Goal: Task Accomplishment & Management: Manage account settings

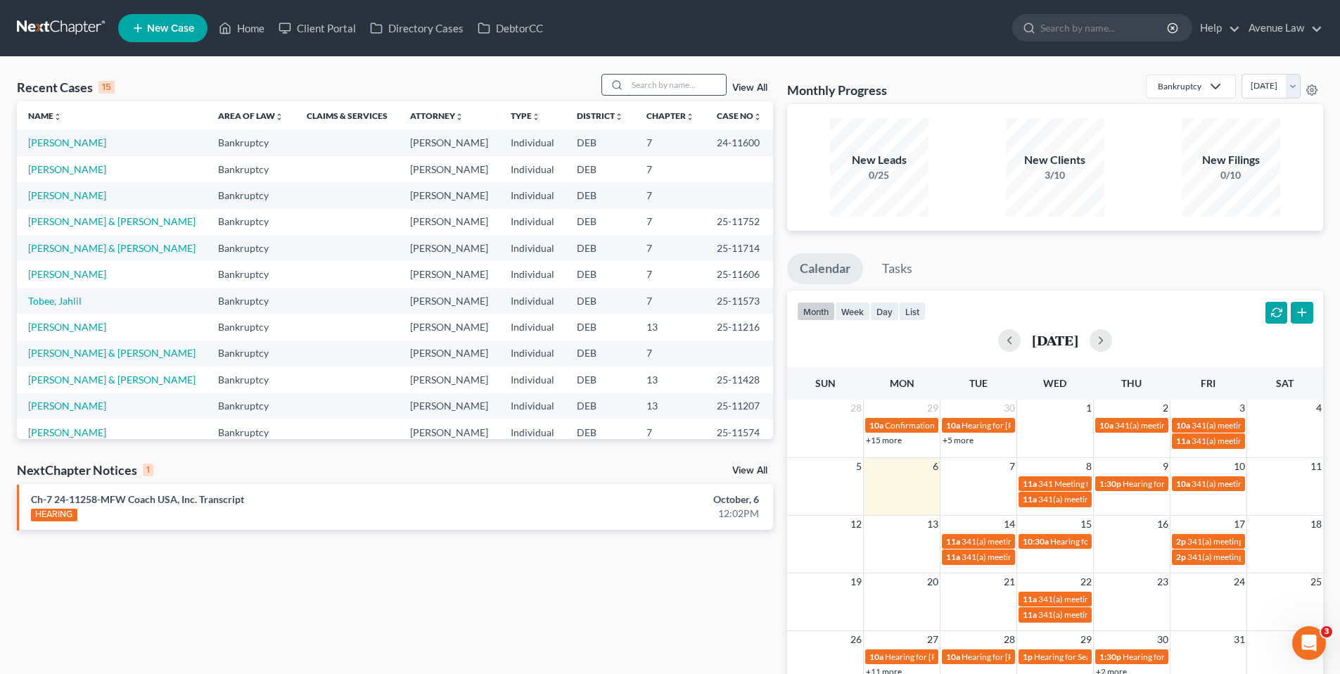
click at [636, 87] on input "search" at bounding box center [676, 85] width 98 height 20
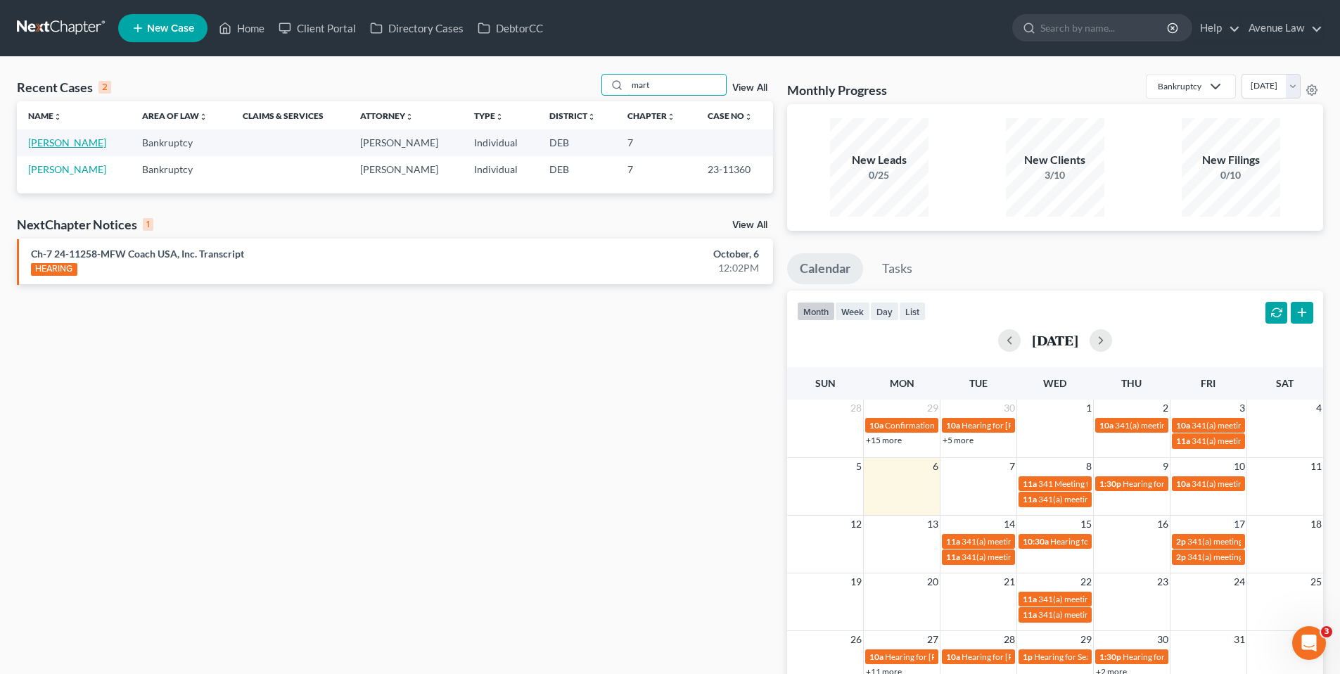
type input "mart"
click at [64, 142] on link "[PERSON_NAME]" at bounding box center [67, 142] width 78 height 12
select select "0"
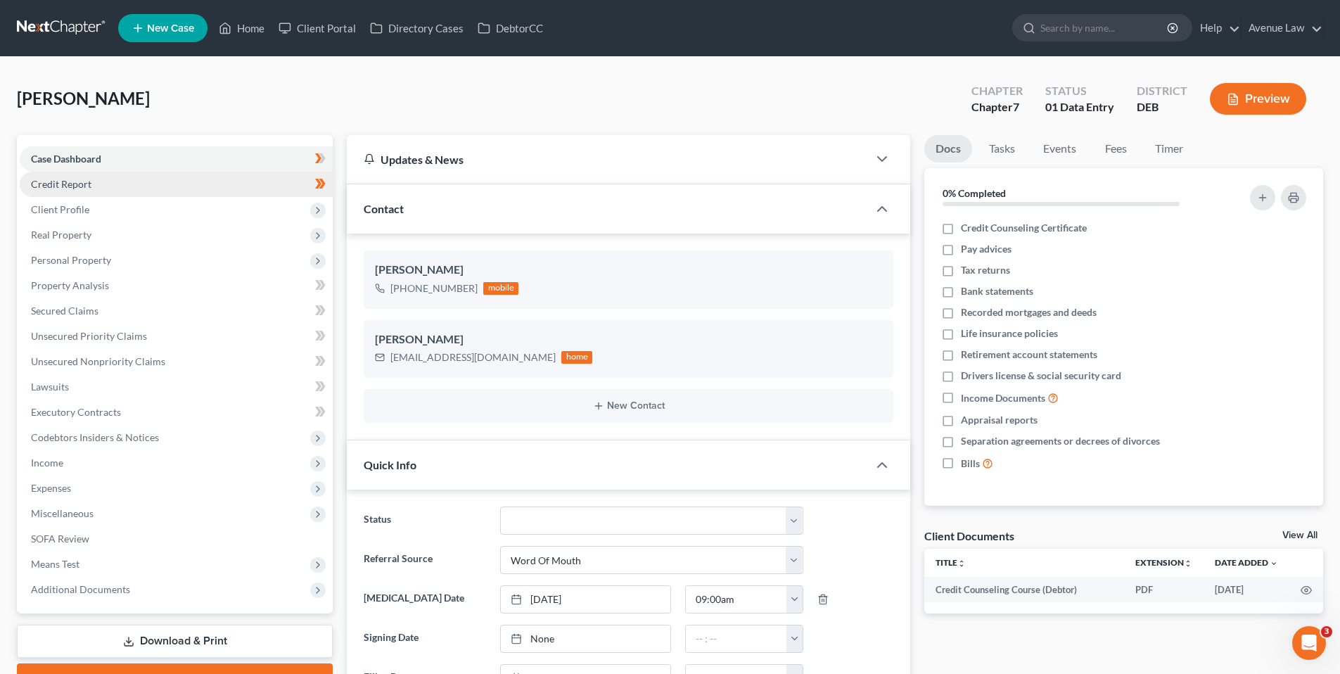
click at [69, 185] on span "Credit Report" at bounding box center [61, 184] width 60 height 12
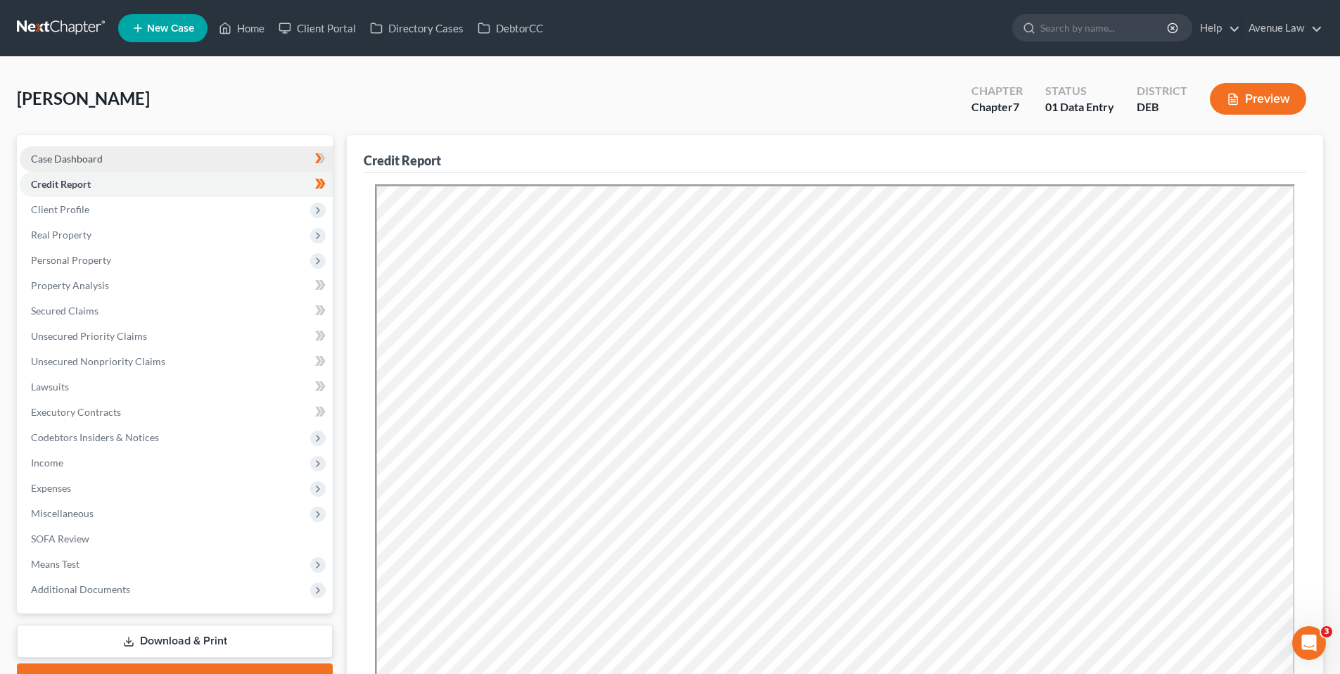
click at [96, 156] on span "Case Dashboard" at bounding box center [67, 159] width 72 height 12
select select "0"
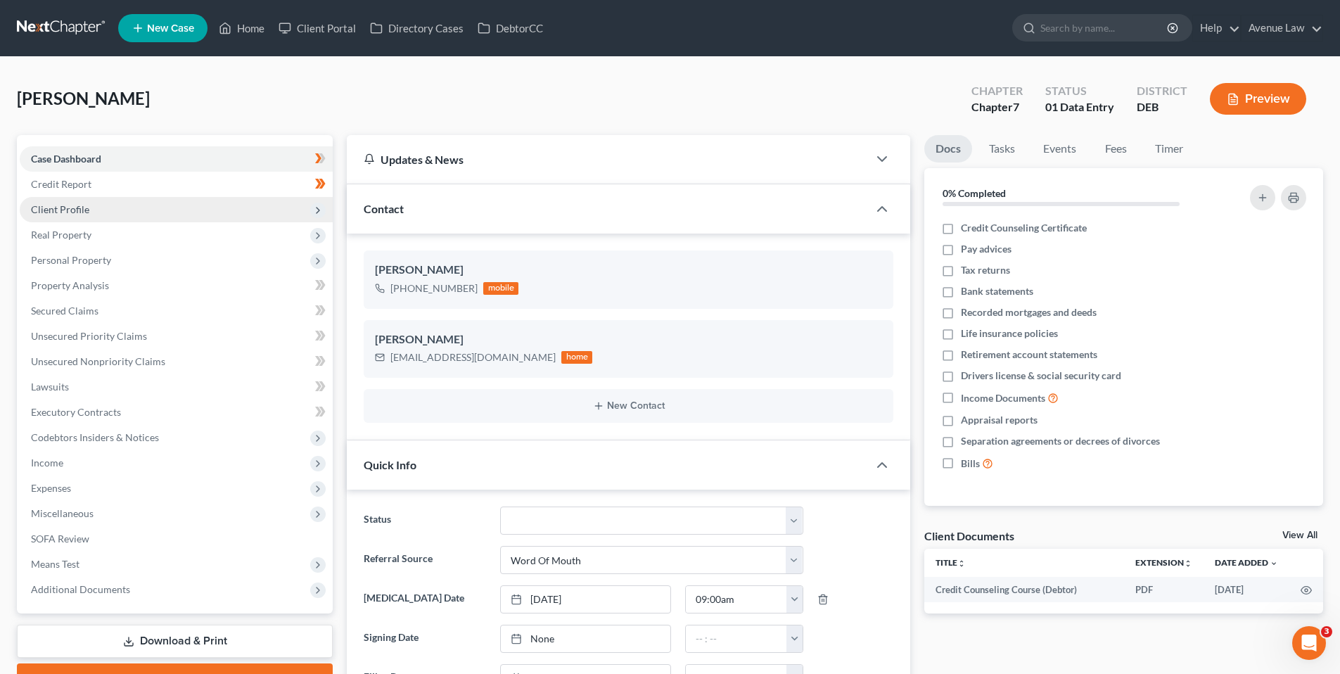
click at [67, 205] on span "Client Profile" at bounding box center [60, 209] width 58 height 12
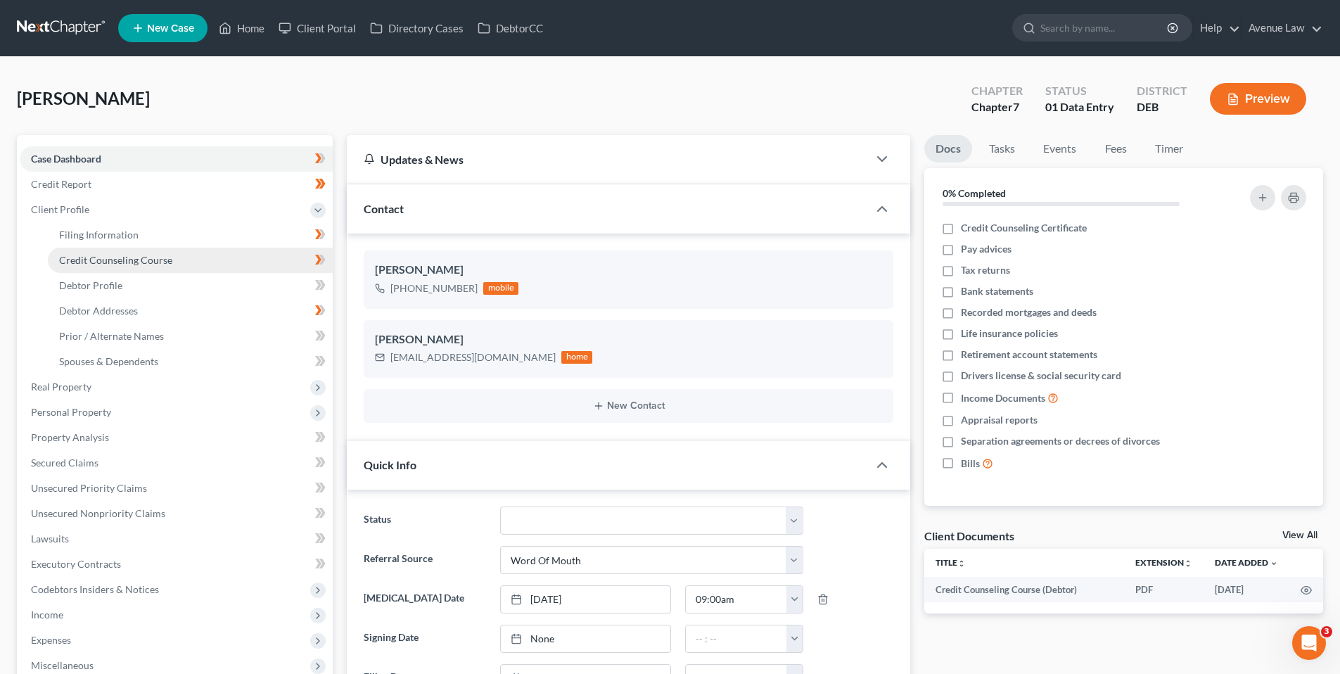
click at [91, 261] on span "Credit Counseling Course" at bounding box center [115, 260] width 113 height 12
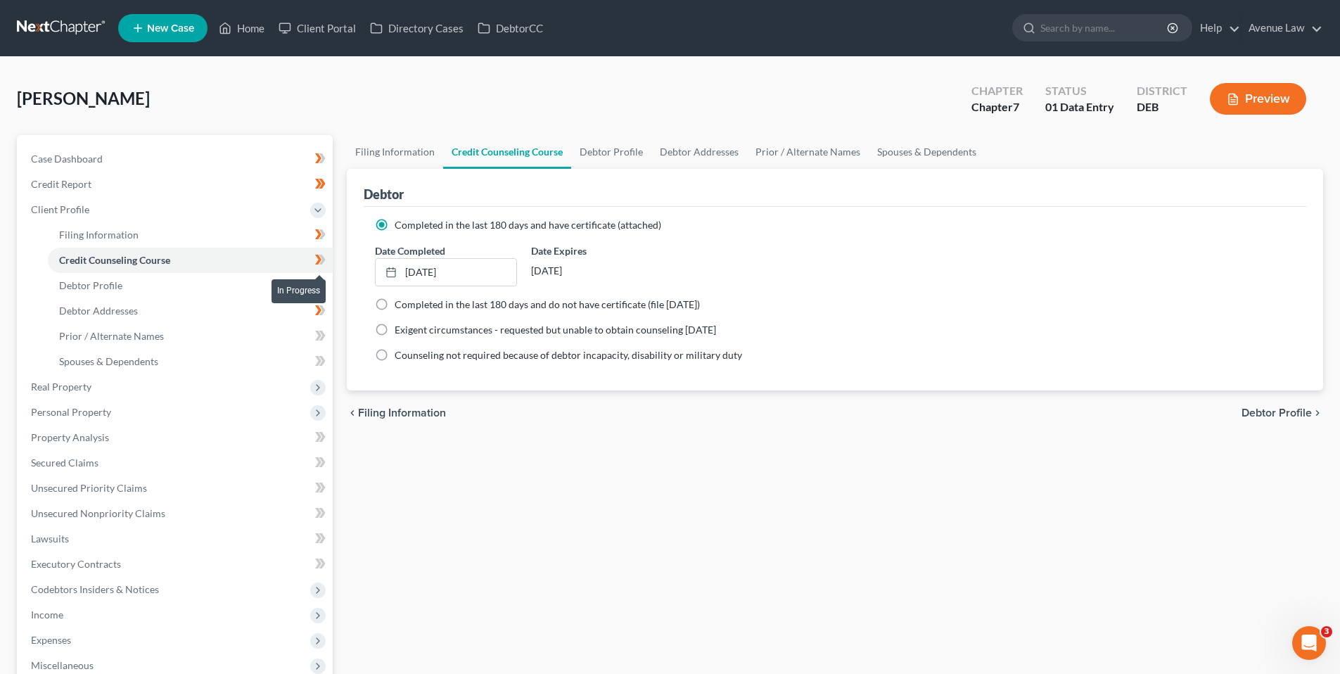
click at [320, 259] on icon at bounding box center [318, 260] width 6 height 10
click at [82, 155] on span "Case Dashboard" at bounding box center [67, 159] width 72 height 12
select select "0"
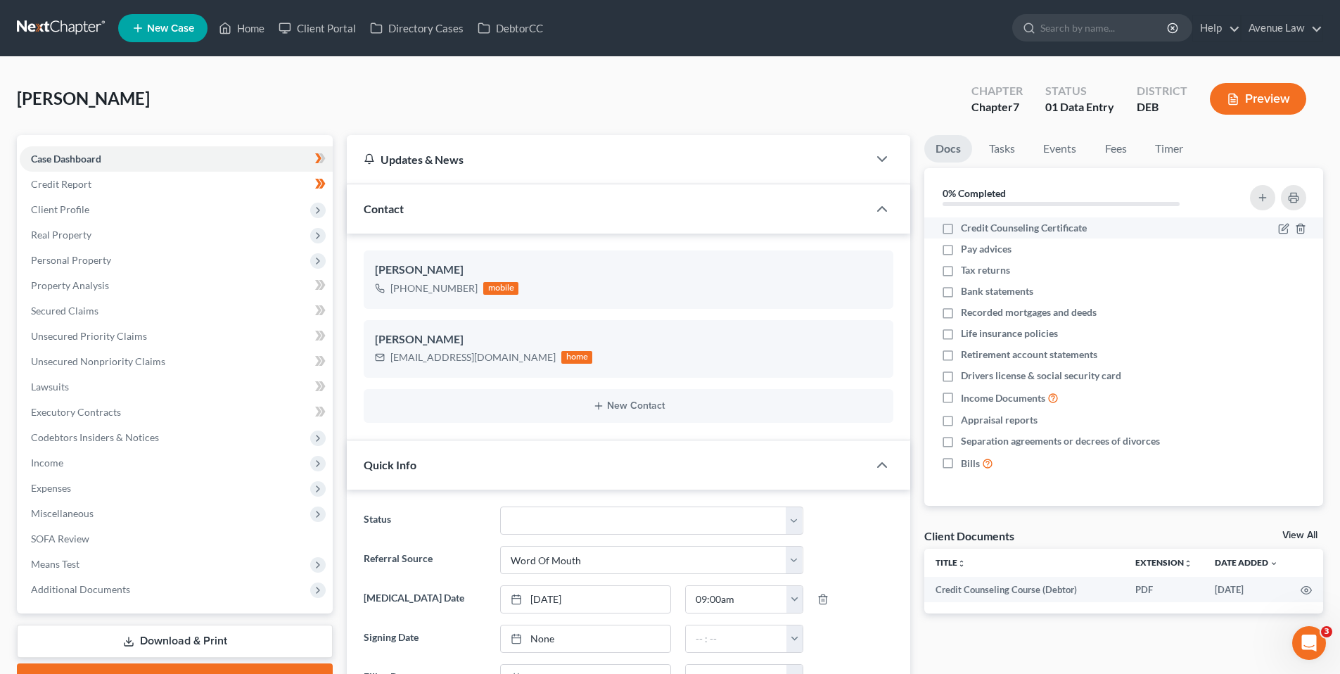
click at [961, 229] on label "Credit Counseling Certificate" at bounding box center [1024, 228] width 126 height 14
click at [967, 229] on input "Credit Counseling Certificate" at bounding box center [971, 225] width 9 height 9
checkbox input "true"
click at [251, 23] on link "Home" at bounding box center [242, 27] width 60 height 25
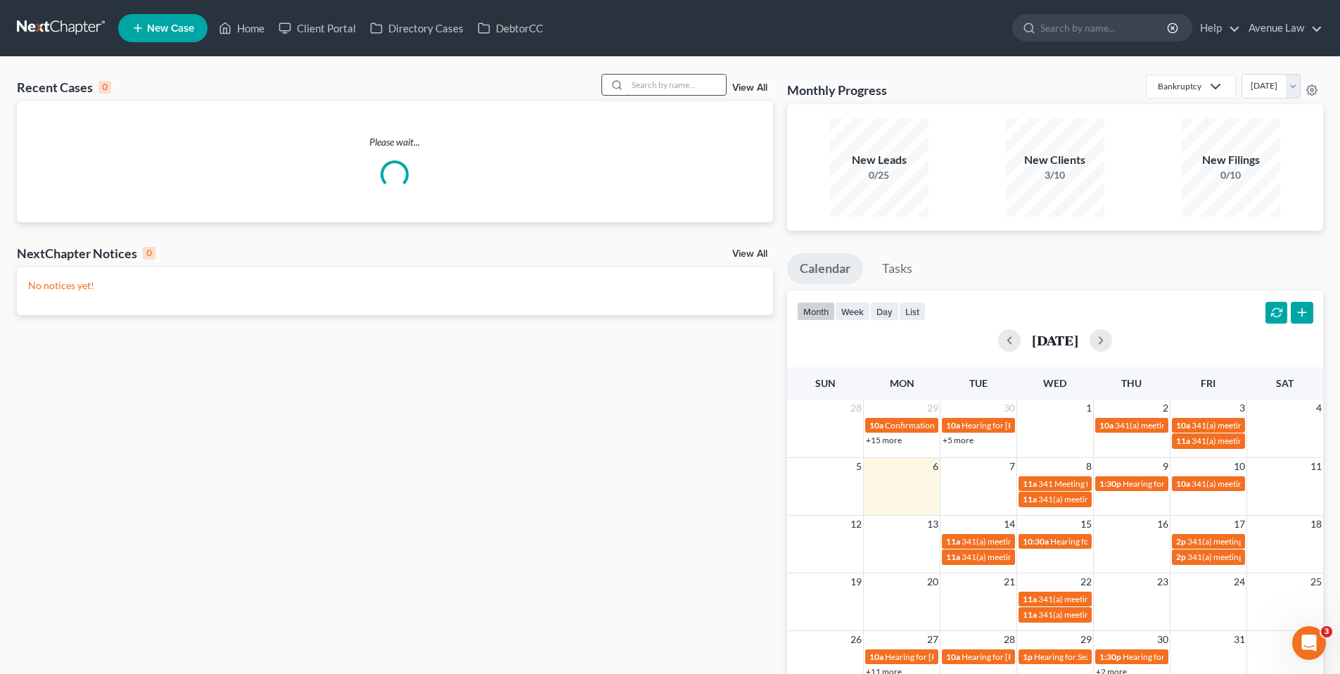
click at [658, 89] on input "search" at bounding box center [676, 85] width 98 height 20
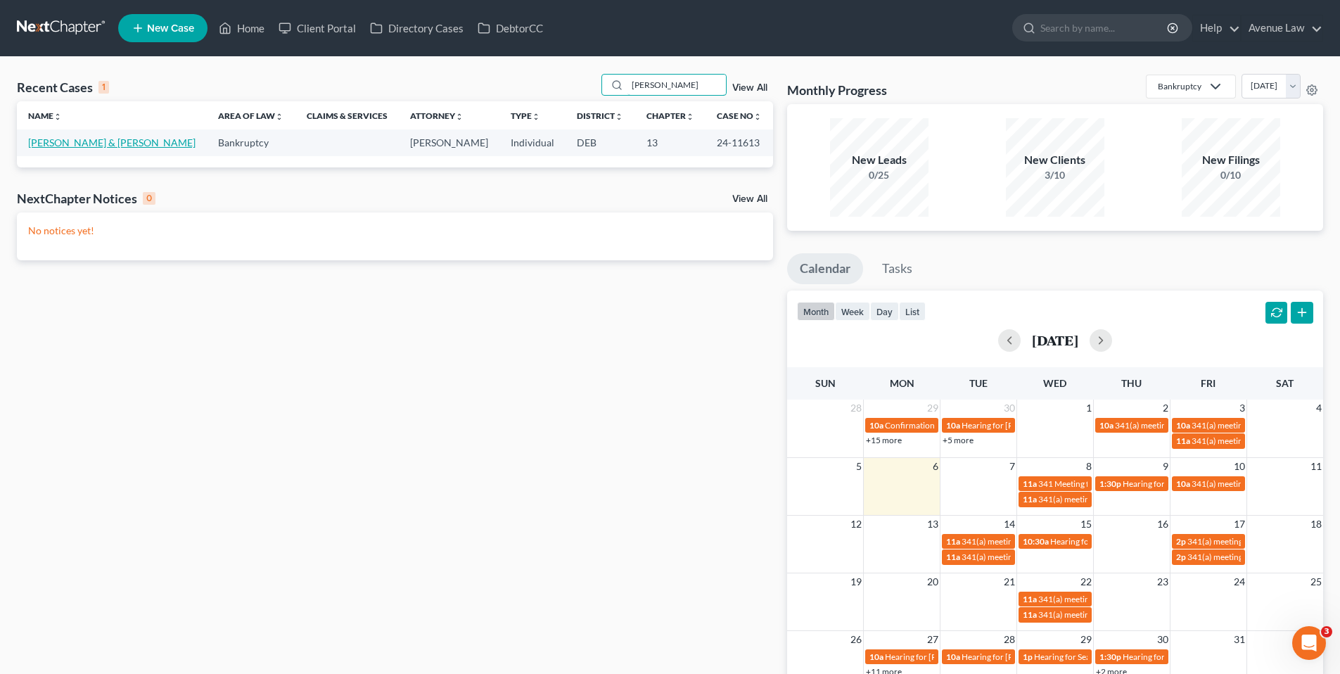
type input "baer"
click at [84, 144] on link "[PERSON_NAME] & [PERSON_NAME]" at bounding box center [111, 142] width 167 height 12
select select "0"
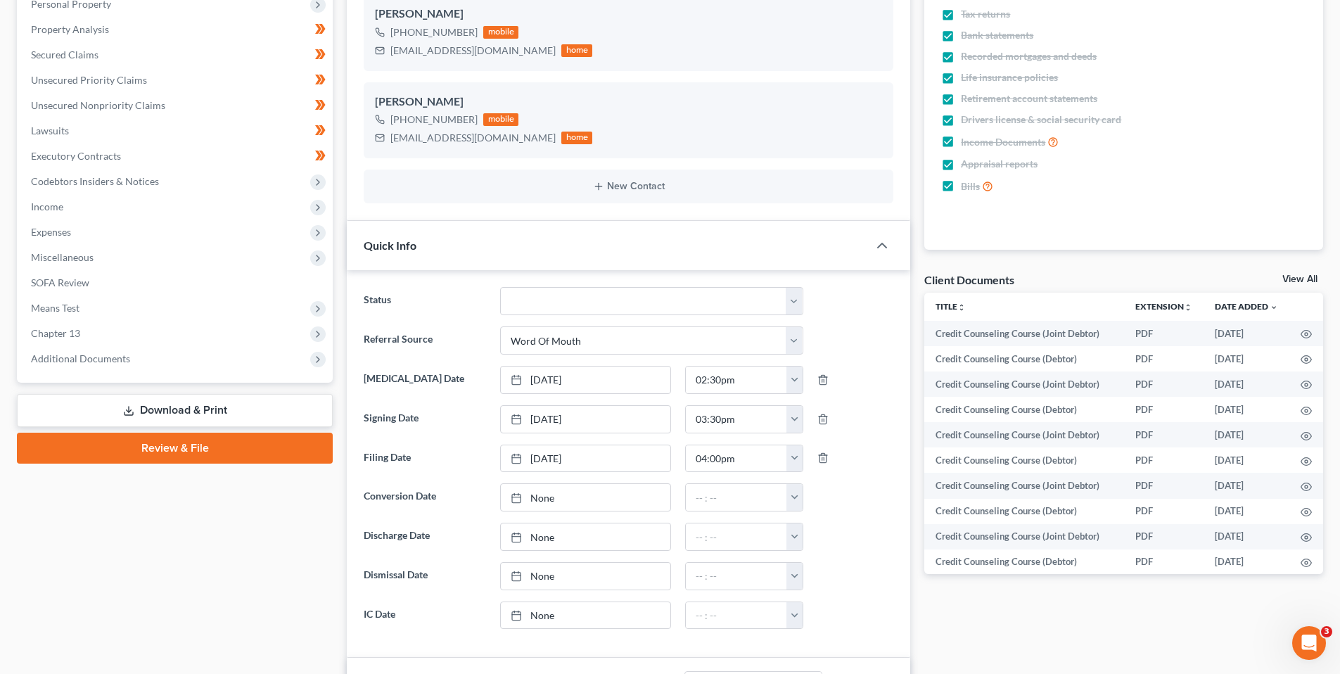
scroll to position [281, 0]
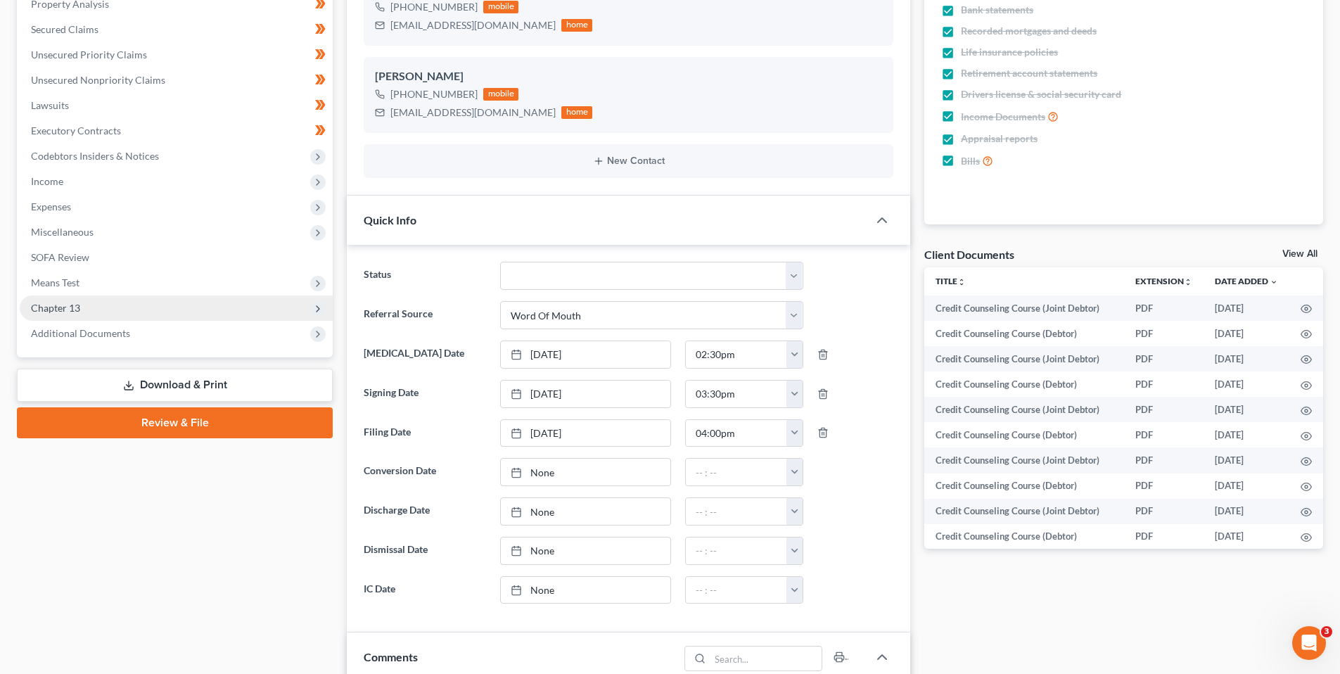
click at [58, 305] on span "Chapter 13" at bounding box center [55, 308] width 49 height 12
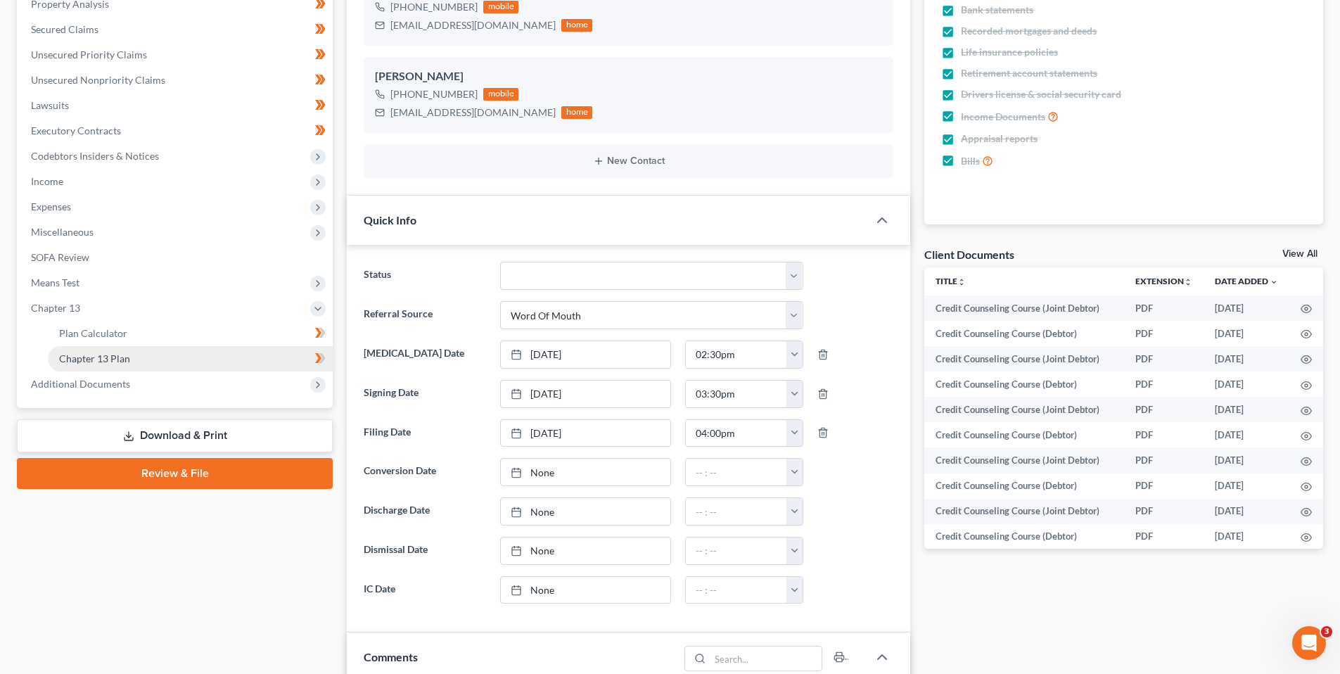
click at [87, 354] on span "Chapter 13 Plan" at bounding box center [94, 358] width 71 height 12
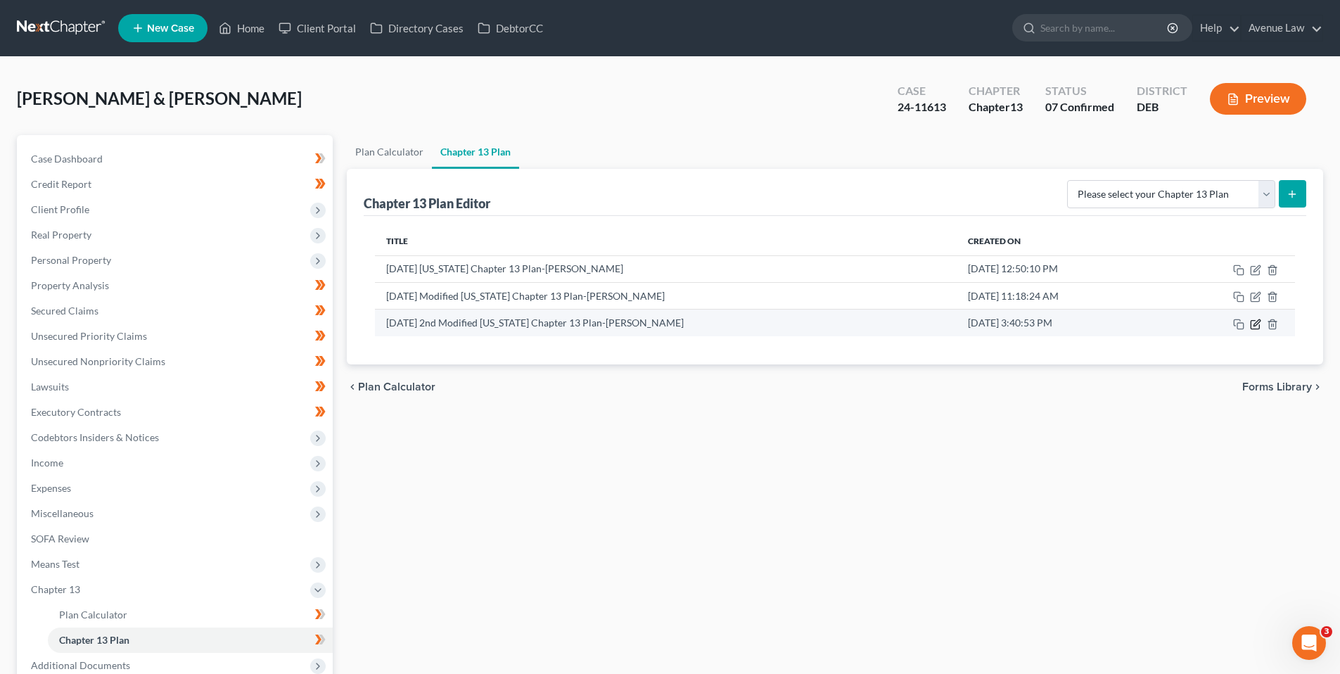
click at [1256, 323] on icon "button" at bounding box center [1255, 324] width 11 height 11
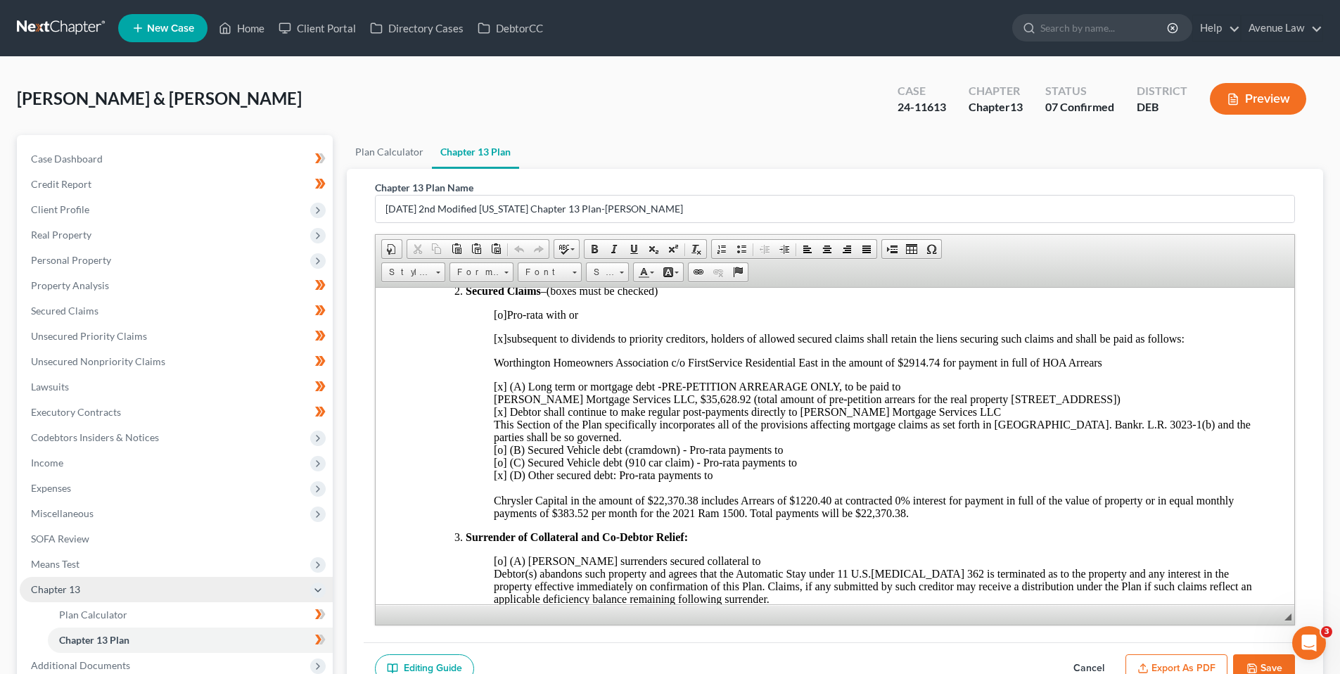
scroll to position [492, 0]
click at [1089, 666] on button "Cancel" at bounding box center [1089, 669] width 62 height 30
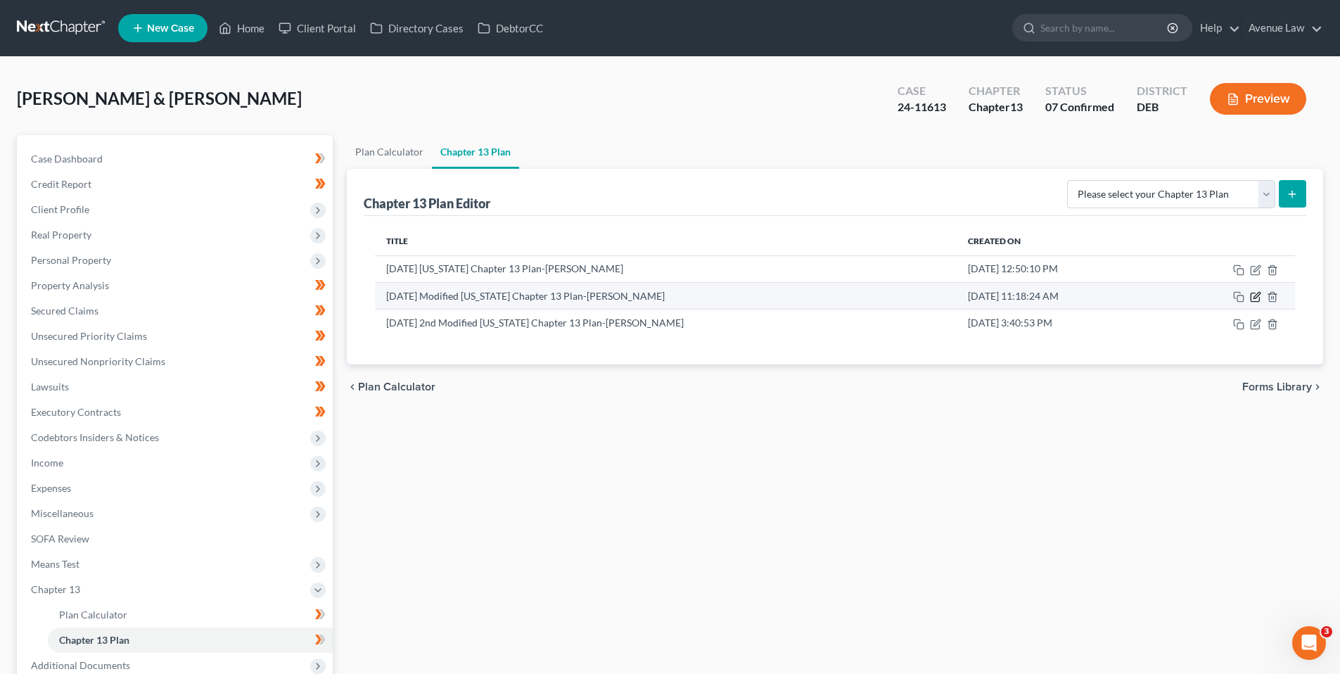
click at [1255, 295] on icon "button" at bounding box center [1255, 296] width 11 height 11
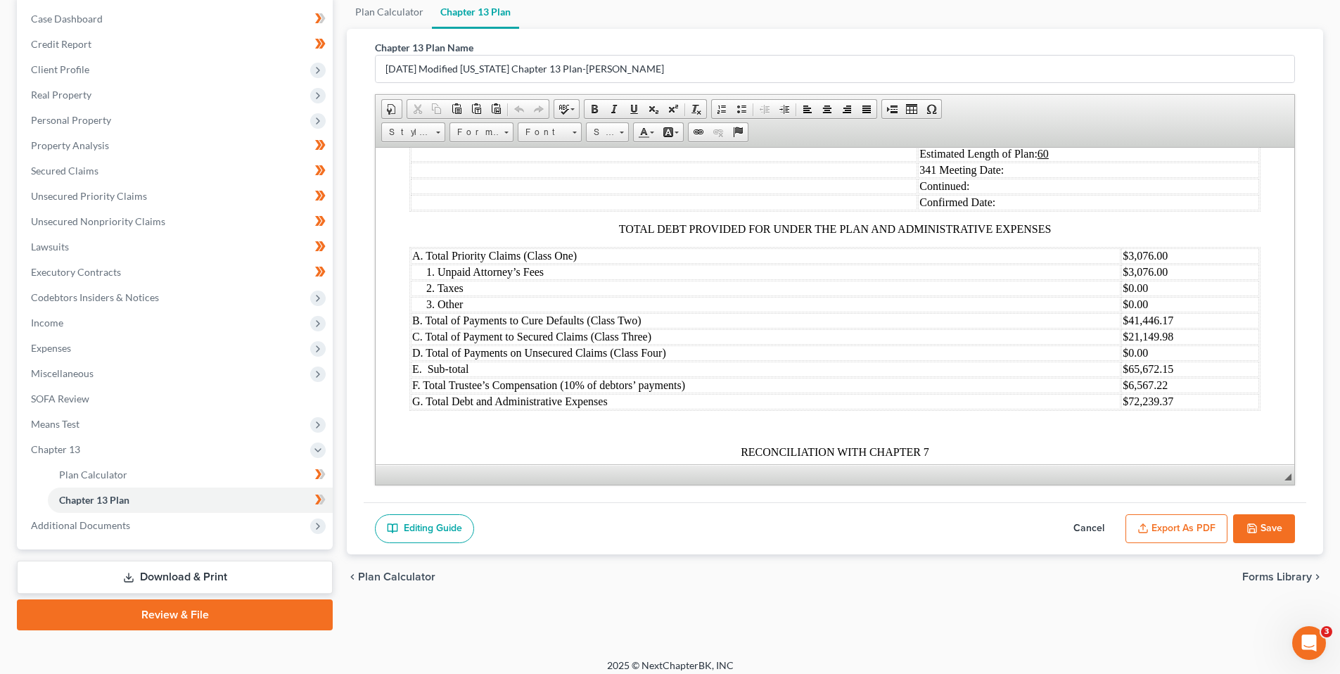
scroll to position [150, 0]
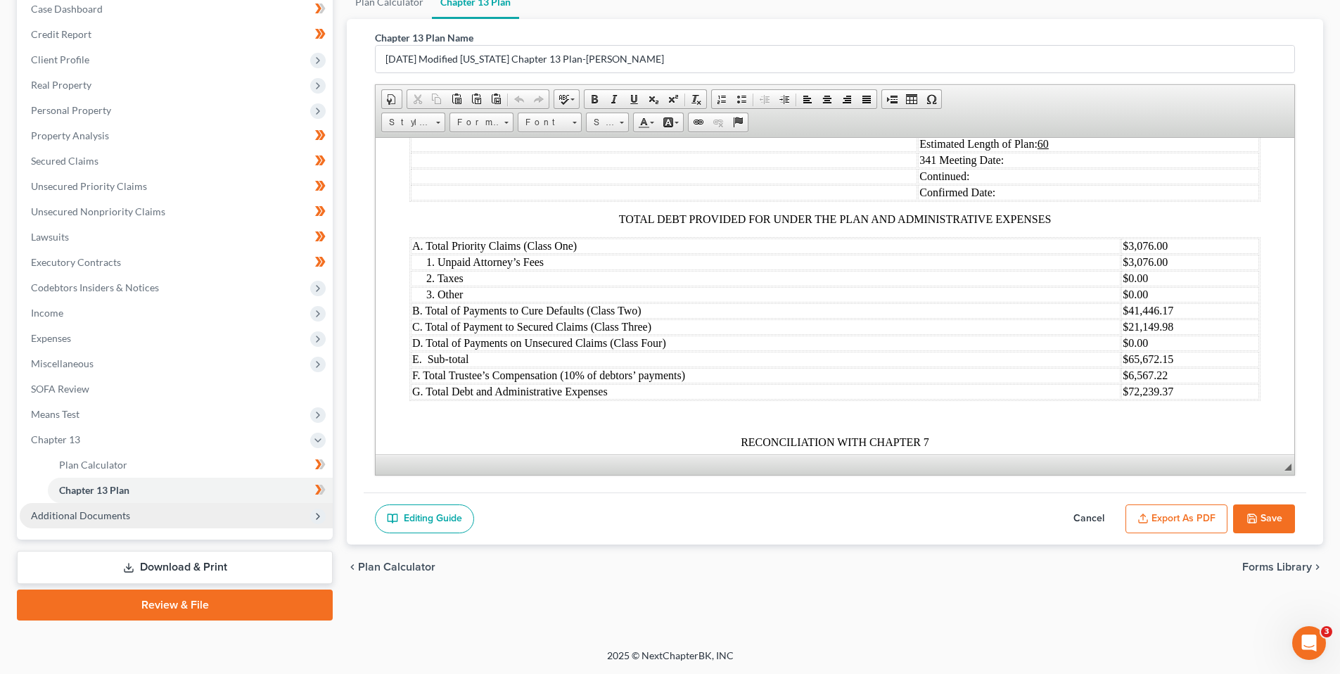
click at [91, 511] on span "Additional Documents" at bounding box center [80, 515] width 99 height 12
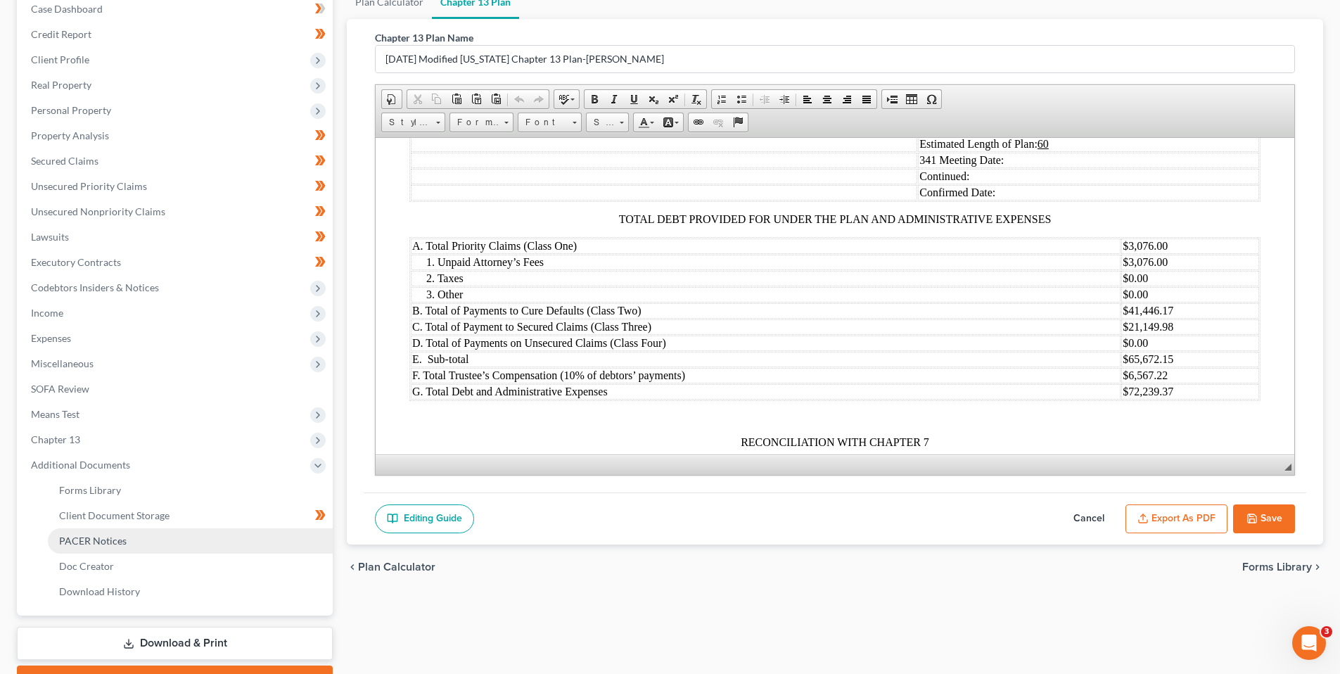
click at [101, 537] on span "PACER Notices" at bounding box center [93, 541] width 68 height 12
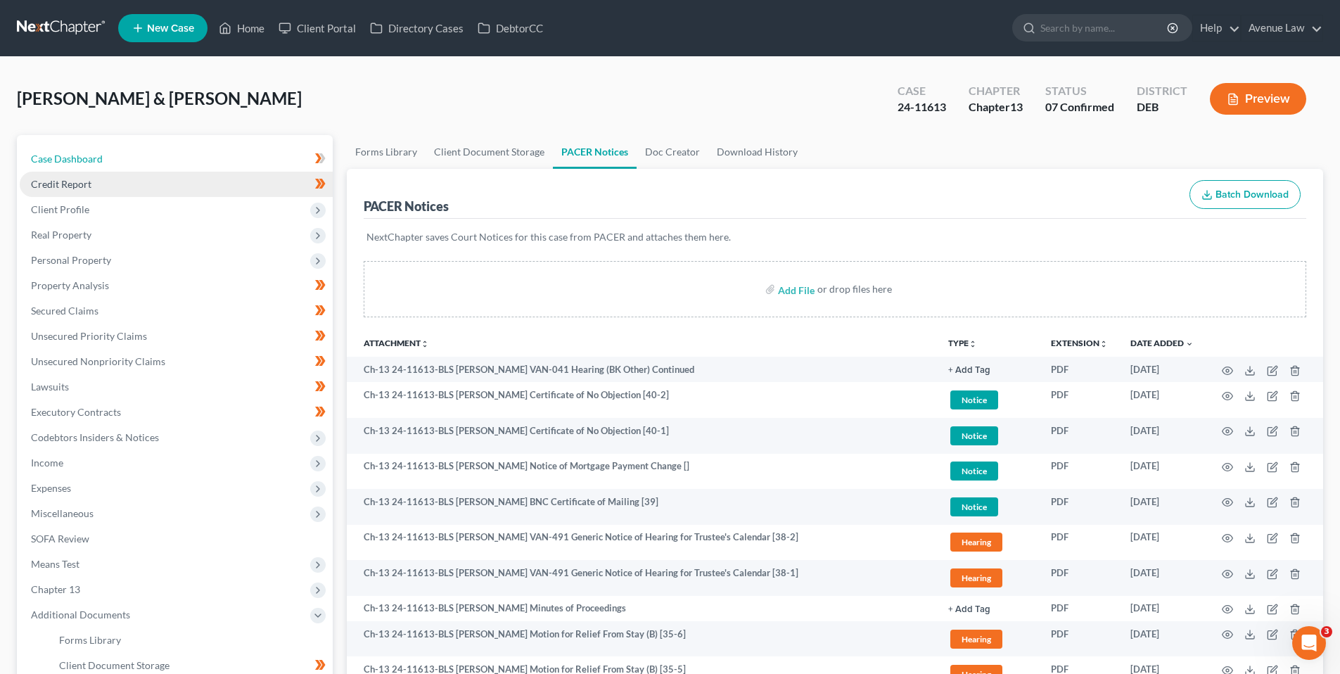
drag, startPoint x: 68, startPoint y: 153, endPoint x: 106, endPoint y: 181, distance: 47.4
click at [68, 153] on span "Case Dashboard" at bounding box center [67, 159] width 72 height 12
select select "0"
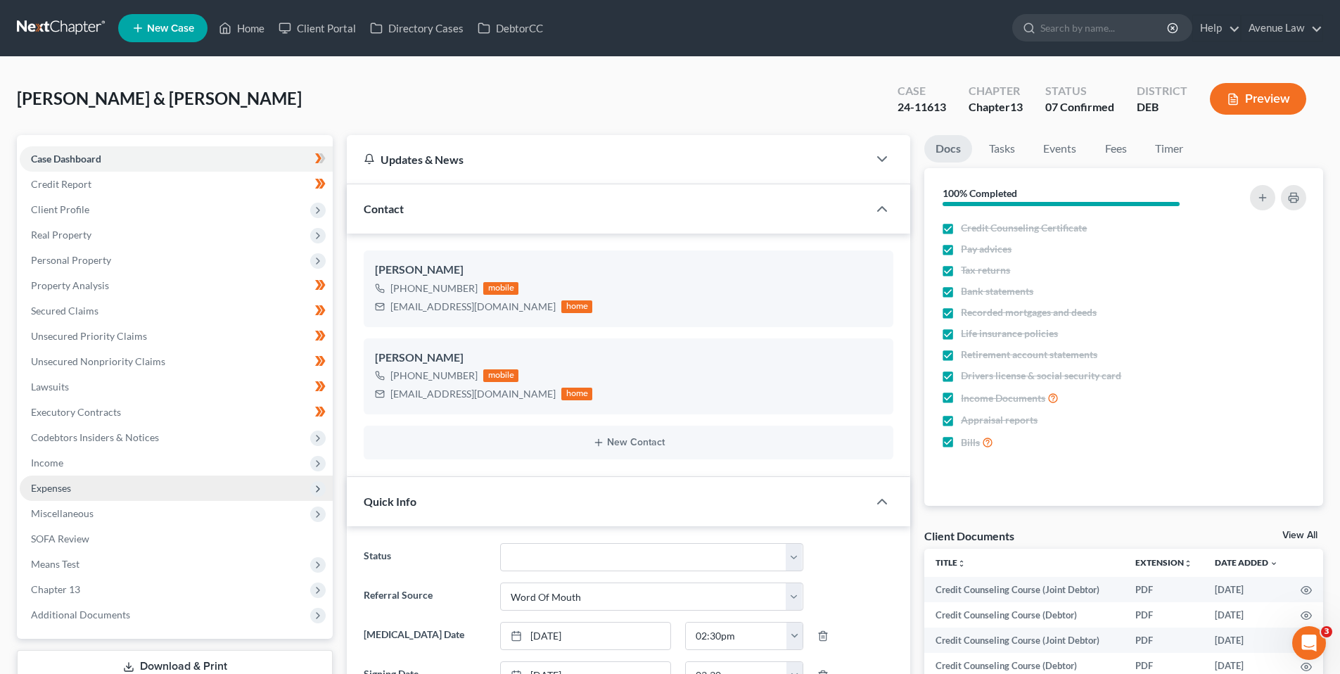
click at [58, 488] on span "Expenses" at bounding box center [51, 488] width 40 height 12
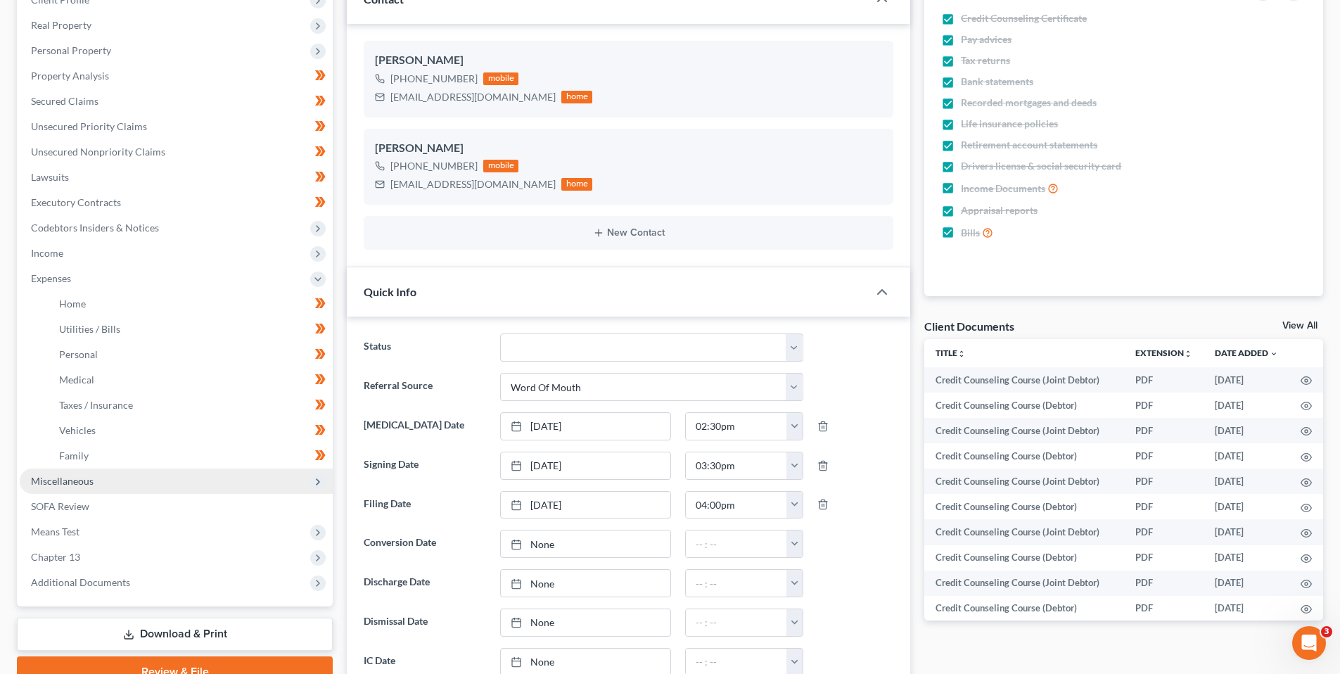
scroll to position [211, 0]
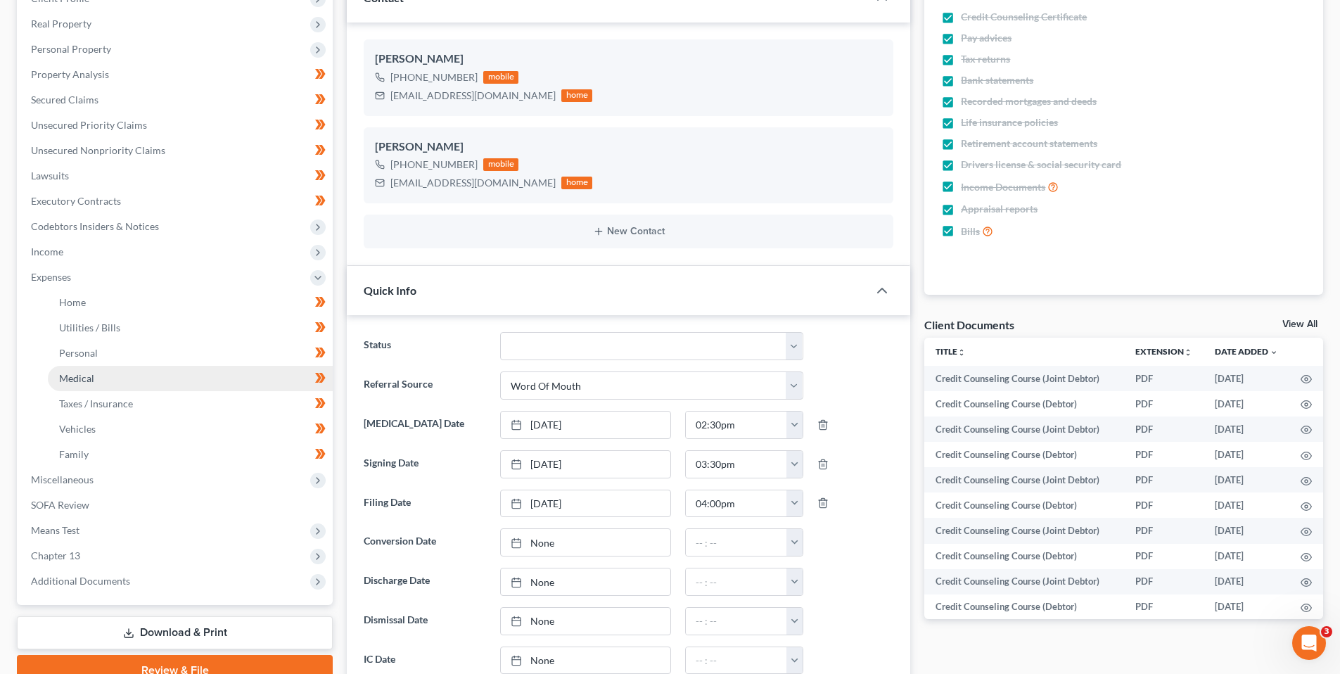
click at [71, 376] on span "Medical" at bounding box center [76, 378] width 35 height 12
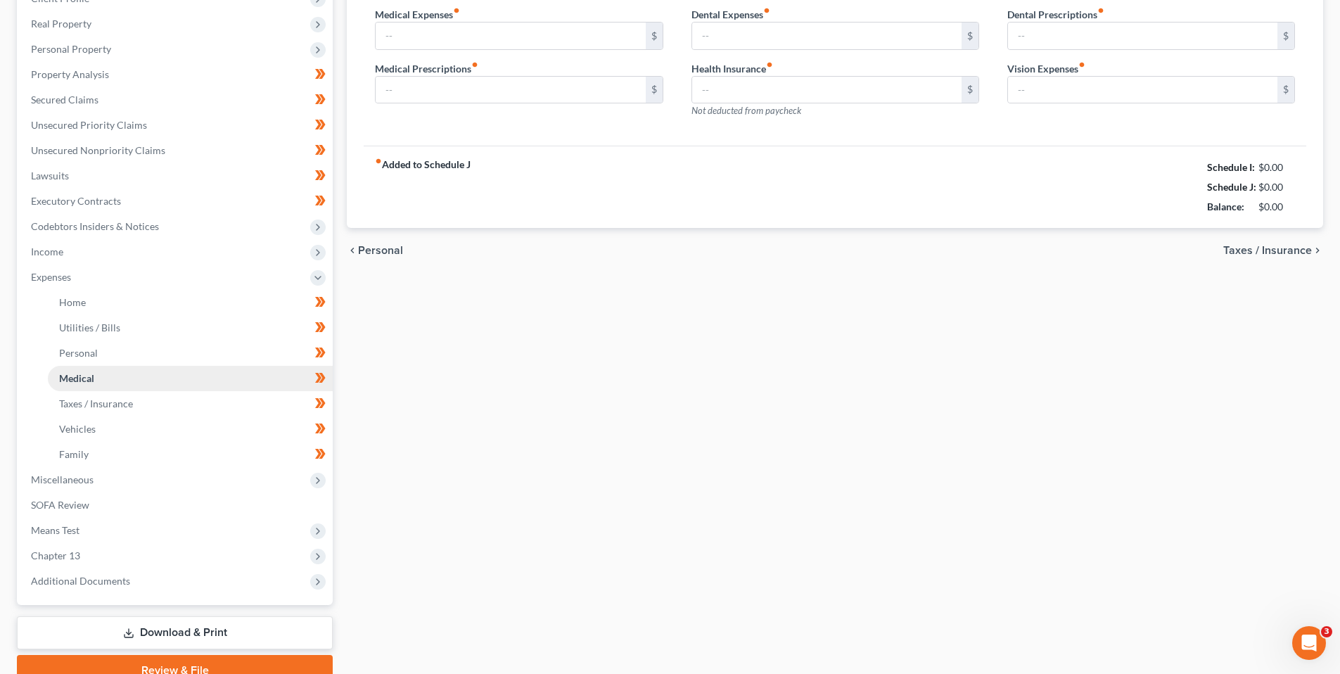
type input "130.00"
type input "0.00"
type input "10.00"
type input "0.00"
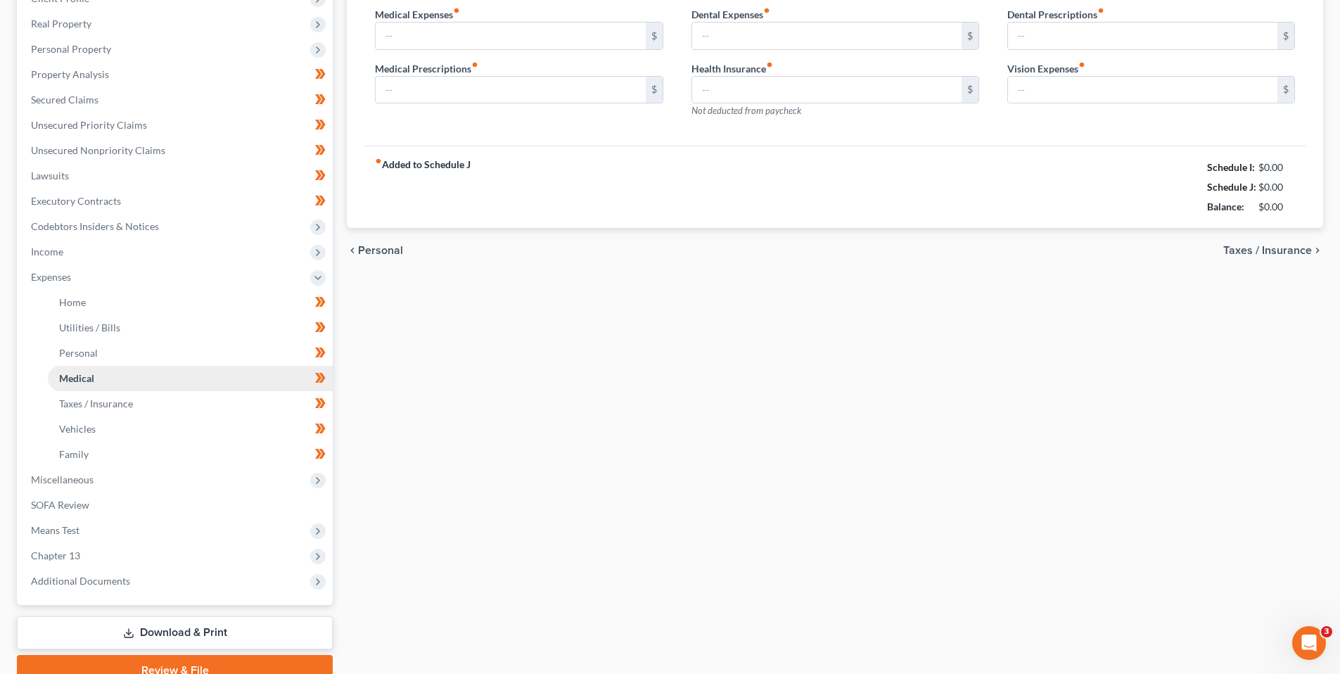
type input "62.00"
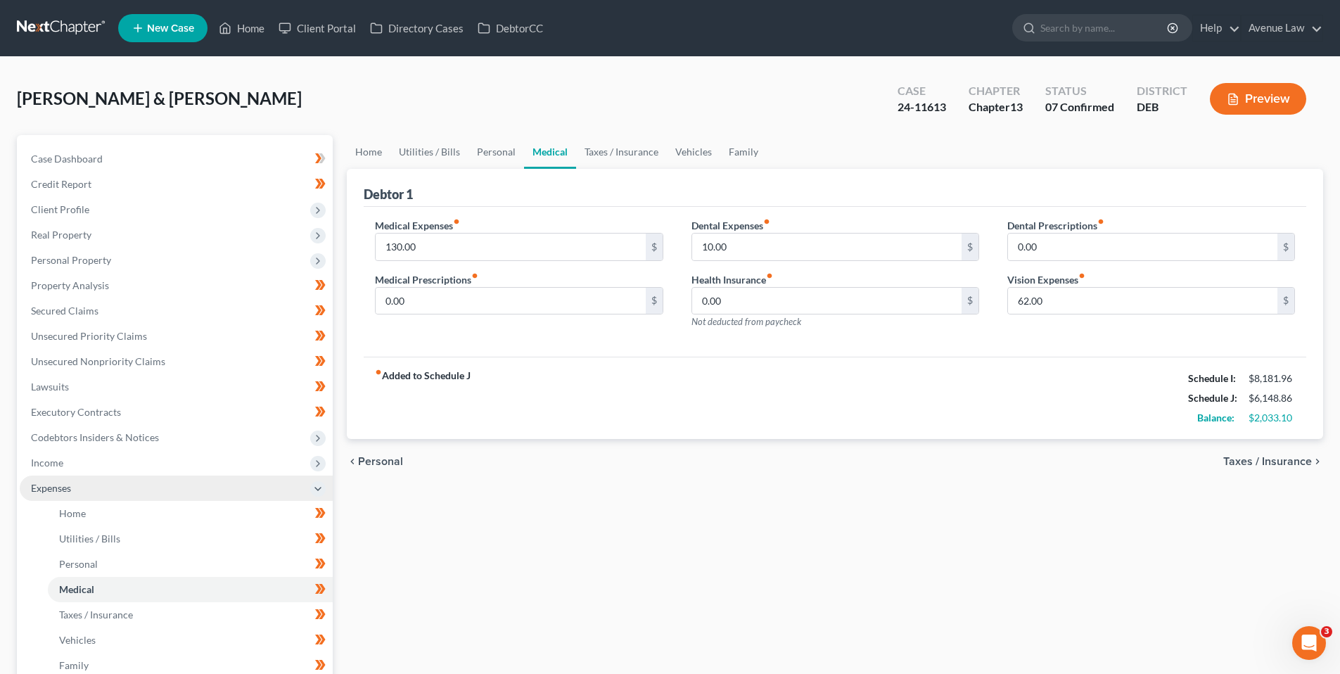
click at [49, 486] on span "Expenses" at bounding box center [51, 488] width 40 height 12
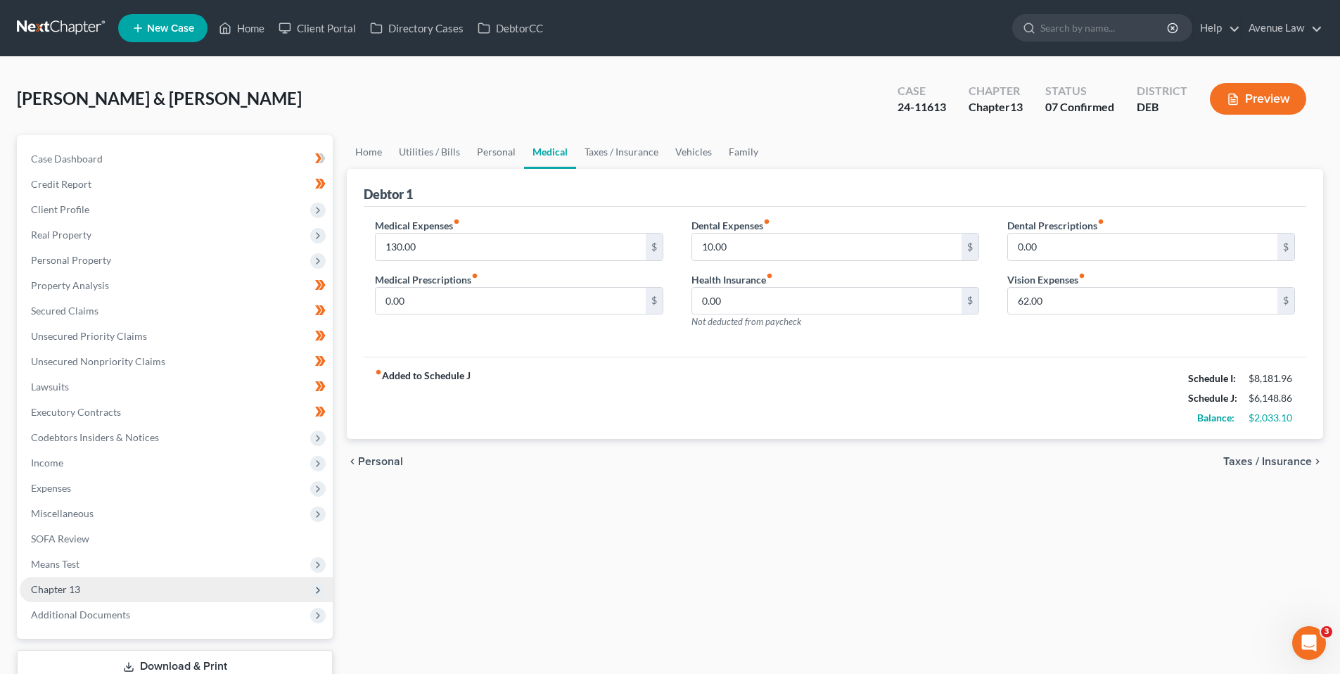
click at [75, 590] on span "Chapter 13" at bounding box center [55, 589] width 49 height 12
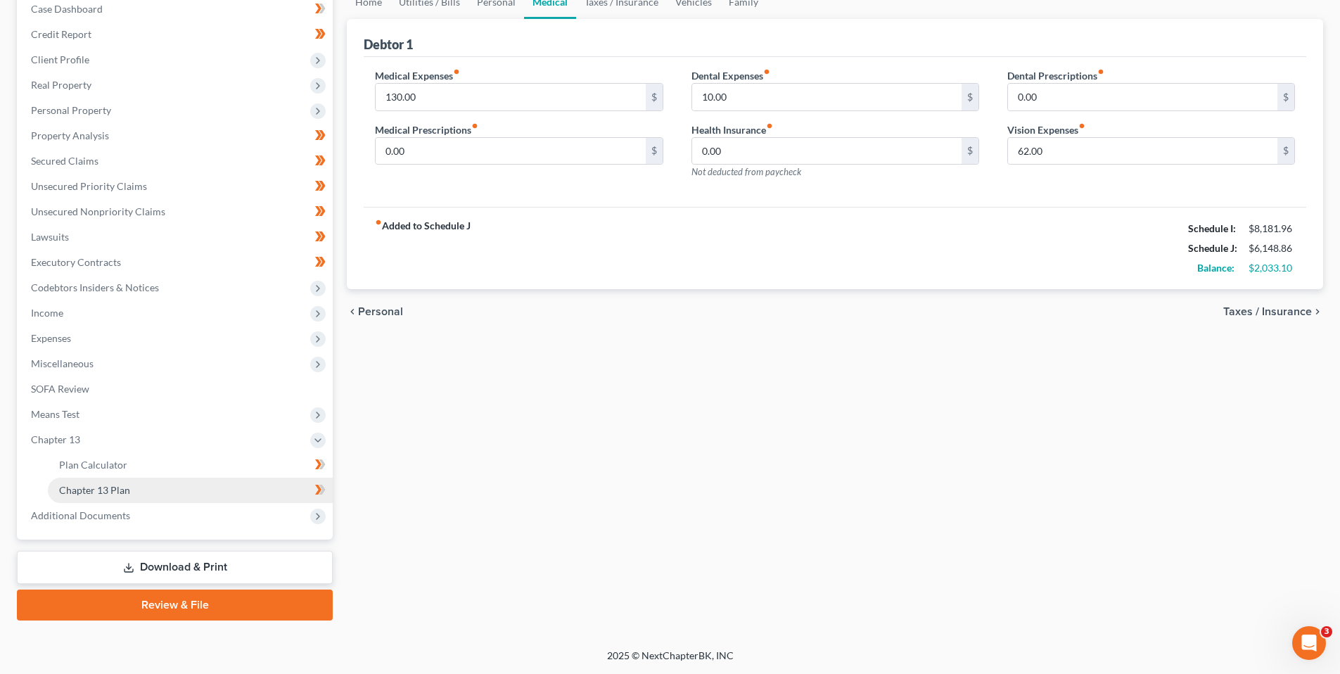
click at [95, 490] on span "Chapter 13 Plan" at bounding box center [94, 490] width 71 height 12
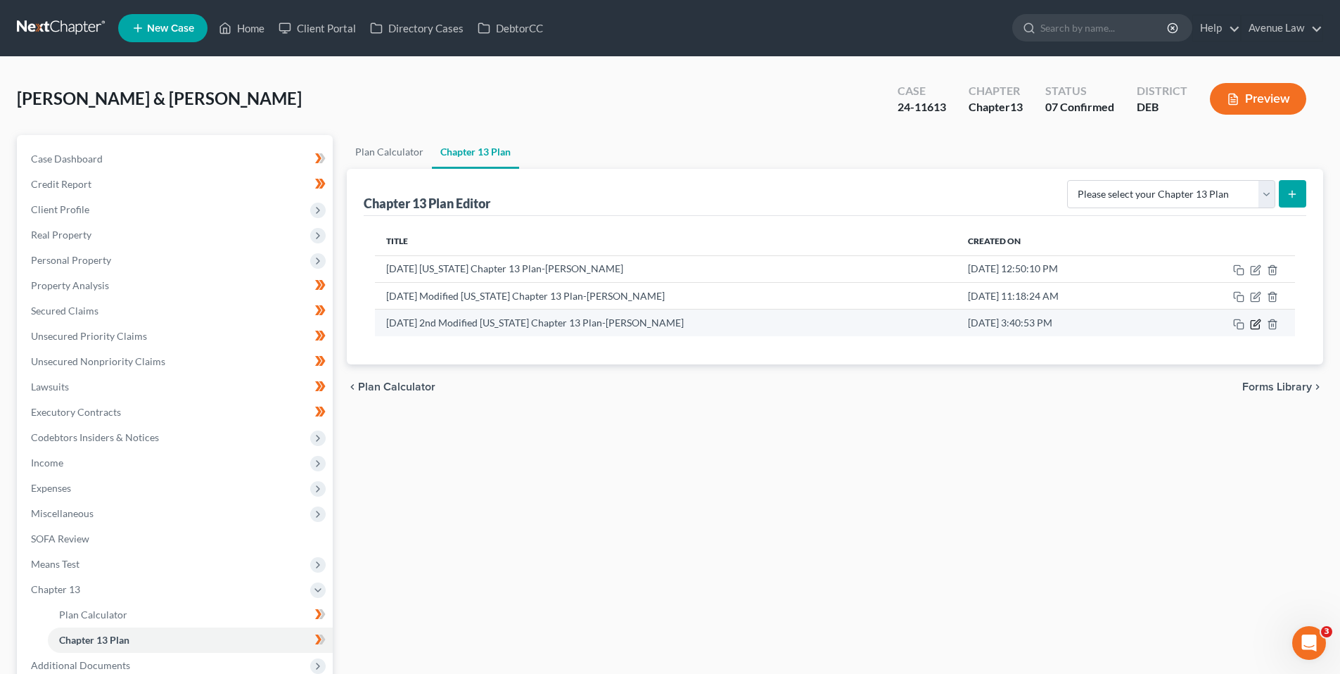
click at [1260, 321] on icon "button" at bounding box center [1257, 322] width 6 height 6
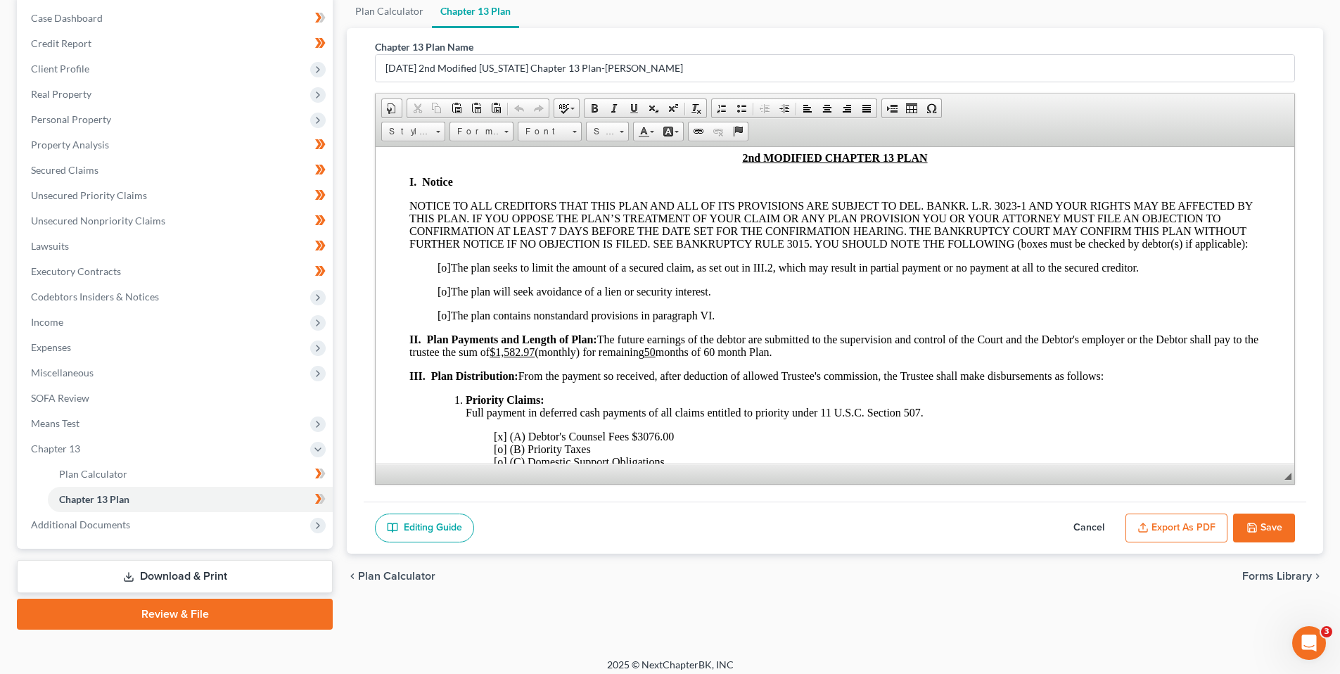
scroll to position [141, 0]
click at [535, 355] on u "$1,582.97" at bounding box center [512, 354] width 45 height 12
click at [656, 355] on u "50" at bounding box center [649, 354] width 11 height 12
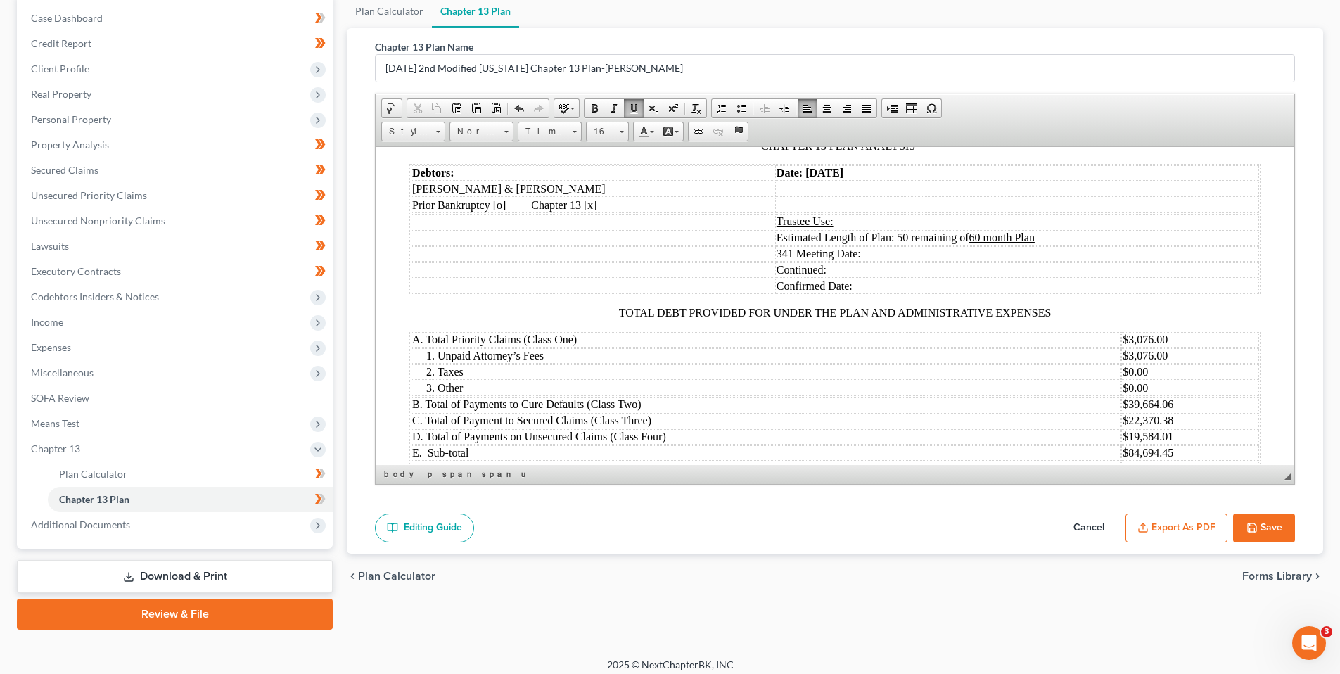
scroll to position [1477, 0]
click at [890, 234] on td "Estimated Length of Plan: 50 remaining of 60 month Plan" at bounding box center [1017, 234] width 484 height 15
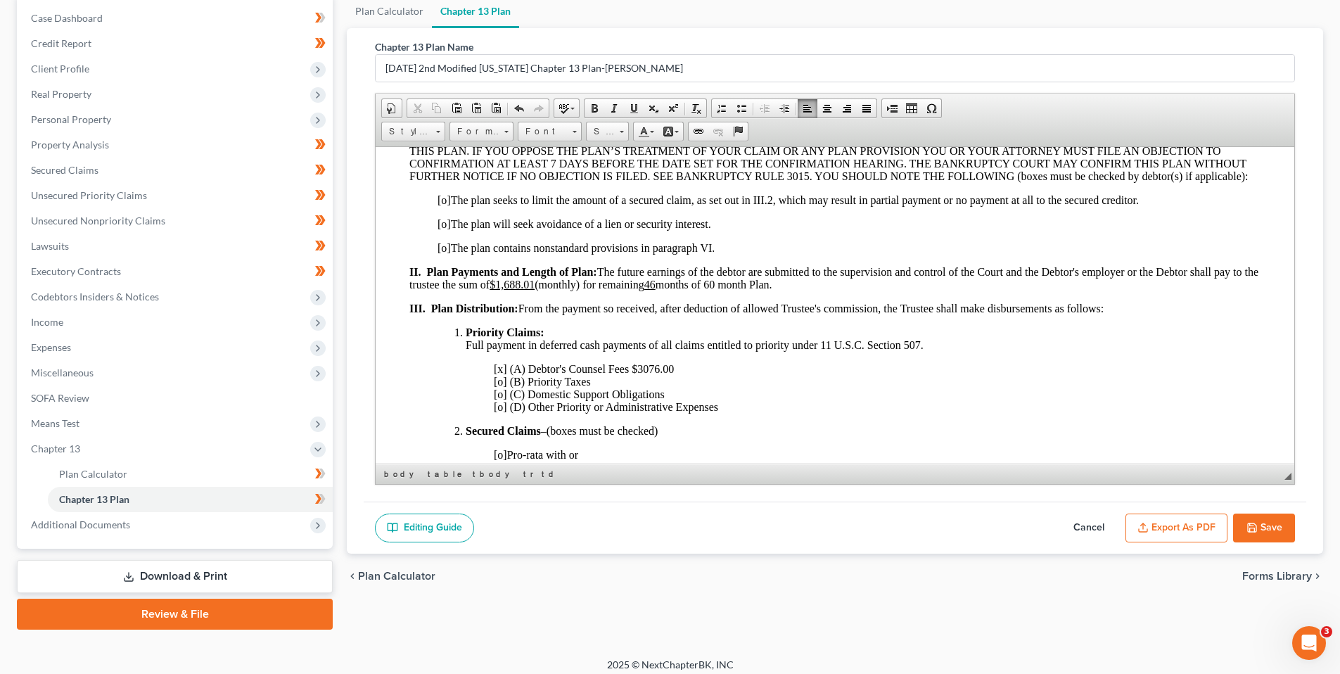
scroll to position [0, 0]
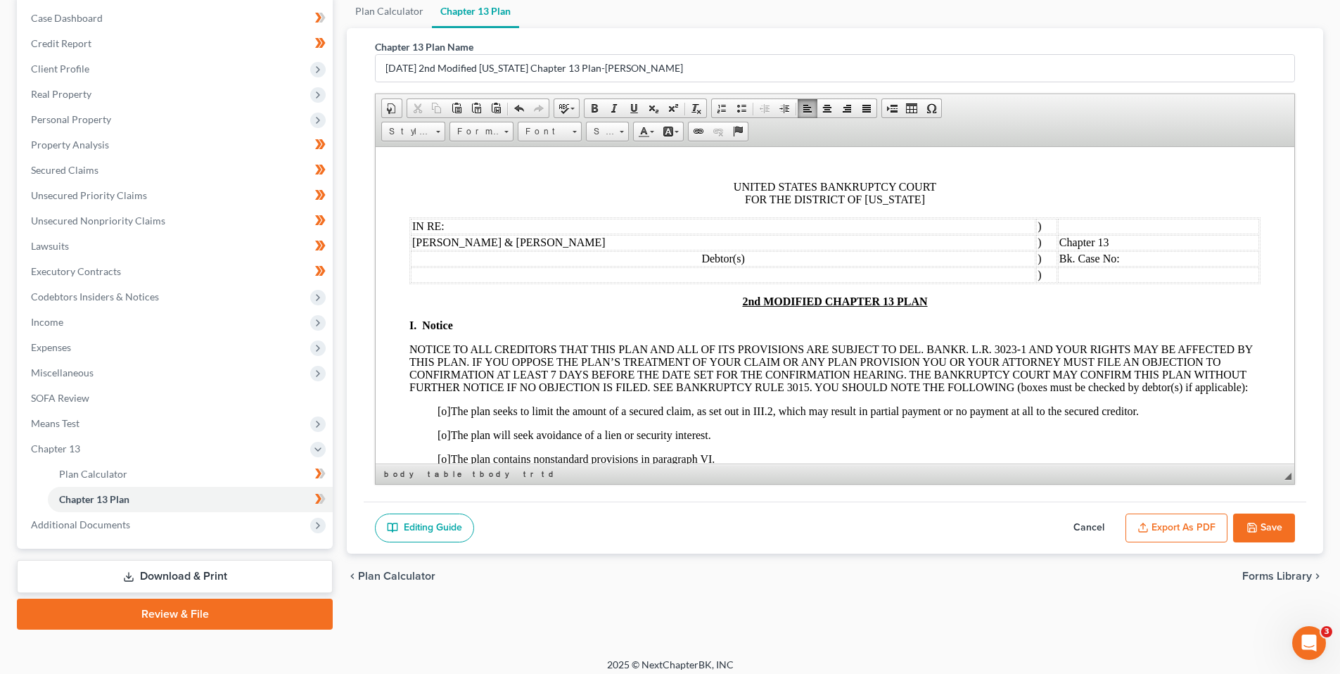
click at [753, 300] on u "2nd MODIFIED CHAPTER 13 PLAN" at bounding box center [834, 301] width 185 height 12
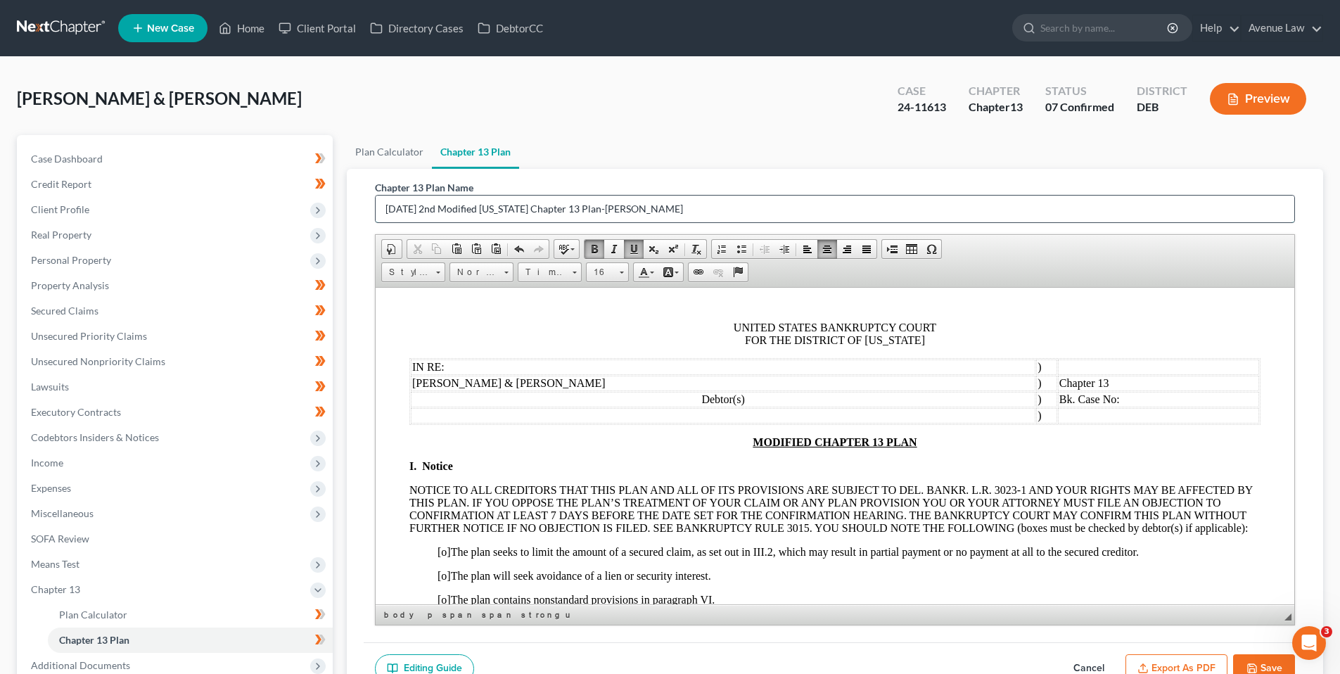
click at [459, 208] on input "2025-05-14 2nd Modified Delaware Chapter 13 Plan-Baer" at bounding box center [835, 209] width 919 height 27
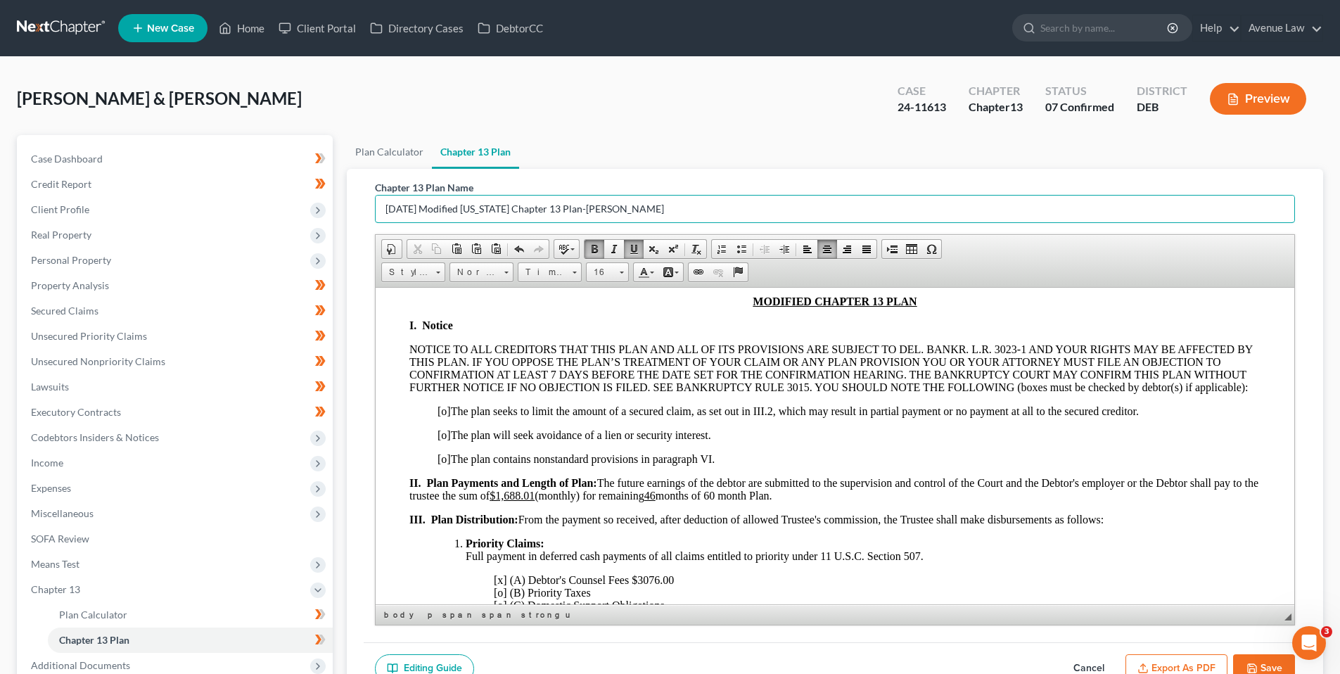
scroll to position [211, 0]
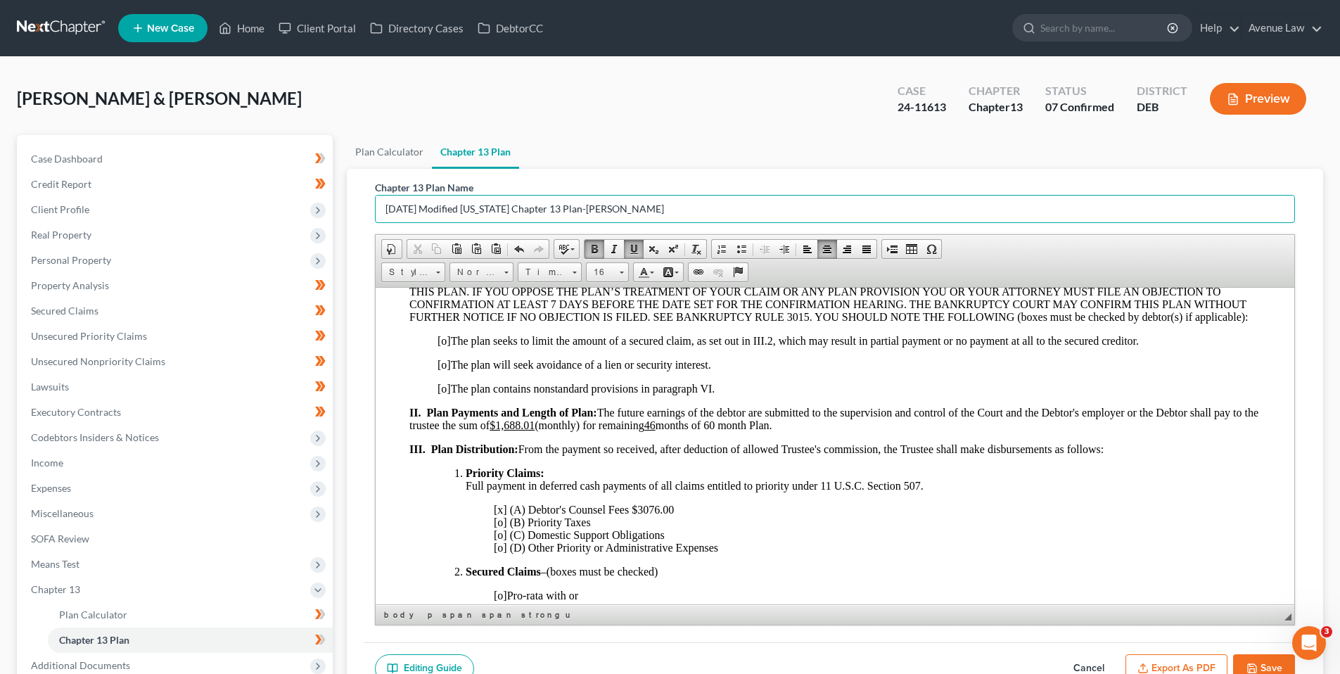
type input "[DATE] Modified [US_STATE] Chapter 13 Plan-[PERSON_NAME]"
click at [446, 388] on span "[o]" at bounding box center [444, 388] width 13 height 12
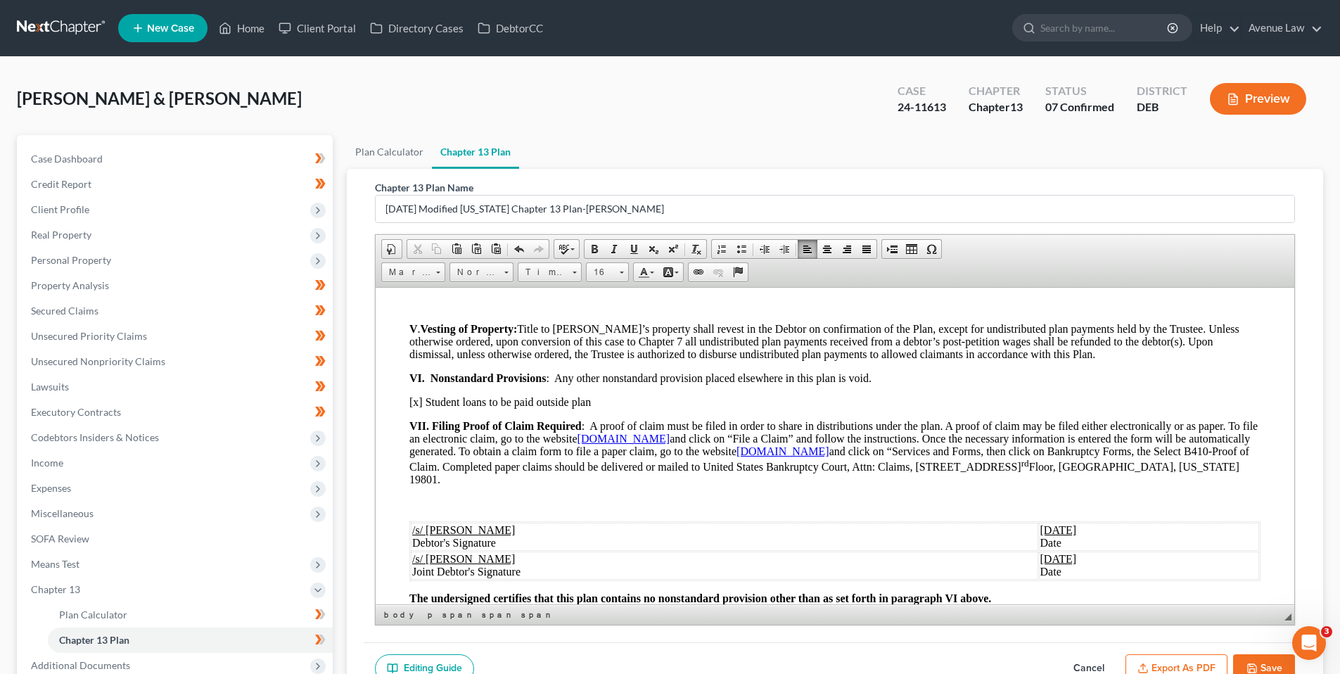
scroll to position [1055, 0]
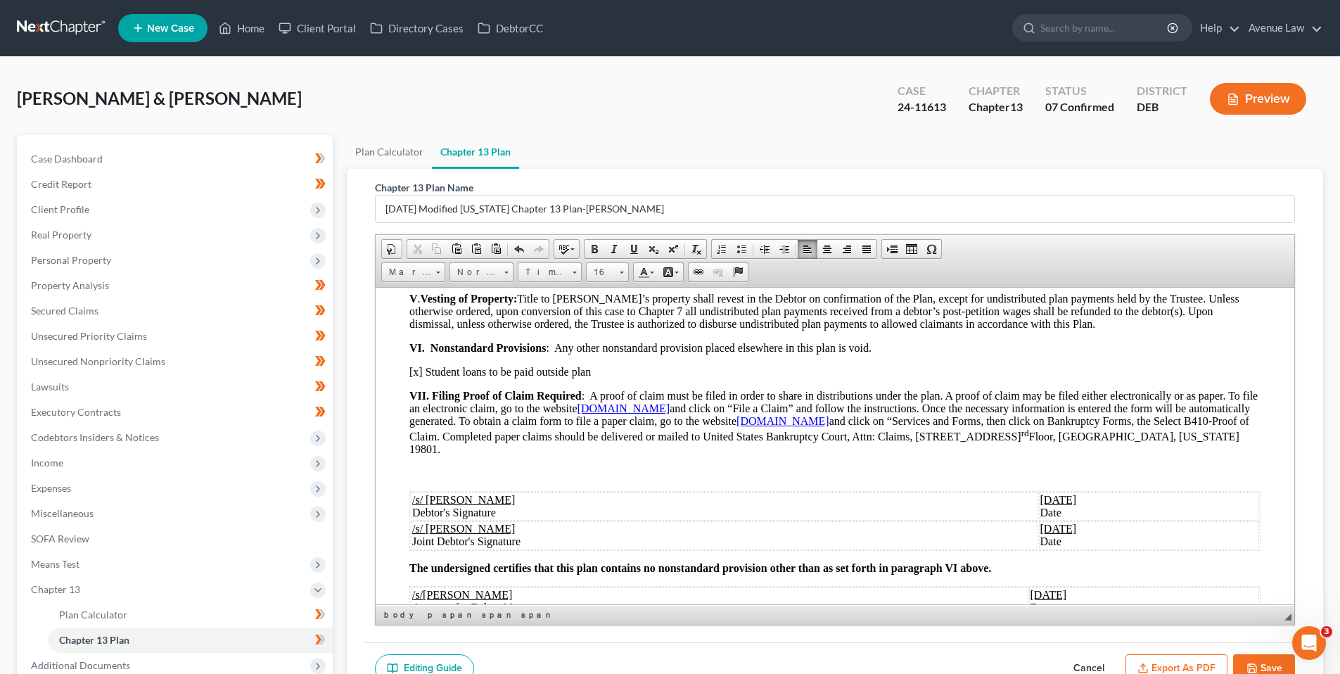
click at [1040, 498] on u "05/14/2025" at bounding box center [1058, 499] width 37 height 12
click at [1040, 526] on u "05/14/2025" at bounding box center [1058, 528] width 37 height 12
click at [1031, 590] on u "05/14/2025" at bounding box center [1049, 594] width 37 height 12
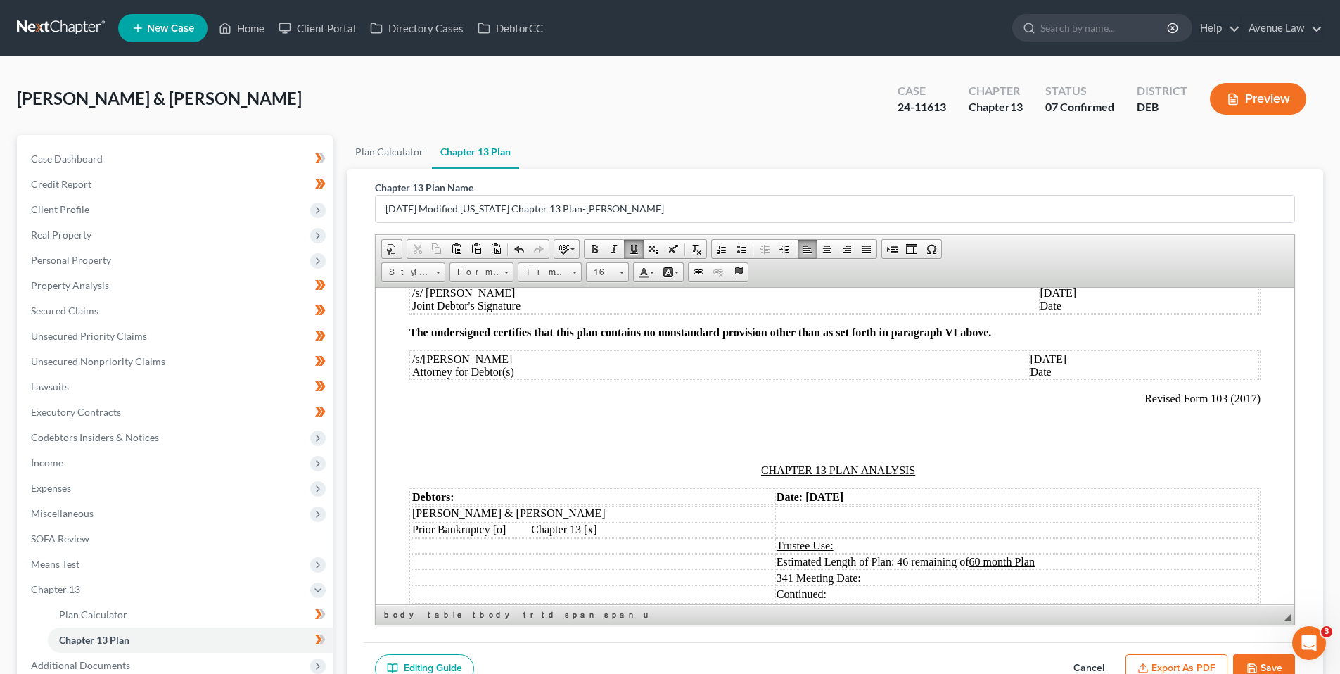
scroll to position [1337, 0]
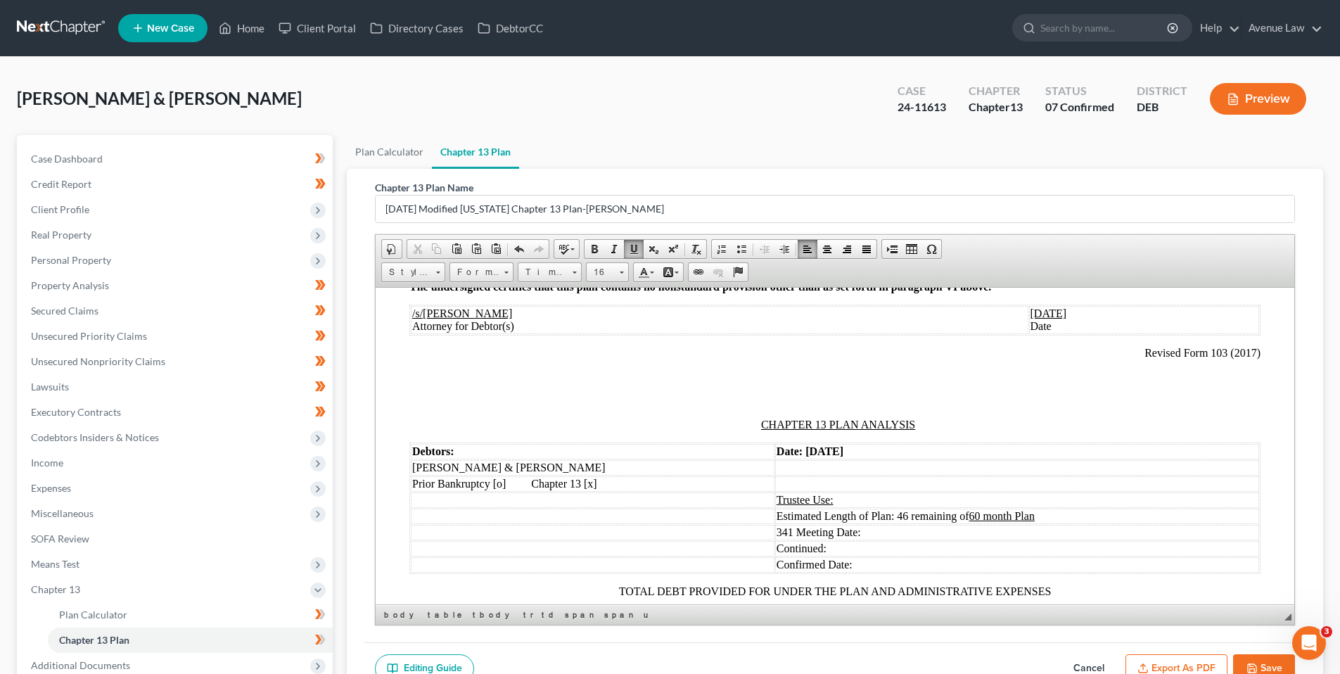
click at [813, 450] on strong "Date: 05/14/2025" at bounding box center [810, 451] width 67 height 12
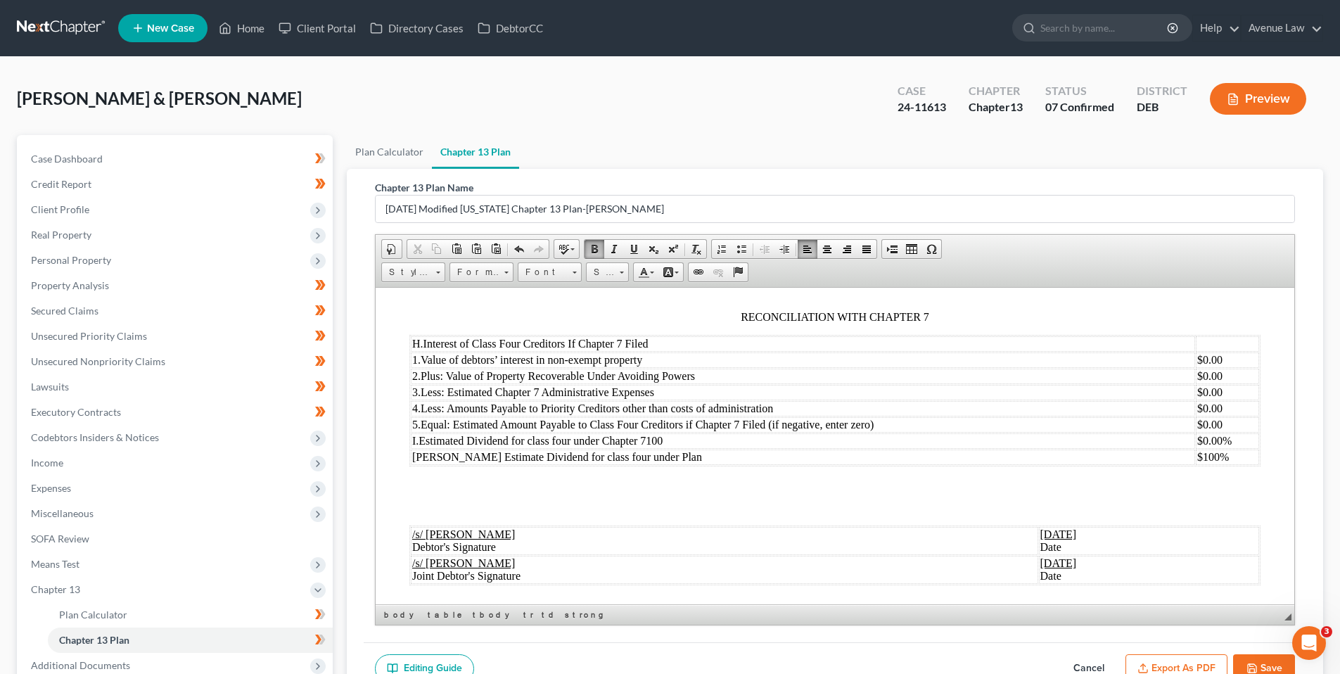
scroll to position [1899, 0]
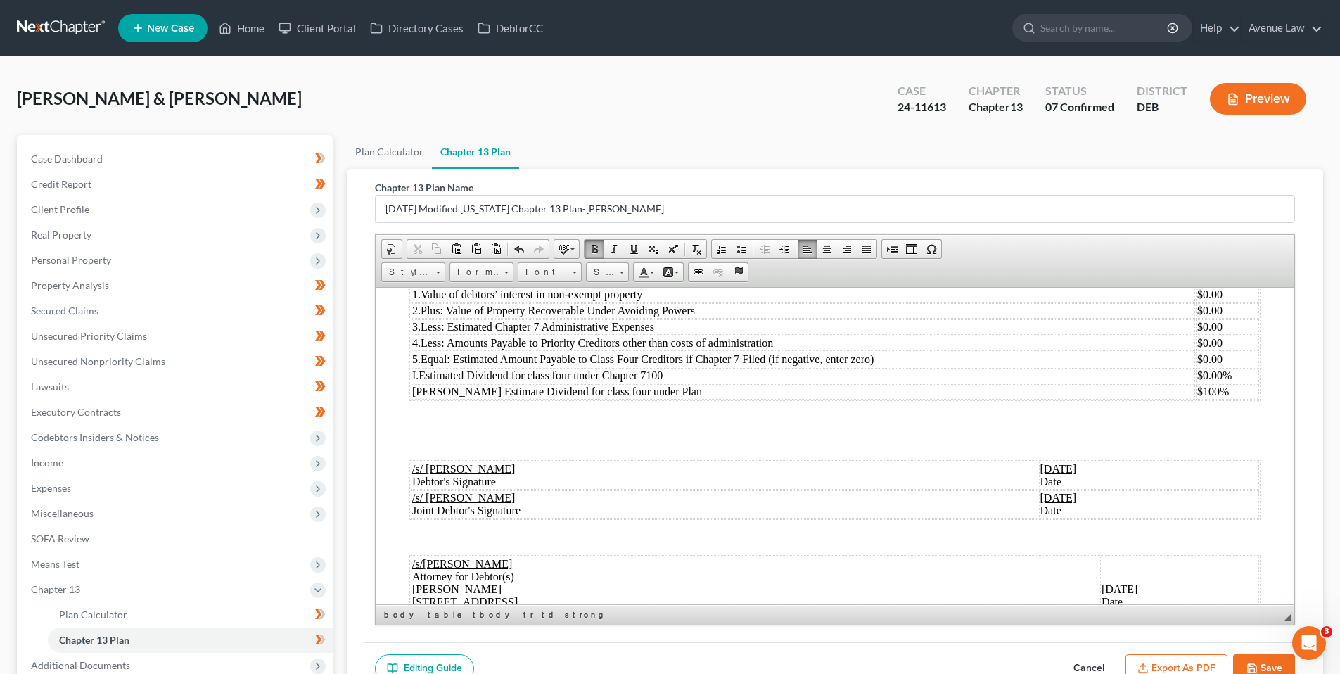
click at [1040, 466] on u "05/14/2025" at bounding box center [1058, 468] width 37 height 12
click at [1040, 498] on u "05/14/2025" at bounding box center [1058, 497] width 37 height 12
click at [1102, 588] on u "05/14/2025" at bounding box center [1120, 588] width 37 height 12
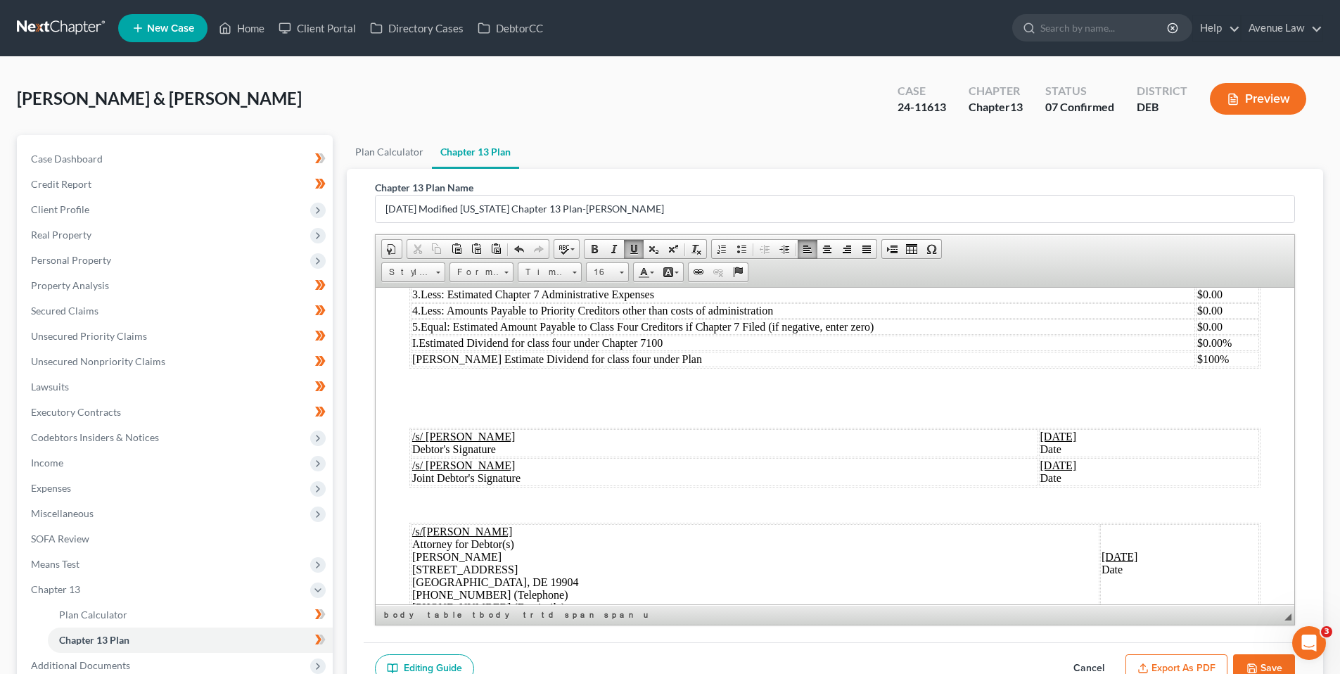
scroll to position [2002, 0]
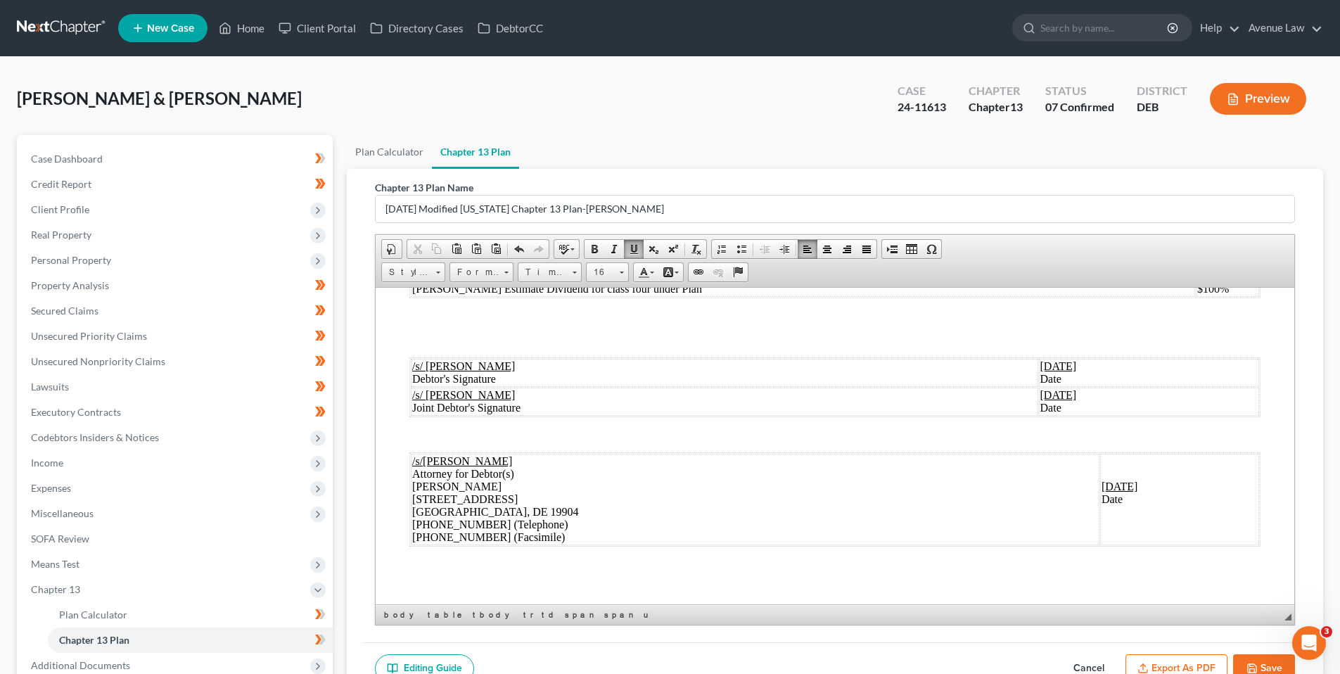
click at [1261, 659] on button "Save" at bounding box center [1264, 669] width 62 height 30
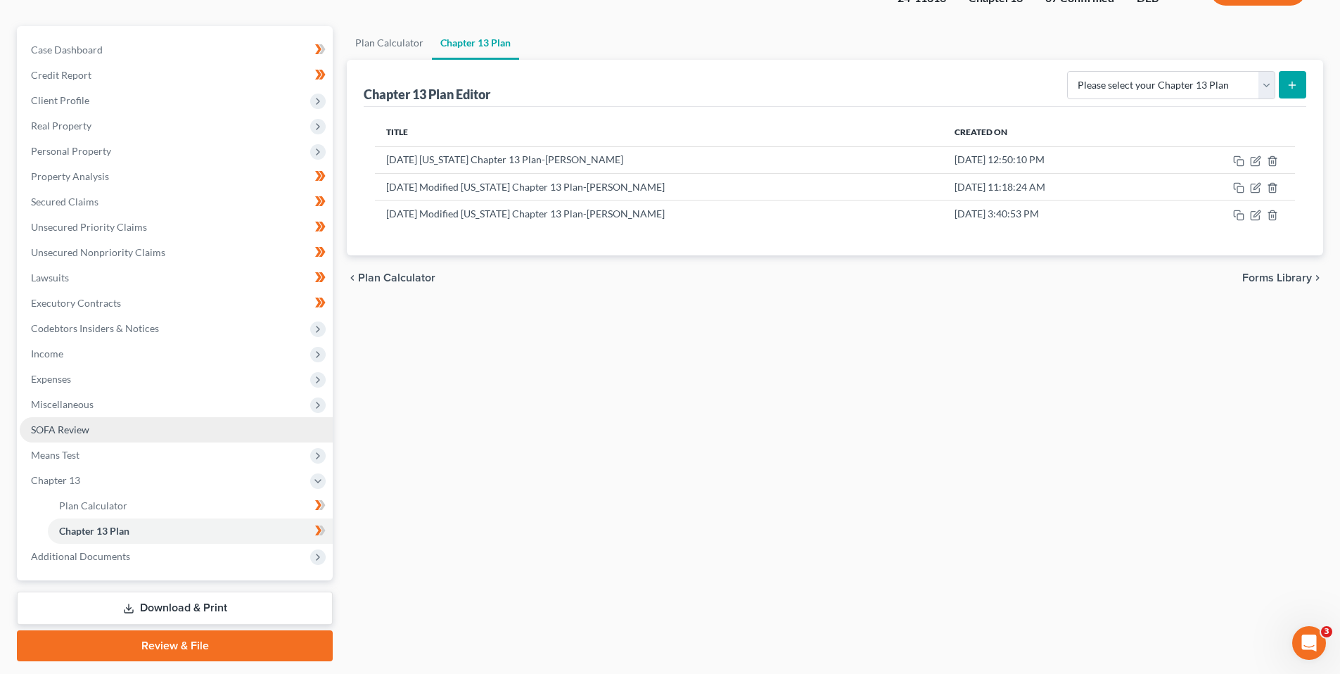
scroll to position [141, 0]
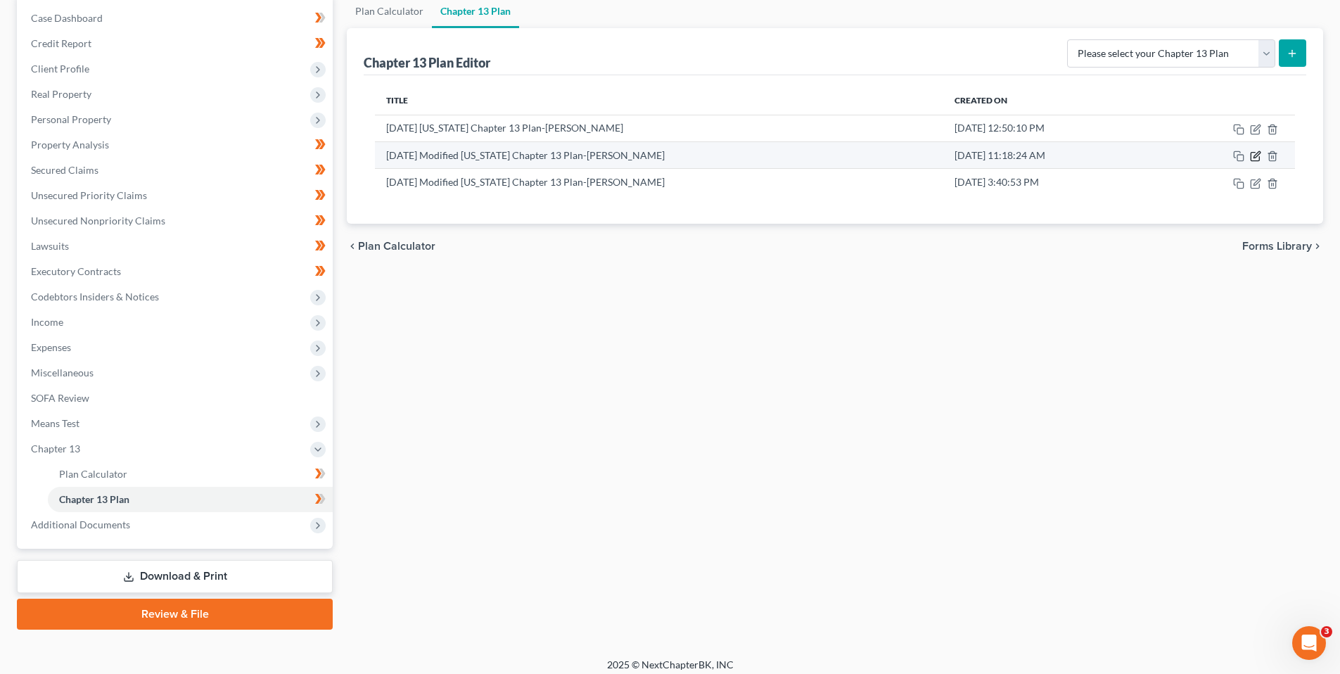
click at [1250, 153] on icon "button" at bounding box center [1255, 156] width 11 height 11
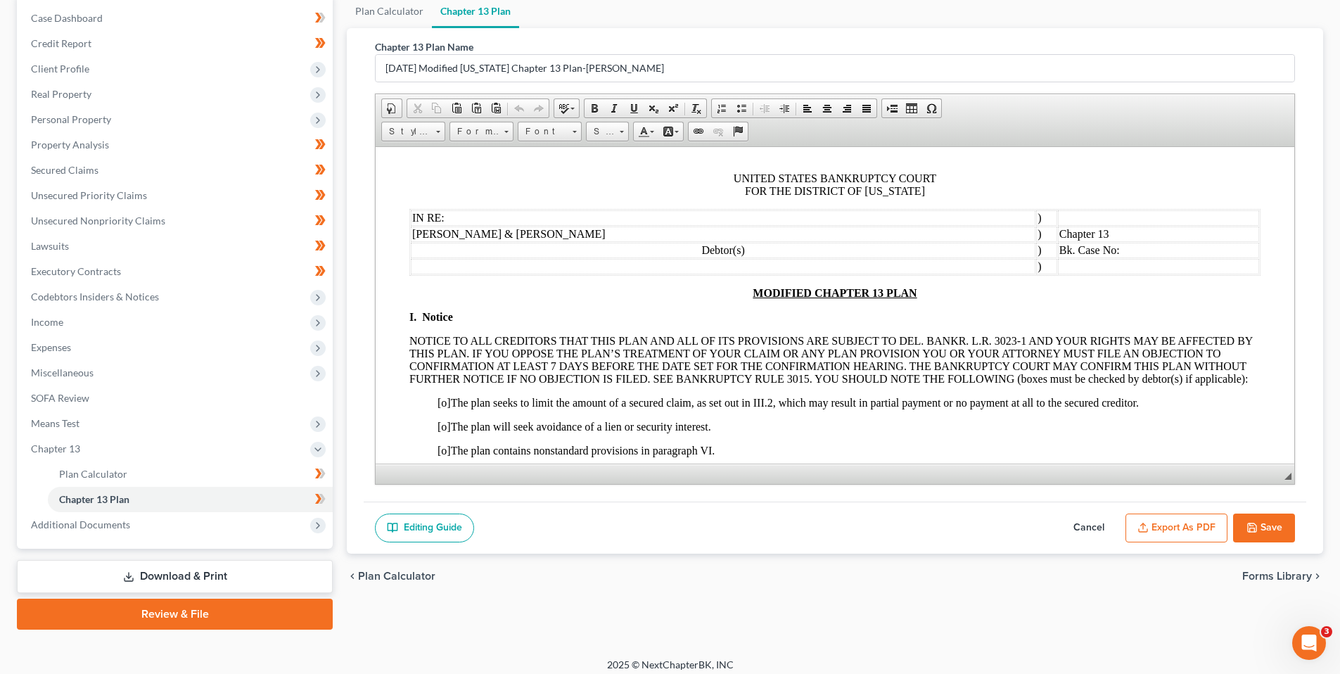
scroll to position [0, 0]
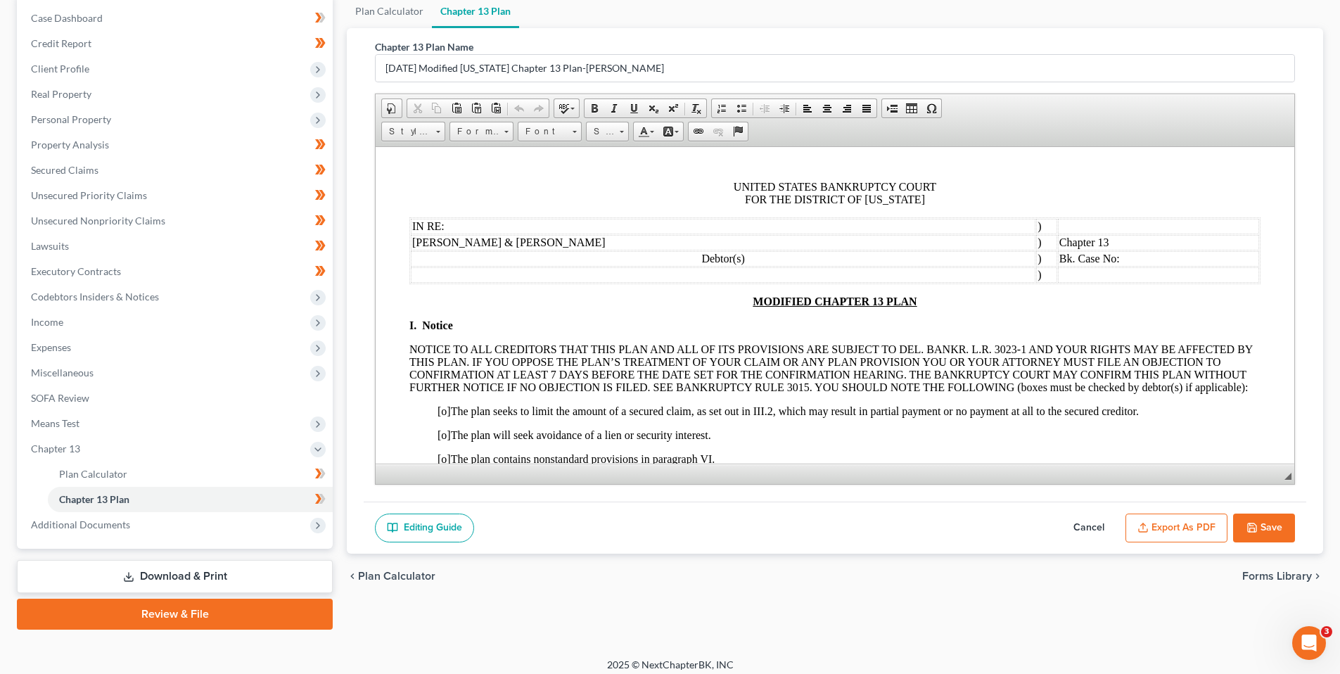
click at [1090, 525] on button "Cancel" at bounding box center [1089, 529] width 62 height 30
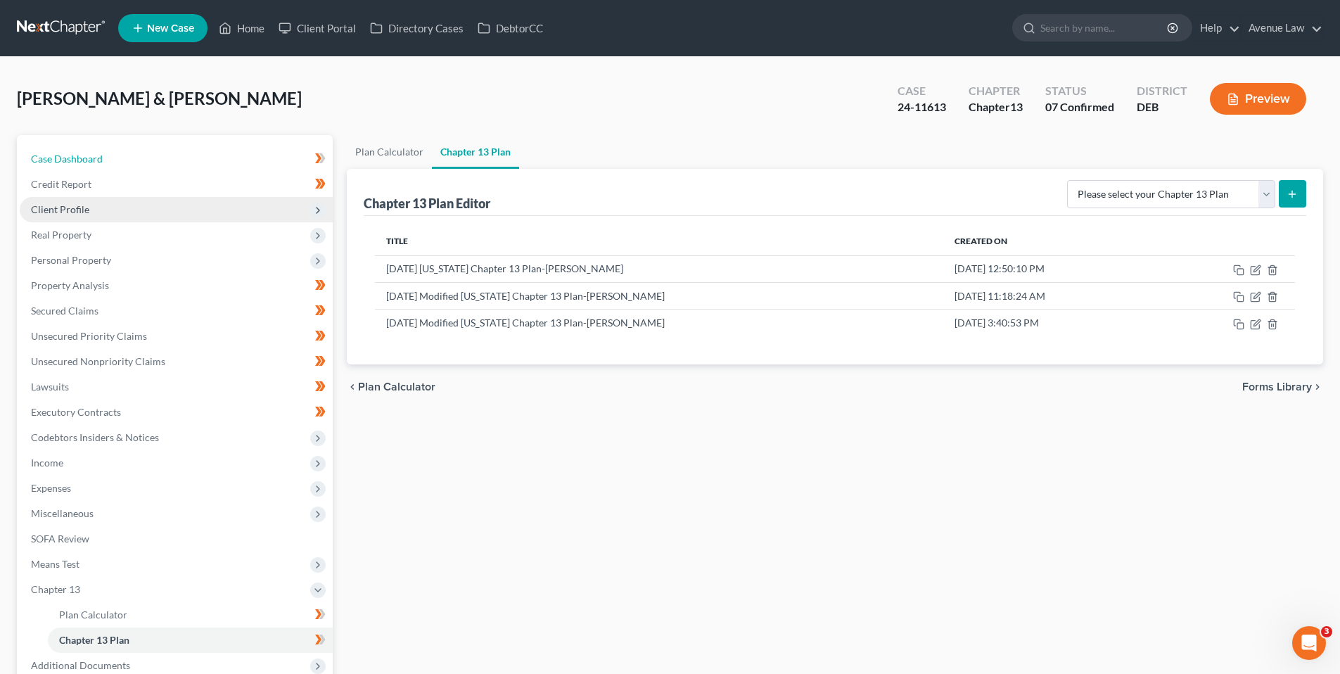
drag, startPoint x: 95, startPoint y: 157, endPoint x: 87, endPoint y: 197, distance: 40.8
click at [95, 157] on span "Case Dashboard" at bounding box center [67, 159] width 72 height 12
select select "0"
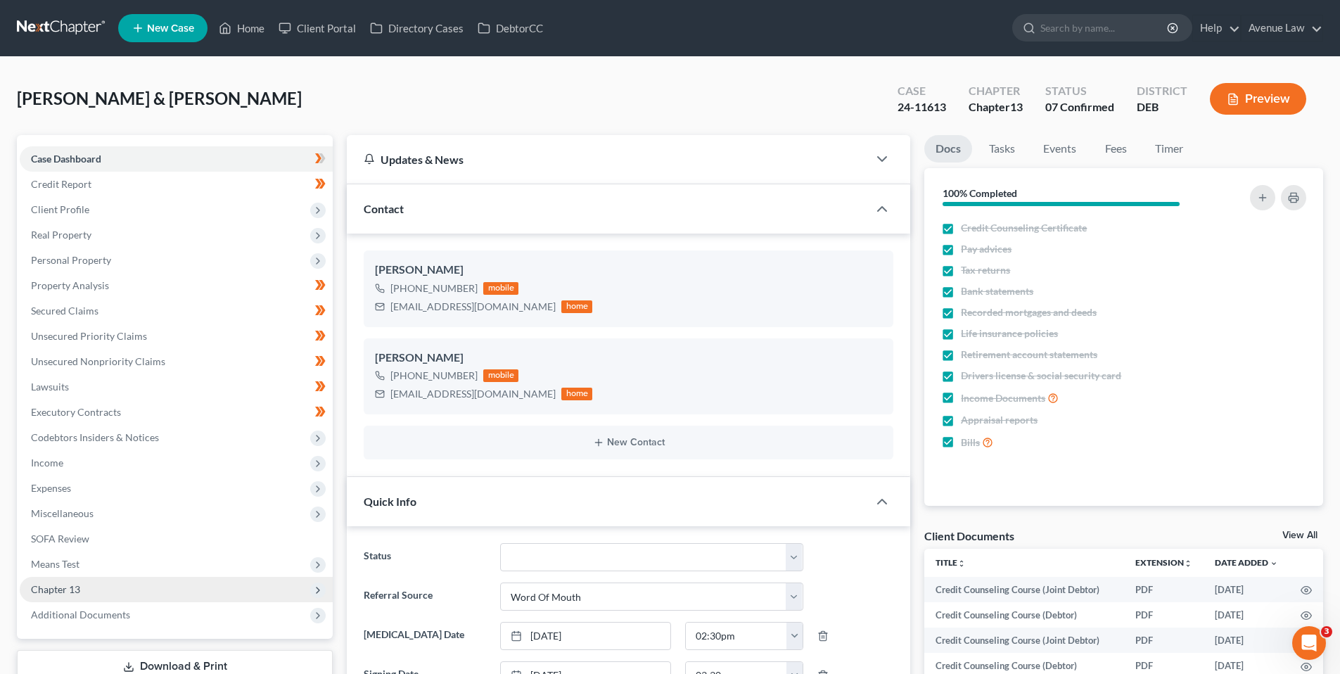
drag, startPoint x: 69, startPoint y: 584, endPoint x: 90, endPoint y: 601, distance: 27.0
click at [69, 584] on span "Chapter 13" at bounding box center [55, 589] width 49 height 12
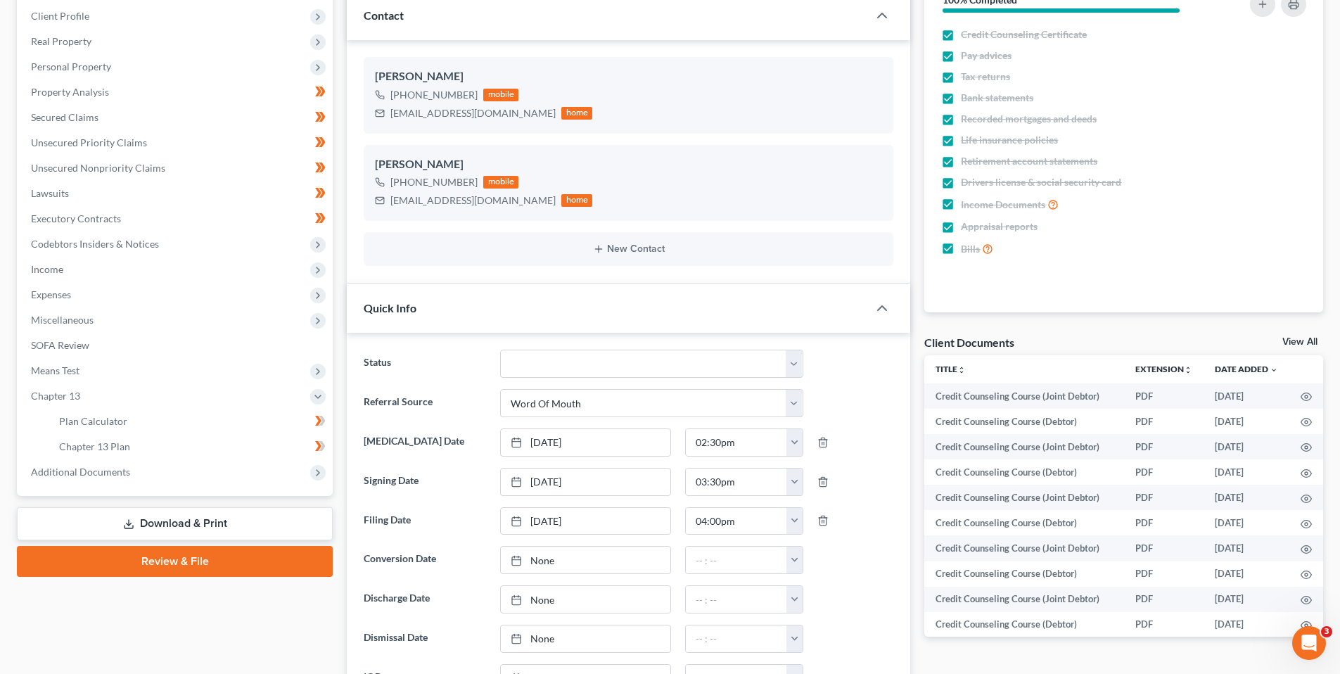
scroll to position [211, 0]
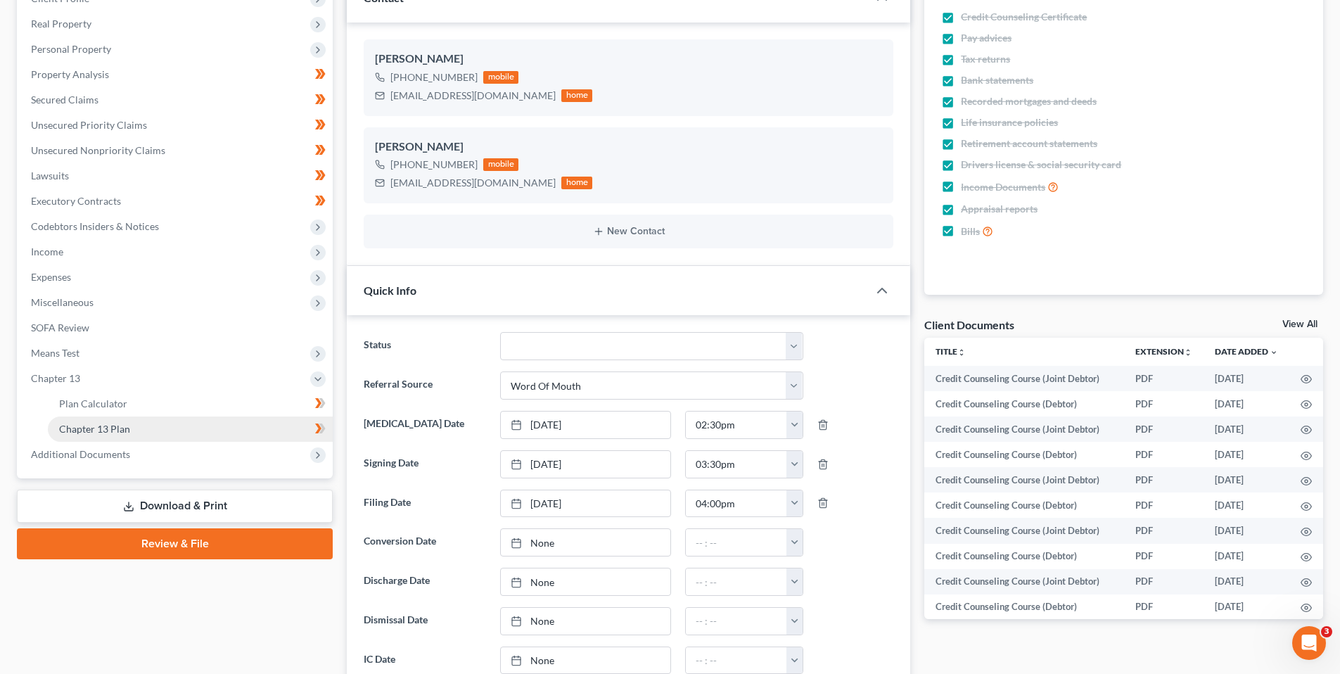
click at [120, 428] on span "Chapter 13 Plan" at bounding box center [94, 429] width 71 height 12
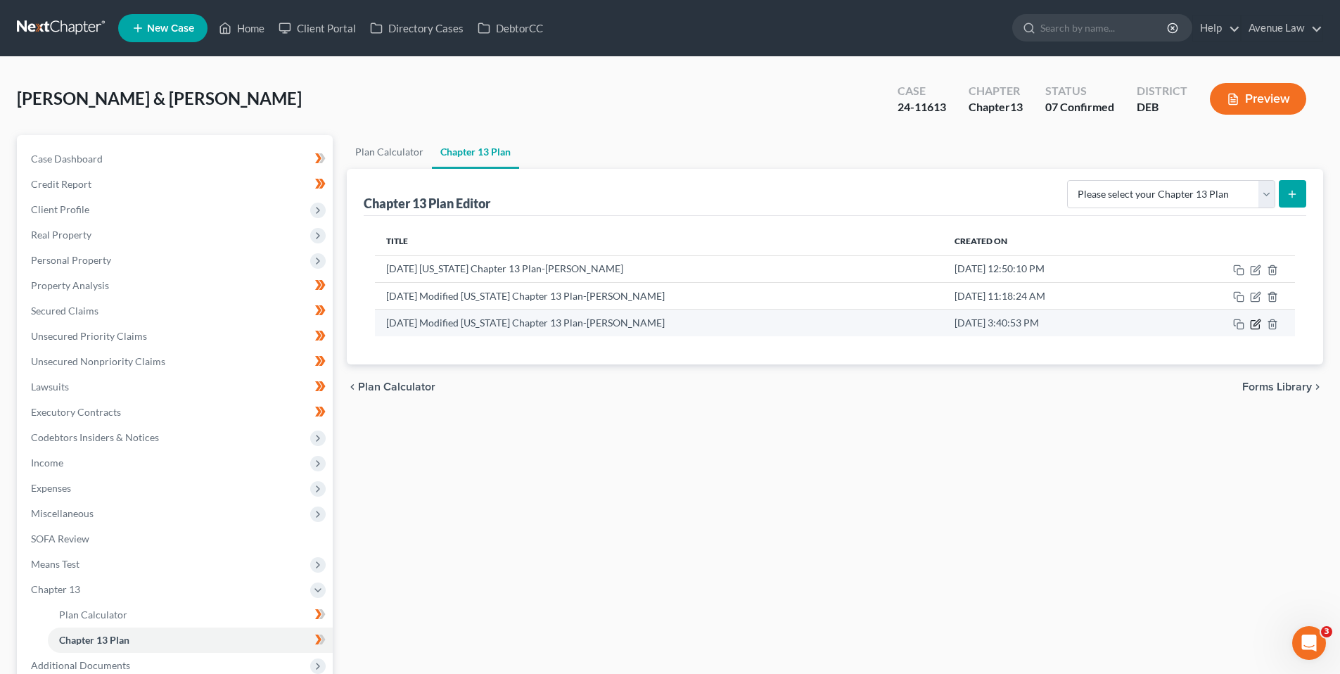
click at [1254, 324] on icon "button" at bounding box center [1257, 322] width 6 height 6
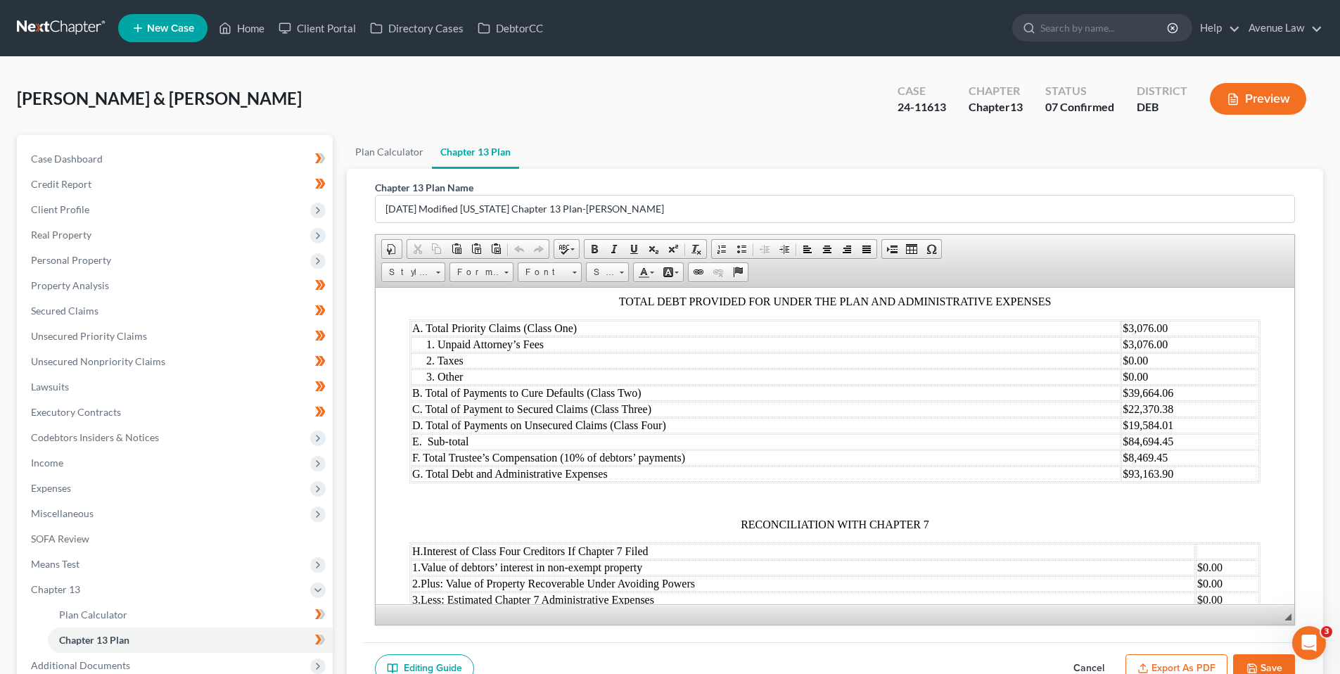
scroll to position [1618, 0]
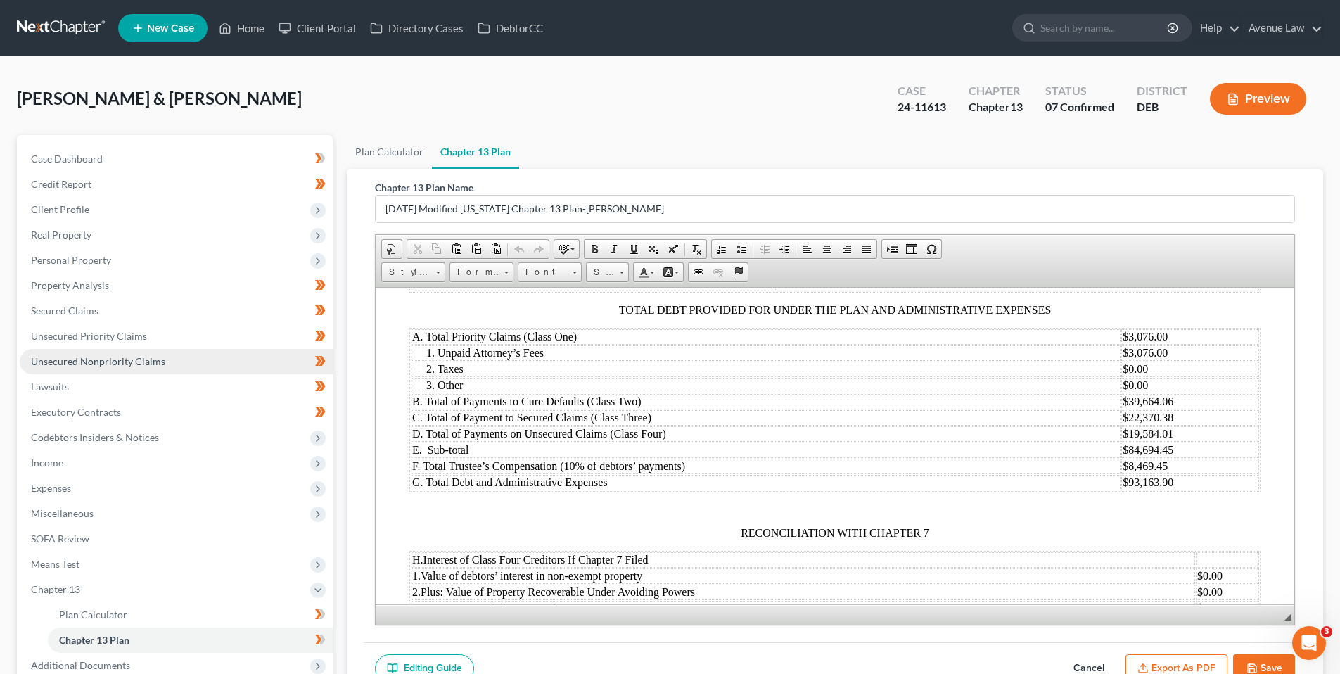
click at [52, 357] on span "Unsecured Nonpriority Claims" at bounding box center [98, 361] width 134 height 12
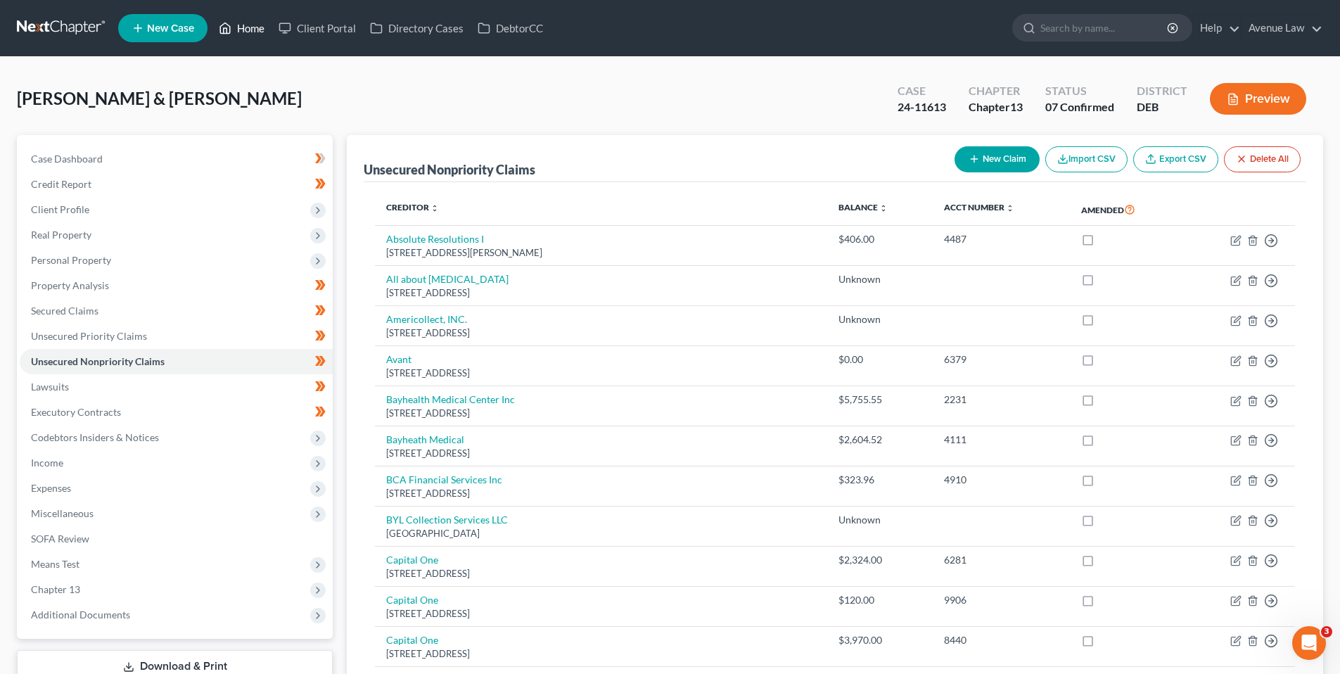
click at [250, 32] on link "Home" at bounding box center [242, 27] width 60 height 25
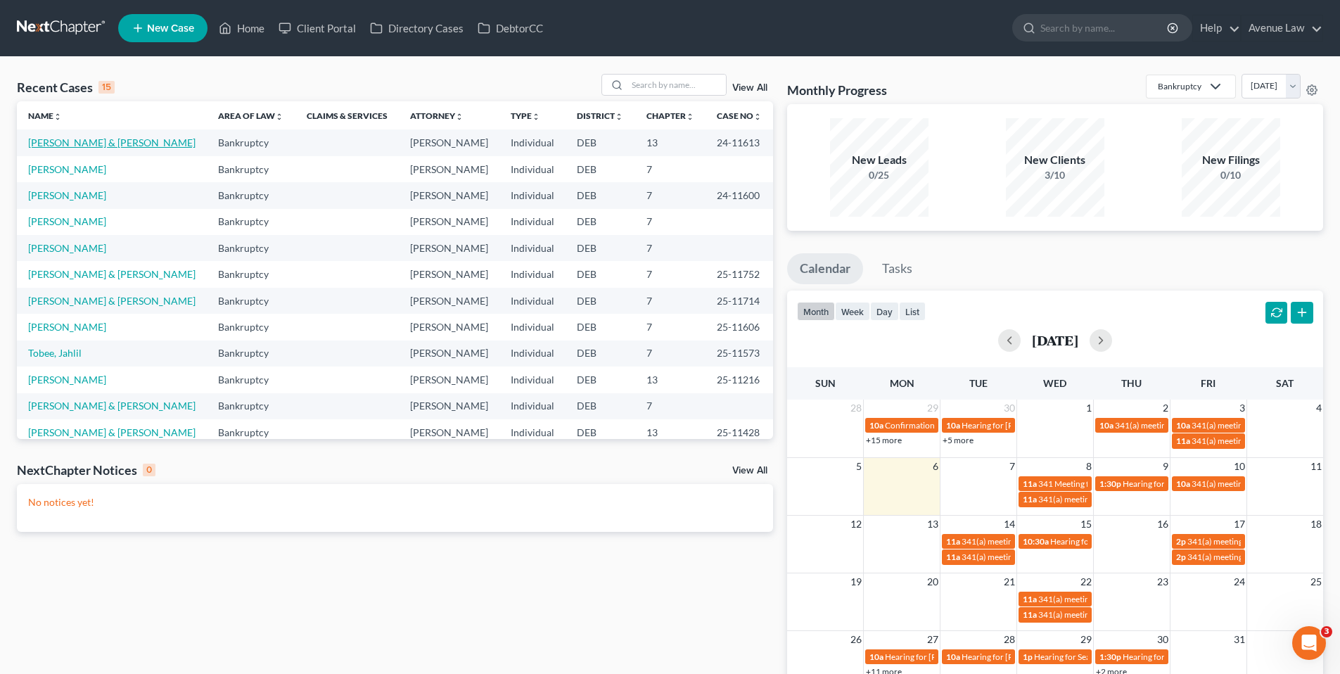
click at [70, 139] on link "[PERSON_NAME] & [PERSON_NAME]" at bounding box center [111, 142] width 167 height 12
select select "0"
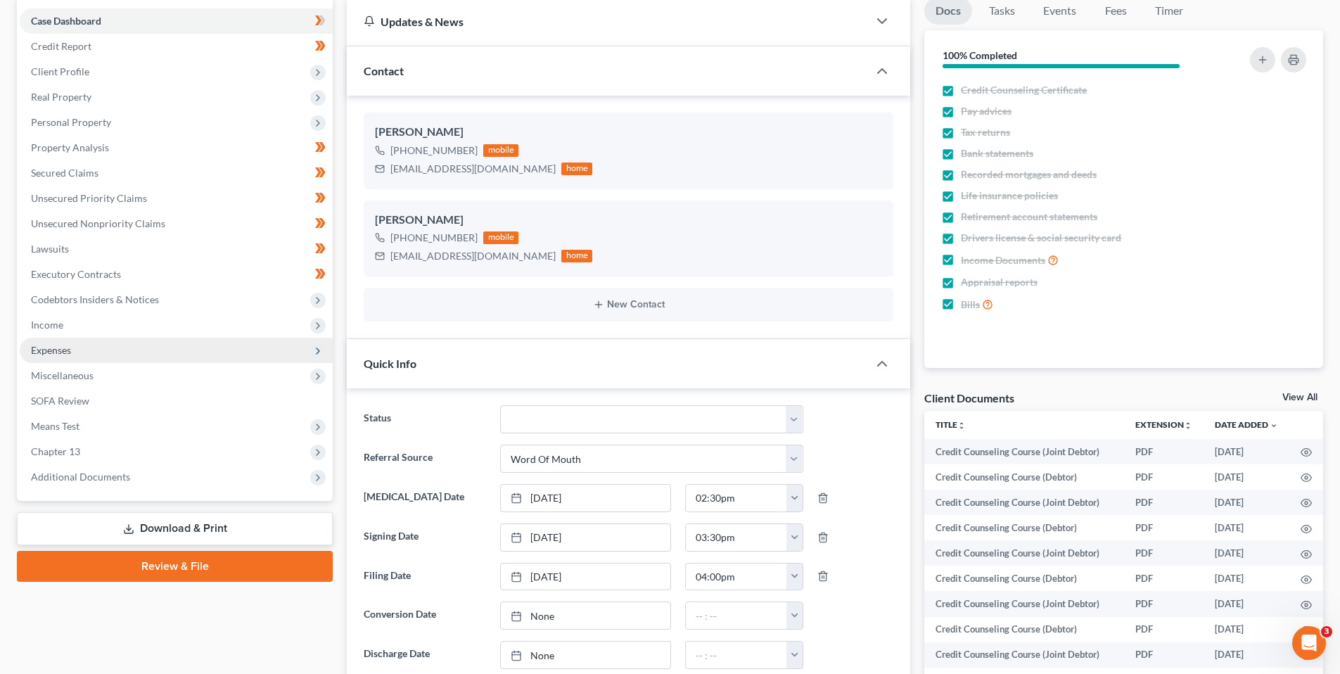
scroll to position [141, 0]
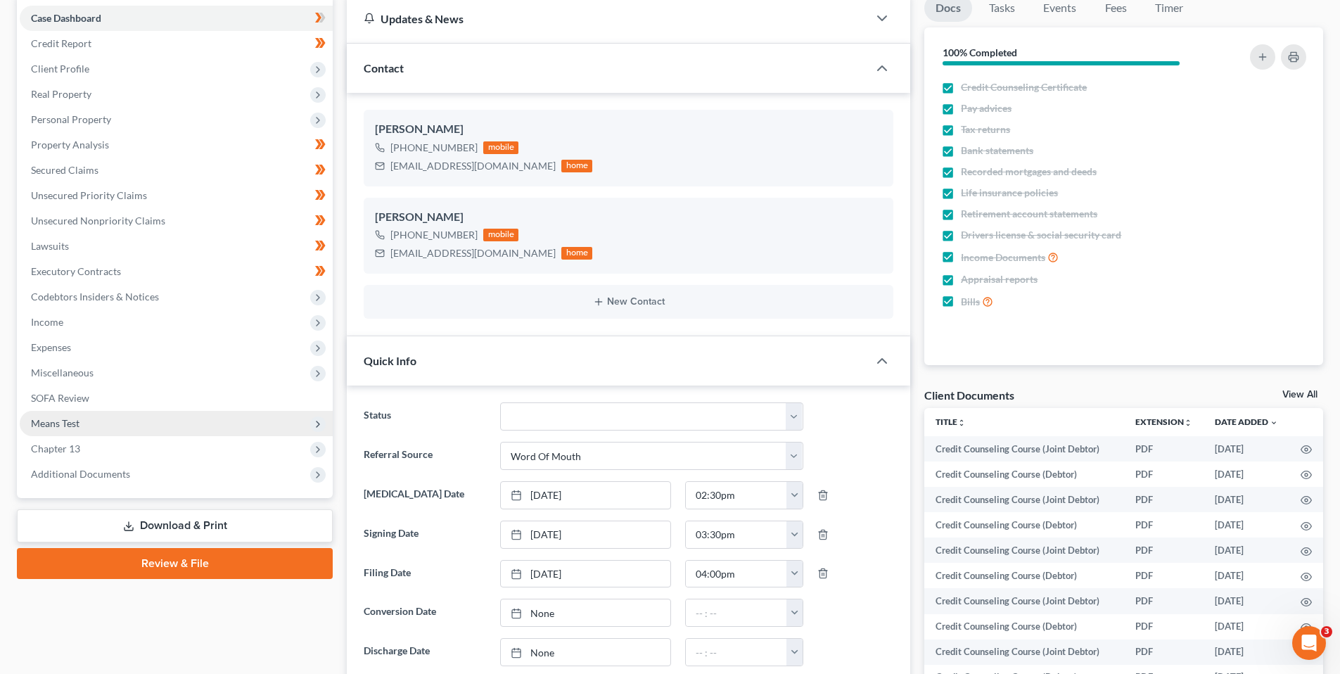
click at [63, 419] on span "Means Test" at bounding box center [55, 423] width 49 height 12
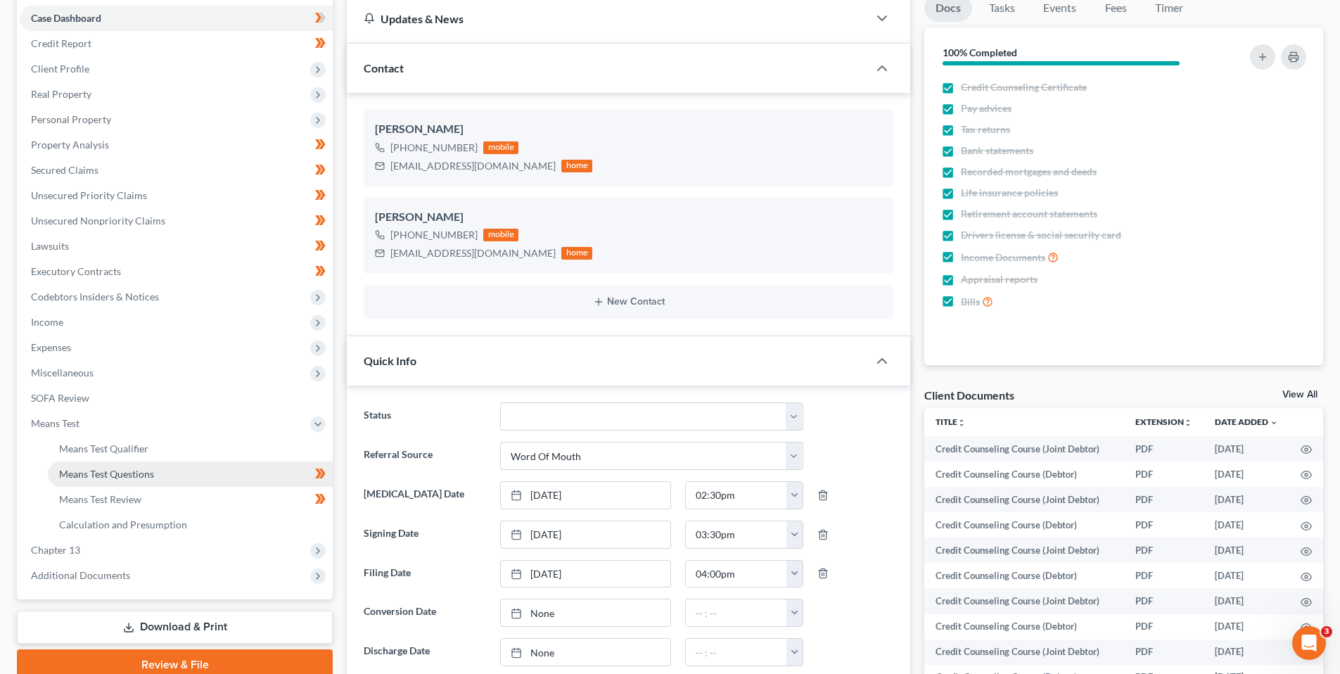
click at [98, 469] on span "Means Test Questions" at bounding box center [106, 474] width 95 height 12
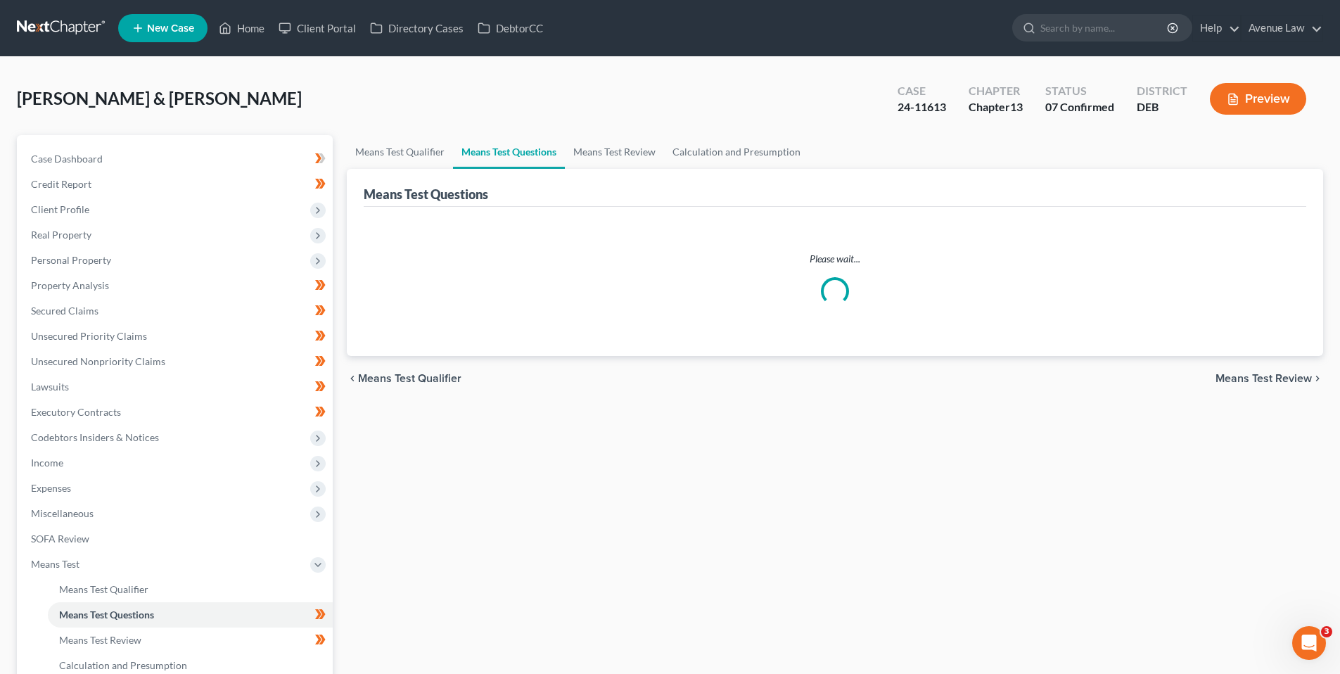
select select "5"
select select "1"
select select "60"
select select "0"
select select "60"
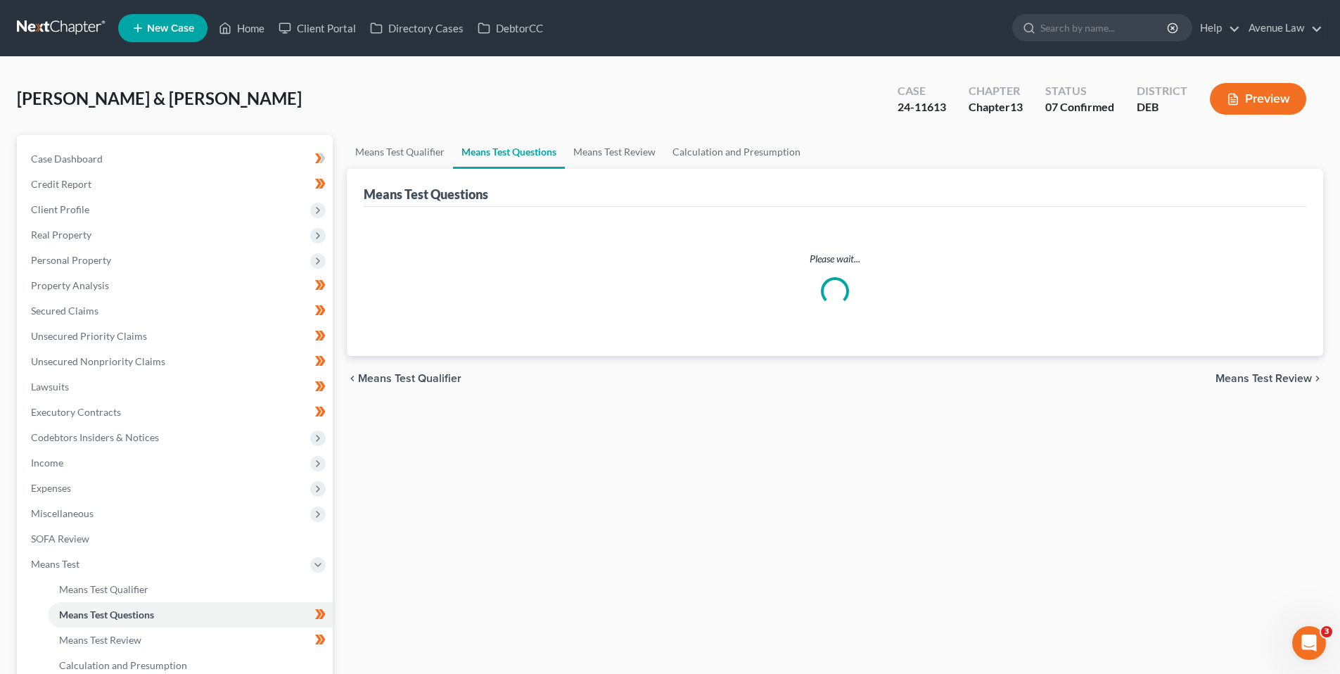
select select "0"
select select "60"
select select "2"
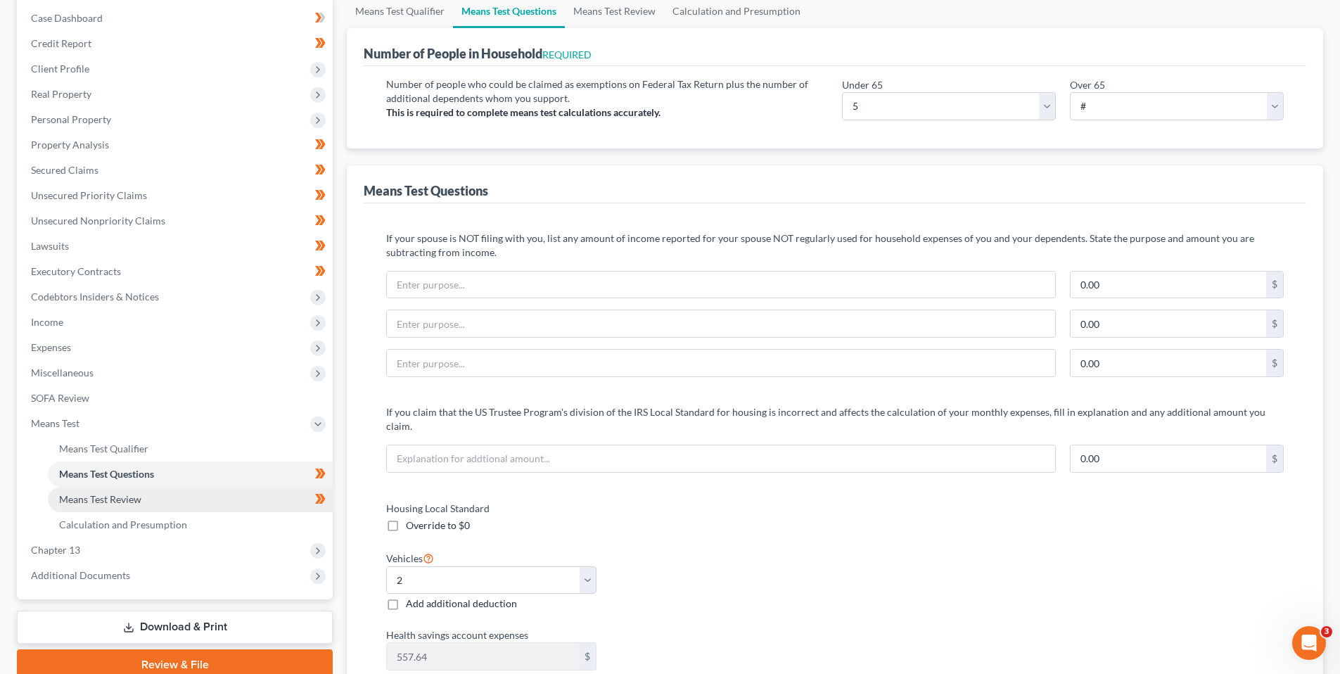
click at [121, 495] on span "Means Test Review" at bounding box center [100, 499] width 82 height 12
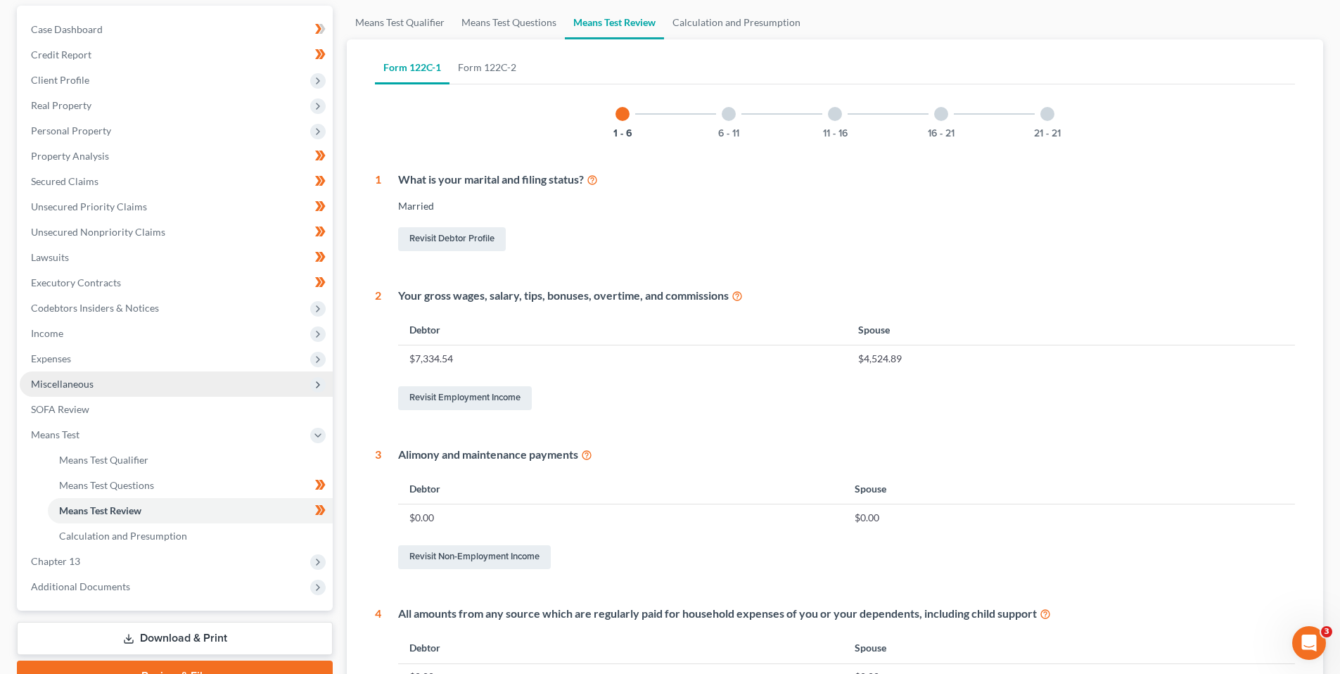
scroll to position [141, 0]
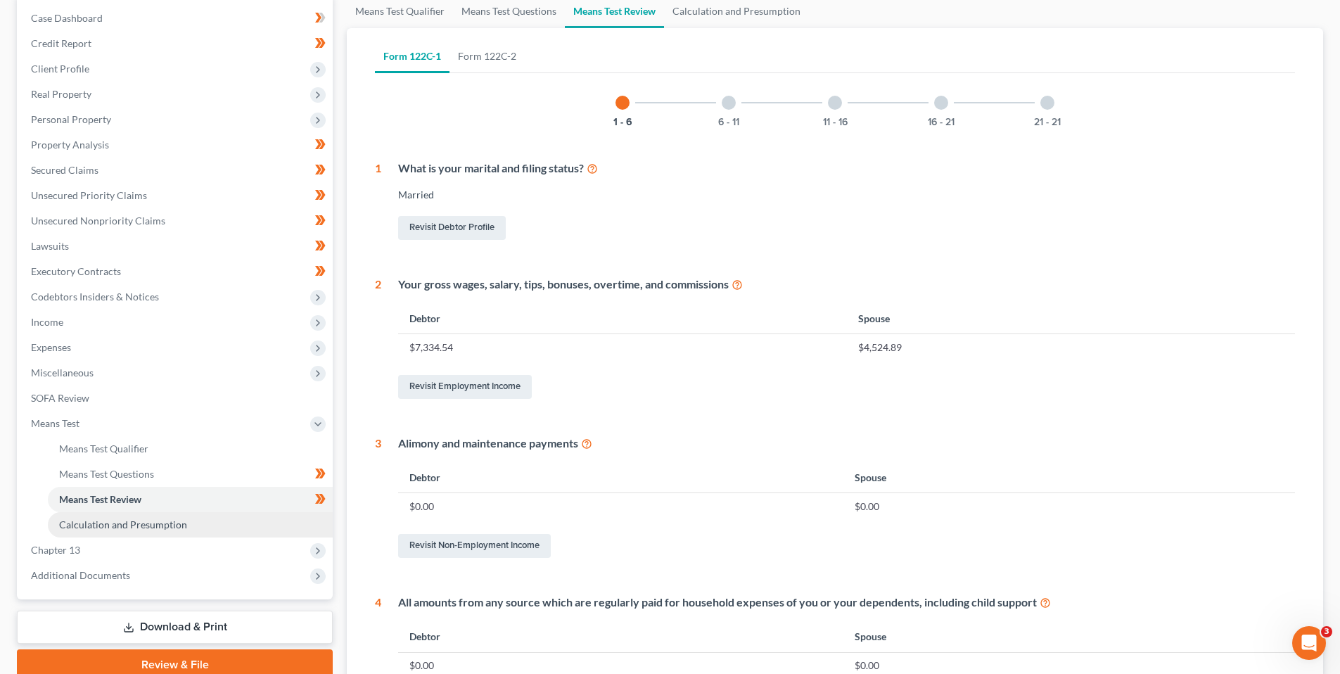
click at [110, 525] on span "Calculation and Presumption" at bounding box center [123, 524] width 128 height 12
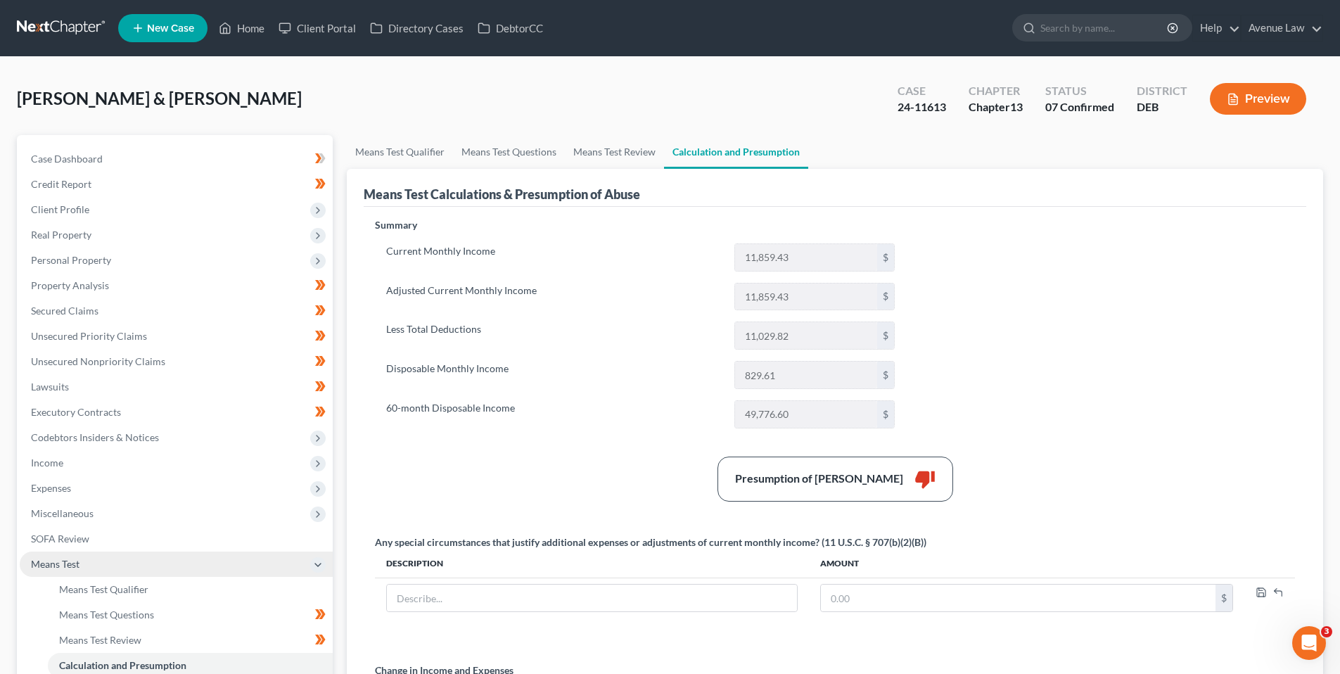
click at [62, 561] on span "Means Test" at bounding box center [55, 564] width 49 height 12
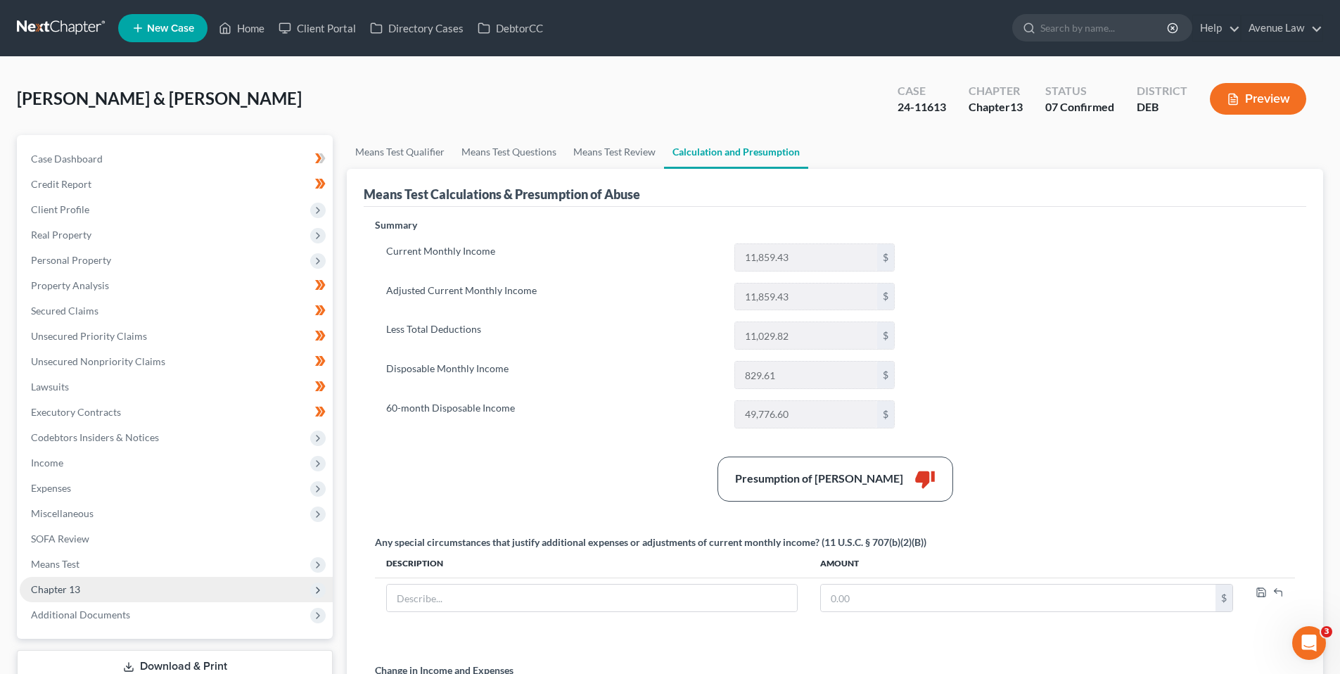
click at [68, 585] on span "Chapter 13" at bounding box center [55, 589] width 49 height 12
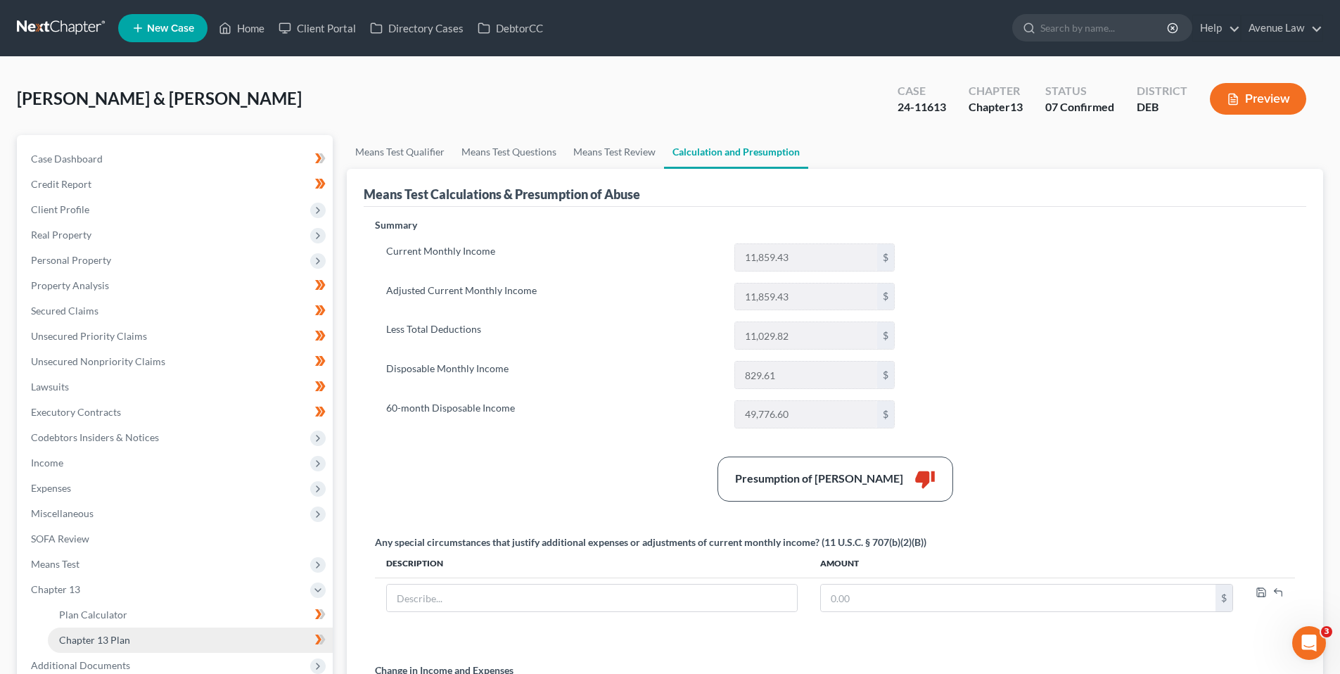
click at [99, 635] on span "Chapter 13 Plan" at bounding box center [94, 640] width 71 height 12
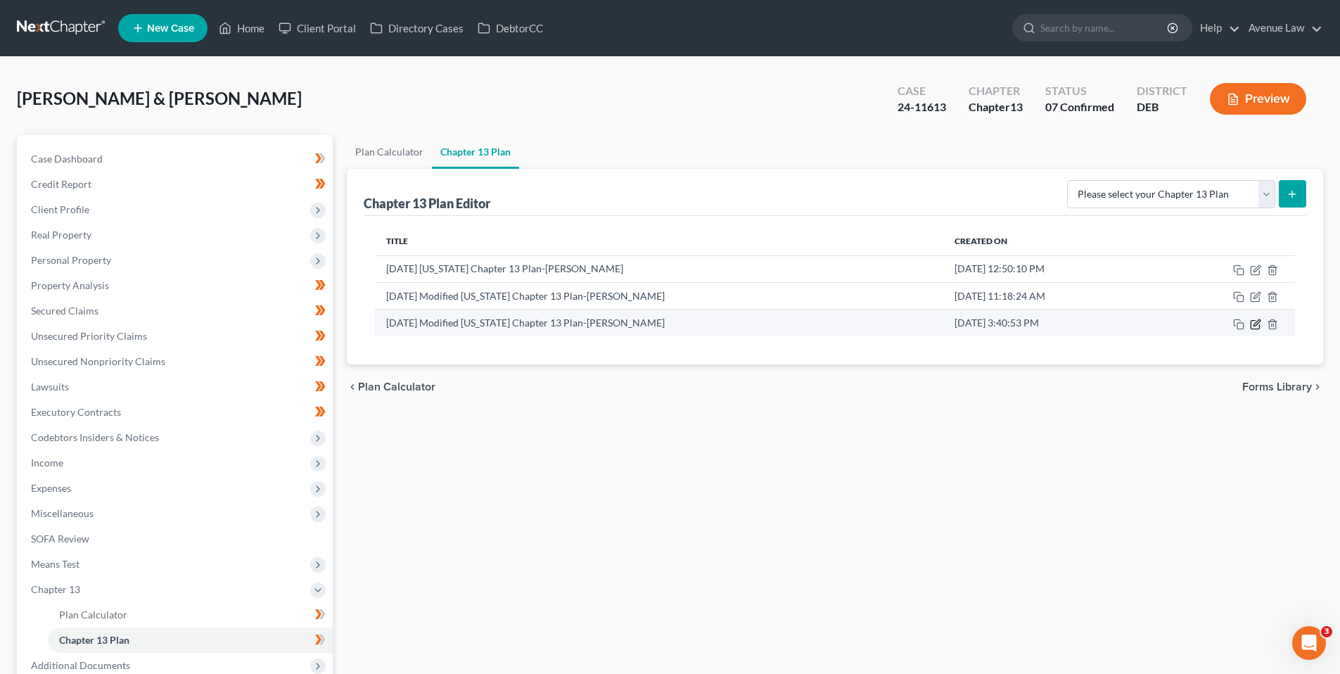
click at [1254, 320] on icon "button" at bounding box center [1255, 324] width 8 height 8
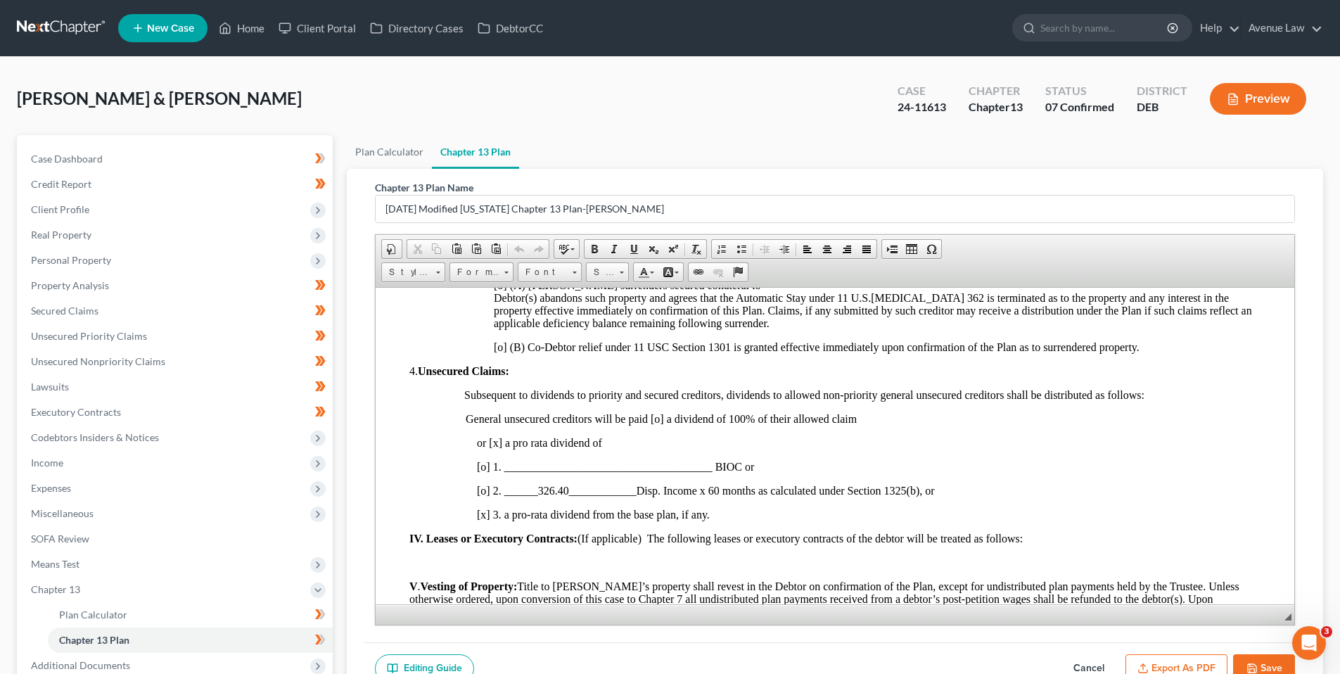
scroll to position [774, 0]
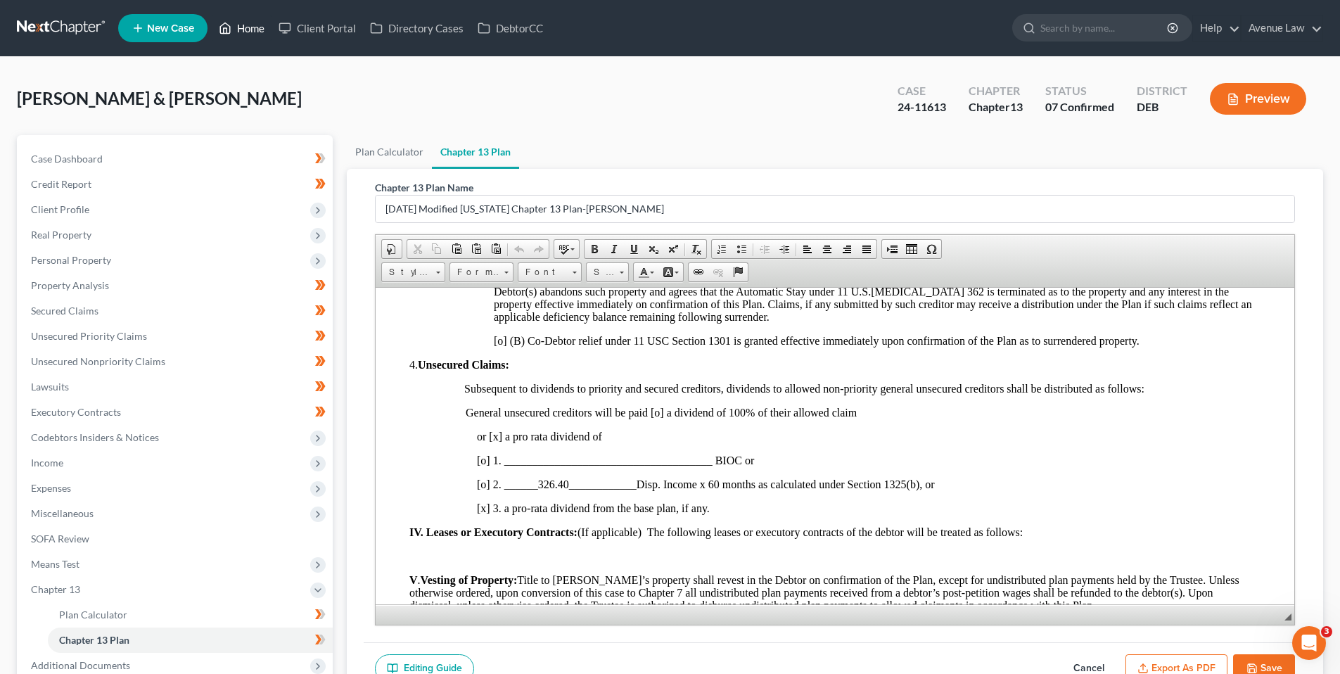
click at [251, 22] on link "Home" at bounding box center [242, 27] width 60 height 25
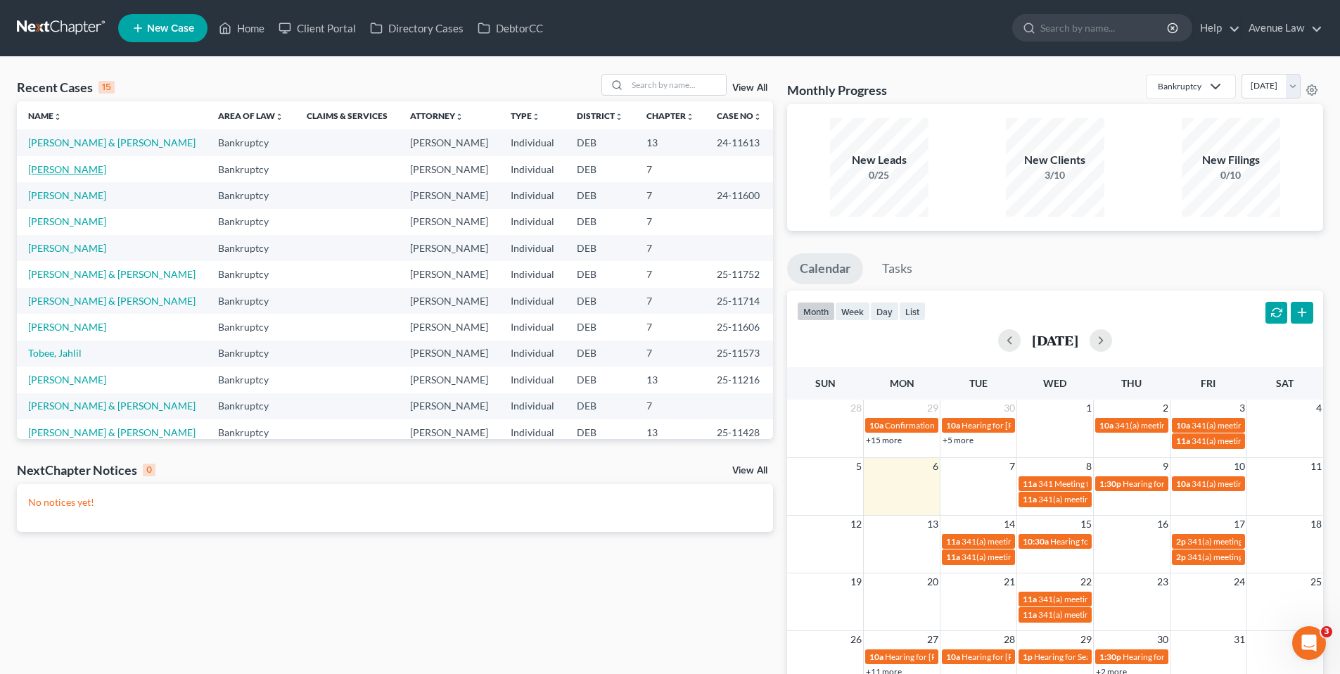
click at [84, 172] on link "[PERSON_NAME]" at bounding box center [67, 169] width 78 height 12
select select "0"
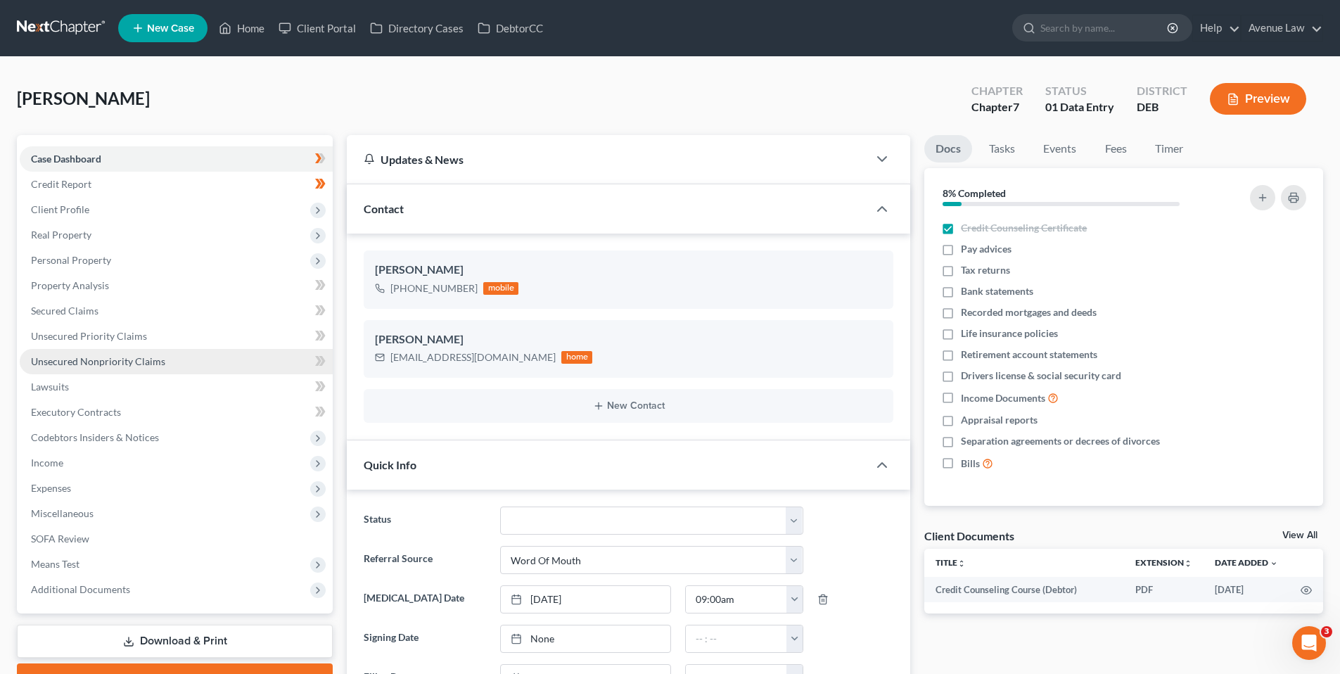
click at [119, 363] on span "Unsecured Nonpriority Claims" at bounding box center [98, 361] width 134 height 12
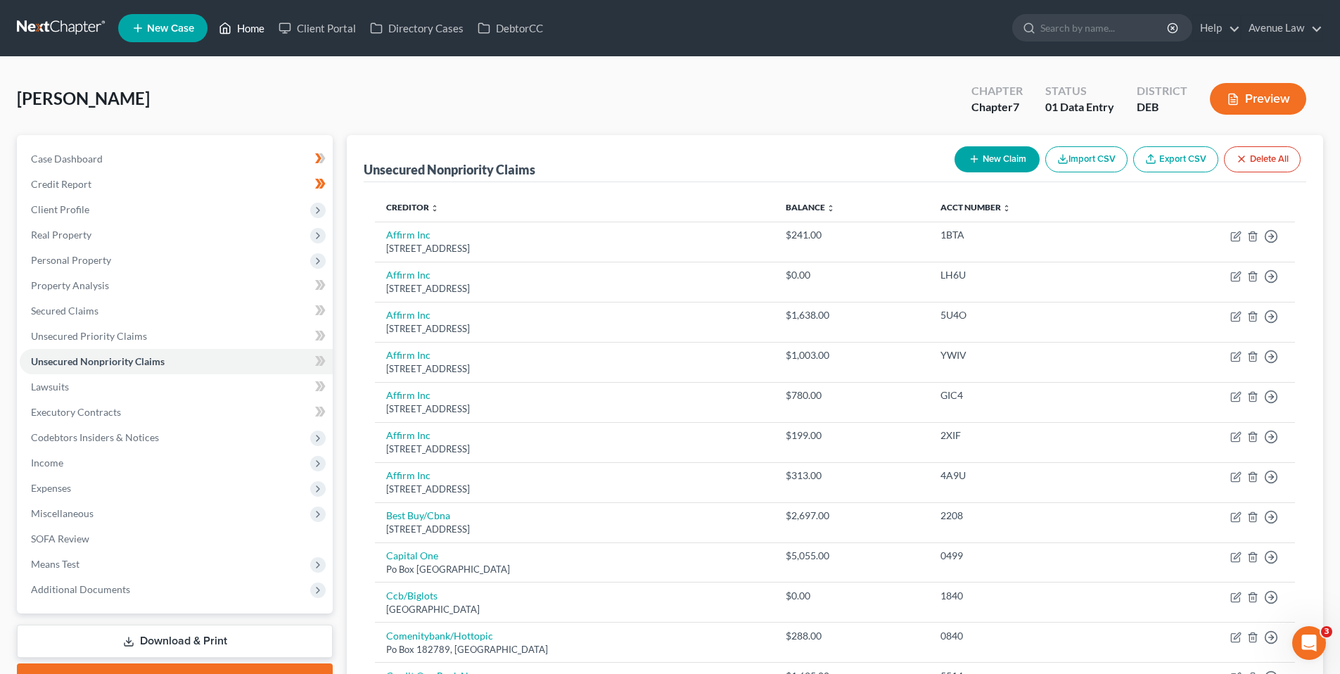
drag, startPoint x: 246, startPoint y: 22, endPoint x: 255, endPoint y: 36, distance: 16.4
click at [247, 22] on link "Home" at bounding box center [242, 27] width 60 height 25
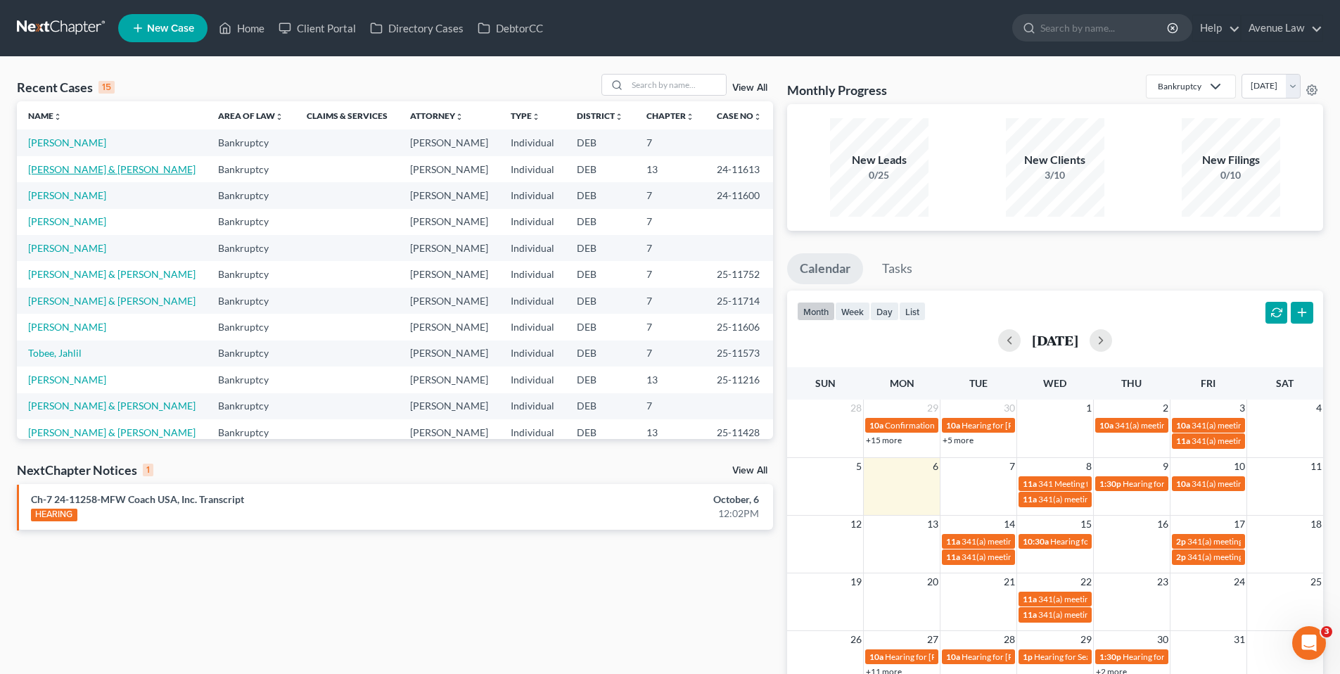
click at [77, 171] on link "[PERSON_NAME] & [PERSON_NAME]" at bounding box center [111, 169] width 167 height 12
select select "0"
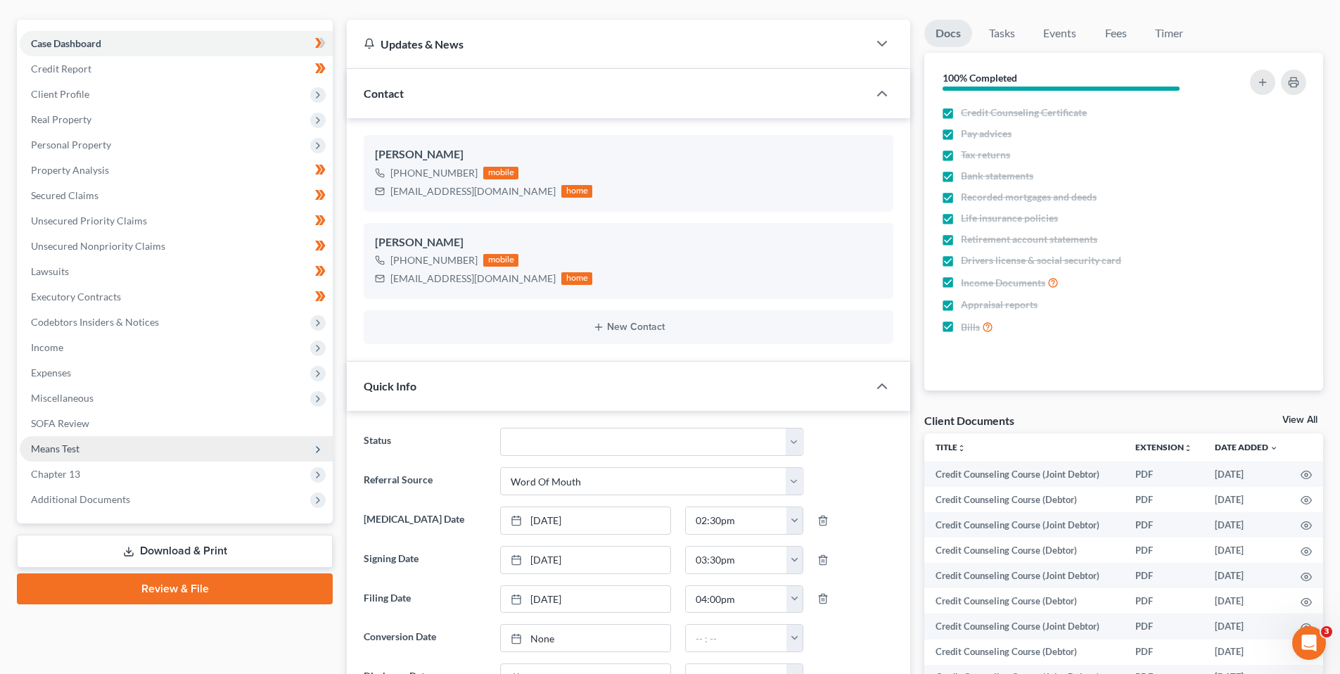
scroll to position [141, 0]
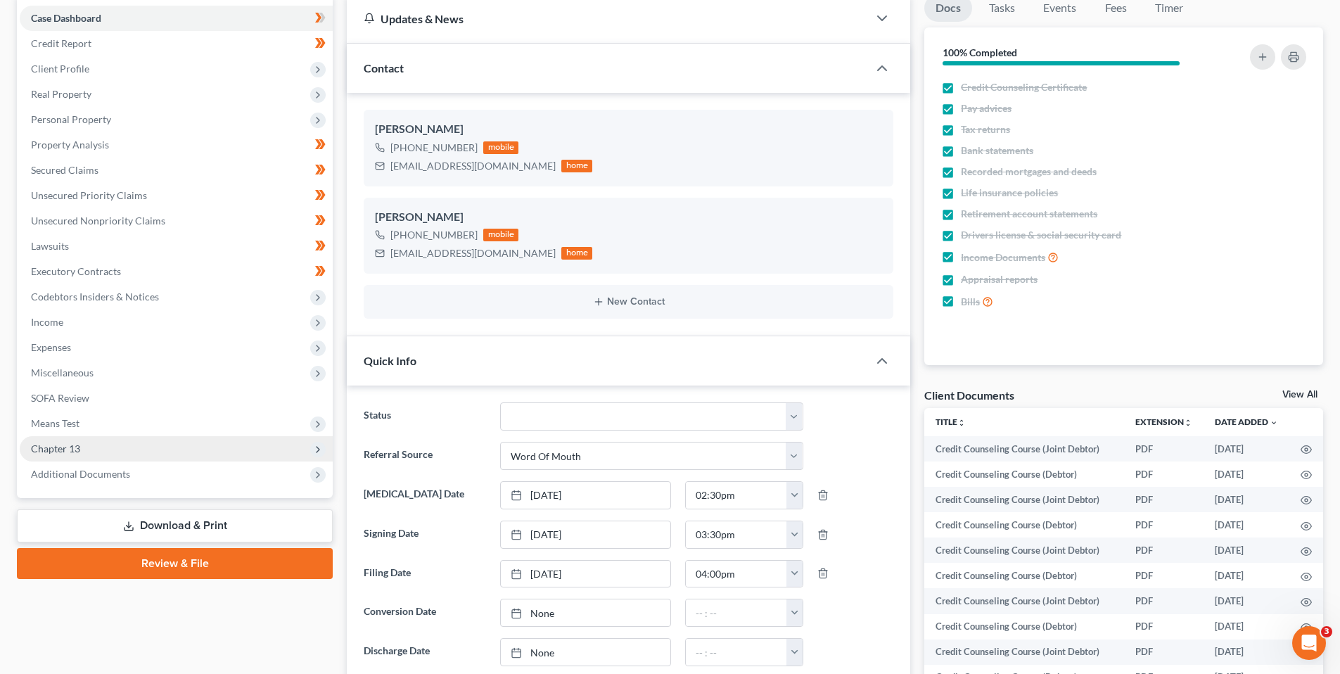
drag, startPoint x: 75, startPoint y: 445, endPoint x: 108, endPoint y: 446, distance: 32.4
click at [75, 445] on span "Chapter 13" at bounding box center [55, 448] width 49 height 12
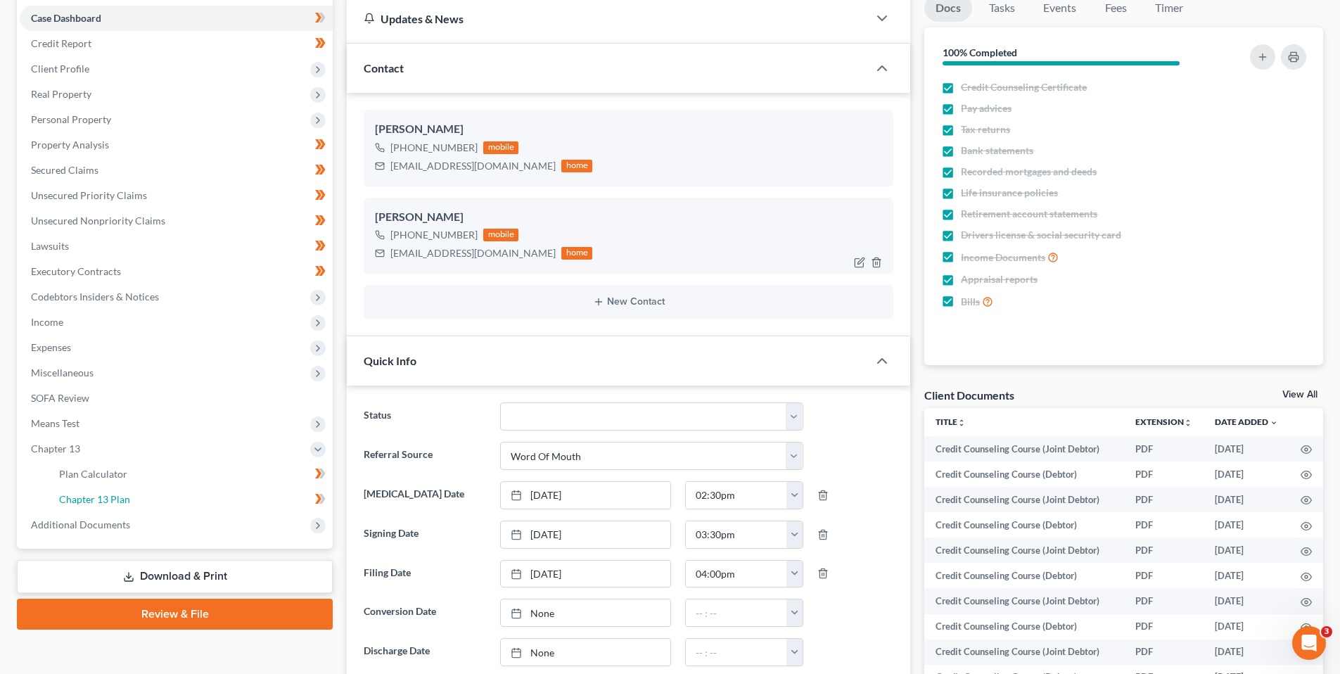
drag, startPoint x: 127, startPoint y: 498, endPoint x: 779, endPoint y: 227, distance: 706.4
click at [127, 498] on span "Chapter 13 Plan" at bounding box center [94, 499] width 71 height 12
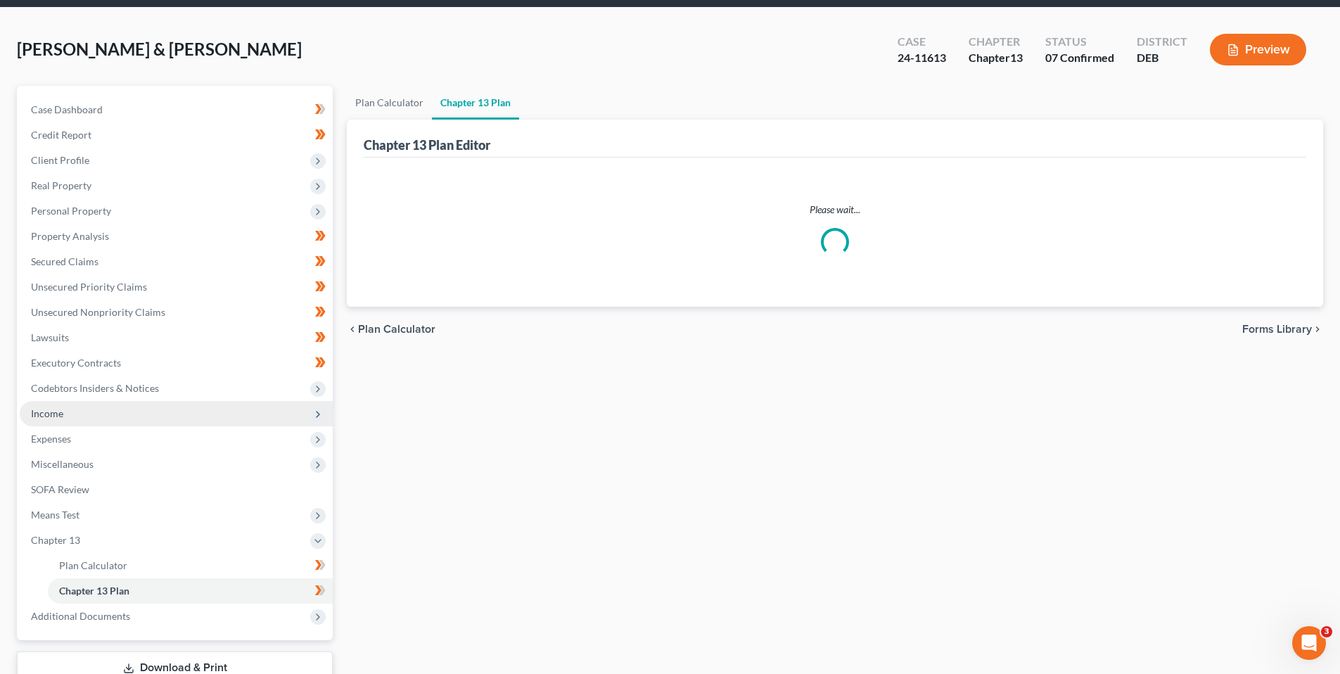
scroll to position [141, 0]
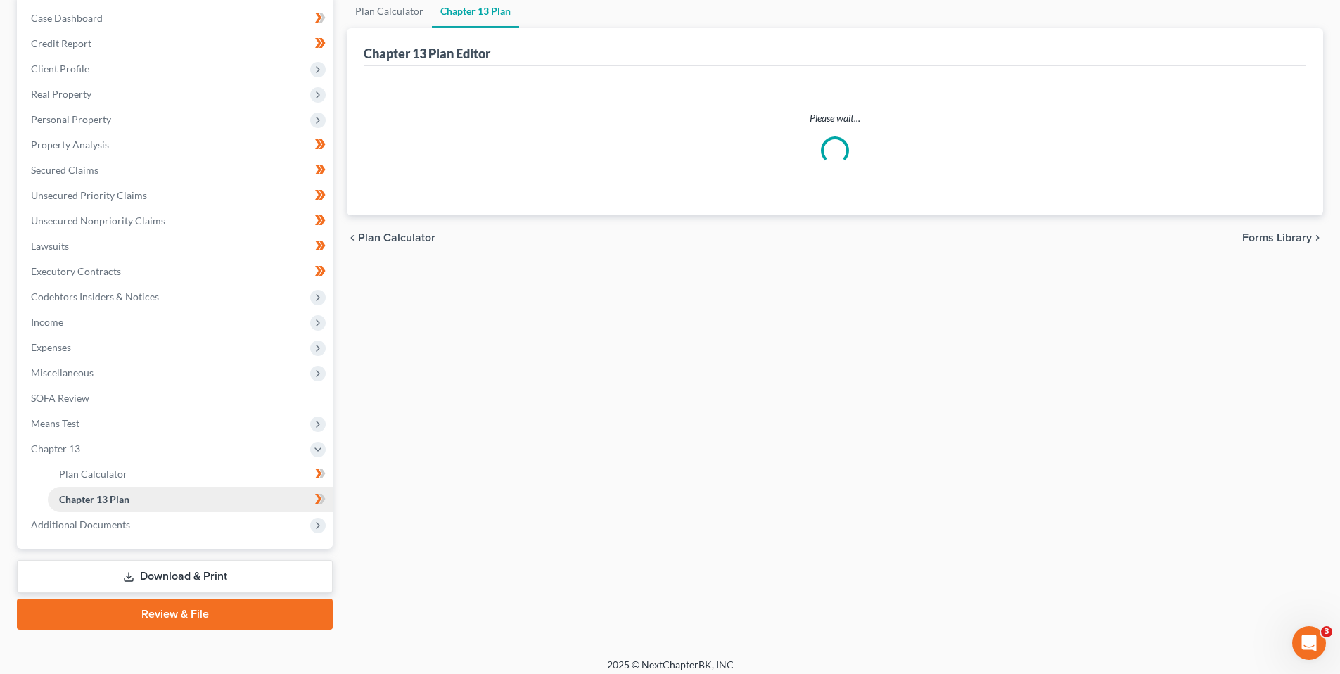
click at [106, 496] on span "Chapter 13 Plan" at bounding box center [94, 499] width 70 height 12
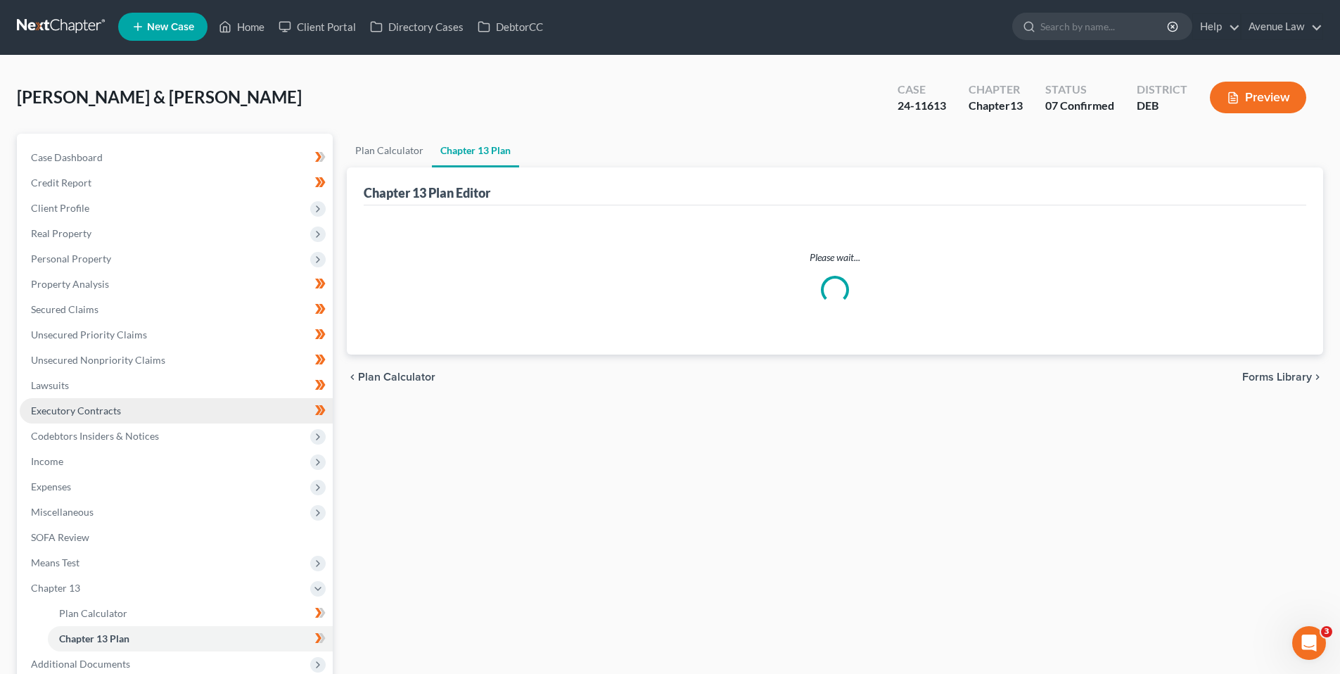
scroll to position [0, 0]
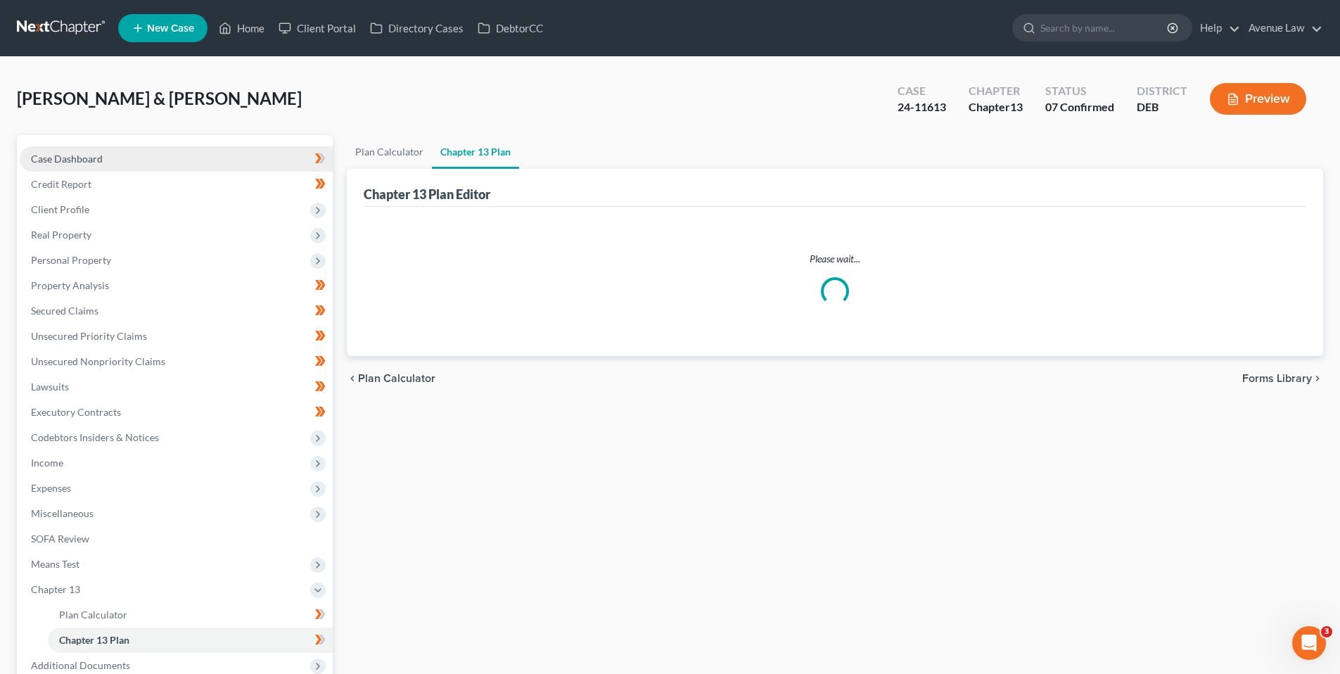
click at [58, 156] on span "Case Dashboard" at bounding box center [67, 159] width 72 height 12
select select "0"
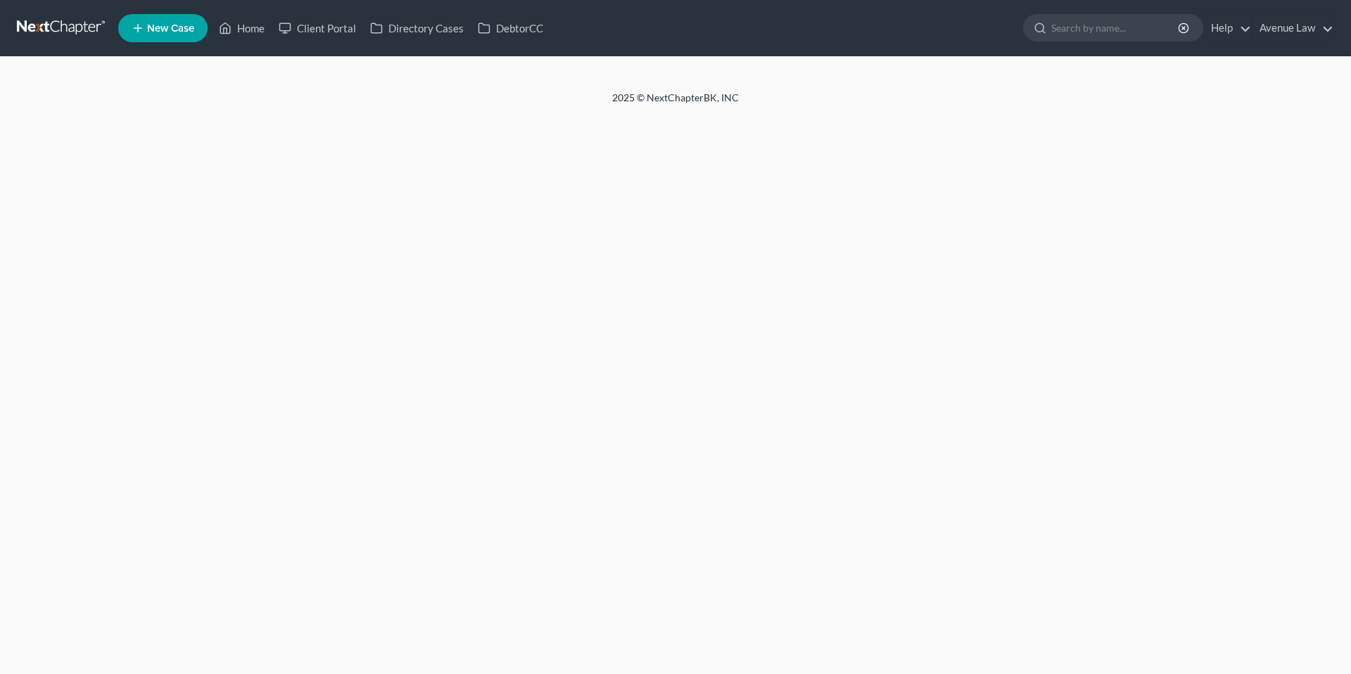
select select "0"
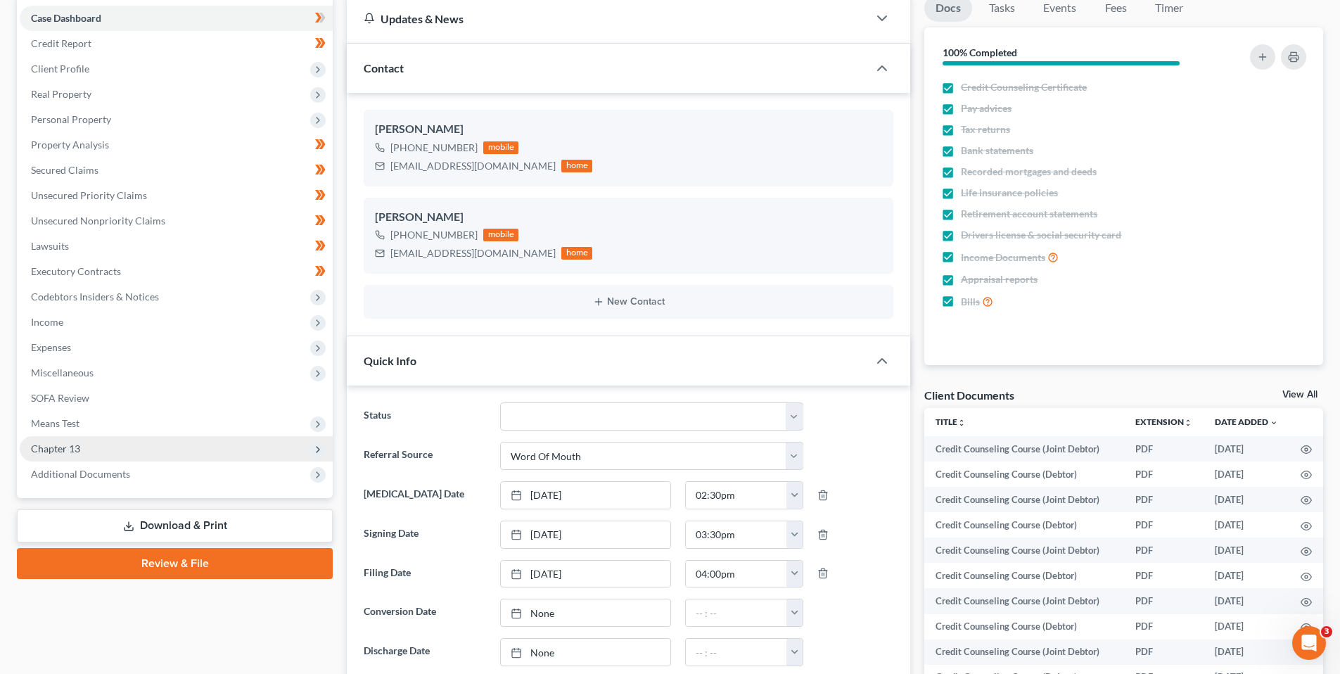
click at [59, 447] on span "Chapter 13" at bounding box center [55, 448] width 49 height 12
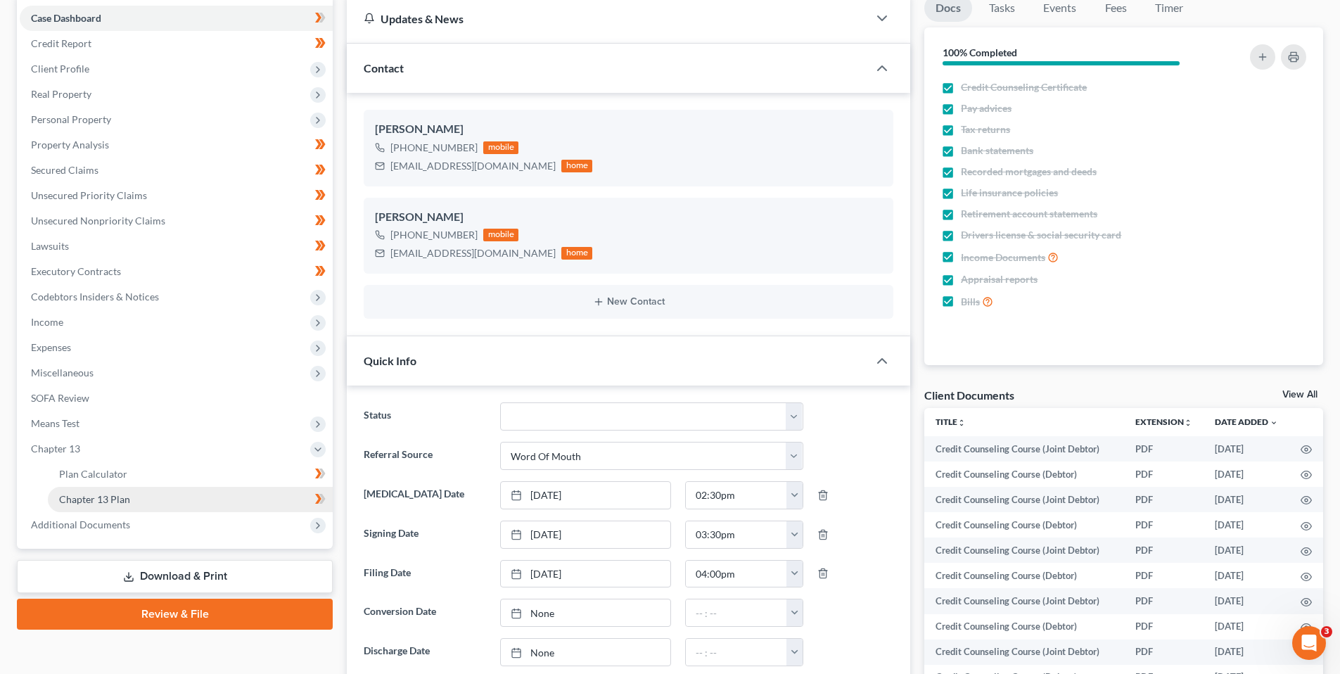
click at [82, 496] on span "Chapter 13 Plan" at bounding box center [94, 499] width 71 height 12
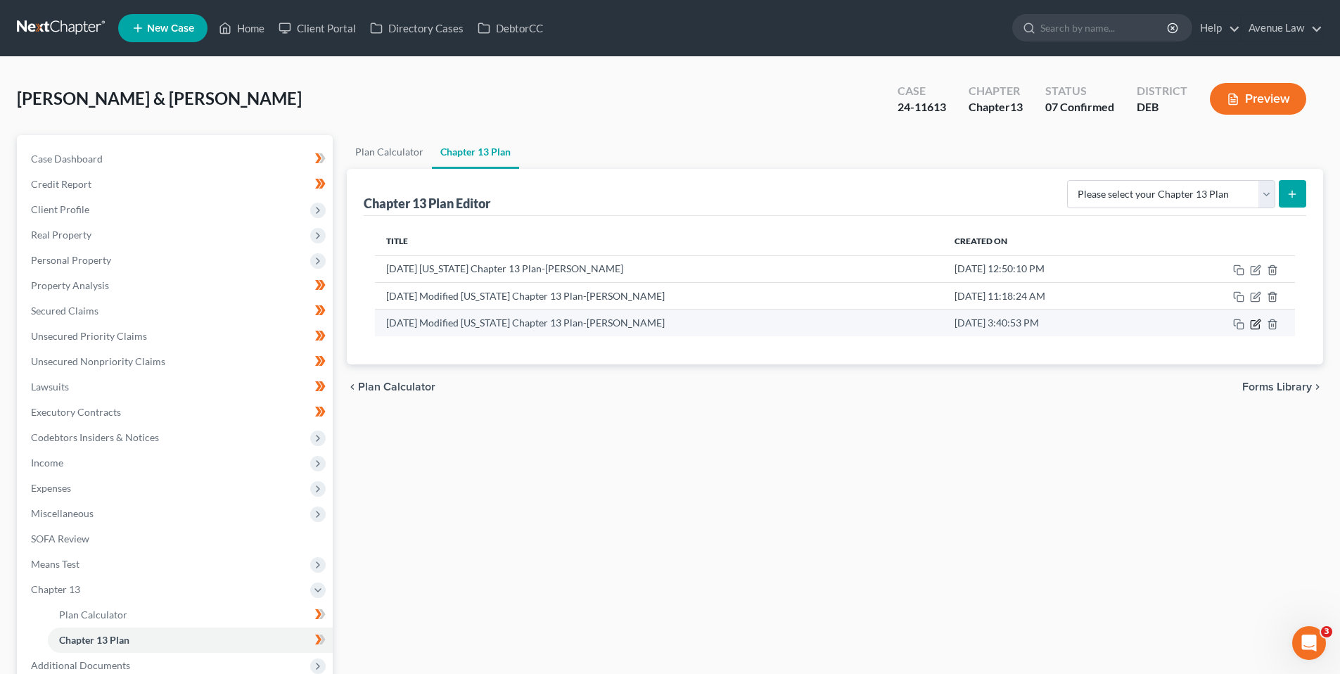
click at [1258, 322] on icon "button" at bounding box center [1255, 324] width 11 height 11
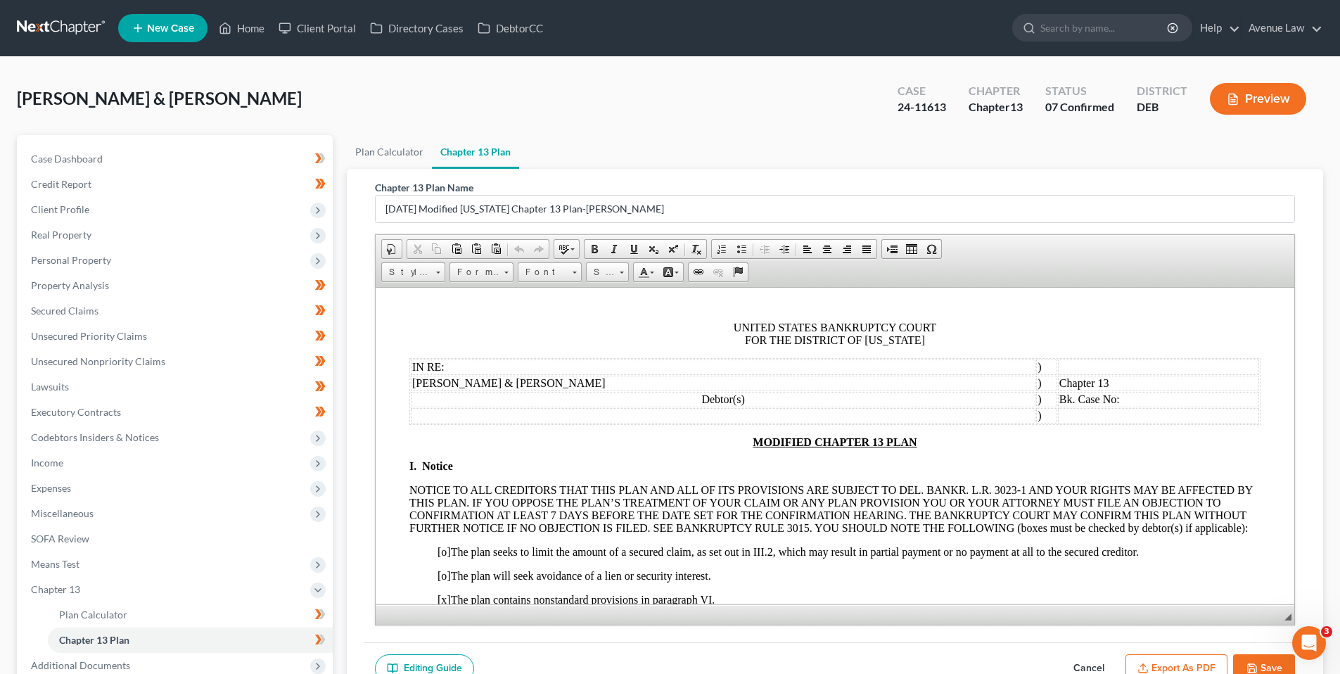
click at [1177, 665] on button "Export as PDF" at bounding box center [1177, 669] width 102 height 30
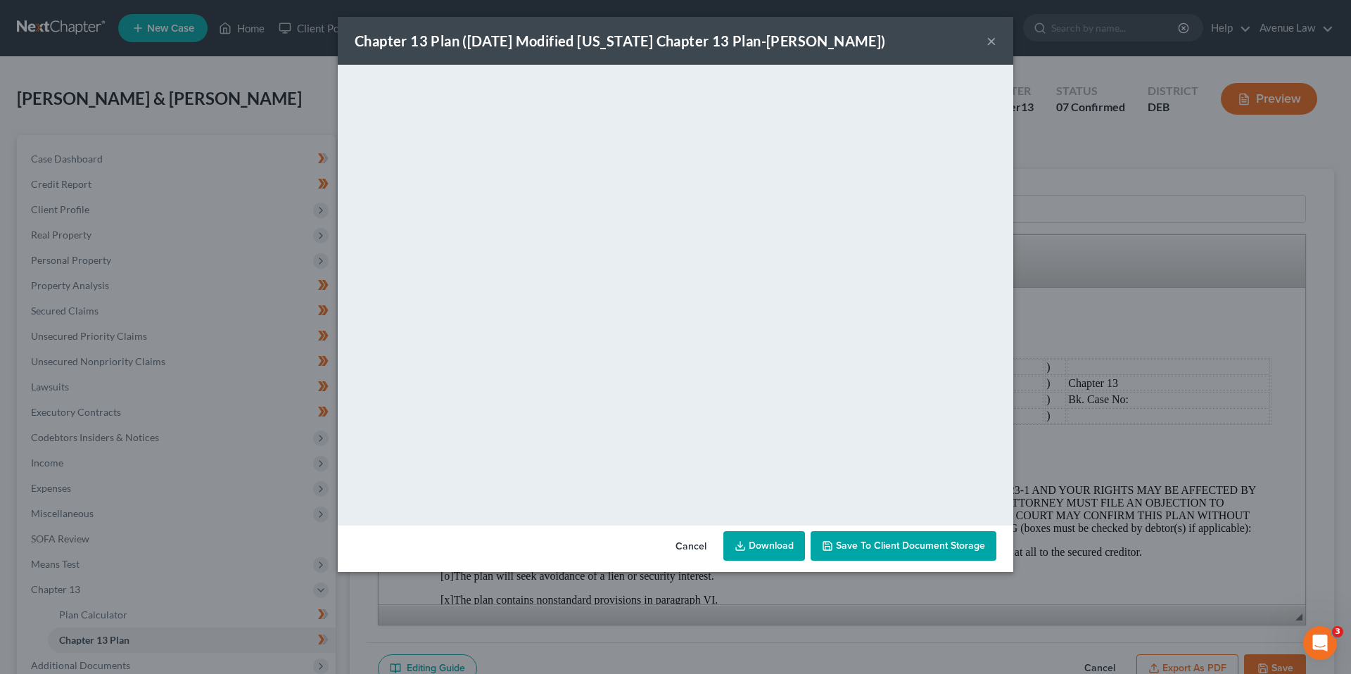
click at [875, 51] on div "Chapter 13 Plan (2025-10-07 Modified Delaware Chapter 13 Plan-Baer) ×" at bounding box center [675, 41] width 675 height 48
click at [991, 37] on button "×" at bounding box center [991, 40] width 10 height 17
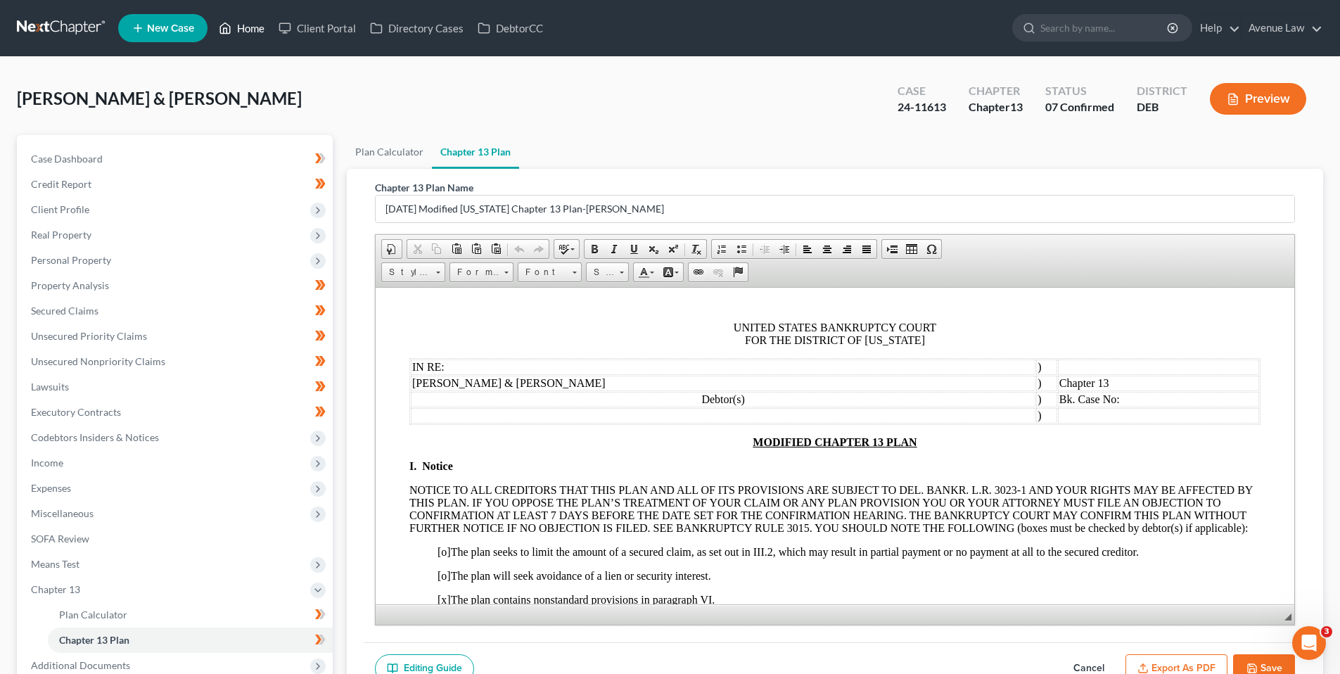
click at [242, 27] on link "Home" at bounding box center [242, 27] width 60 height 25
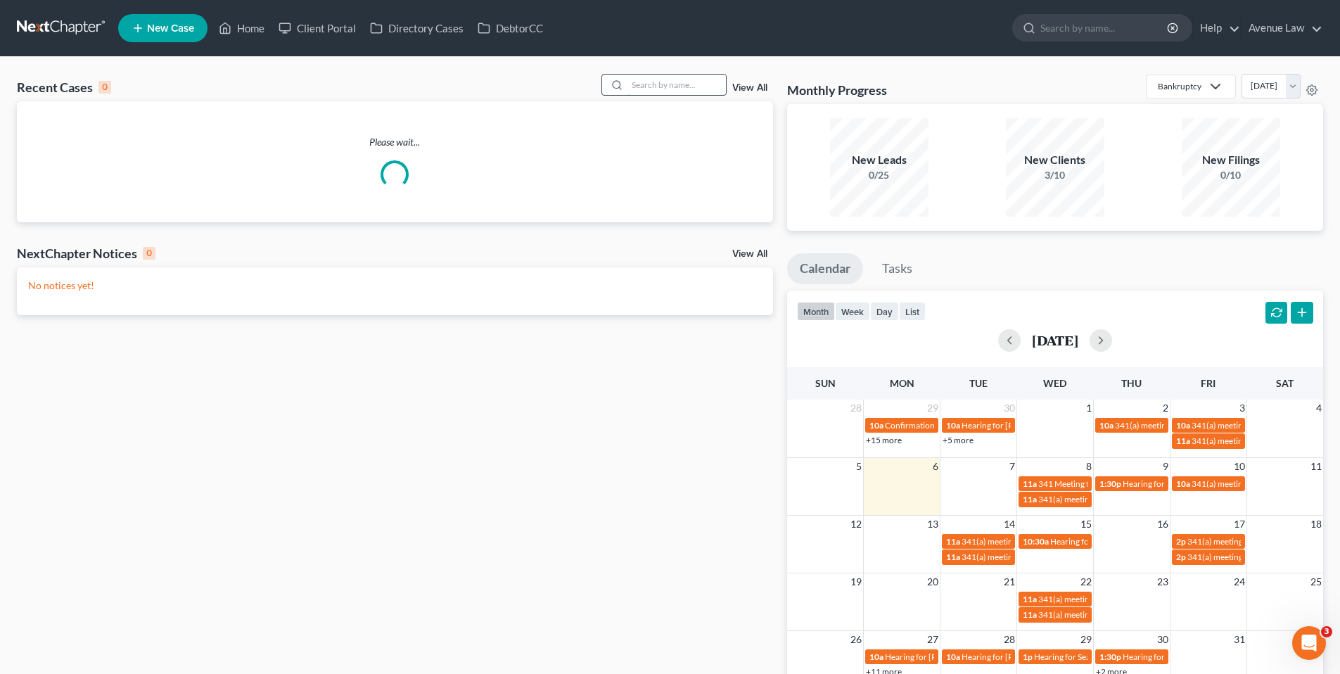
click at [665, 89] on input "search" at bounding box center [676, 85] width 98 height 20
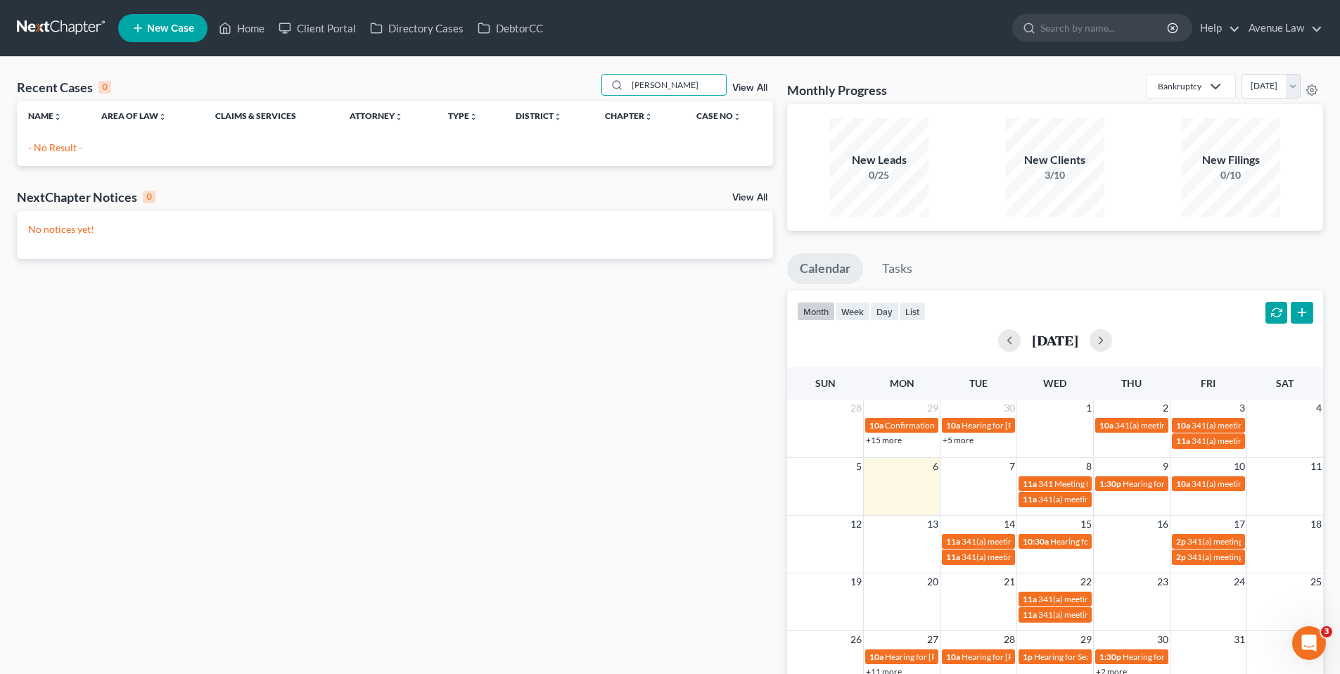
type input "bishop"
click at [256, 30] on link "Home" at bounding box center [242, 27] width 60 height 25
click at [244, 23] on link "Home" at bounding box center [242, 27] width 60 height 25
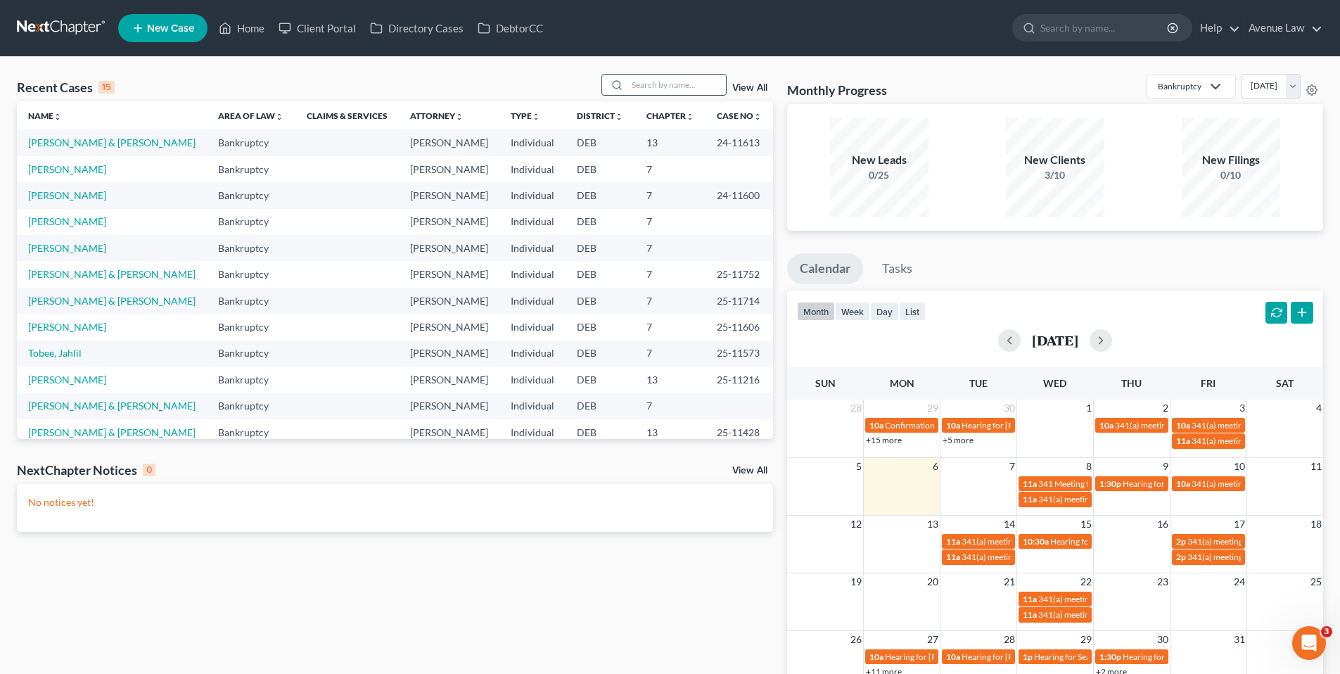
click at [662, 84] on input "search" at bounding box center [676, 85] width 98 height 20
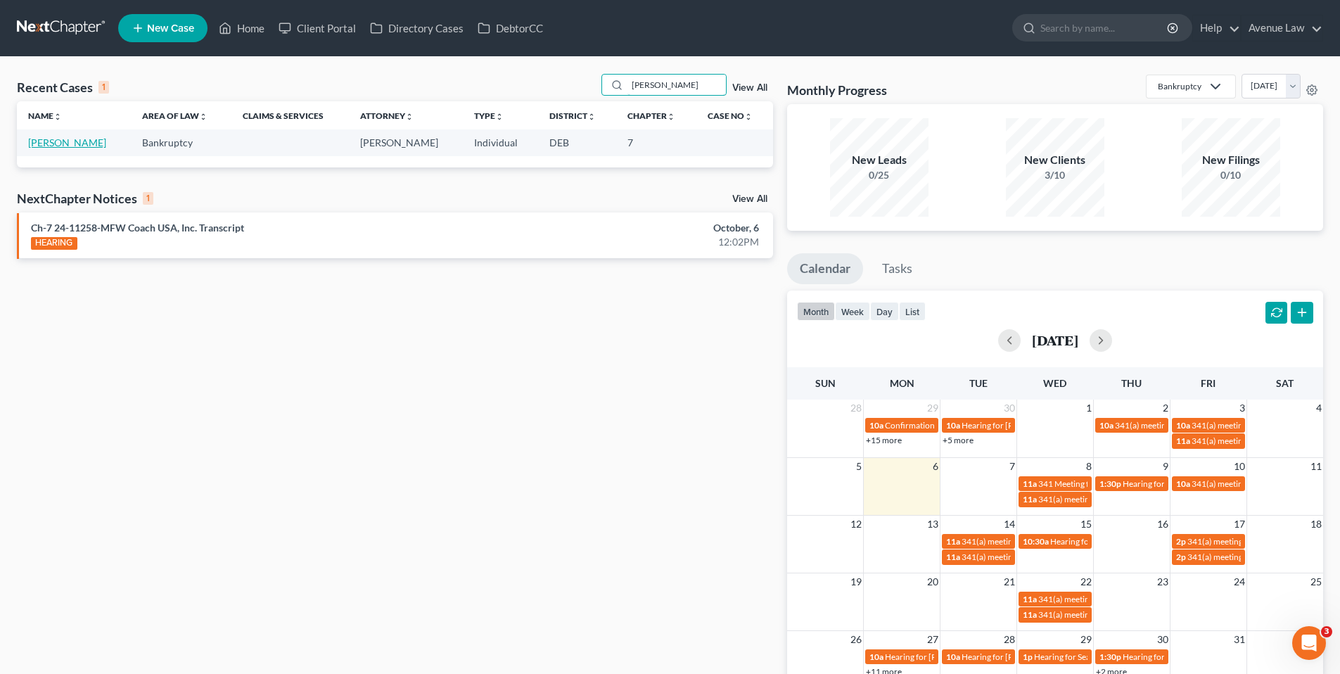
type input "[PERSON_NAME]"
click at [68, 143] on link "[PERSON_NAME]" at bounding box center [67, 142] width 78 height 12
select select "0"
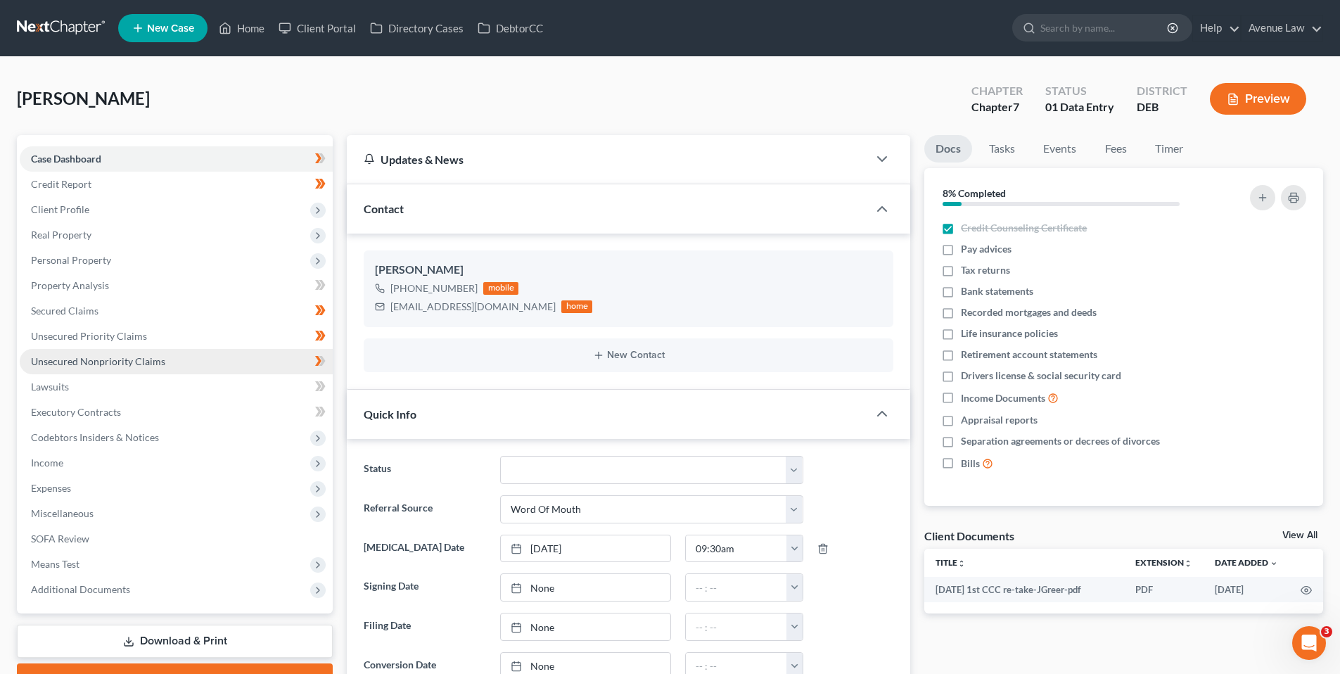
click at [110, 362] on span "Unsecured Nonpriority Claims" at bounding box center [98, 361] width 134 height 12
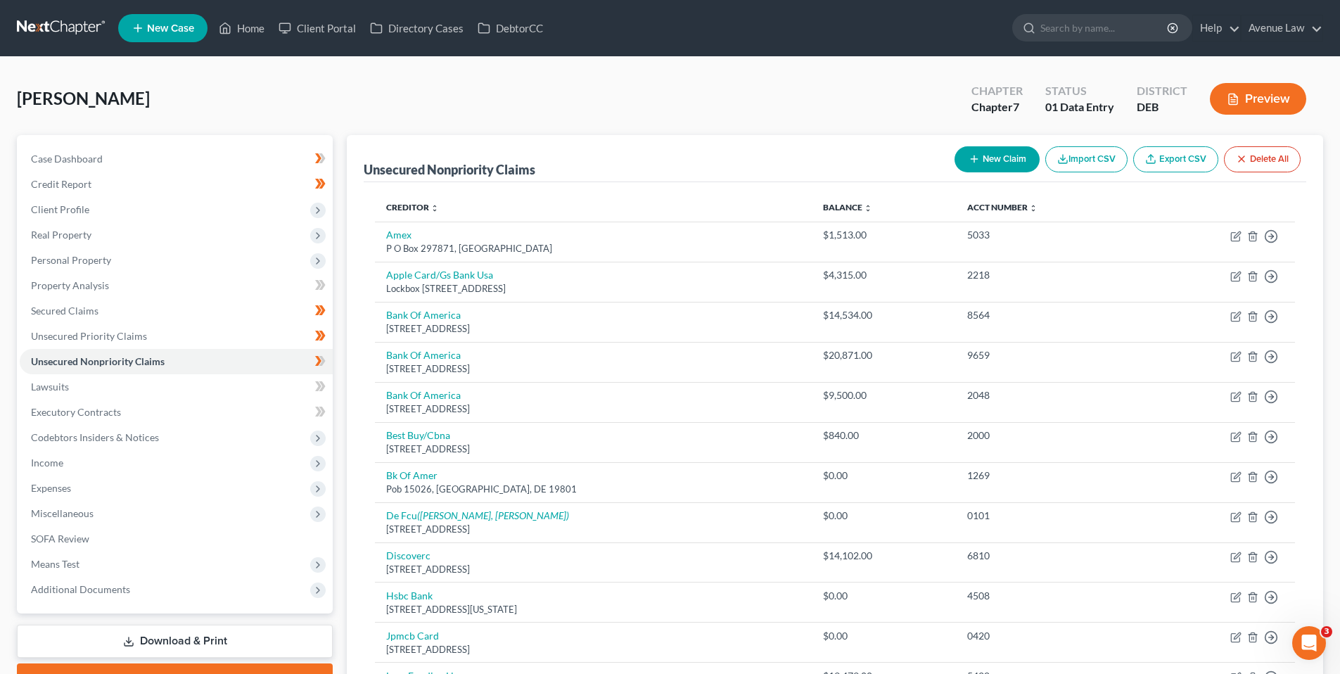
click at [990, 159] on button "New Claim" at bounding box center [997, 159] width 85 height 26
select select "0"
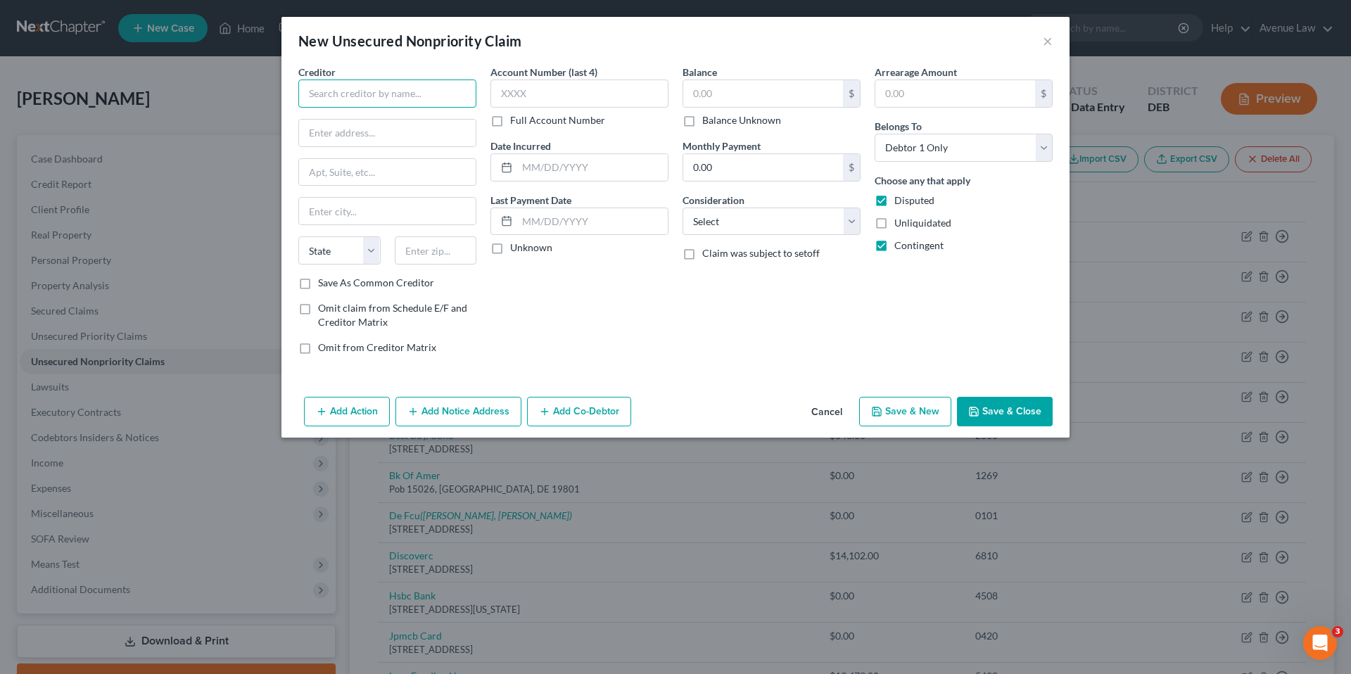
click at [390, 85] on input "text" at bounding box center [387, 93] width 178 height 28
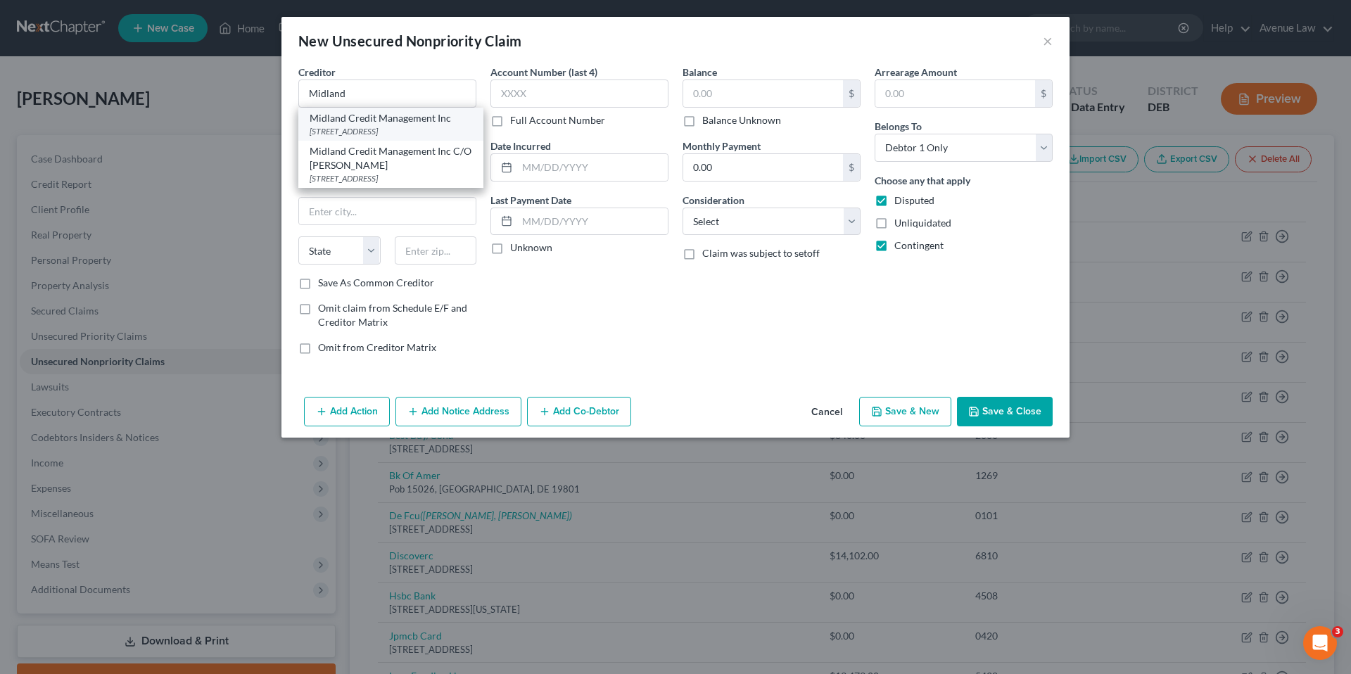
click at [404, 131] on div "[STREET_ADDRESS]" at bounding box center [391, 131] width 163 height 12
type input "Midland Credit Management Inc"
type input "[STREET_ADDRESS]"
type input "Suite 300"
type input "[GEOGRAPHIC_DATA]"
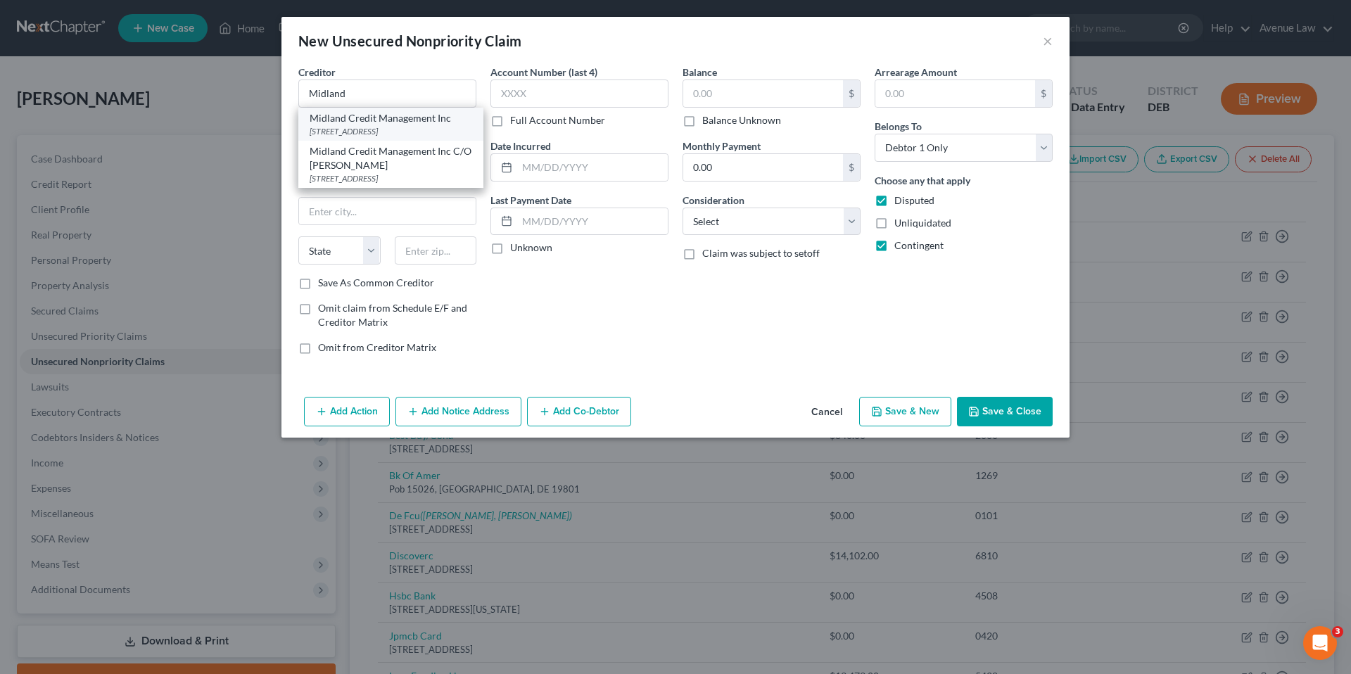
select select "4"
type input "92108"
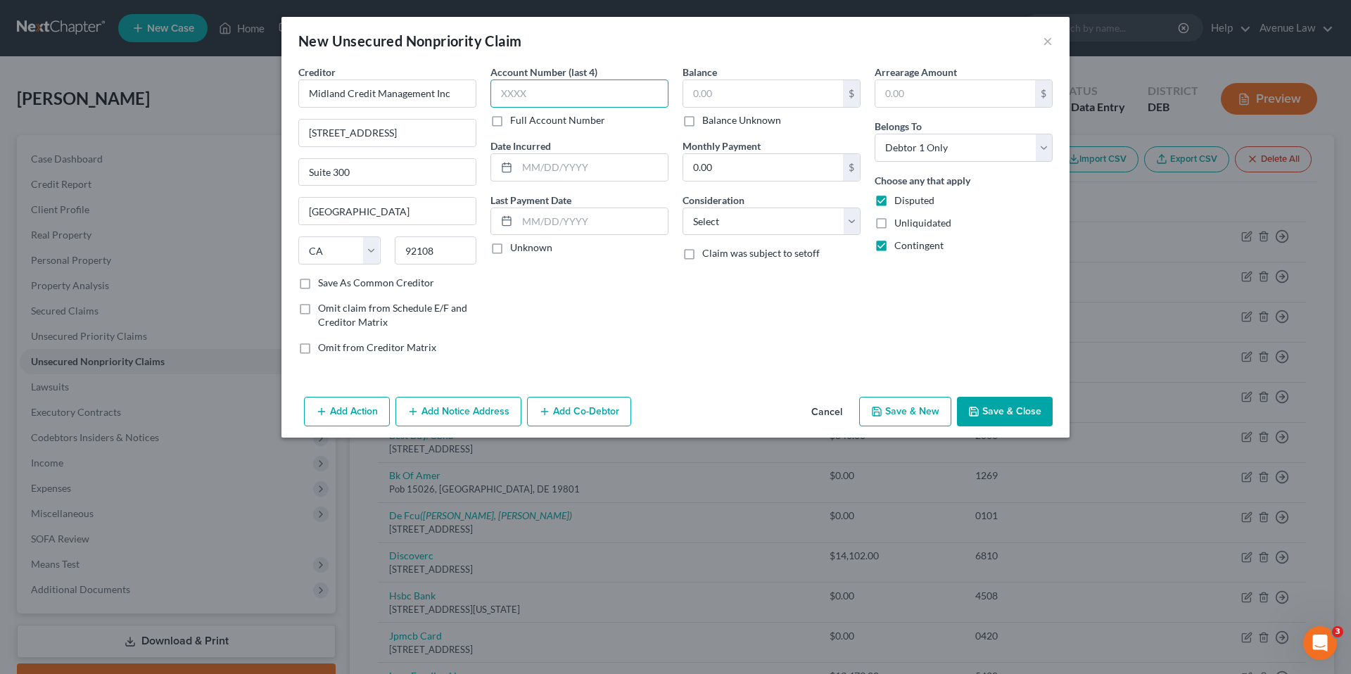
click at [517, 98] on input "text" at bounding box center [579, 93] width 178 height 28
type input "0313"
click at [510, 248] on label "Unknown" at bounding box center [531, 248] width 42 height 14
click at [516, 248] on input "Unknown" at bounding box center [520, 245] width 9 height 9
checkbox input "true"
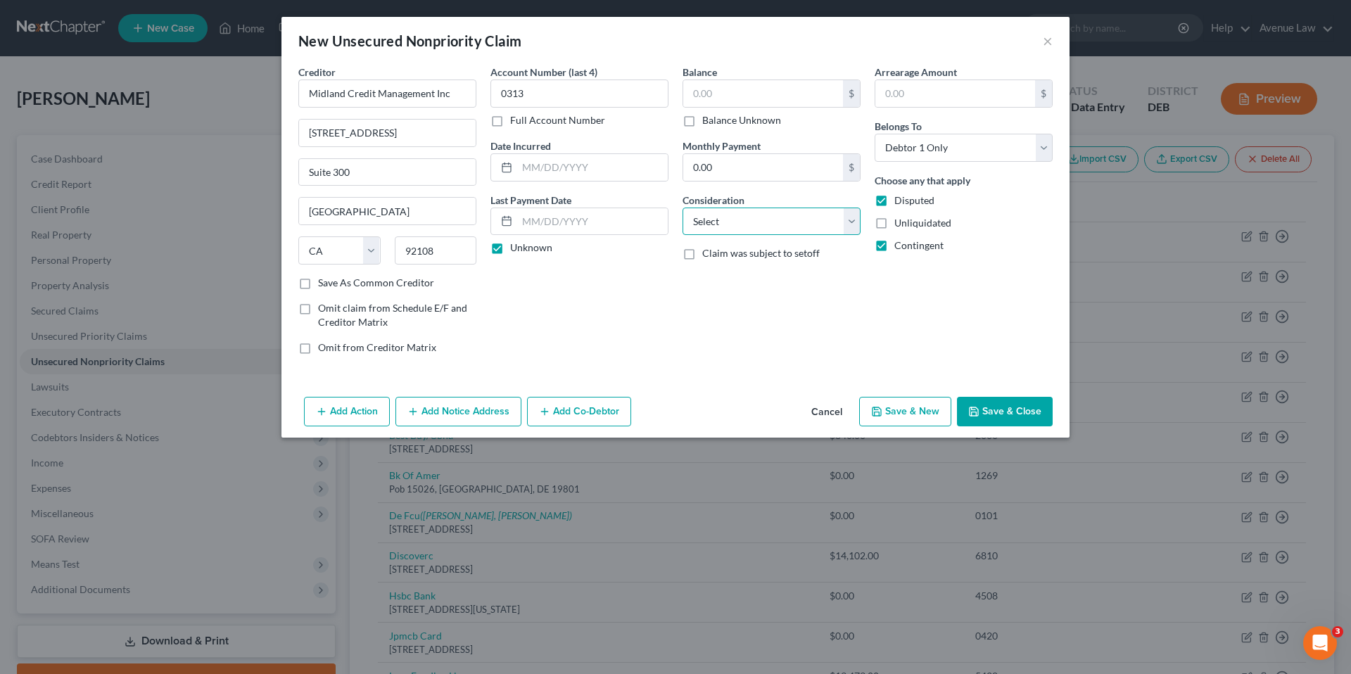
click at [813, 224] on select "Select Cable / Satellite Services Collection Agency Credit Card Debt Debt Couns…" at bounding box center [771, 222] width 178 height 28
select select "1"
click at [682, 208] on select "Select Cable / Satellite Services Collection Agency Credit Card Debt Debt Couns…" at bounding box center [771, 222] width 178 height 28
click at [708, 93] on input "text" at bounding box center [763, 93] width 160 height 27
type input "11,855.28"
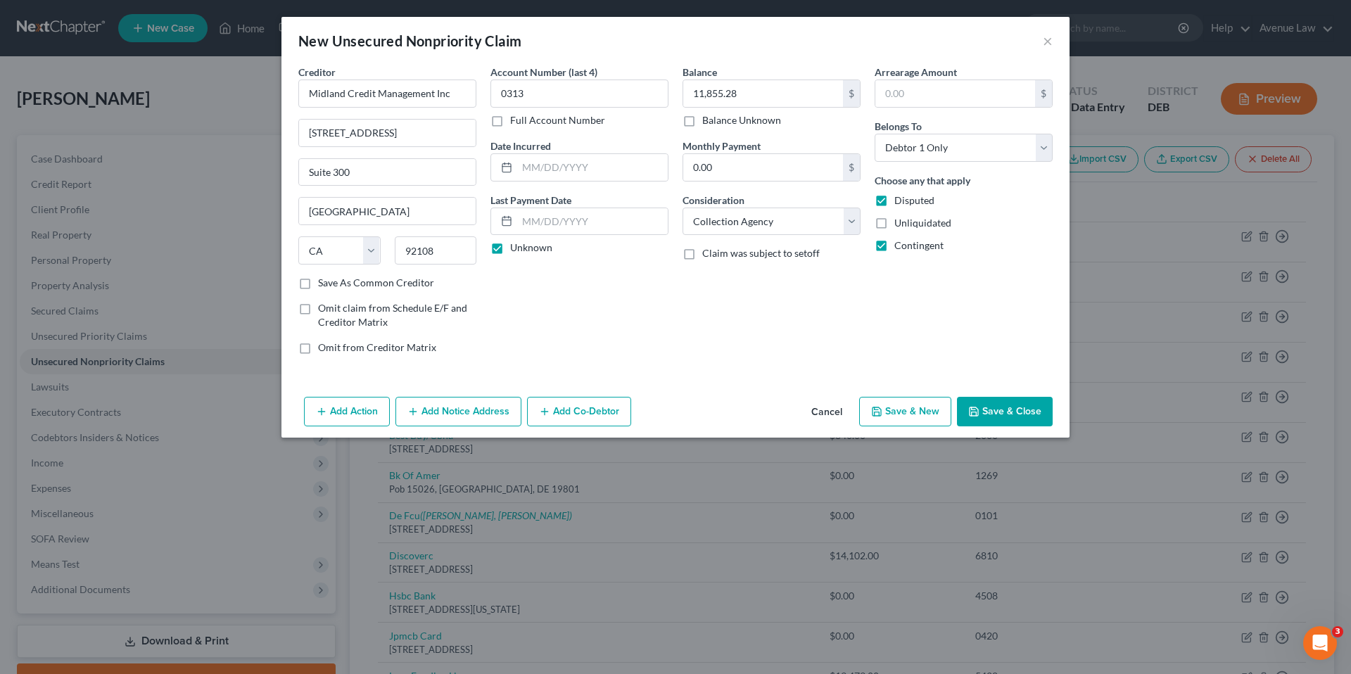
drag, startPoint x: 1012, startPoint y: 407, endPoint x: 960, endPoint y: 393, distance: 53.2
click at [1011, 407] on button "Save & Close" at bounding box center [1005, 412] width 96 height 30
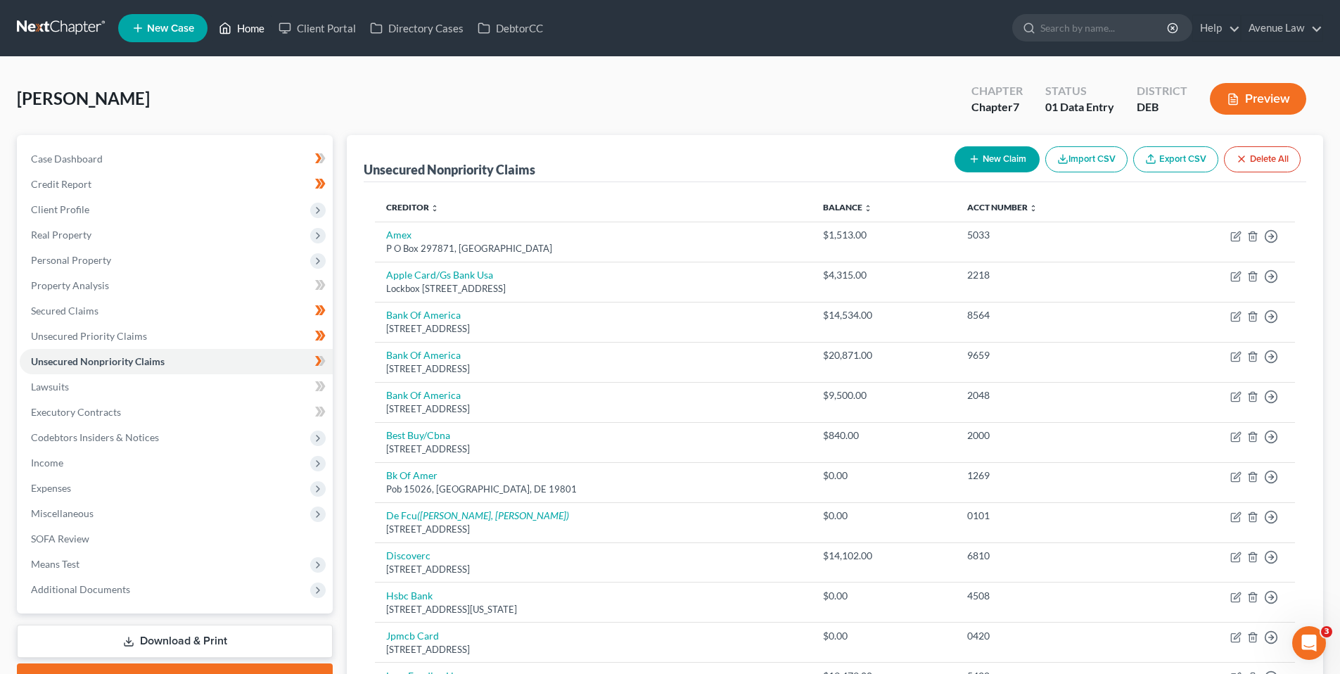
click at [250, 26] on link "Home" at bounding box center [242, 27] width 60 height 25
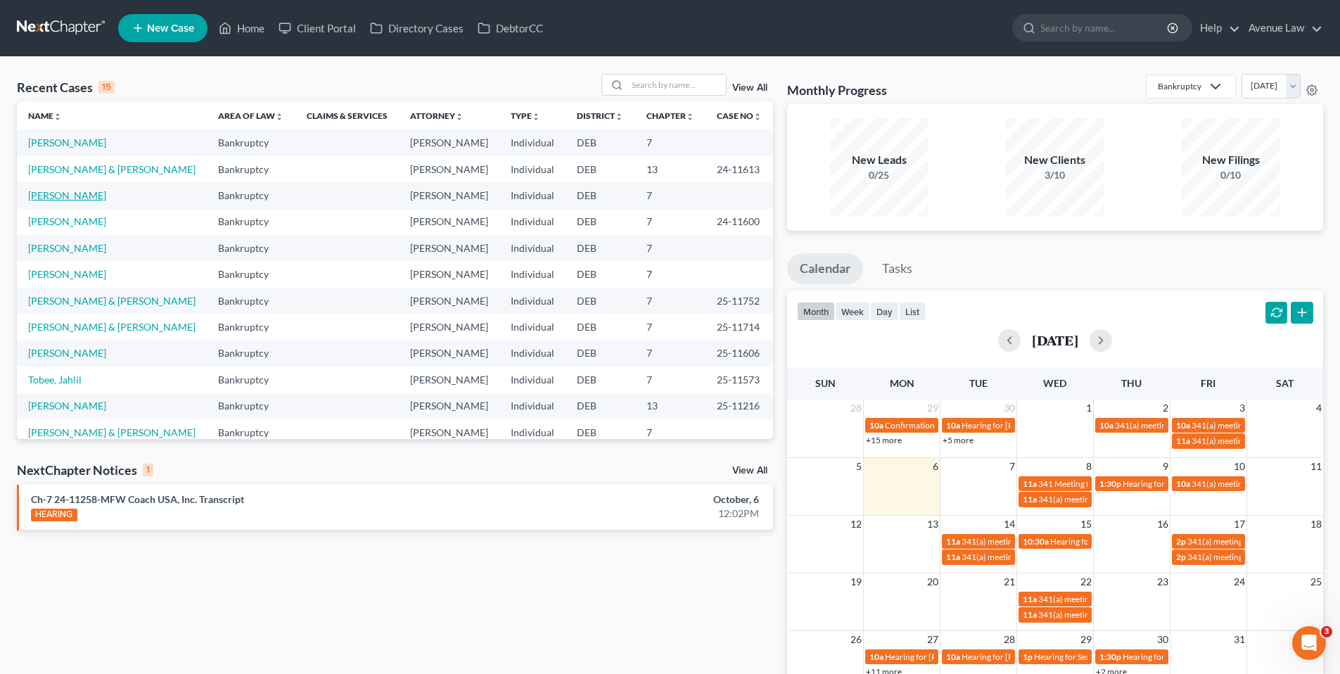
click at [66, 198] on link "[PERSON_NAME]" at bounding box center [67, 195] width 78 height 12
select select "0"
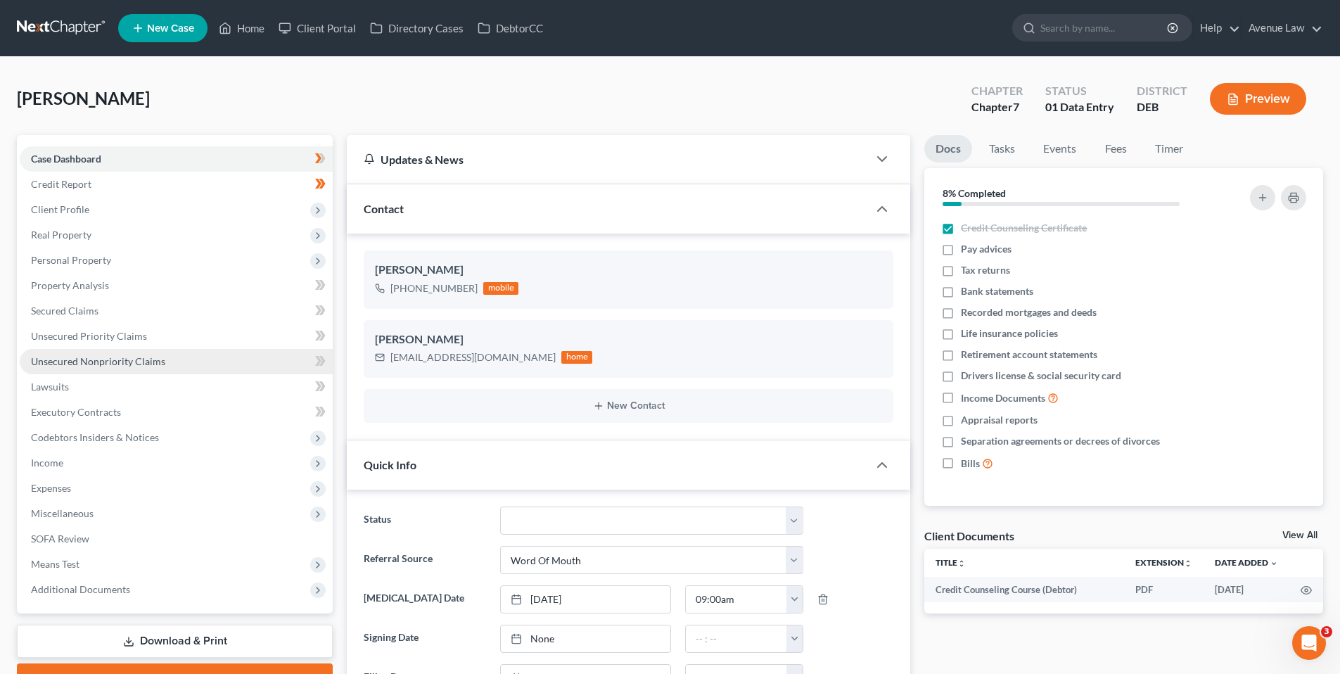
click at [94, 357] on span "Unsecured Nonpriority Claims" at bounding box center [98, 361] width 134 height 12
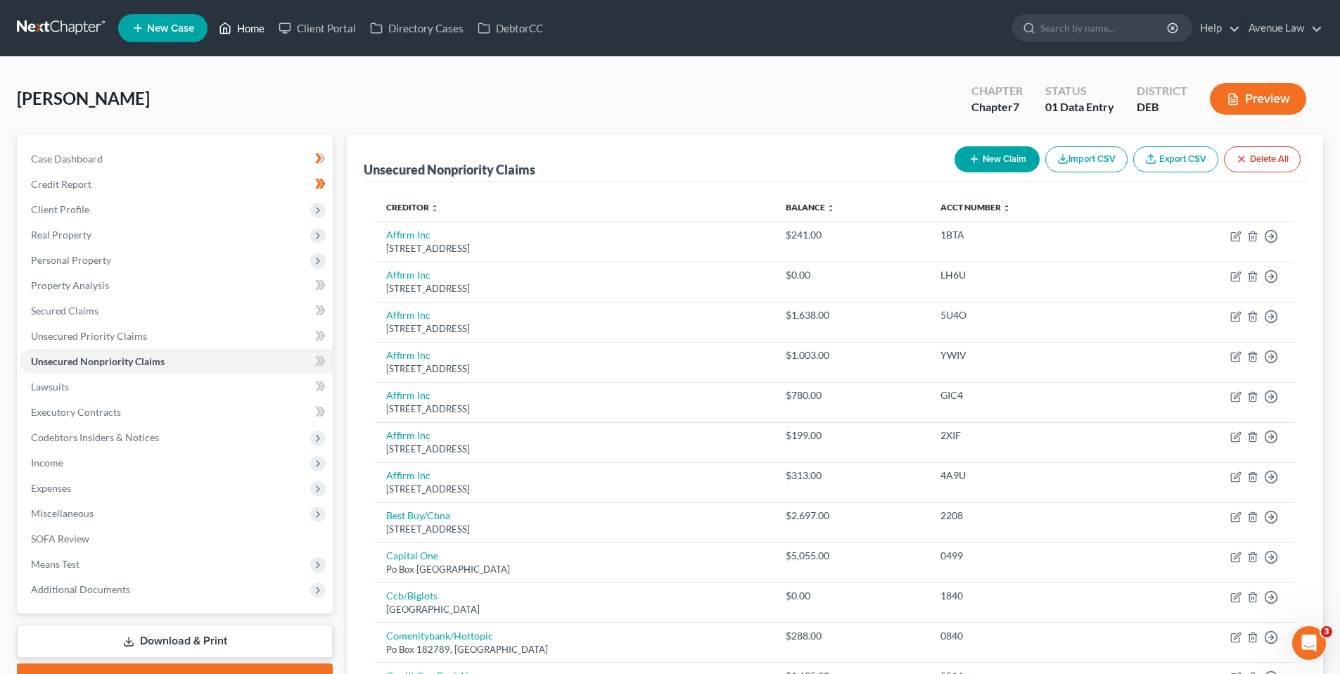
drag, startPoint x: 246, startPoint y: 27, endPoint x: 227, endPoint y: 42, distance: 24.5
click at [246, 27] on link "Home" at bounding box center [242, 27] width 60 height 25
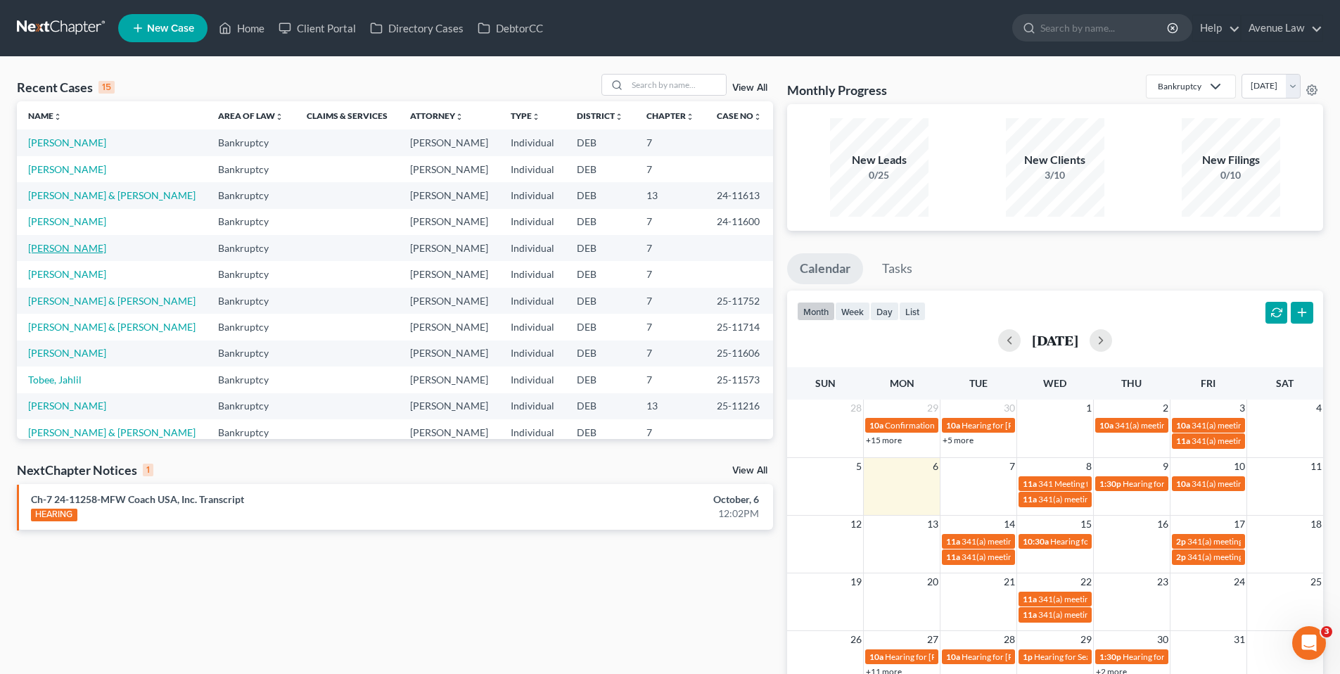
click at [66, 248] on link "[PERSON_NAME]" at bounding box center [67, 248] width 78 height 12
select select "0"
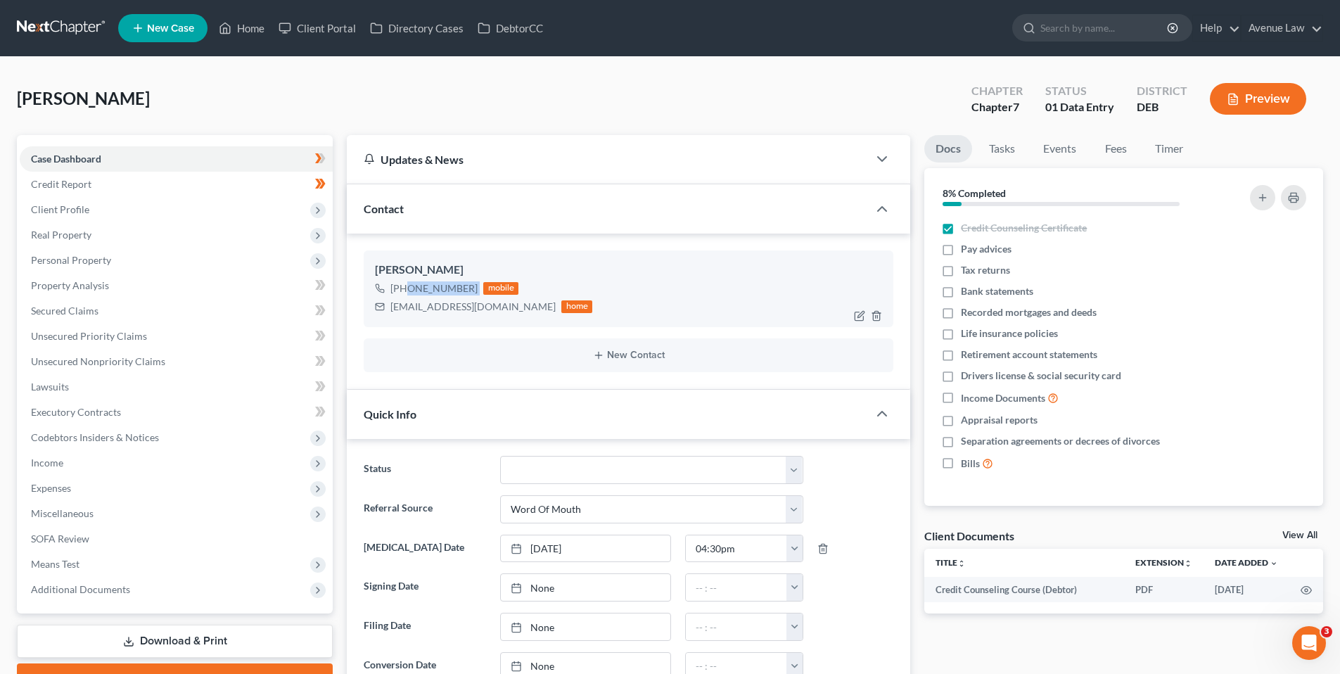
drag, startPoint x: 475, startPoint y: 286, endPoint x: 405, endPoint y: 293, distance: 69.9
click at [404, 292] on div "[PHONE_NUMBER] mobile" at bounding box center [483, 288] width 217 height 18
click at [247, 26] on link "Home" at bounding box center [242, 27] width 60 height 25
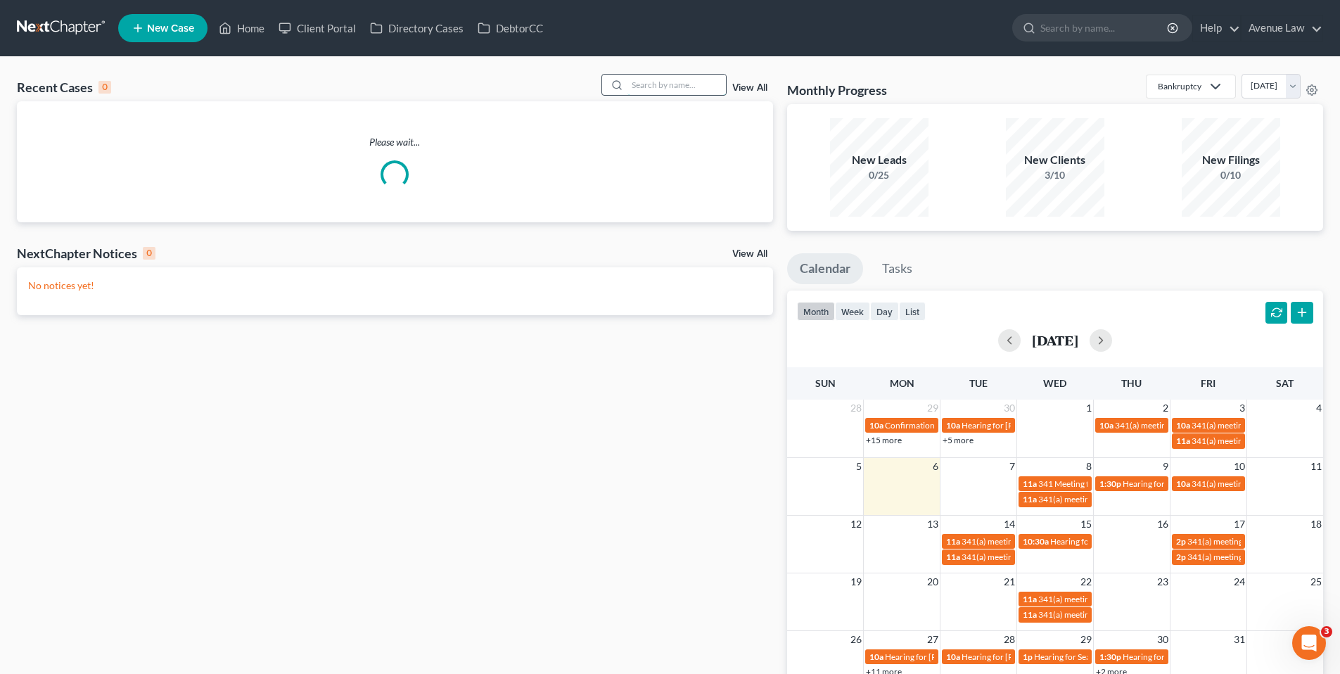
drag, startPoint x: 637, startPoint y: 86, endPoint x: 644, endPoint y: 80, distance: 8.5
click at [637, 86] on input "search" at bounding box center [676, 85] width 98 height 20
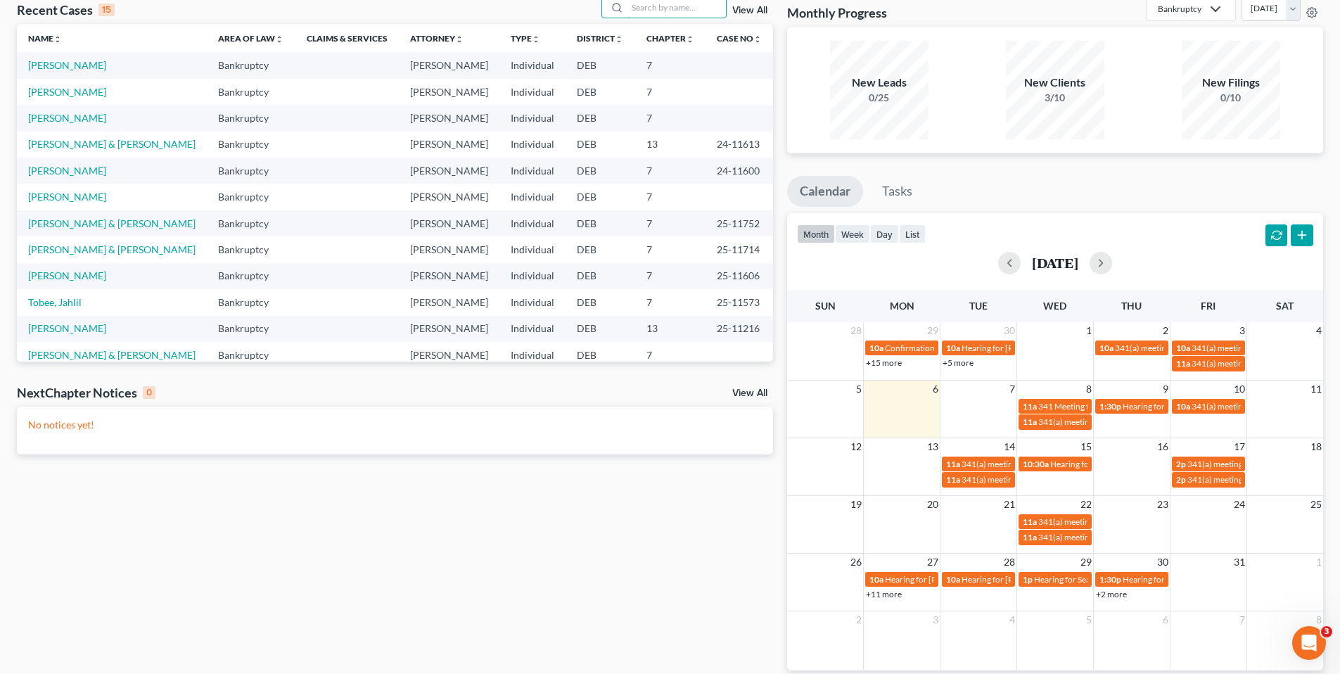
scroll to position [68, 0]
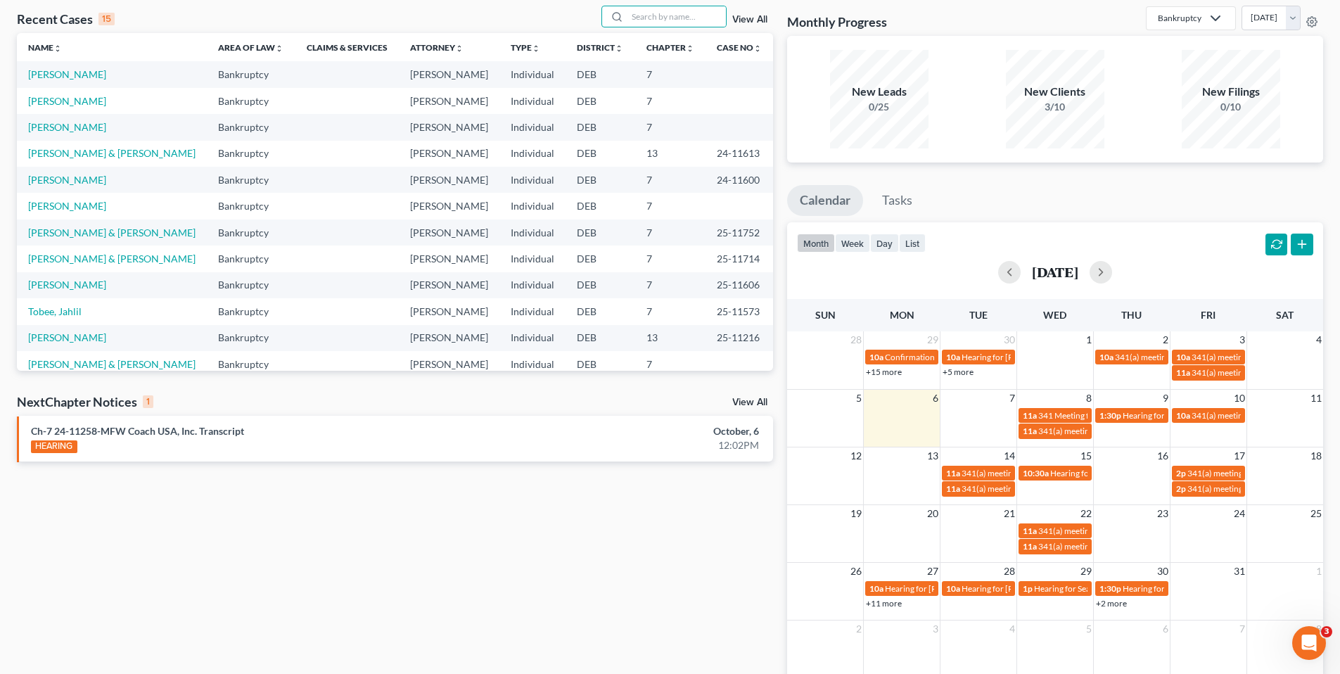
click at [485, 579] on div "Recent Cases 15 View All Name unfold_more expand_more expand_less Area of Law u…" at bounding box center [395, 354] width 770 height 696
click at [68, 127] on link "[PERSON_NAME]" at bounding box center [67, 127] width 78 height 12
select select "0"
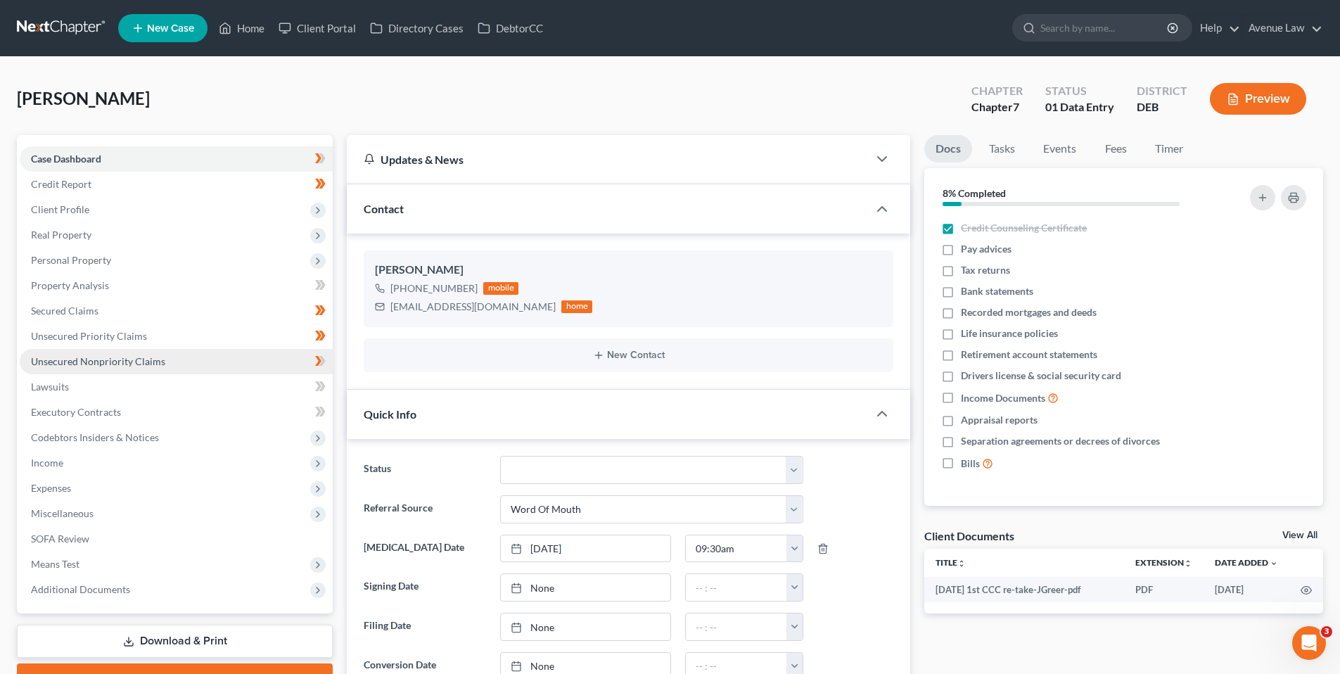
click at [87, 358] on span "Unsecured Nonpriority Claims" at bounding box center [98, 361] width 134 height 12
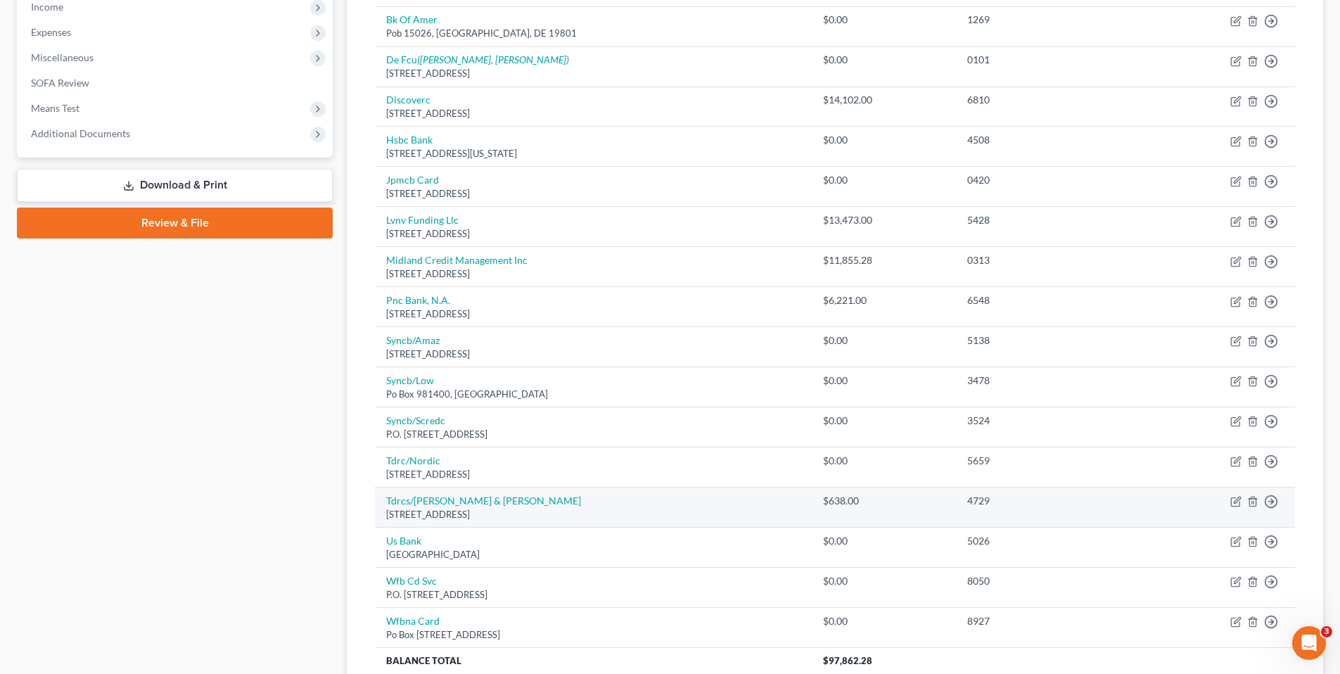
scroll to position [441, 0]
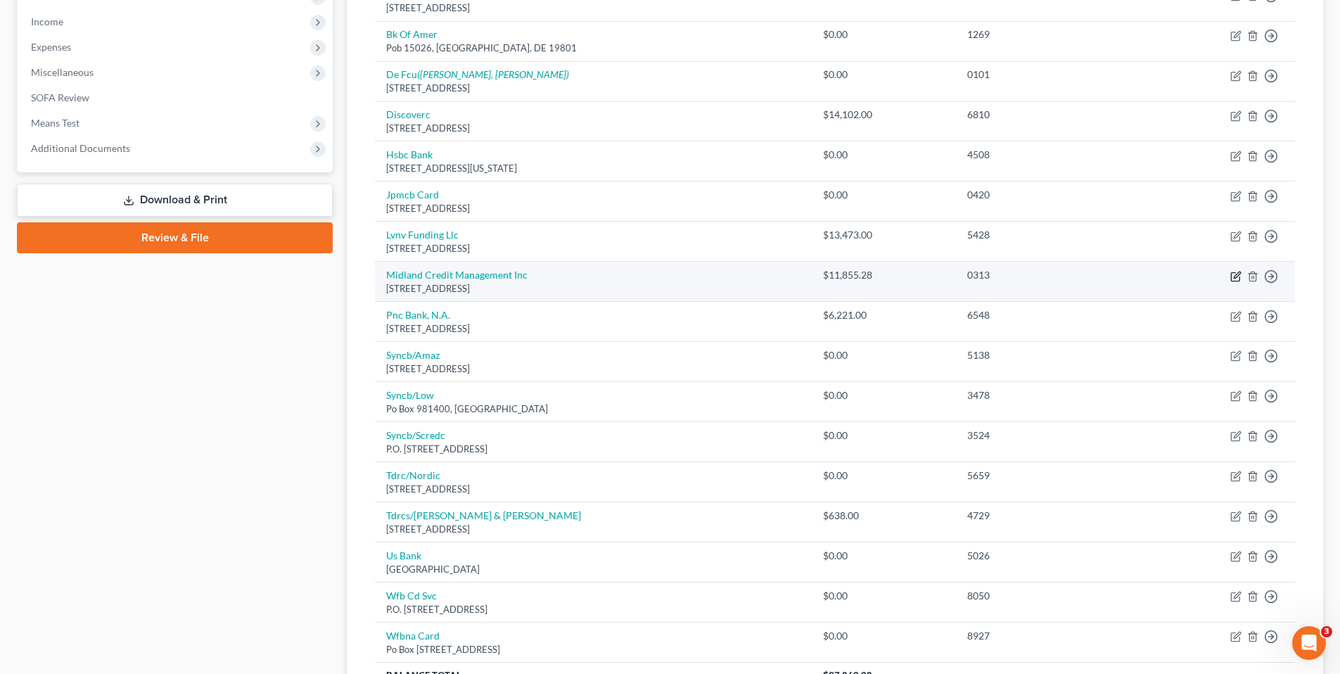
click at [1238, 274] on icon "button" at bounding box center [1235, 276] width 11 height 11
select select "4"
select select "1"
select select "0"
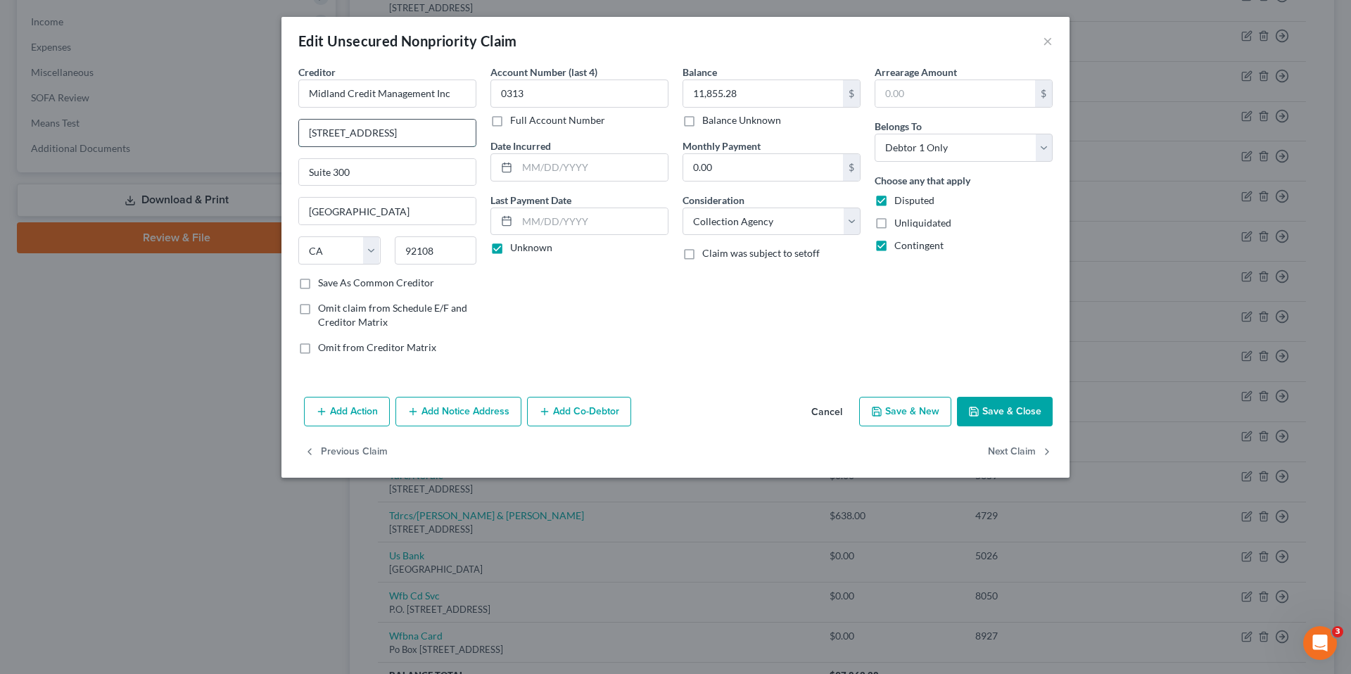
drag, startPoint x: 416, startPoint y: 136, endPoint x: 308, endPoint y: 139, distance: 108.4
click at [308, 139] on input "[STREET_ADDRESS]" at bounding box center [387, 133] width 177 height 27
type input "PO Box 939069"
drag, startPoint x: 636, startPoint y: 378, endPoint x: 606, endPoint y: 345, distance: 44.8
click at [635, 378] on div "Creditor * Midland Credit Management Inc [GEOGRAPHIC_DATA][US_STATE] [GEOGRAPHI…" at bounding box center [675, 228] width 788 height 326
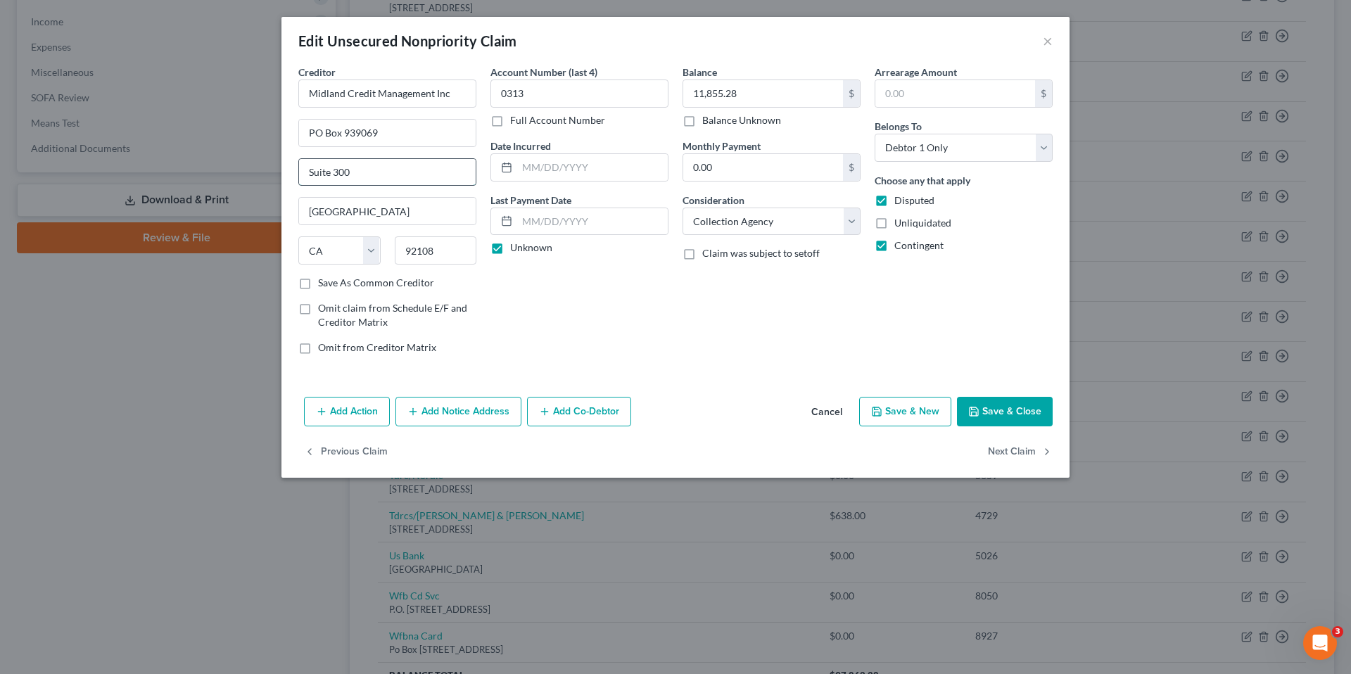
drag, startPoint x: 362, startPoint y: 173, endPoint x: 301, endPoint y: 177, distance: 61.3
click at [301, 177] on input "Suite 300" at bounding box center [387, 172] width 177 height 27
click at [443, 250] on input "92108" at bounding box center [436, 250] width 82 height 28
type input "92193"
click at [989, 403] on button "Save & Close" at bounding box center [1005, 412] width 96 height 30
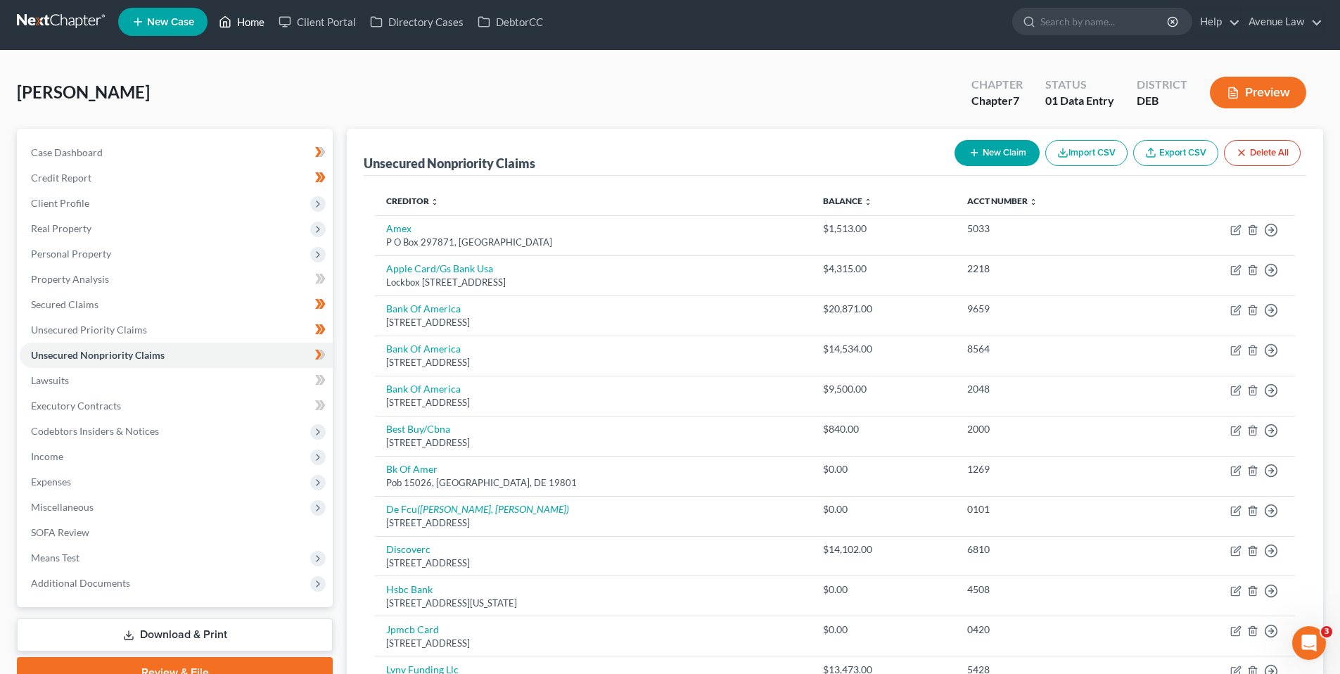
scroll to position [0, 0]
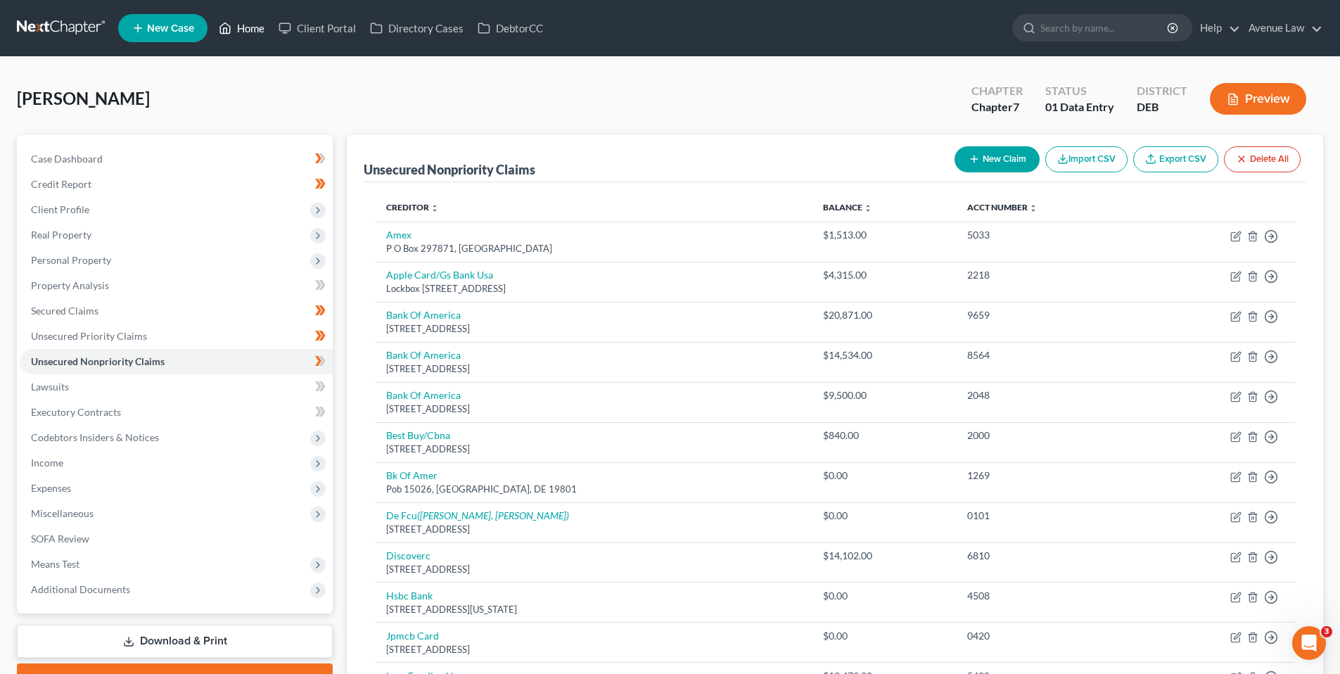
click at [243, 25] on link "Home" at bounding box center [242, 27] width 60 height 25
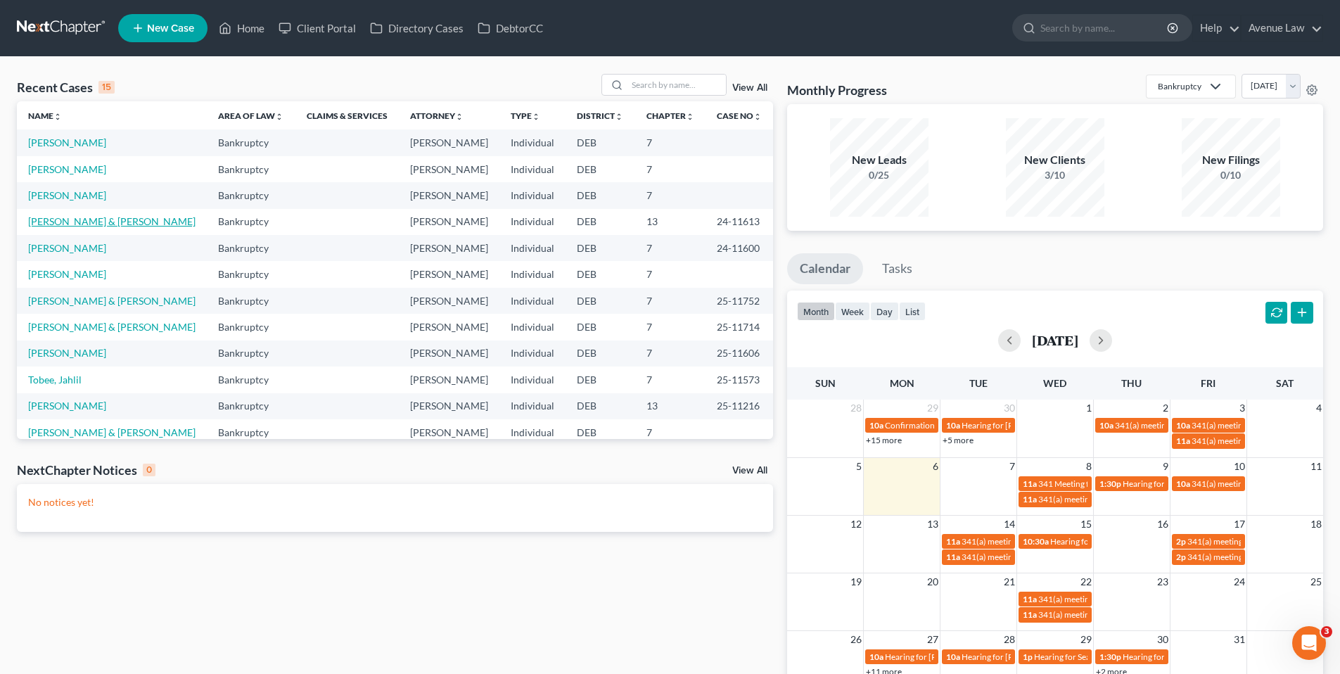
click at [75, 222] on link "[PERSON_NAME] & [PERSON_NAME]" at bounding box center [111, 221] width 167 height 12
select select "0"
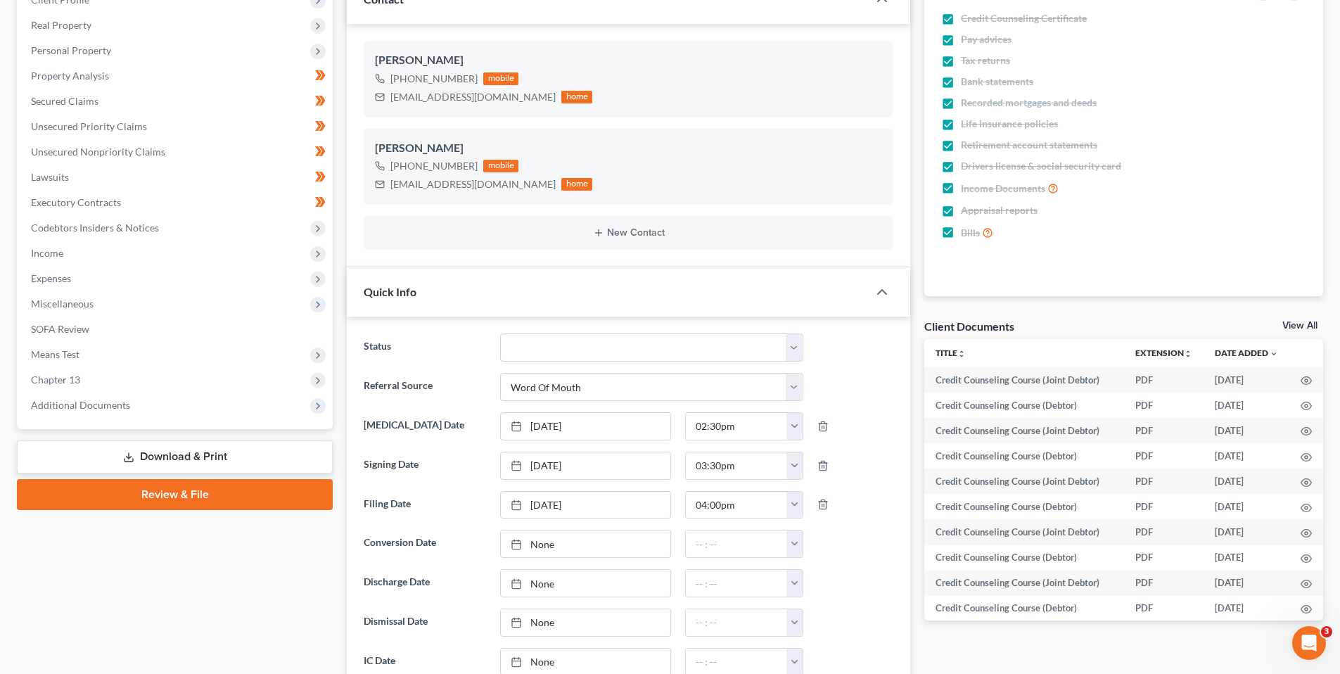
scroll to position [211, 0]
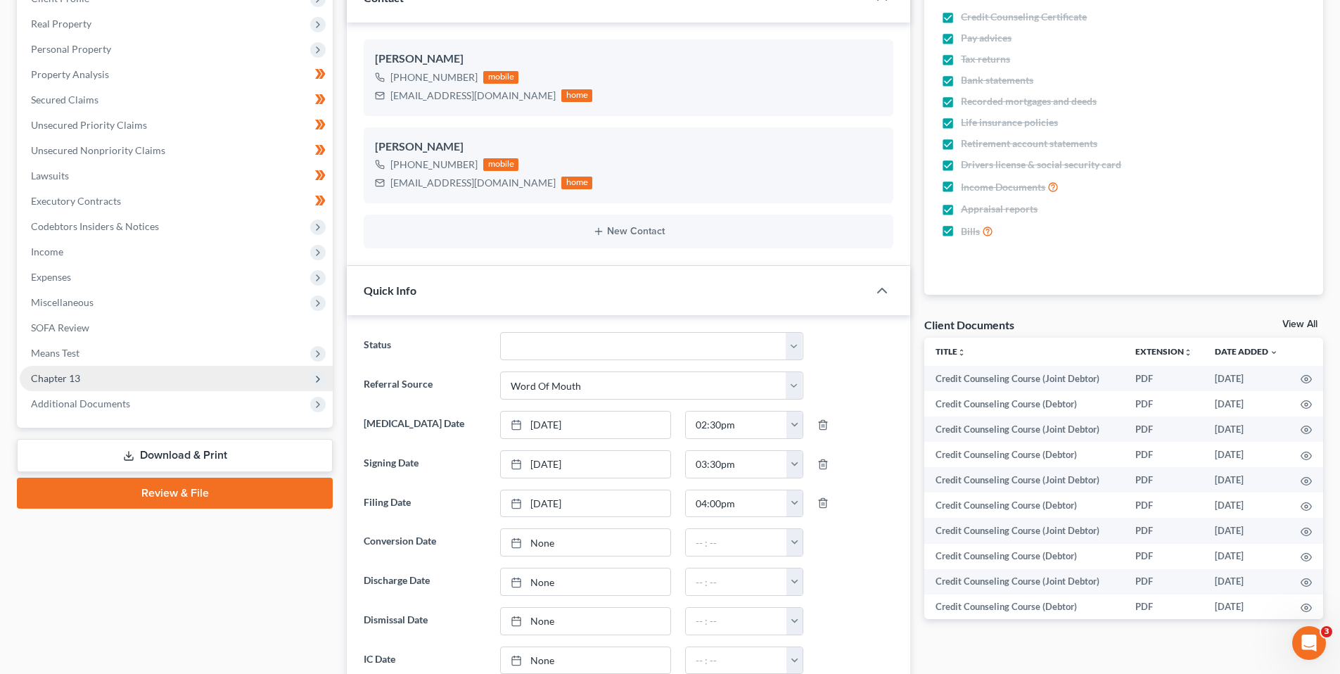
click at [68, 375] on span "Chapter 13" at bounding box center [55, 378] width 49 height 12
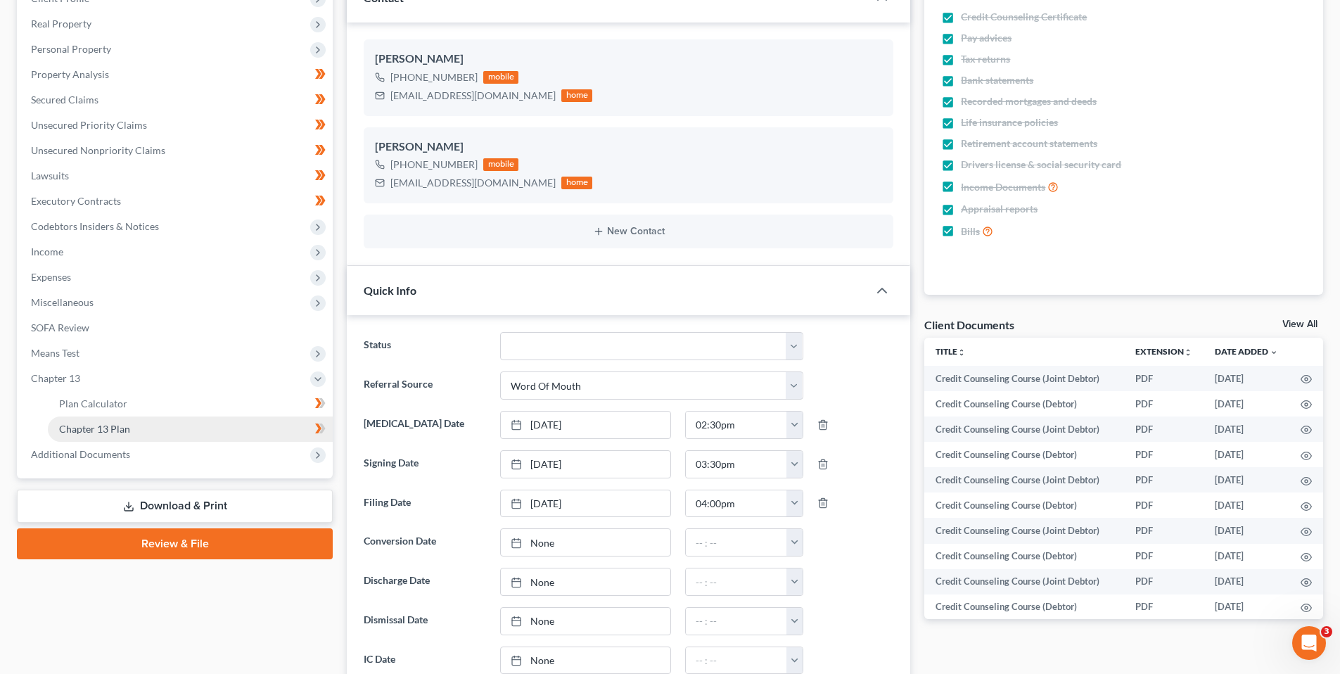
drag, startPoint x: 82, startPoint y: 427, endPoint x: 195, endPoint y: 418, distance: 112.9
click at [83, 427] on span "Chapter 13 Plan" at bounding box center [94, 429] width 71 height 12
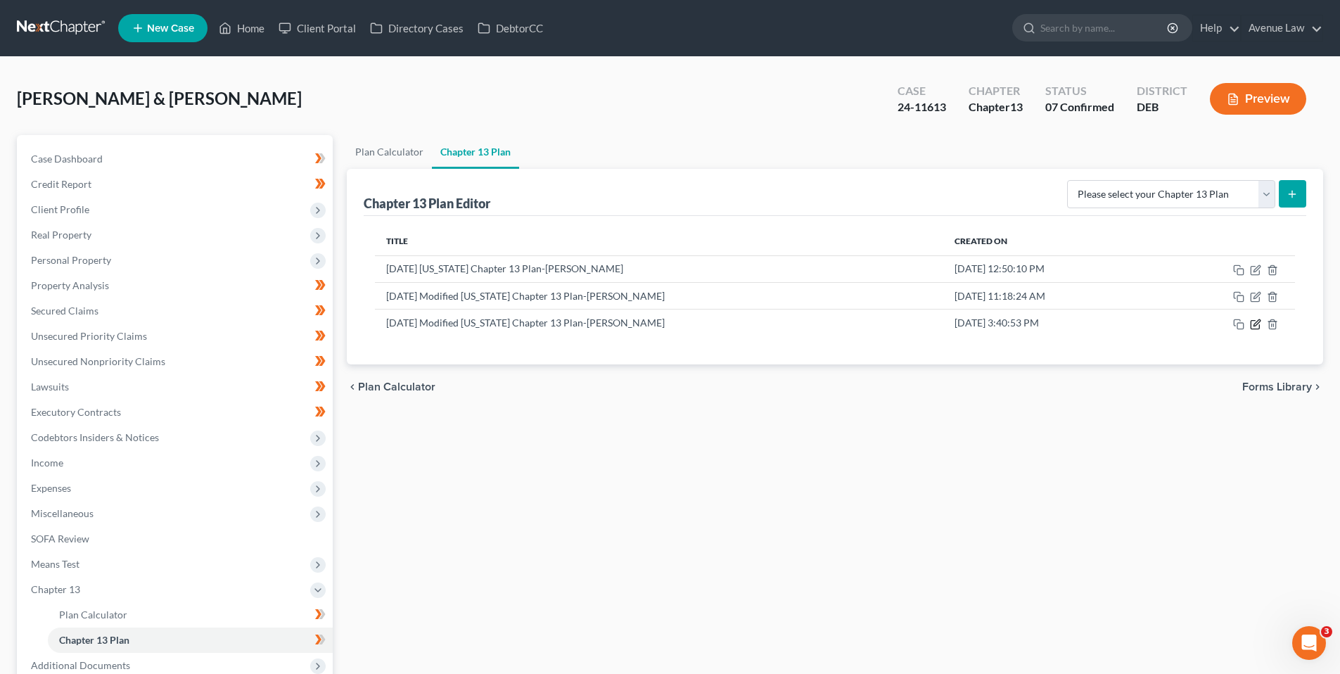
click at [1256, 322] on icon "button" at bounding box center [1255, 324] width 11 height 11
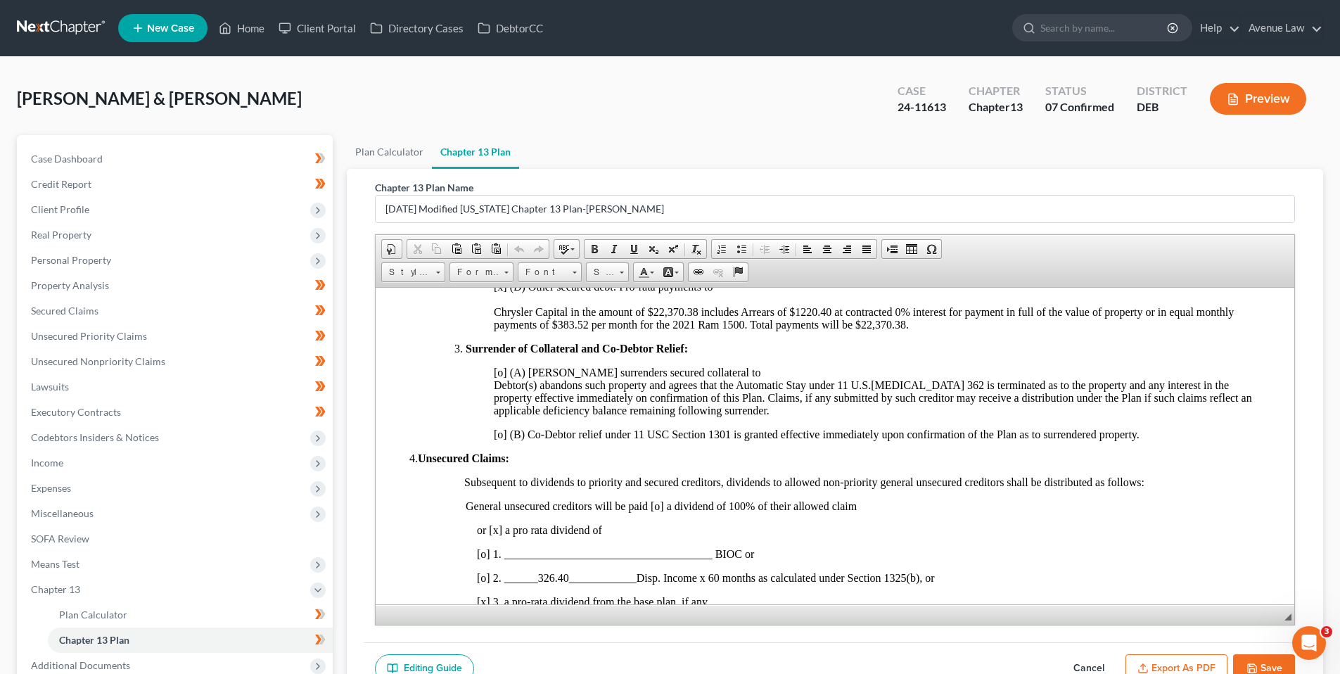
scroll to position [774, 0]
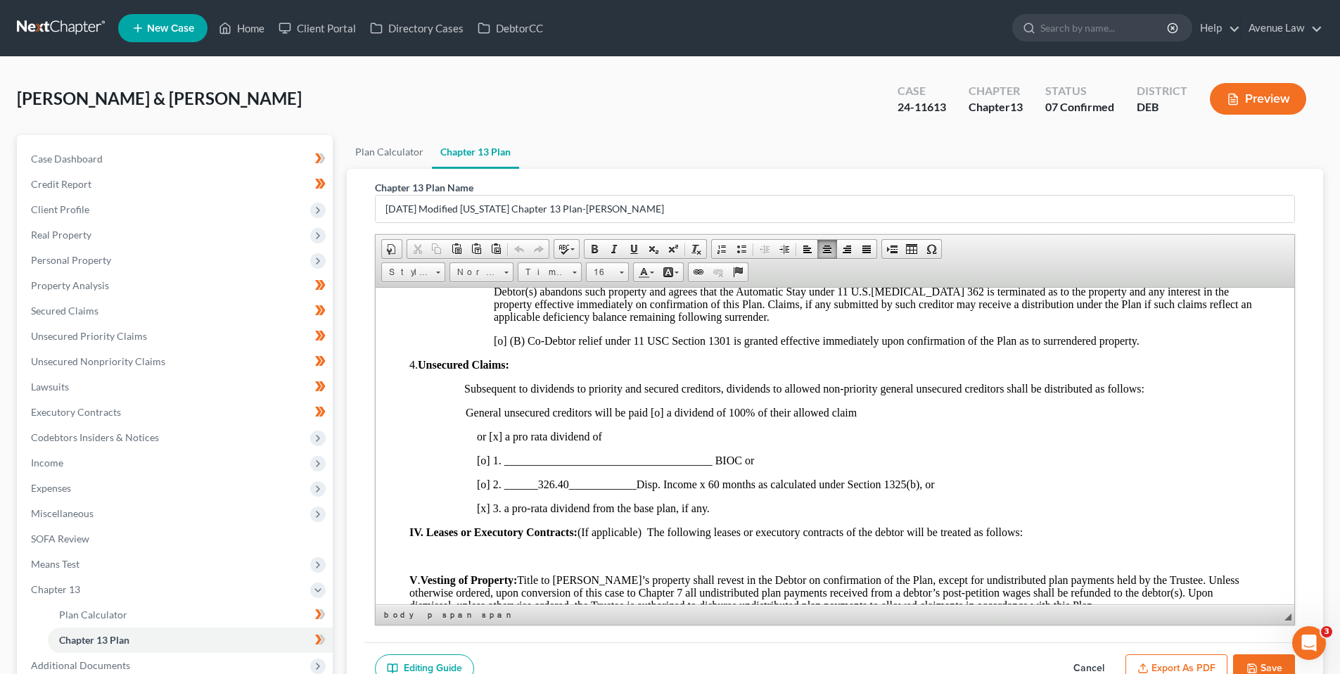
click at [484, 484] on span "[o] 2. ______326.40____________Disp. Income x 60 months as calculated under Sec…" at bounding box center [706, 484] width 458 height 12
click at [484, 508] on span "[x] 3. a pro-rata dividend from the base plan, if any." at bounding box center [593, 508] width 233 height 12
click at [659, 413] on span "General unsecured creditors will be paid [o] a dividend of 100% of their allowe…" at bounding box center [661, 412] width 391 height 12
click at [498, 437] on span "or [x] a pro rata dividend of" at bounding box center [539, 436] width 125 height 12
click at [1261, 665] on button "Save" at bounding box center [1264, 669] width 62 height 30
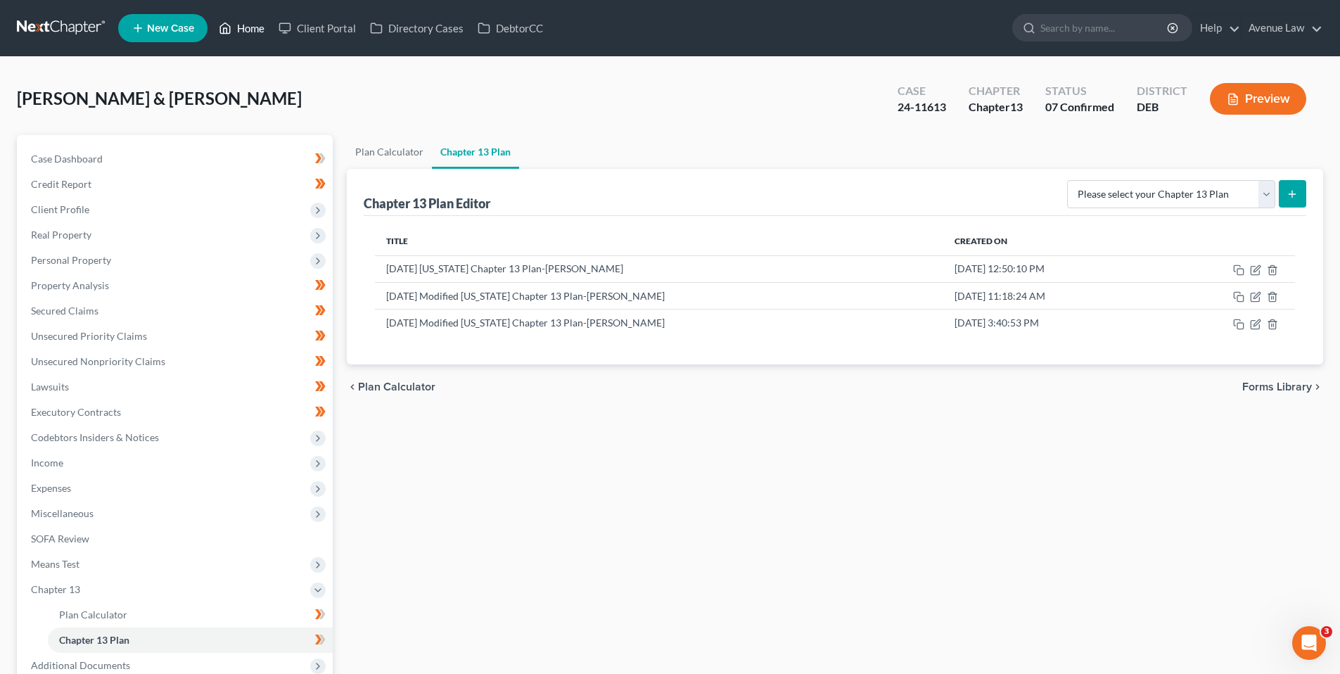
click at [244, 23] on link "Home" at bounding box center [242, 27] width 60 height 25
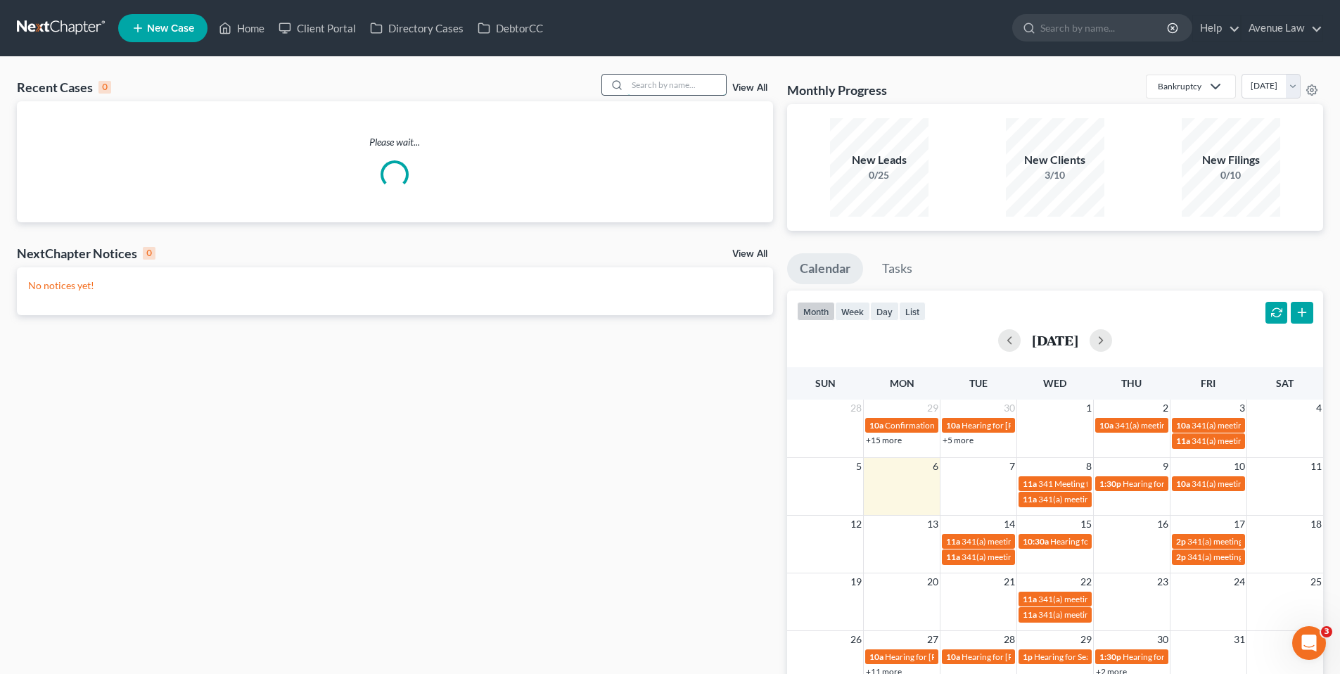
click at [676, 82] on input "search" at bounding box center [676, 85] width 98 height 20
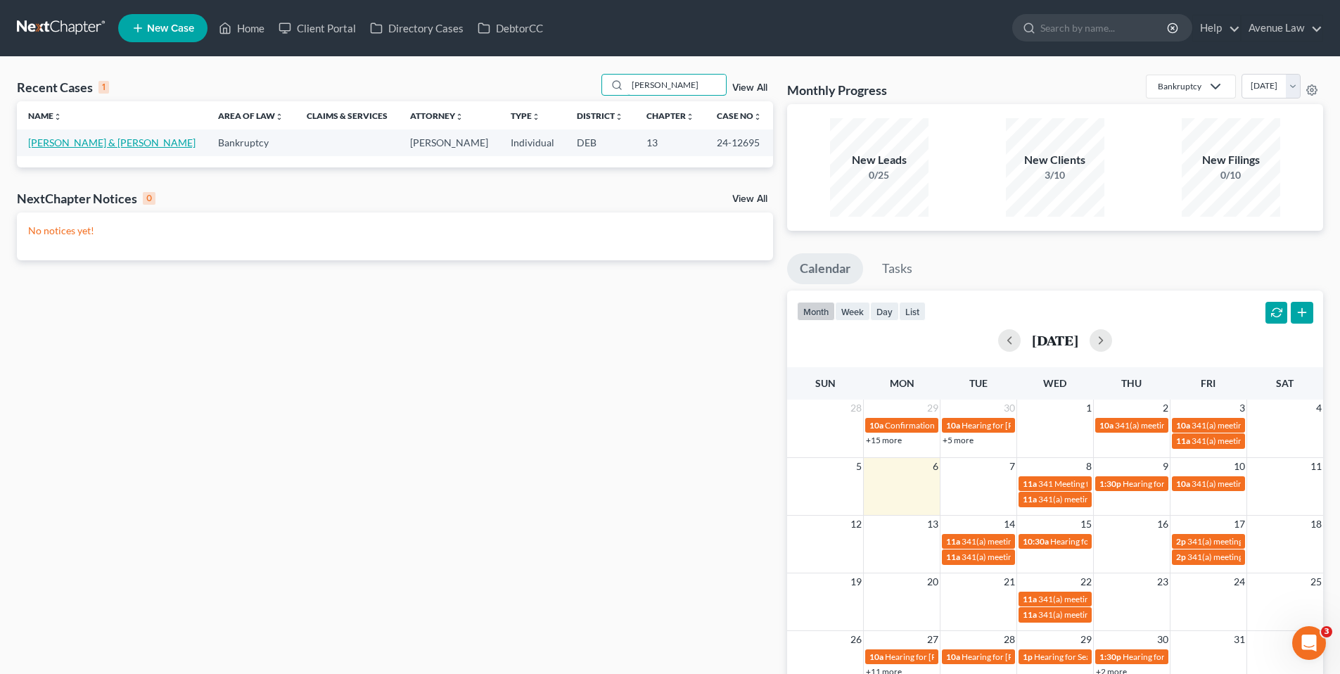
type input "[PERSON_NAME]"
click at [74, 140] on link "[PERSON_NAME] & [PERSON_NAME]" at bounding box center [111, 142] width 167 height 12
select select "0"
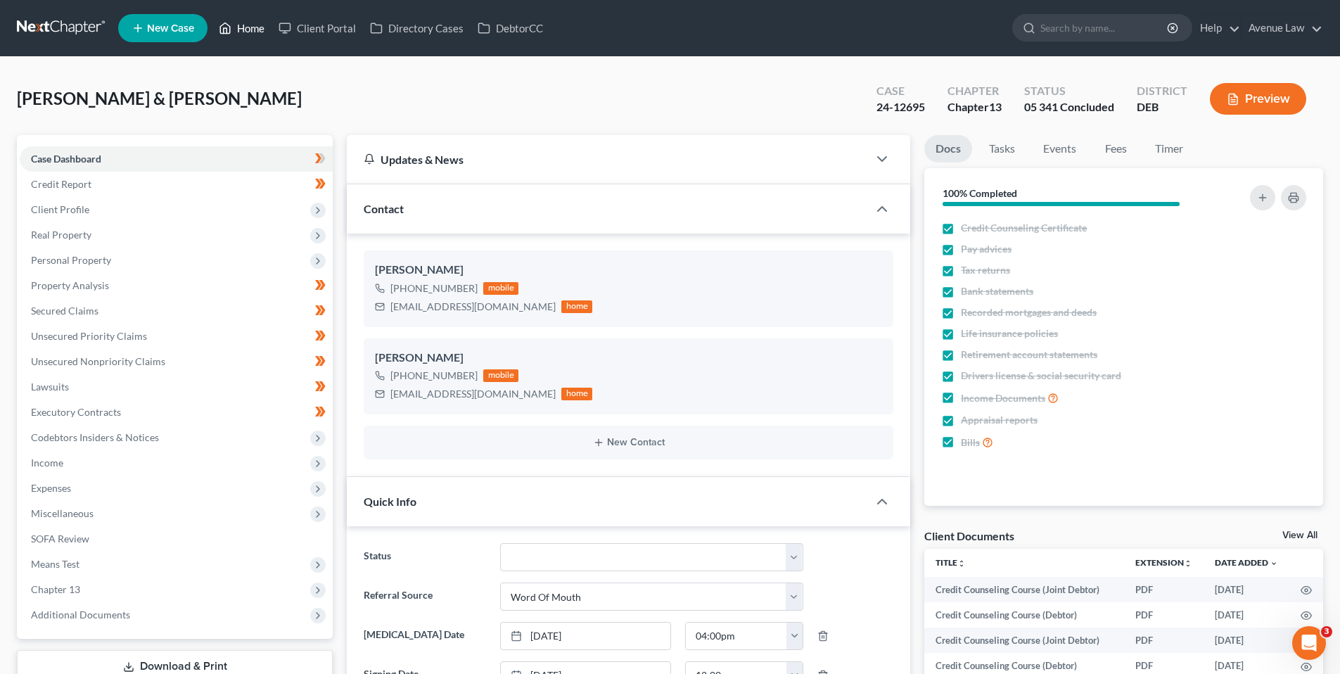
click at [255, 27] on link "Home" at bounding box center [242, 27] width 60 height 25
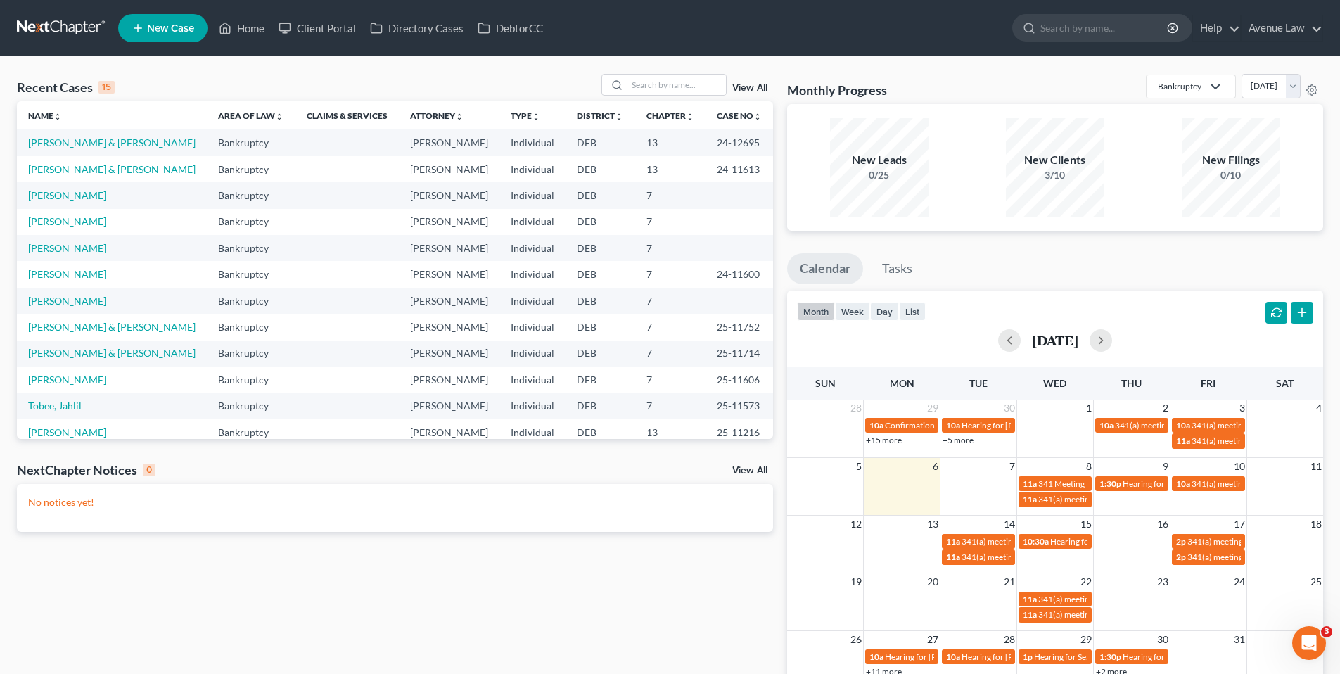
click at [60, 171] on link "[PERSON_NAME] & [PERSON_NAME]" at bounding box center [111, 169] width 167 height 12
select select "0"
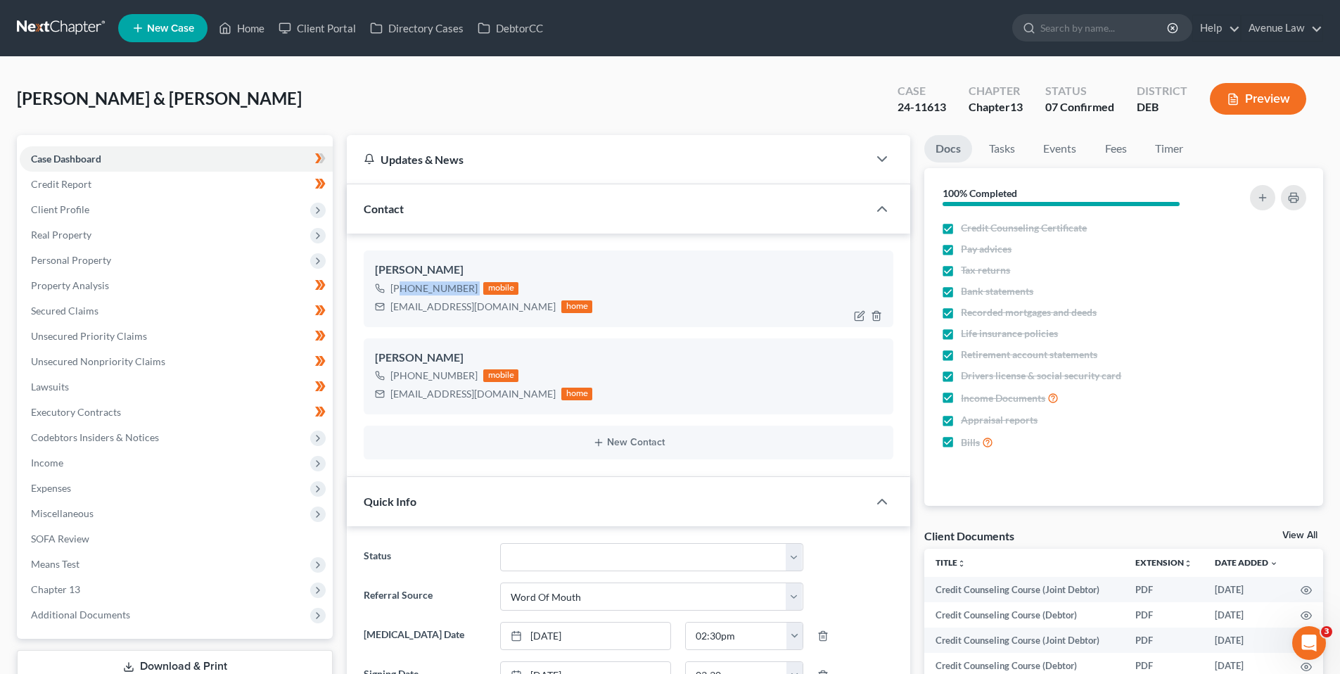
drag, startPoint x: 476, startPoint y: 288, endPoint x: 402, endPoint y: 288, distance: 73.2
click at [402, 288] on div "[PHONE_NUMBER] mobile" at bounding box center [483, 288] width 217 height 18
copy div "[PHONE_NUMBER]"
drag, startPoint x: 471, startPoint y: 373, endPoint x: 400, endPoint y: 376, distance: 71.1
click at [400, 376] on div "[PHONE_NUMBER]" at bounding box center [433, 376] width 87 height 14
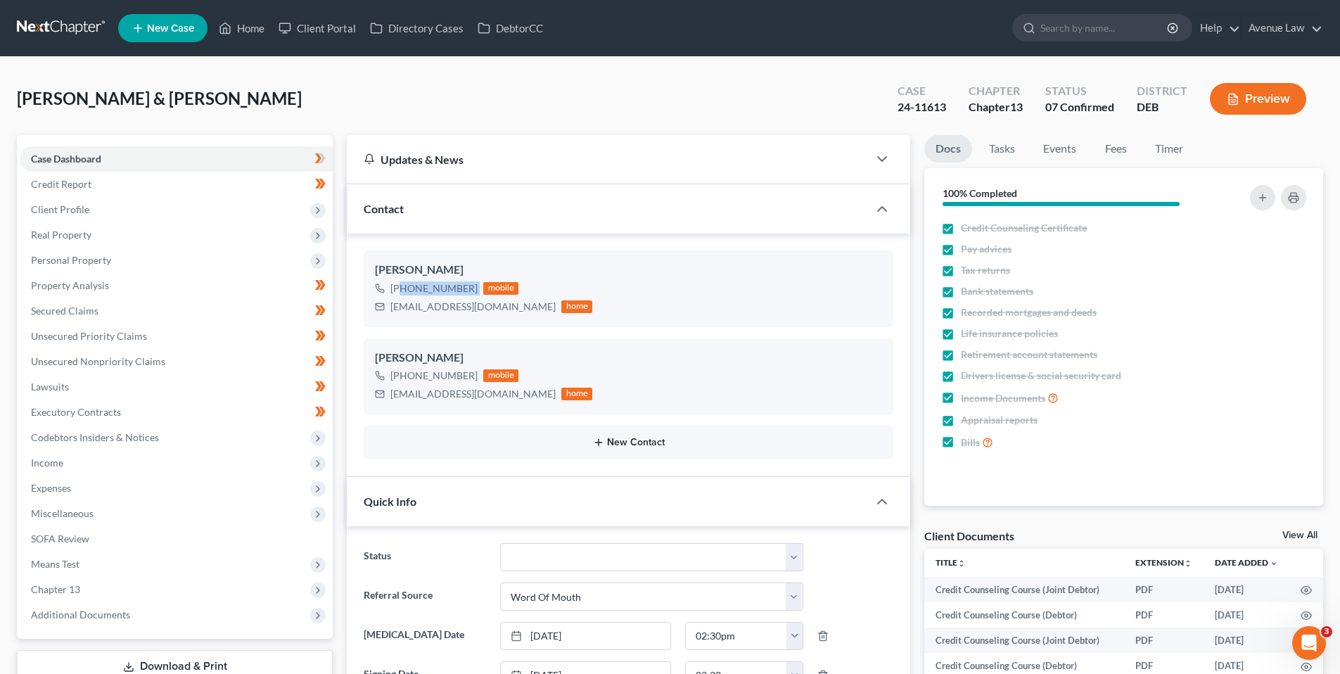
copy div "[PHONE_NUMBER]"
drag, startPoint x: 56, startPoint y: 463, endPoint x: 122, endPoint y: 435, distance: 71.6
click at [56, 463] on span "Income" at bounding box center [47, 463] width 32 height 12
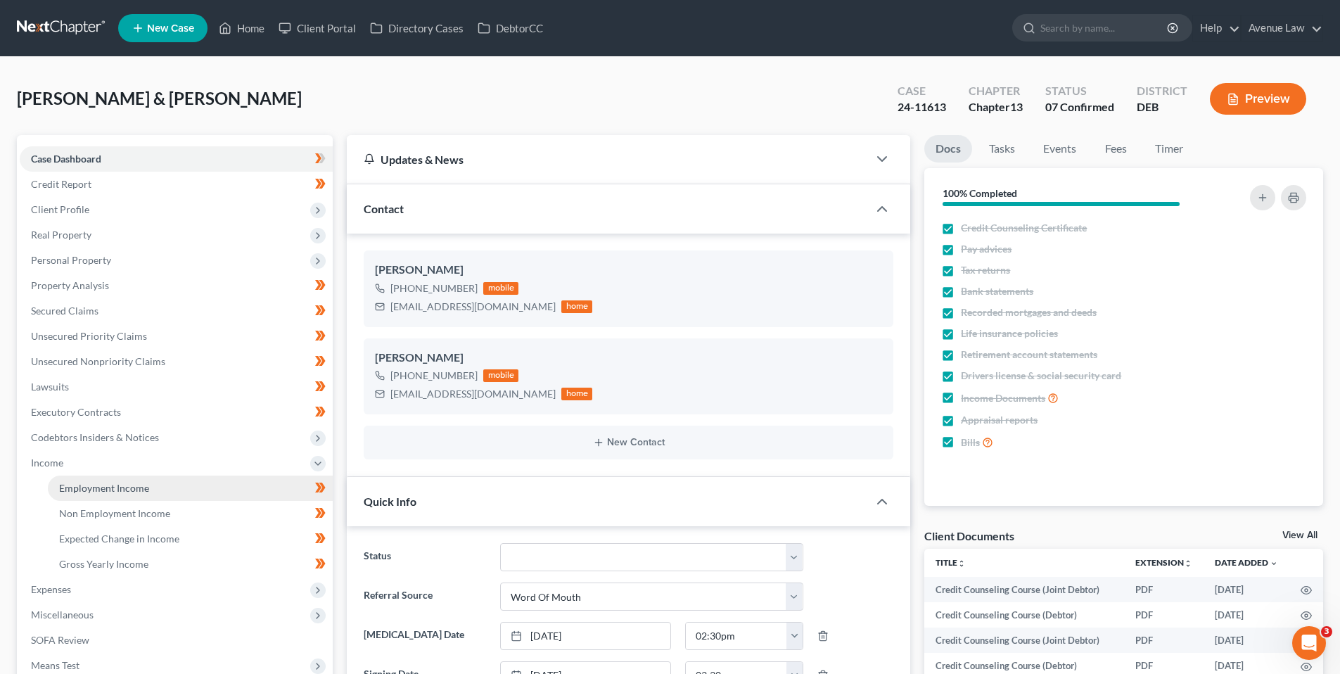
drag, startPoint x: 137, startPoint y: 489, endPoint x: 180, endPoint y: 480, distance: 43.9
click at [137, 489] on span "Employment Income" at bounding box center [104, 488] width 90 height 12
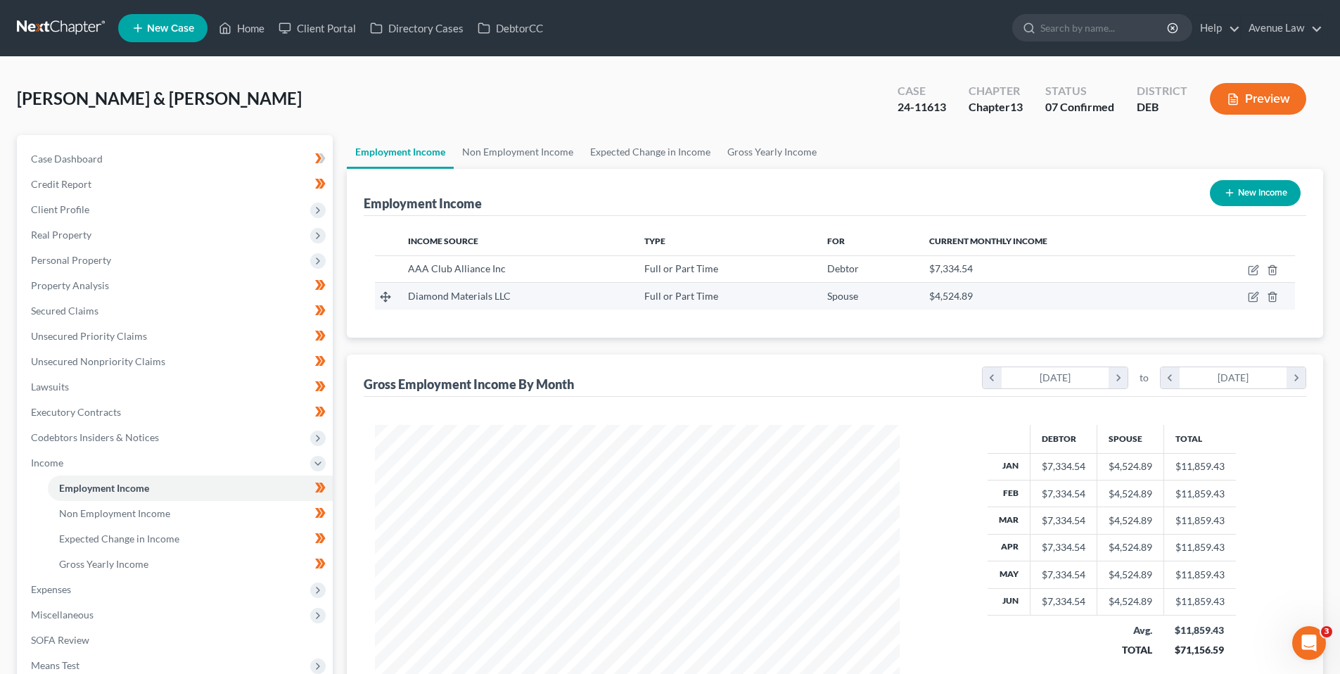
scroll to position [262, 553]
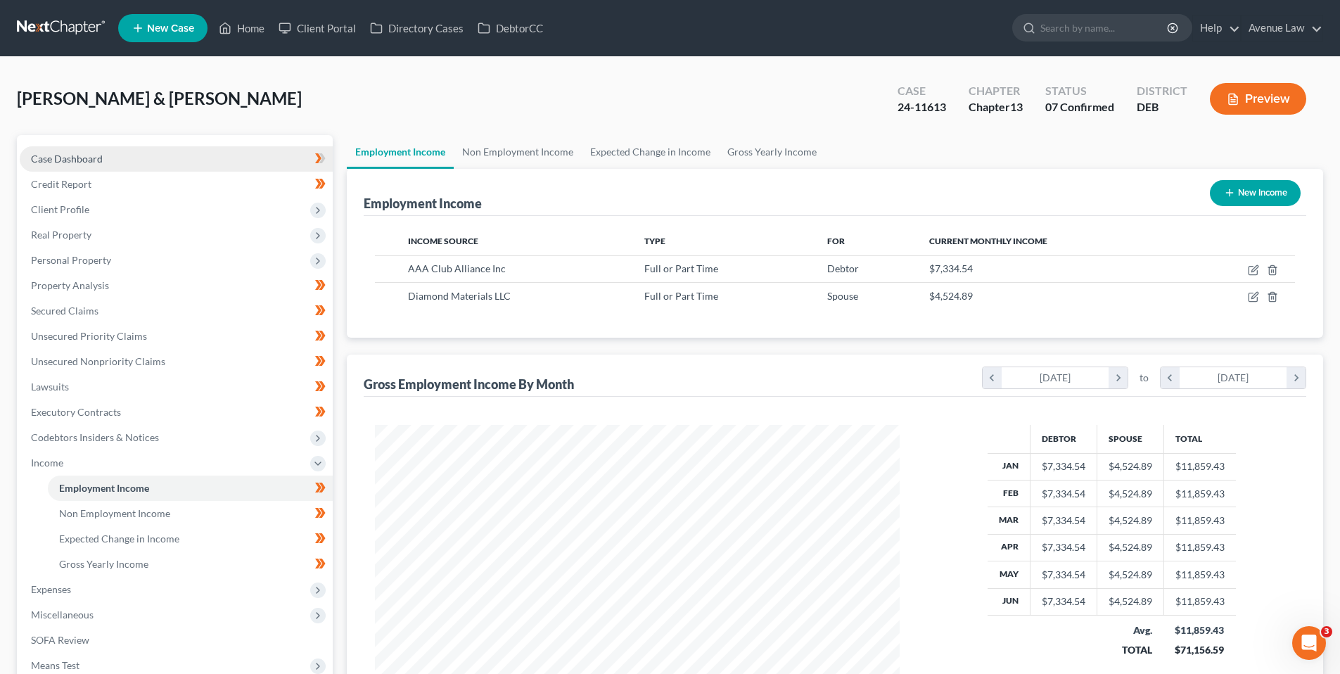
click at [80, 155] on span "Case Dashboard" at bounding box center [67, 159] width 72 height 12
select select "0"
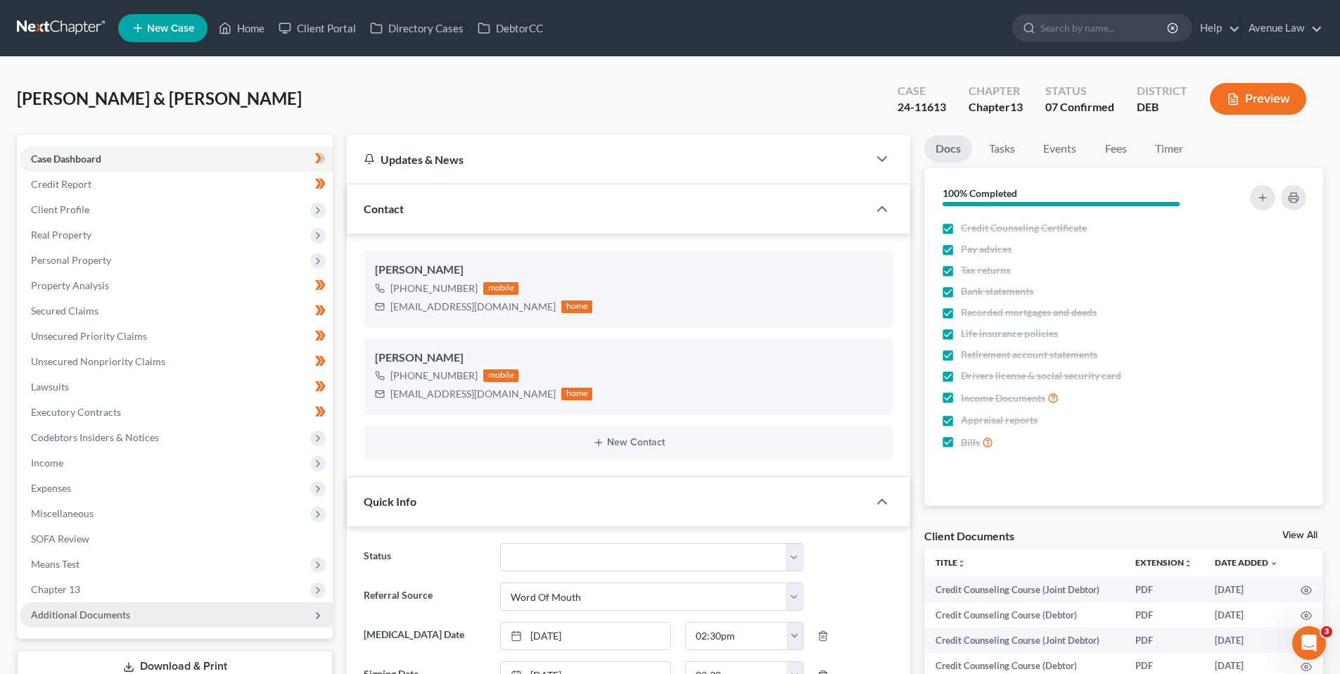
drag, startPoint x: 83, startPoint y: 614, endPoint x: 91, endPoint y: 613, distance: 8.6
click at [83, 614] on span "Additional Documents" at bounding box center [80, 614] width 99 height 12
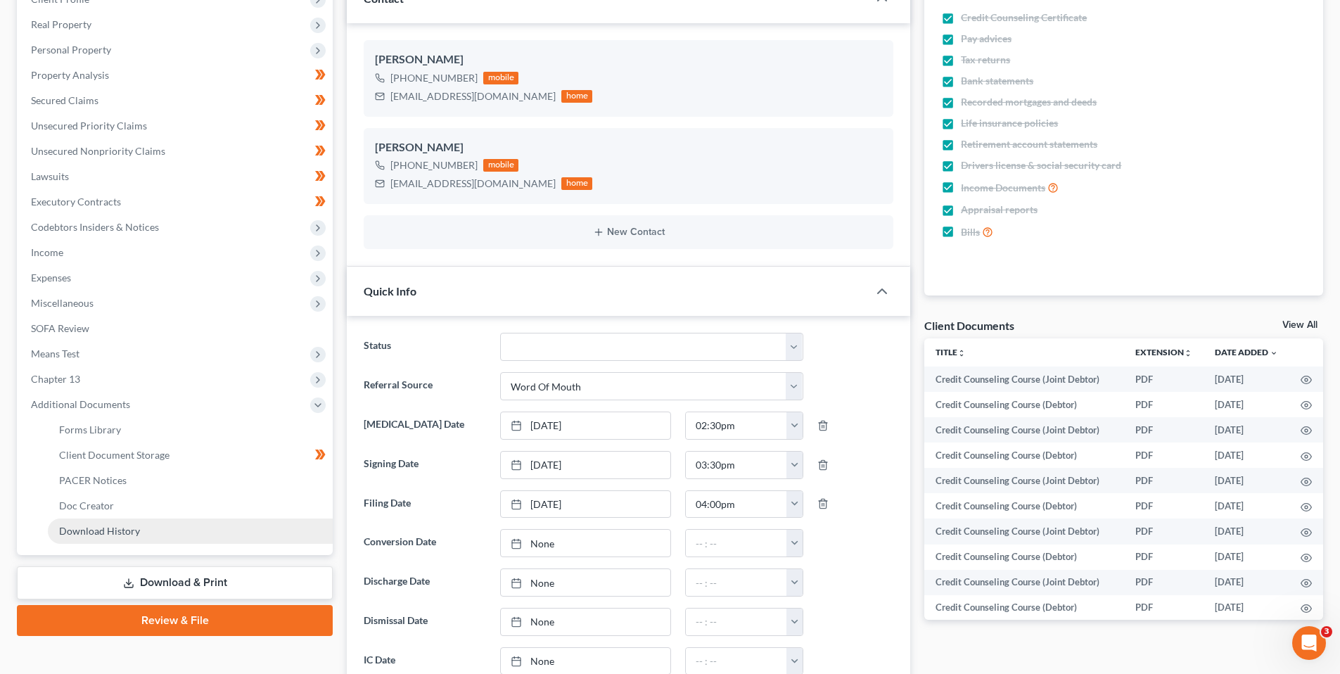
scroll to position [211, 0]
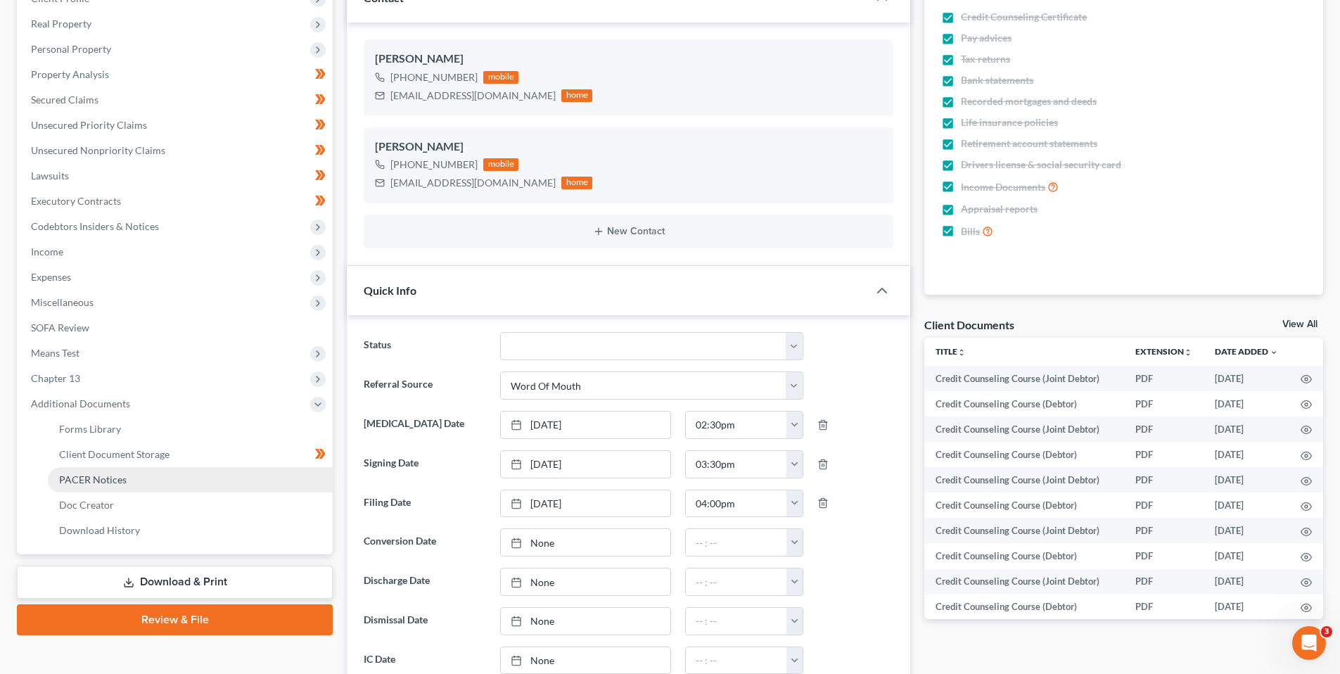
click at [96, 476] on span "PACER Notices" at bounding box center [93, 479] width 68 height 12
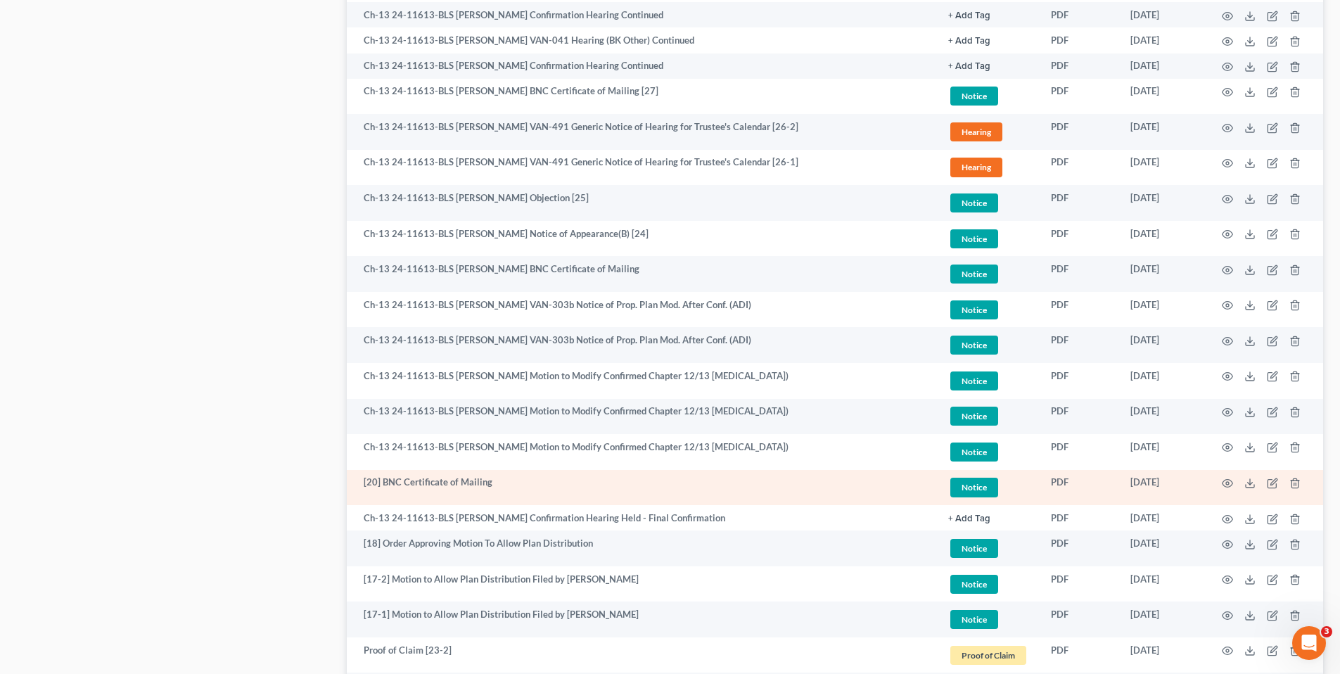
scroll to position [985, 0]
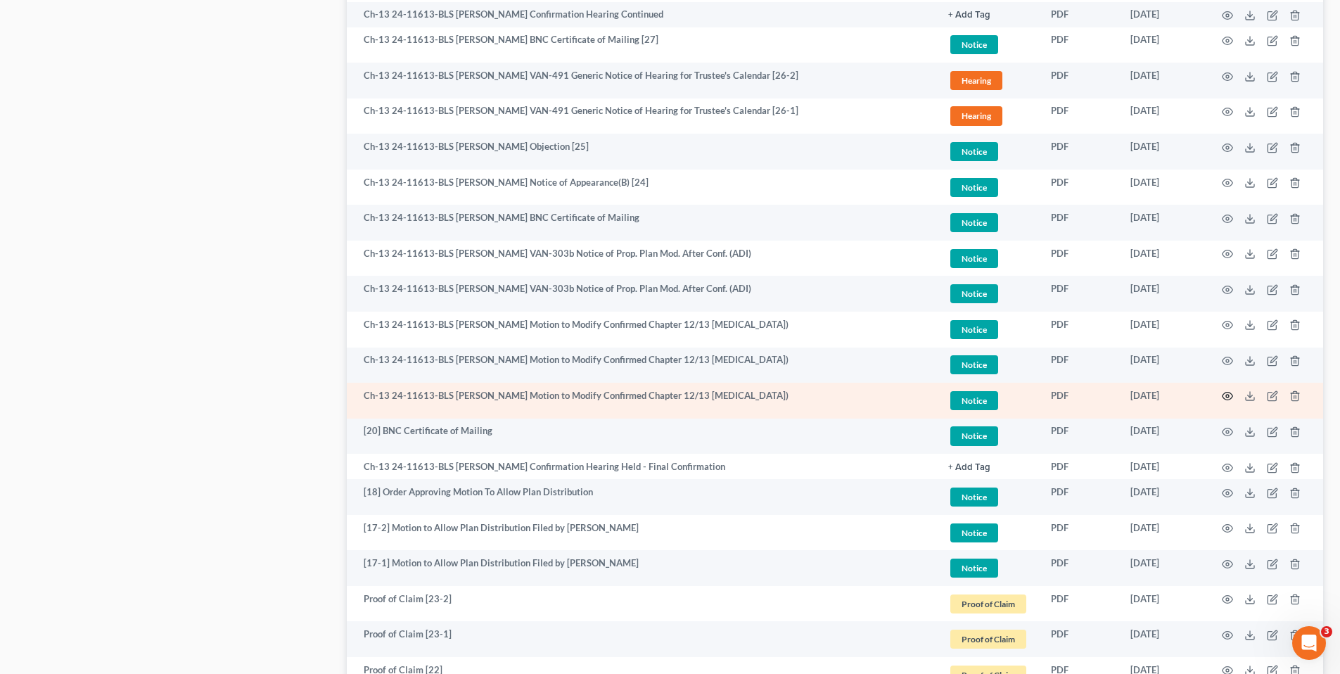
click at [1227, 395] on icon "button" at bounding box center [1227, 395] width 11 height 11
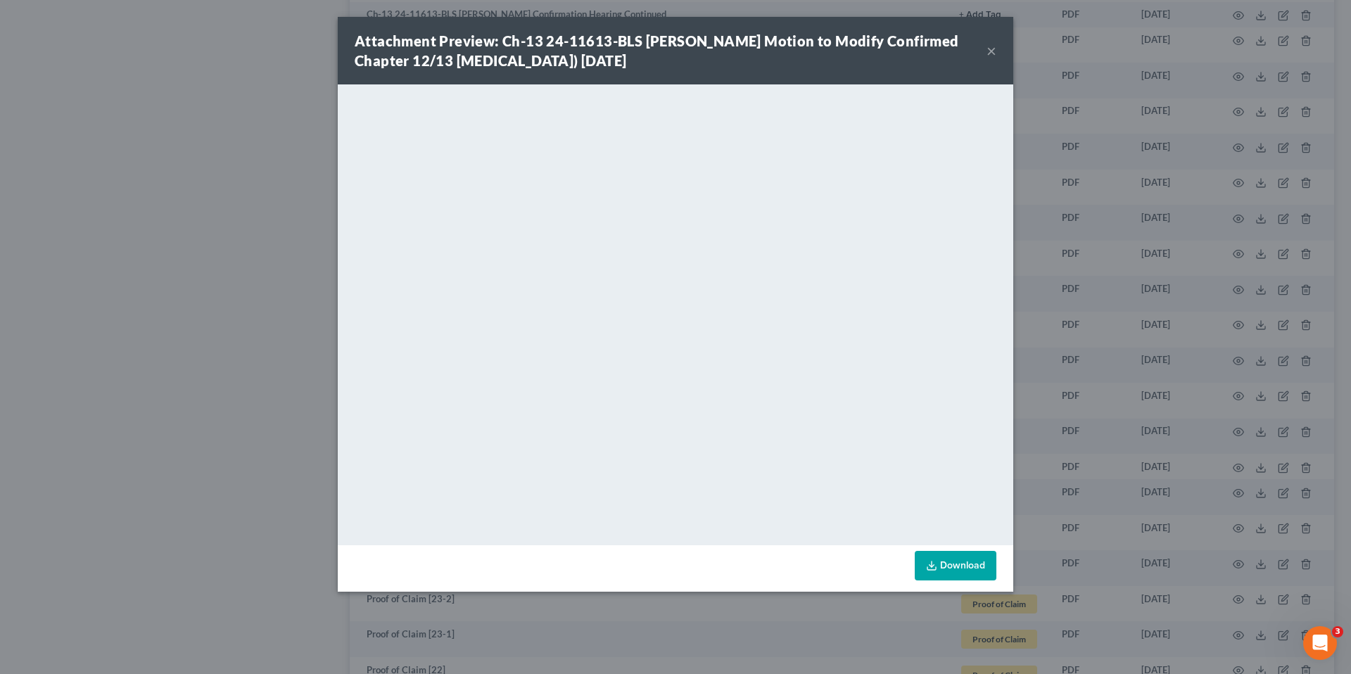
click at [994, 45] on button "×" at bounding box center [991, 50] width 10 height 17
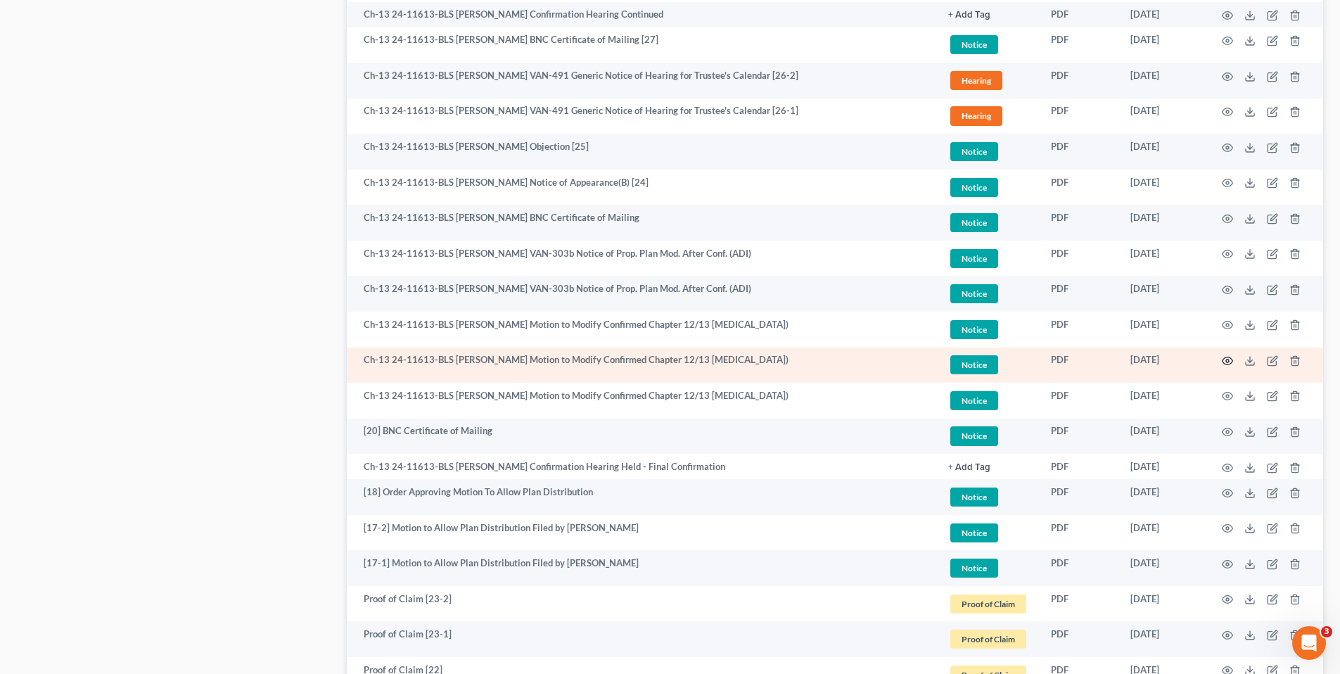
click at [1232, 359] on icon "button" at bounding box center [1228, 361] width 11 height 8
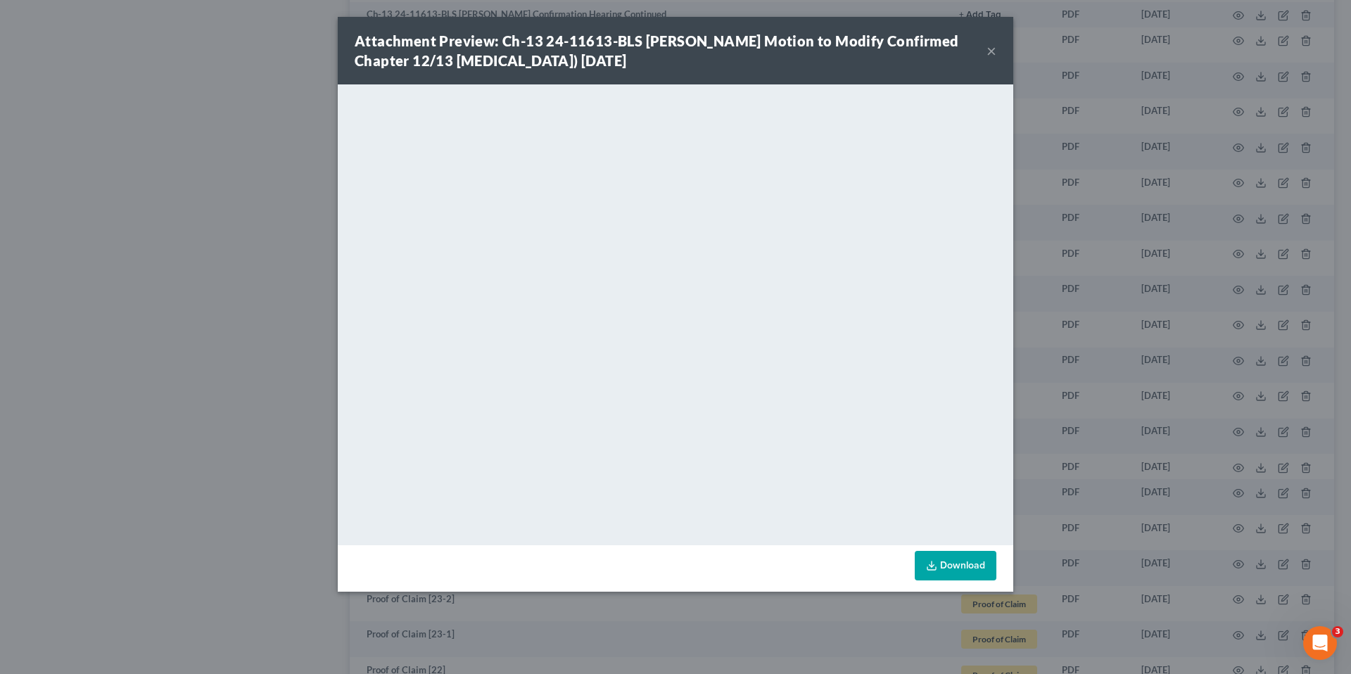
click at [992, 49] on button "×" at bounding box center [991, 50] width 10 height 17
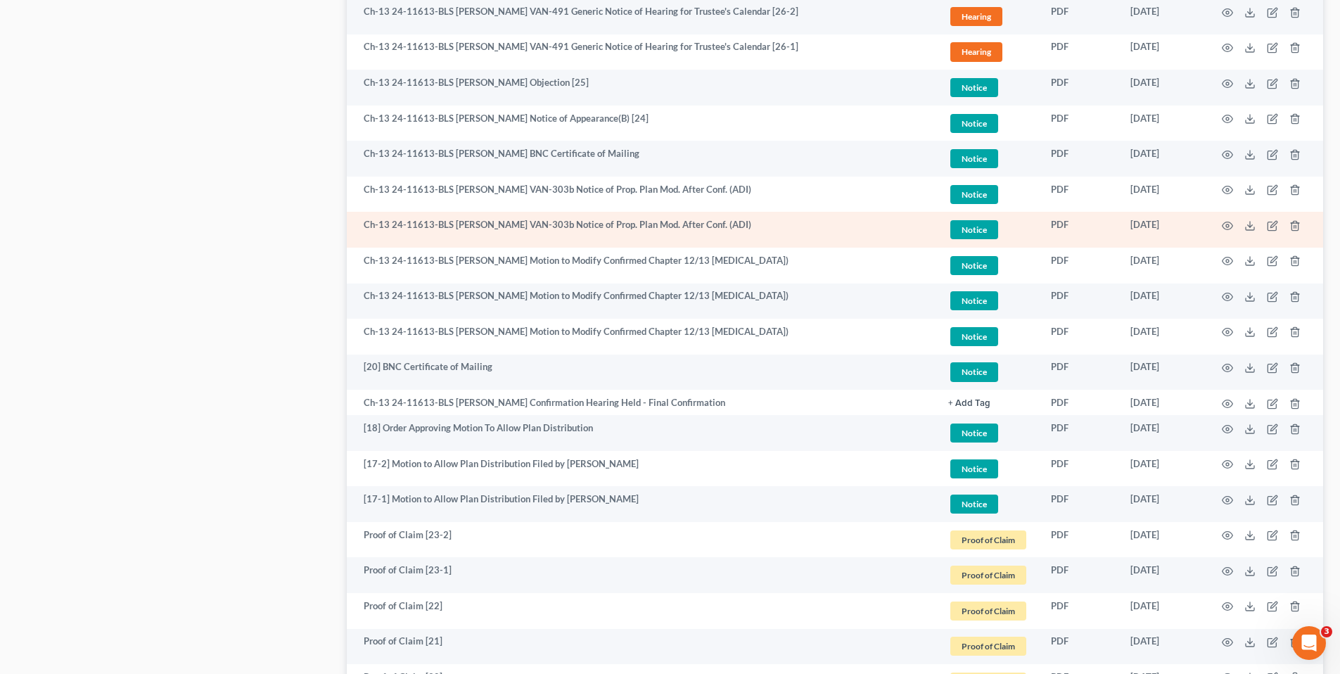
scroll to position [1055, 0]
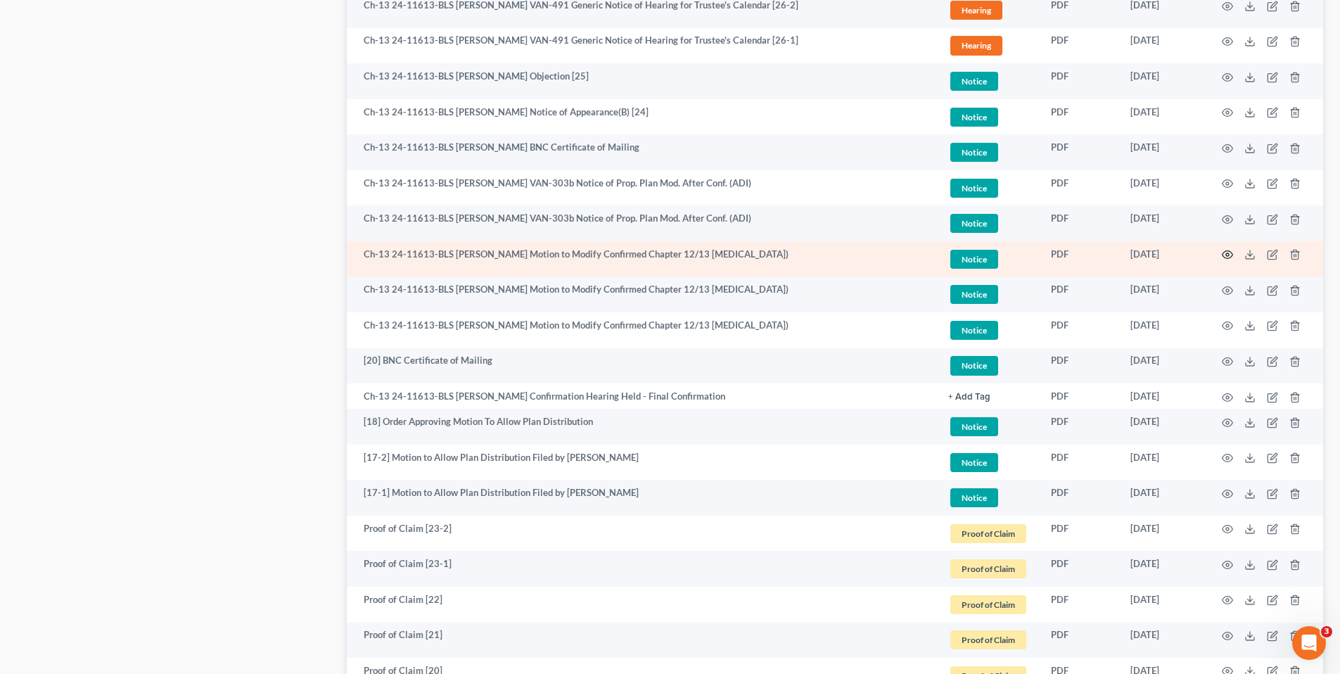
click at [1225, 251] on icon "button" at bounding box center [1227, 254] width 11 height 11
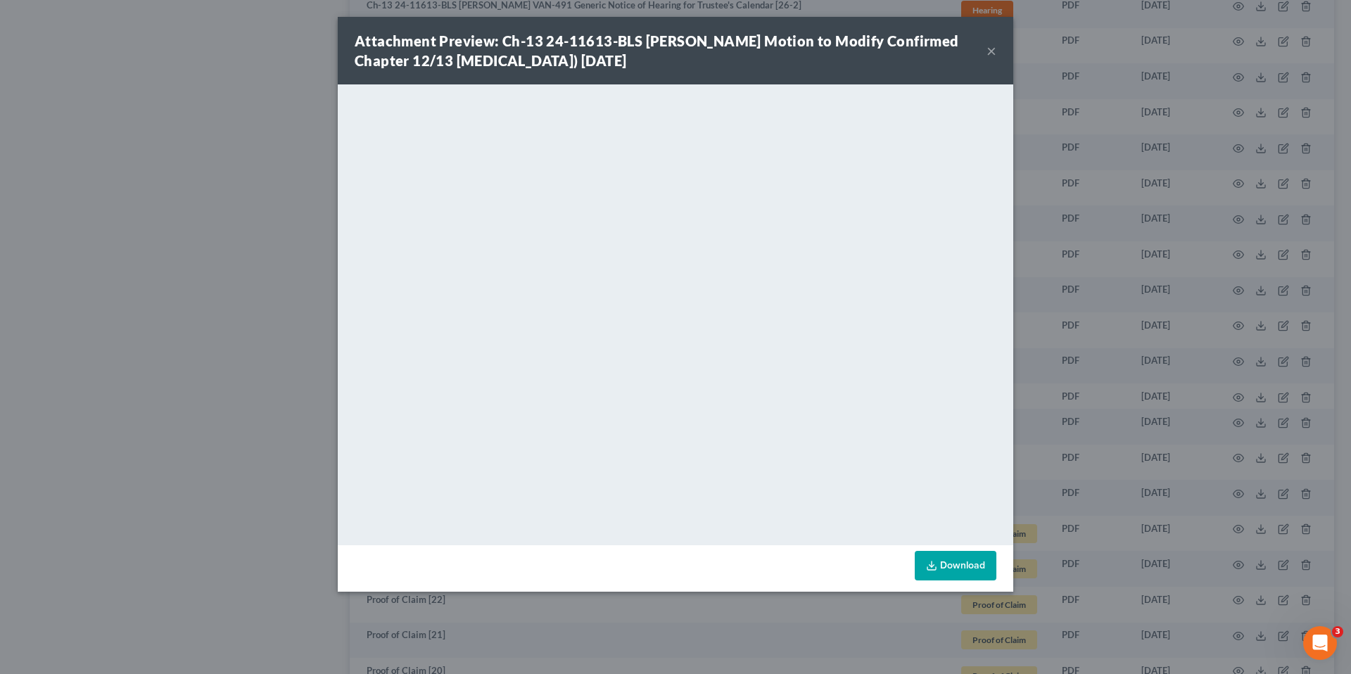
click at [991, 49] on button "×" at bounding box center [991, 50] width 10 height 17
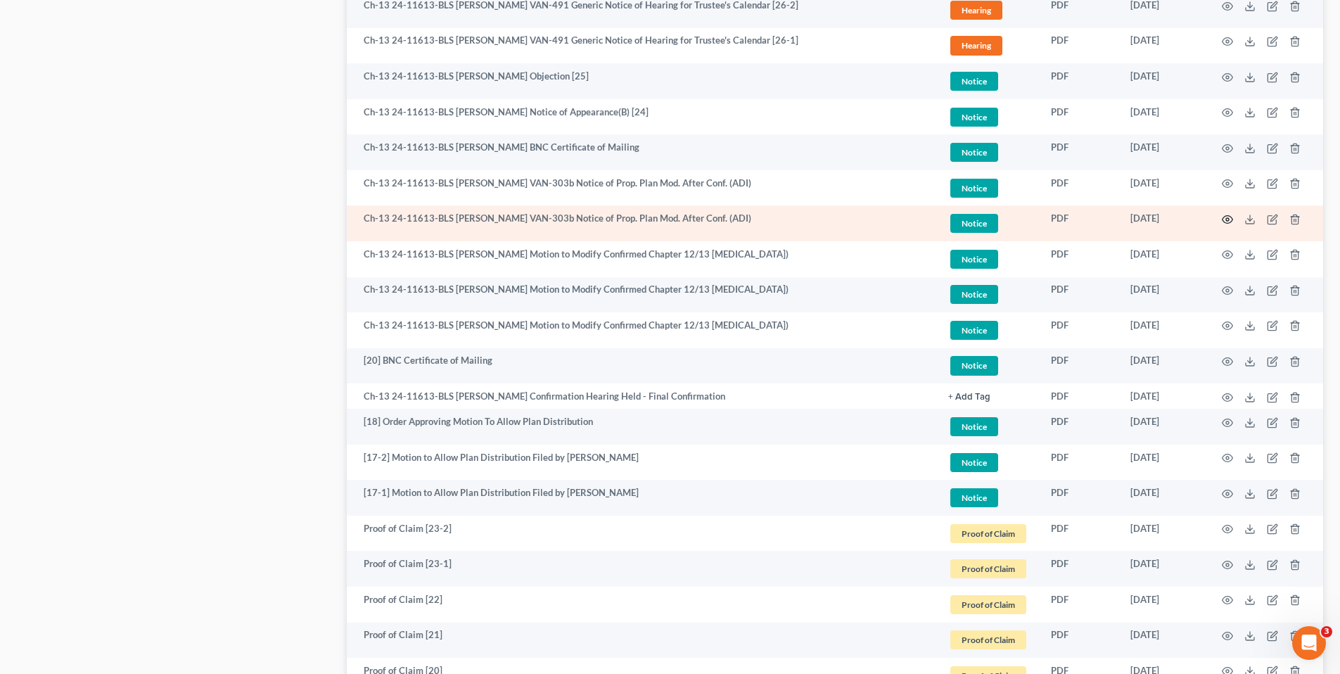
click at [1229, 217] on icon "button" at bounding box center [1227, 219] width 11 height 11
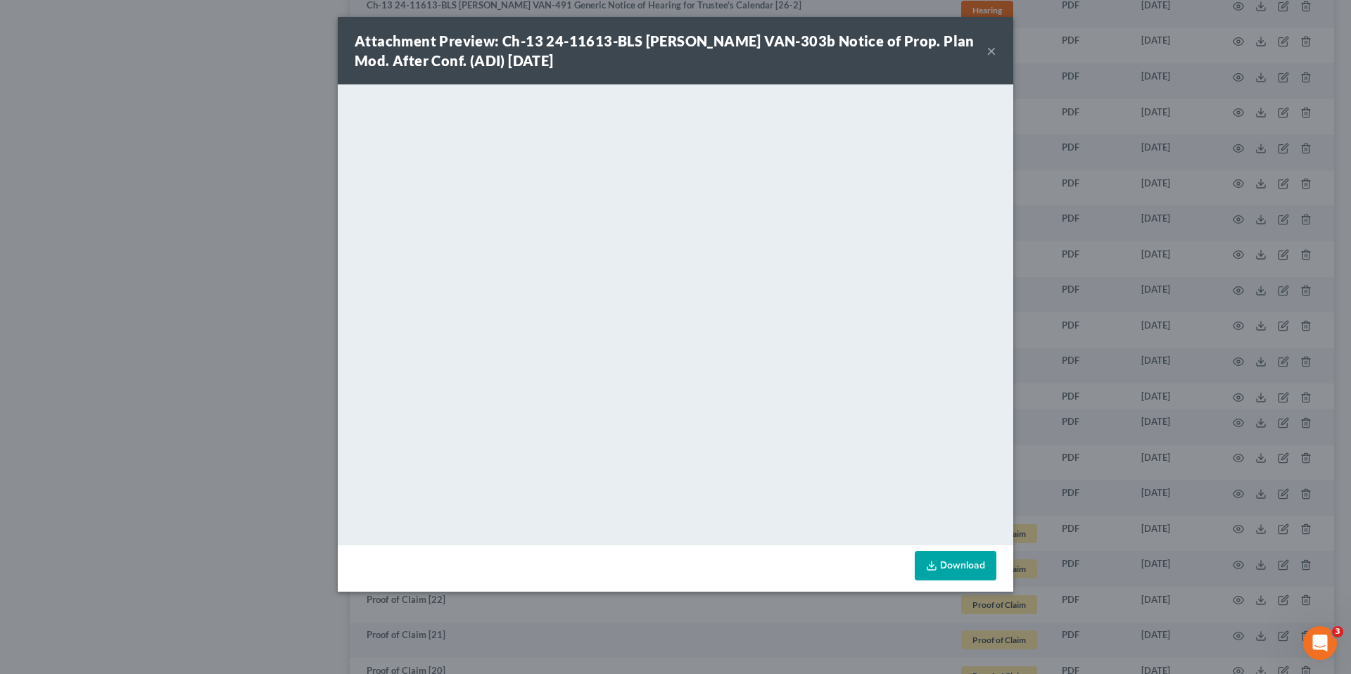
click at [1000, 51] on div "Attachment Preview: Ch-13 24-11613-BLS [PERSON_NAME] VAN-303b Notice of Prop. P…" at bounding box center [675, 51] width 675 height 68
click at [990, 51] on button "×" at bounding box center [991, 50] width 10 height 17
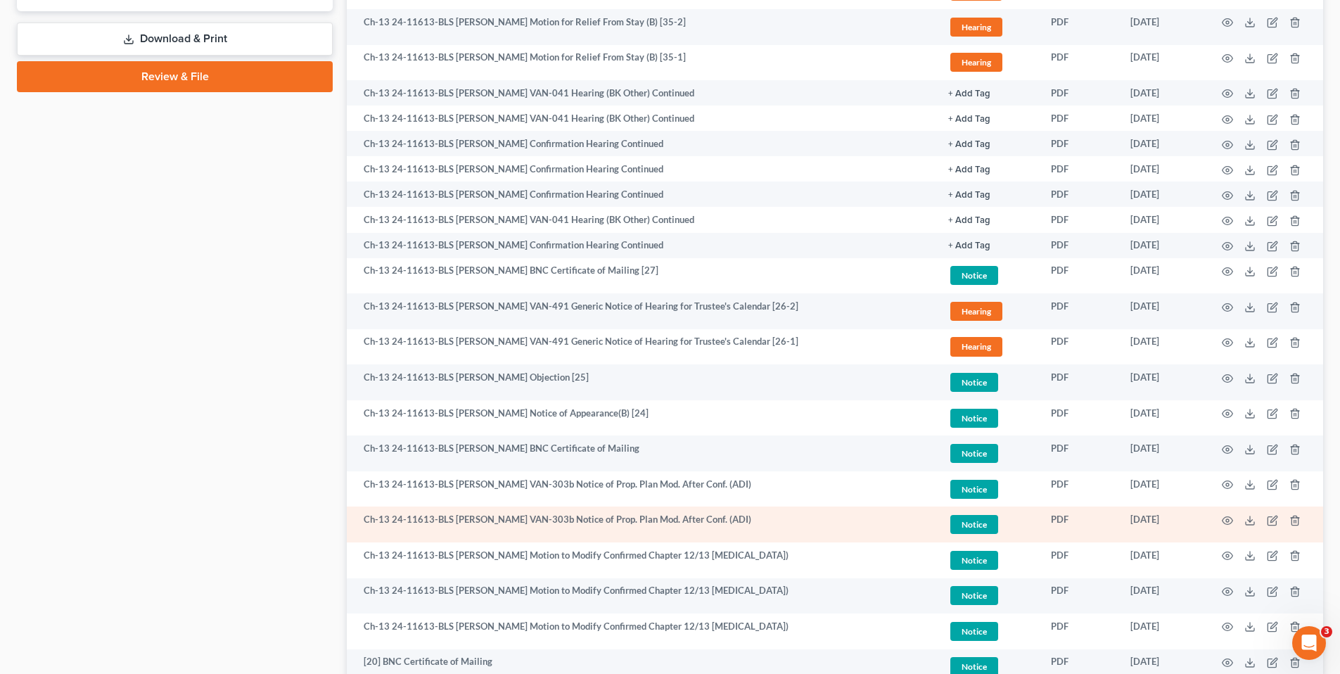
scroll to position [844, 0]
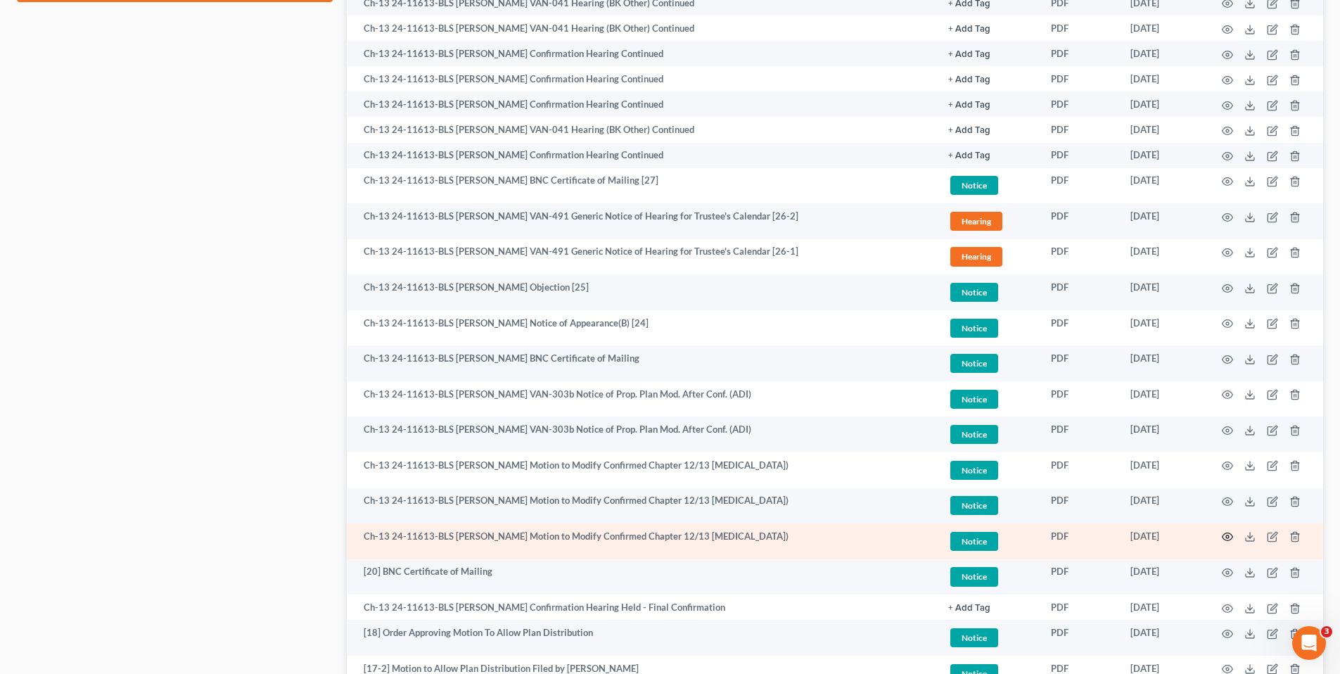
click at [1227, 537] on icon "button" at bounding box center [1227, 536] width 11 height 11
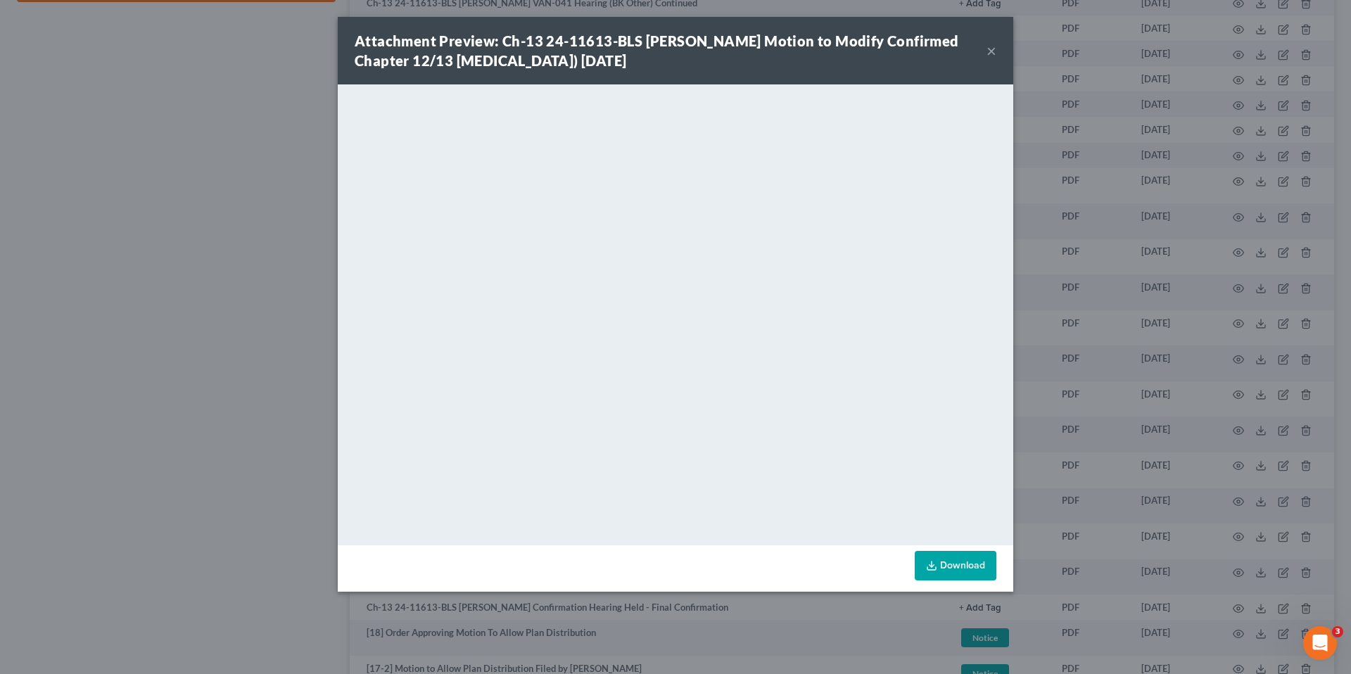
click at [993, 49] on button "×" at bounding box center [991, 50] width 10 height 17
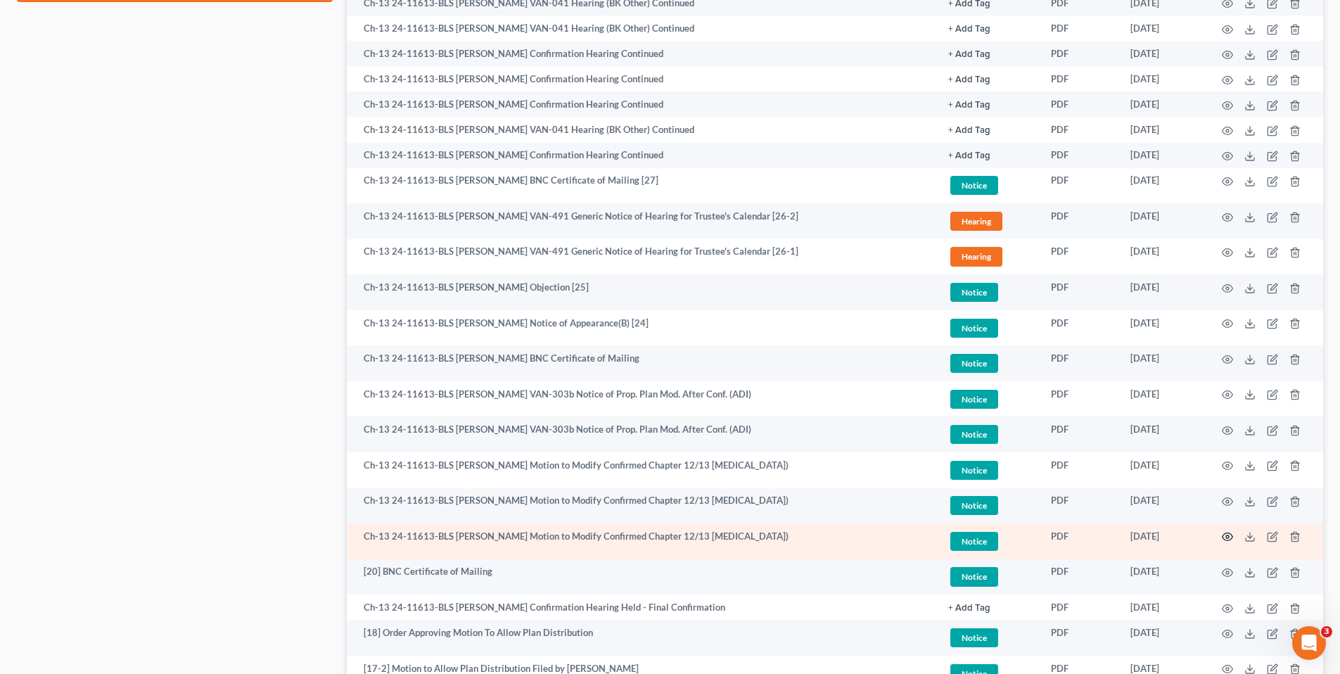
click at [1225, 534] on icon "button" at bounding box center [1228, 537] width 11 height 8
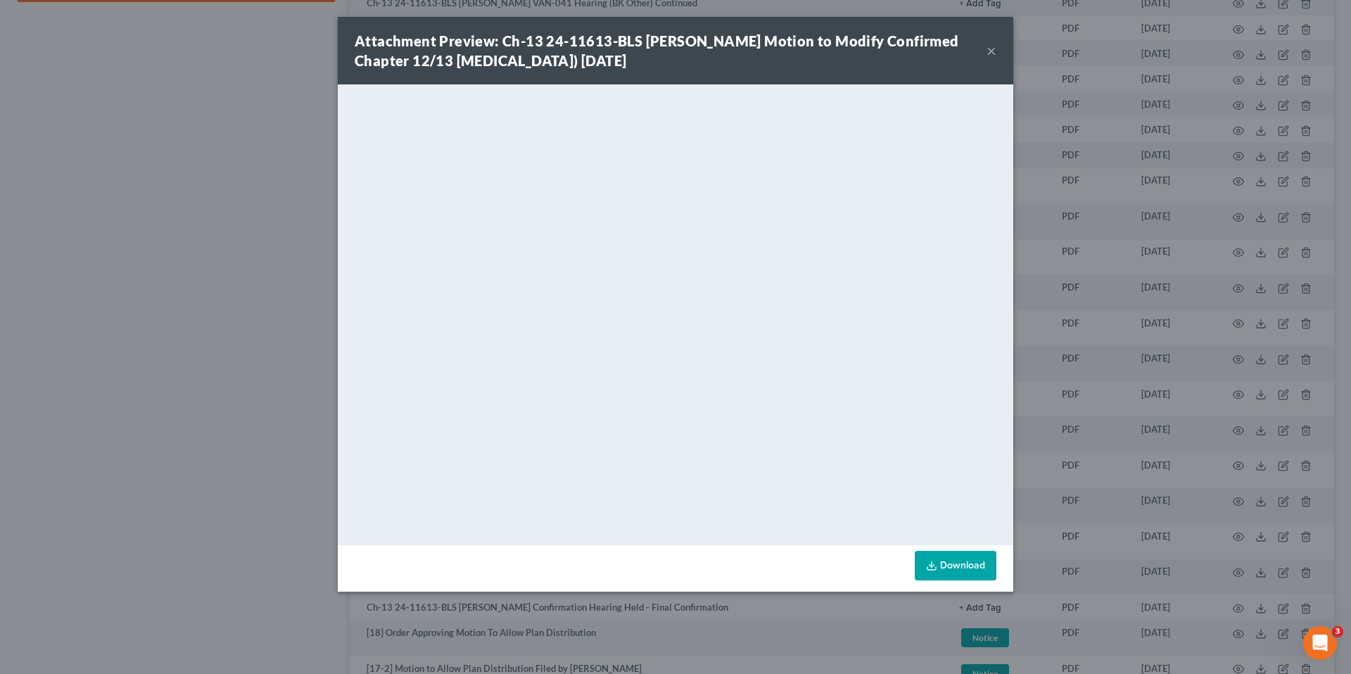
click at [990, 44] on button "×" at bounding box center [991, 50] width 10 height 17
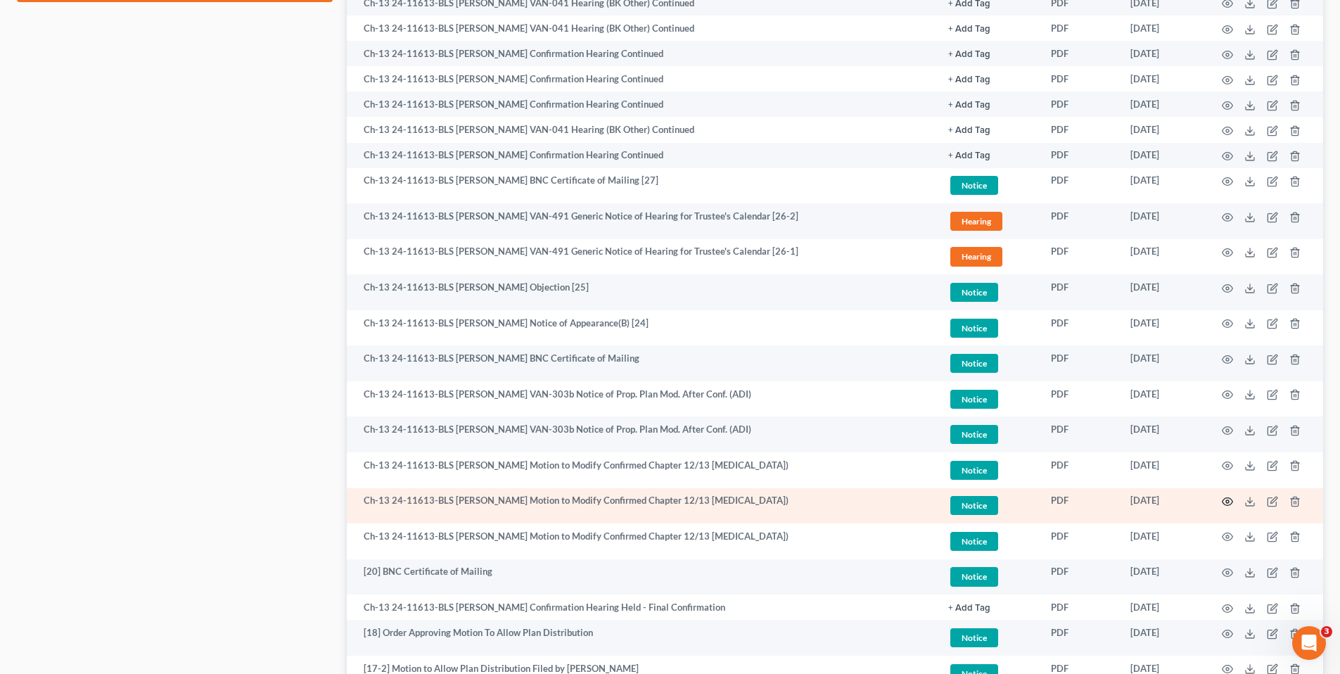
click at [1225, 500] on icon "button" at bounding box center [1227, 501] width 11 height 11
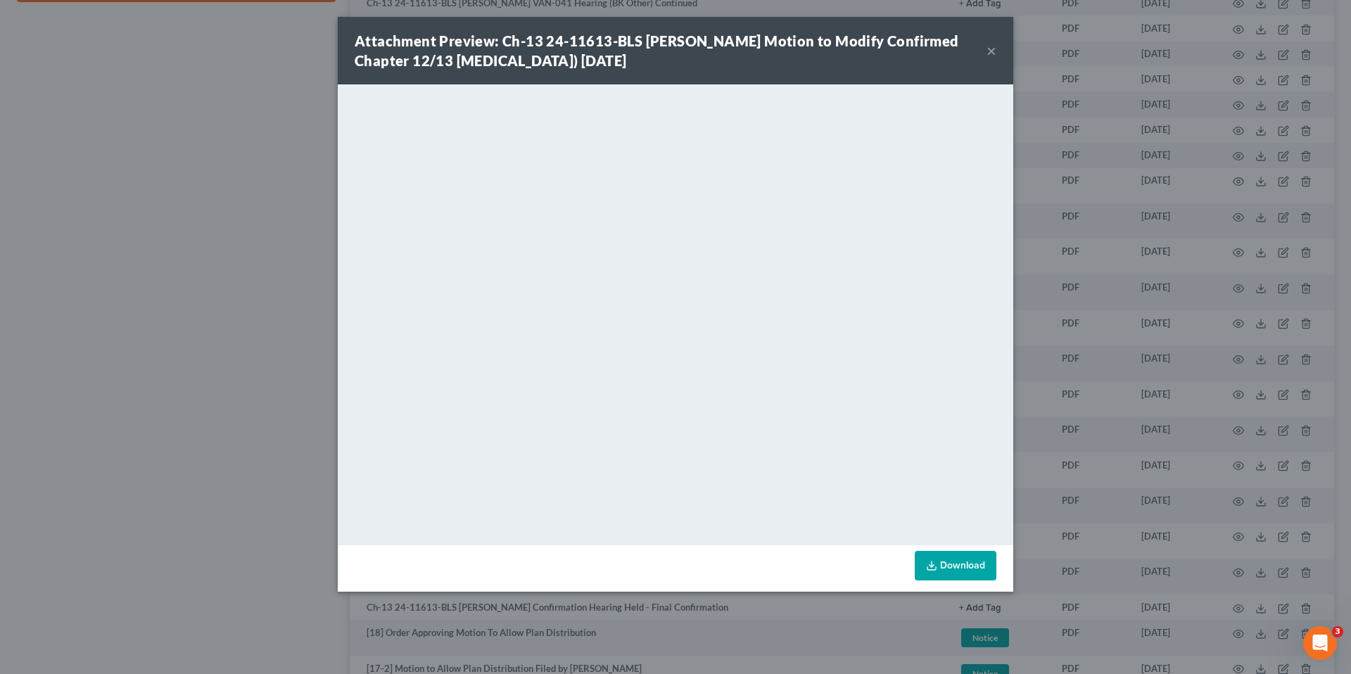
drag, startPoint x: 988, startPoint y: 50, endPoint x: 746, endPoint y: 4, distance: 245.7
click at [986, 50] on button "×" at bounding box center [991, 50] width 10 height 17
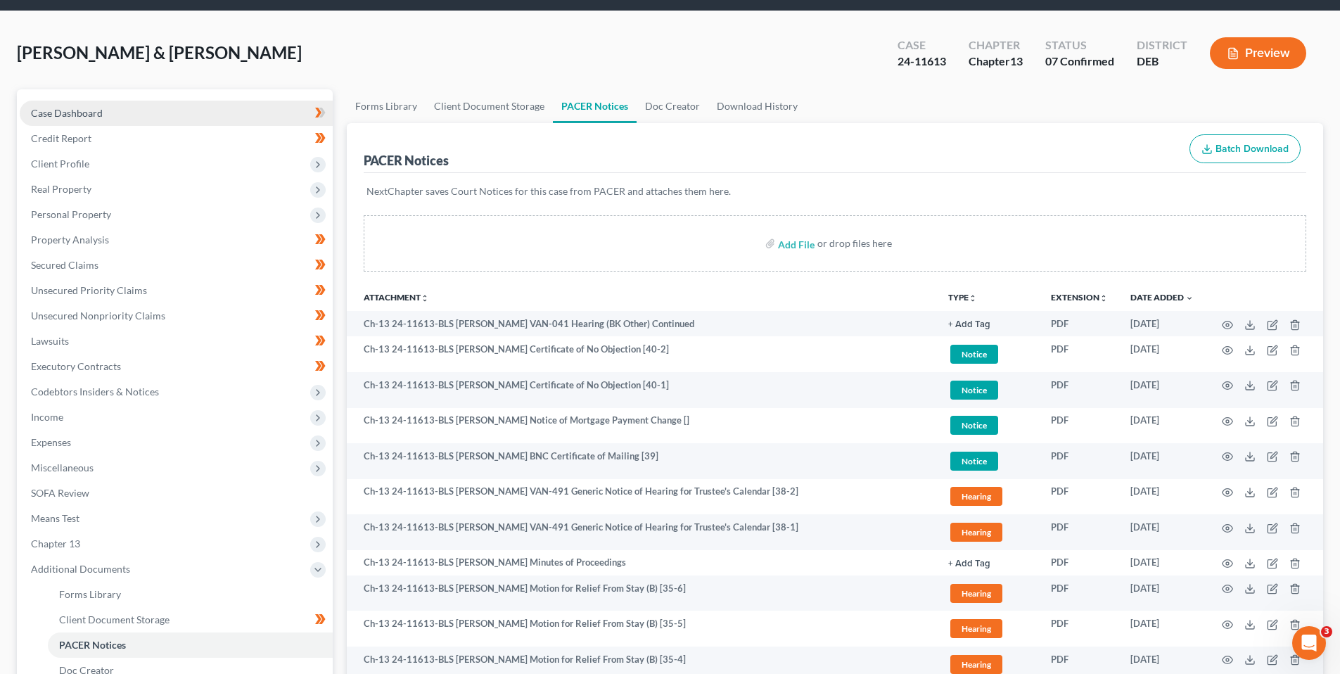
scroll to position [0, 0]
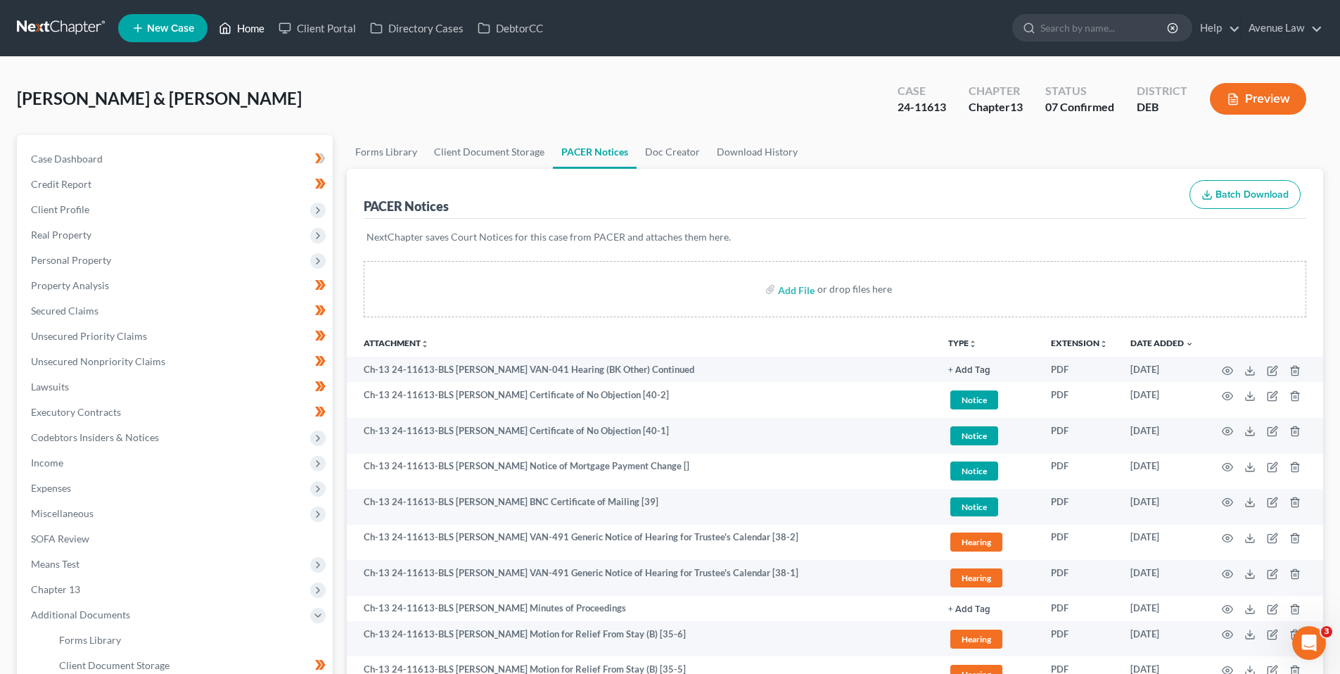
click at [250, 29] on link "Home" at bounding box center [242, 27] width 60 height 25
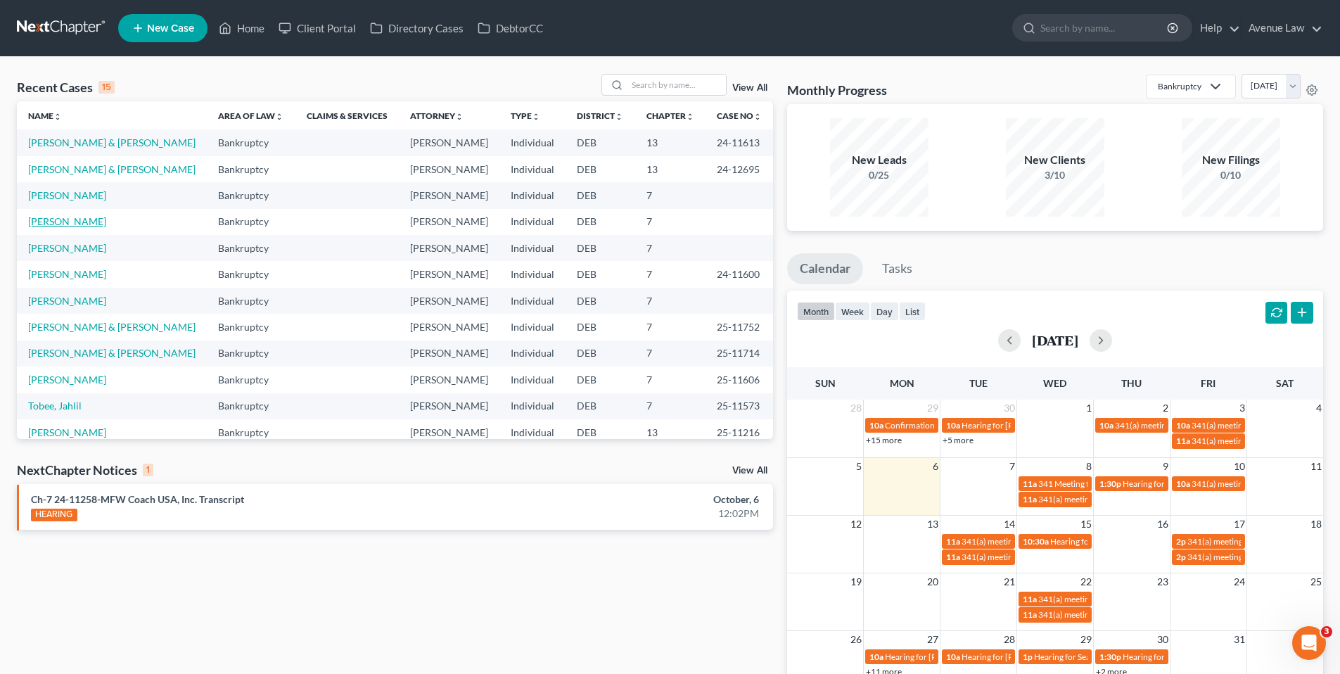
click at [62, 219] on link "[PERSON_NAME]" at bounding box center [67, 221] width 78 height 12
select select "0"
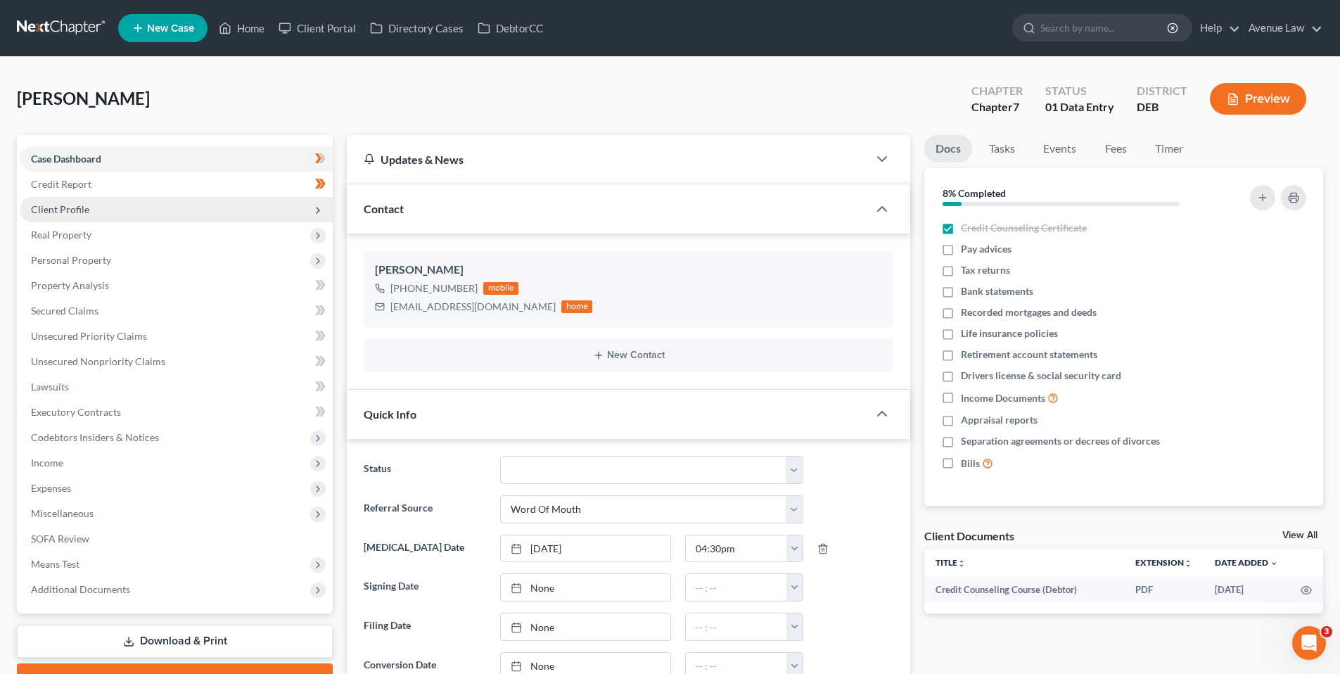
click at [75, 206] on span "Client Profile" at bounding box center [60, 209] width 58 height 12
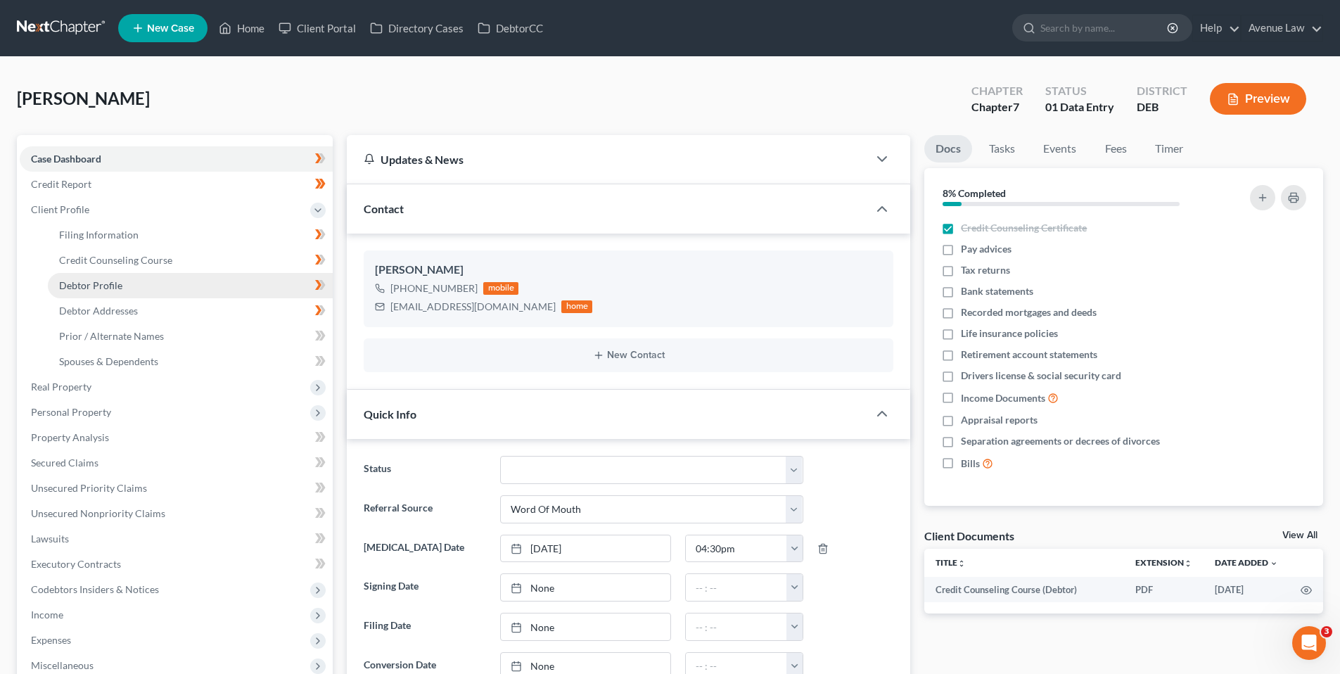
click at [103, 282] on span "Debtor Profile" at bounding box center [90, 285] width 63 height 12
select select "1"
select select "3"
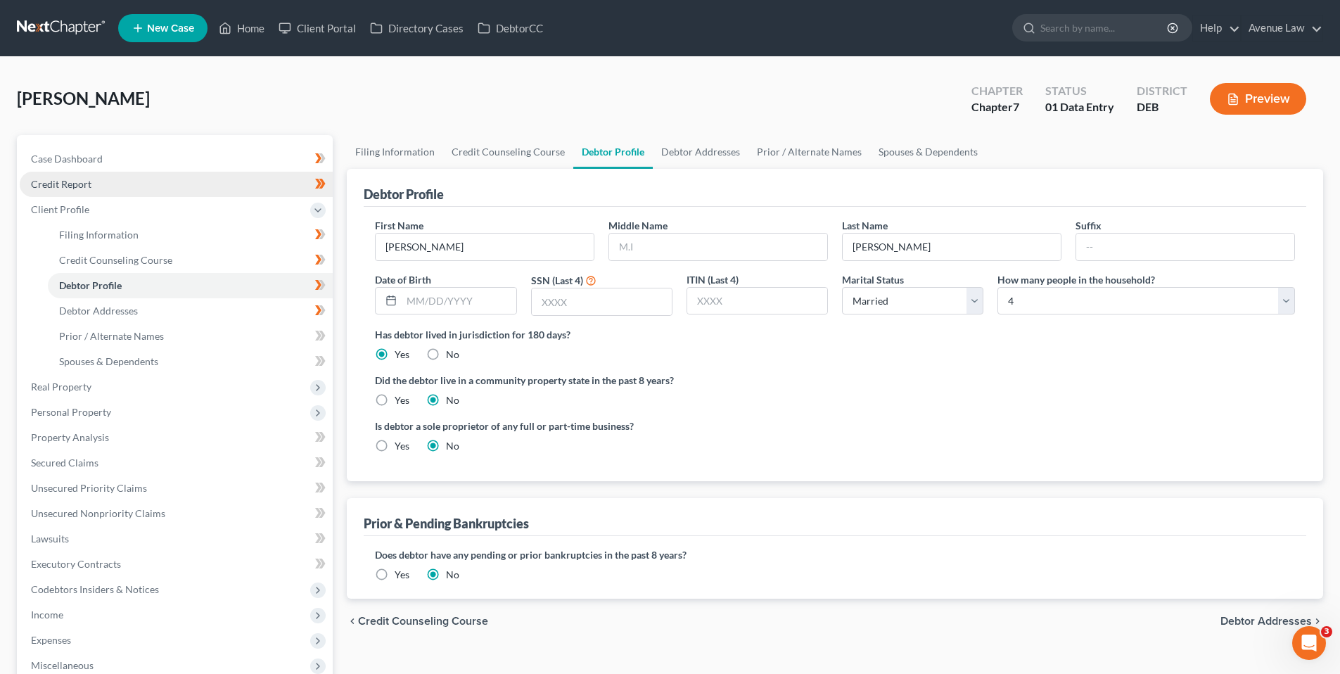
click at [65, 181] on span "Credit Report" at bounding box center [61, 184] width 60 height 12
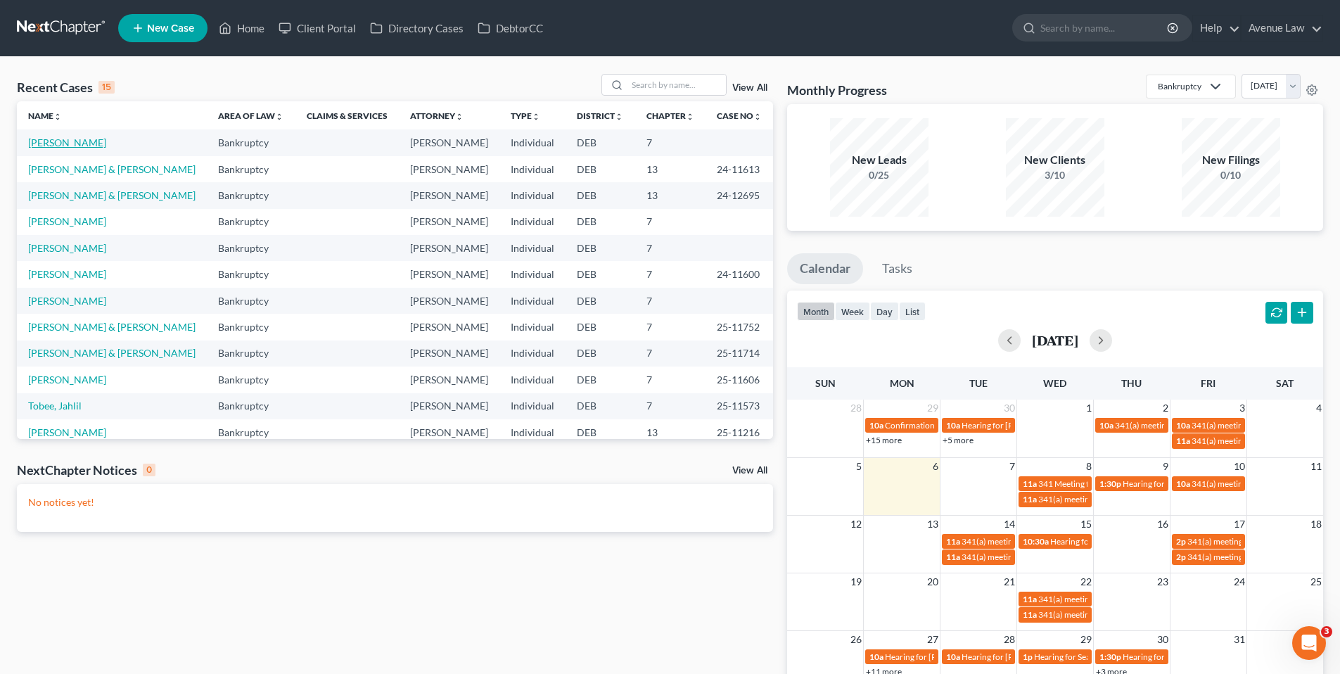
click at [70, 138] on link "[PERSON_NAME]" at bounding box center [67, 142] width 78 height 12
select select "0"
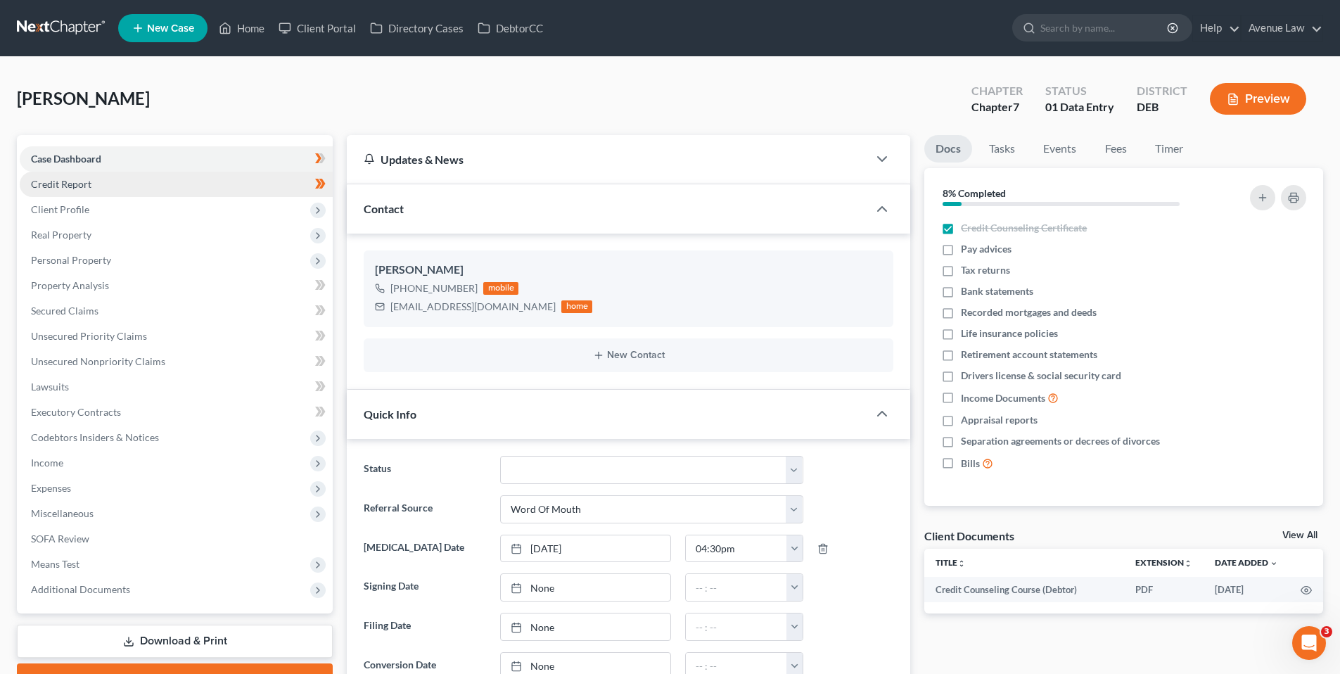
click at [82, 182] on span "Credit Report" at bounding box center [61, 184] width 60 height 12
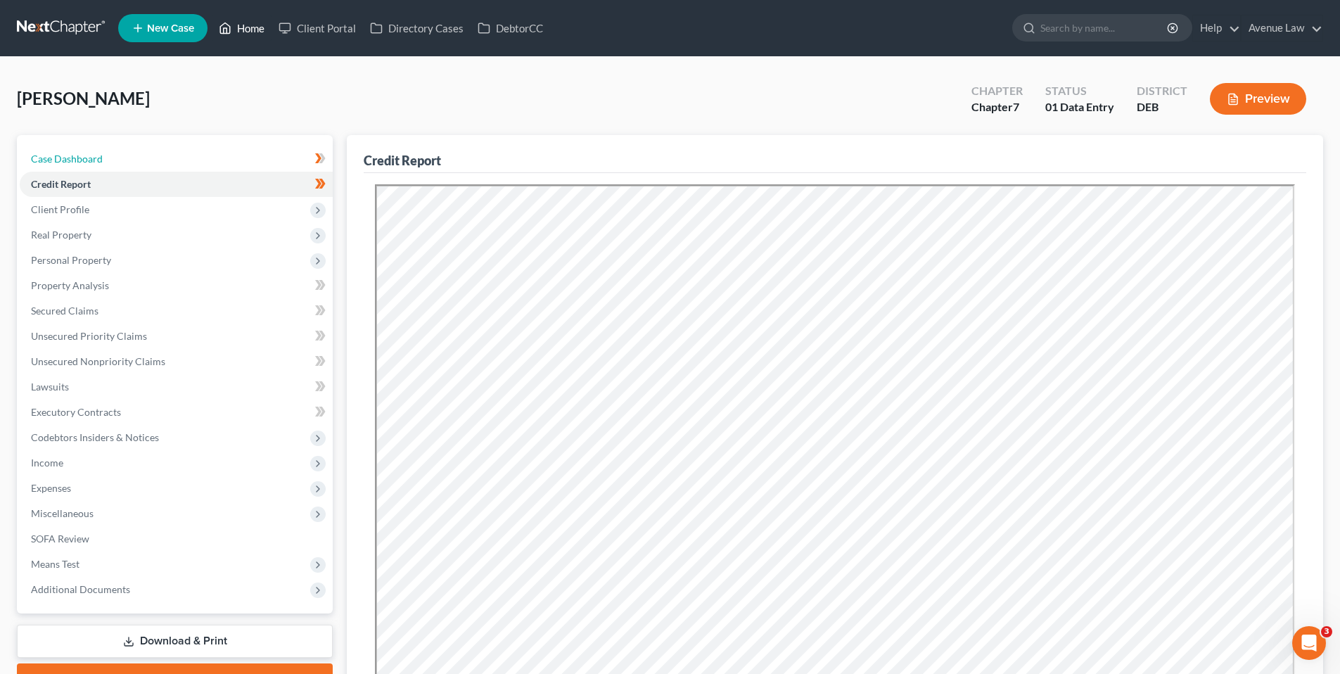
drag, startPoint x: 74, startPoint y: 155, endPoint x: 231, endPoint y: 24, distance: 204.3
click at [74, 155] on span "Case Dashboard" at bounding box center [67, 159] width 72 height 12
select select "0"
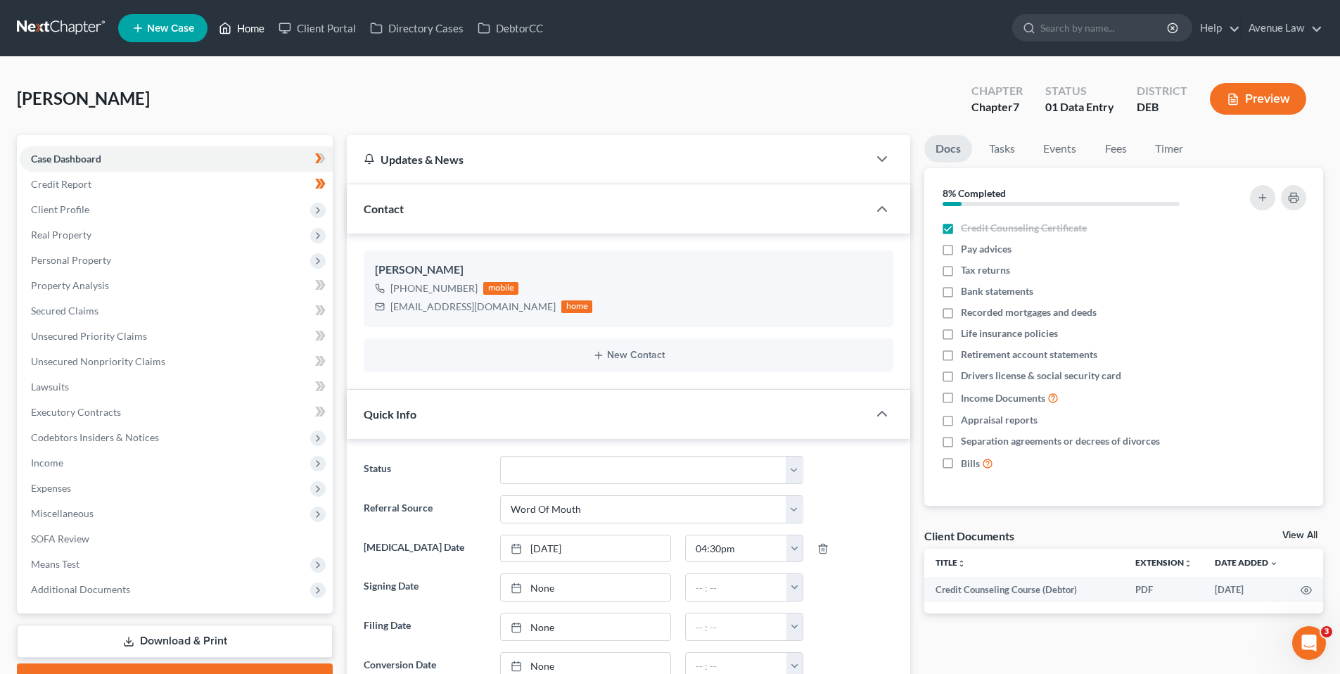
click at [249, 27] on link "Home" at bounding box center [242, 27] width 60 height 25
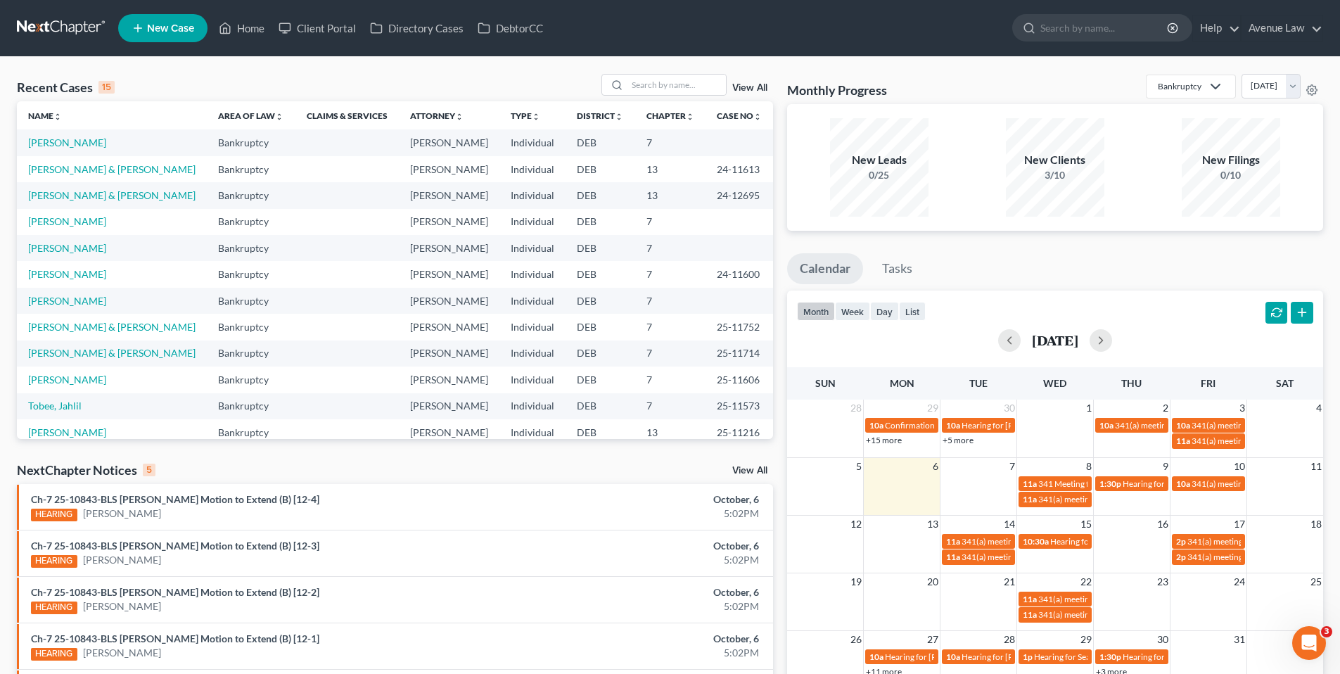
drag, startPoint x: 755, startPoint y: 467, endPoint x: 746, endPoint y: 468, distance: 8.5
click at [754, 468] on link "View All" at bounding box center [749, 471] width 35 height 10
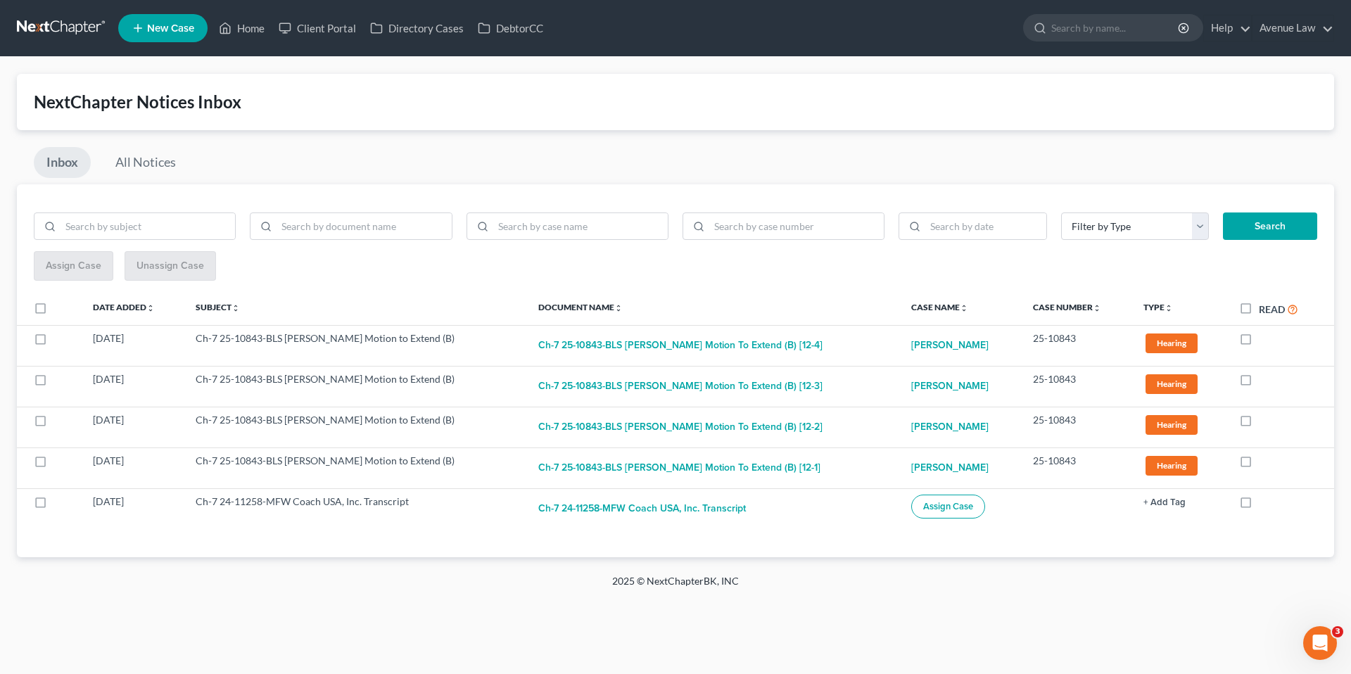
click at [1259, 311] on label "Read" at bounding box center [1278, 309] width 39 height 16
click at [1264, 310] on input "Read" at bounding box center [1268, 305] width 9 height 9
checkbox input "true"
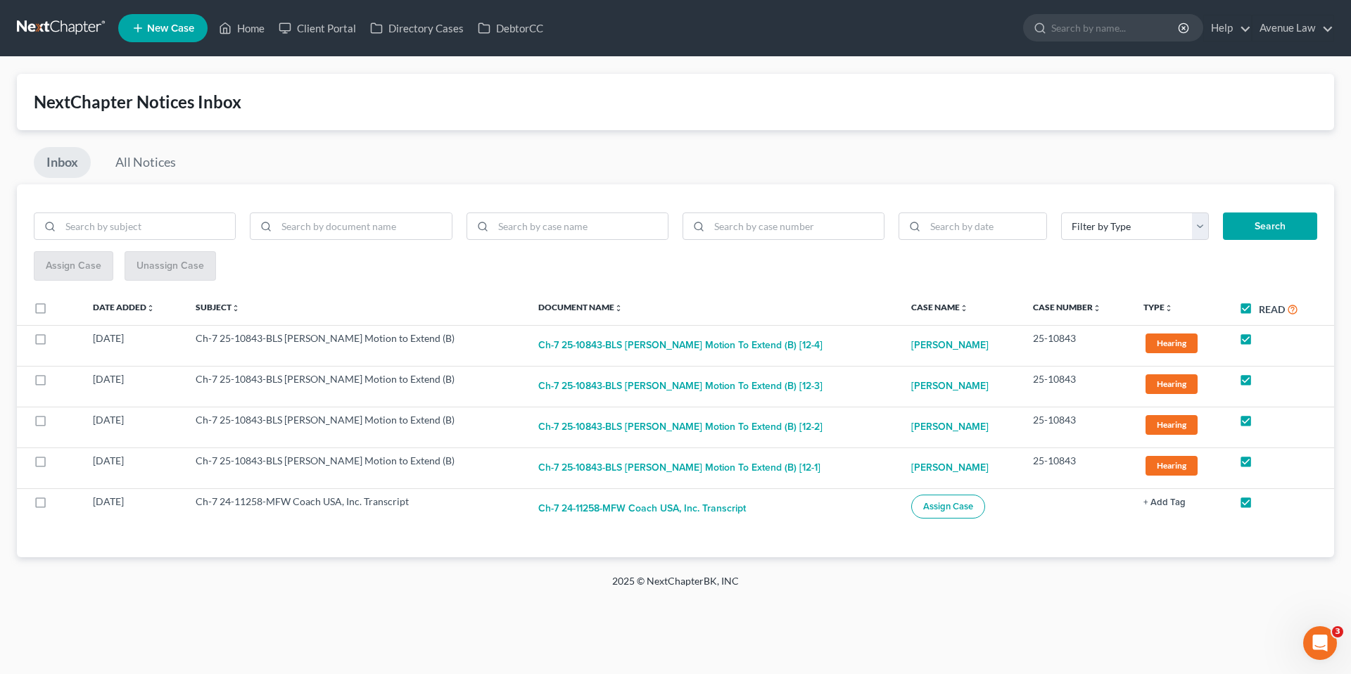
checkbox input "true"
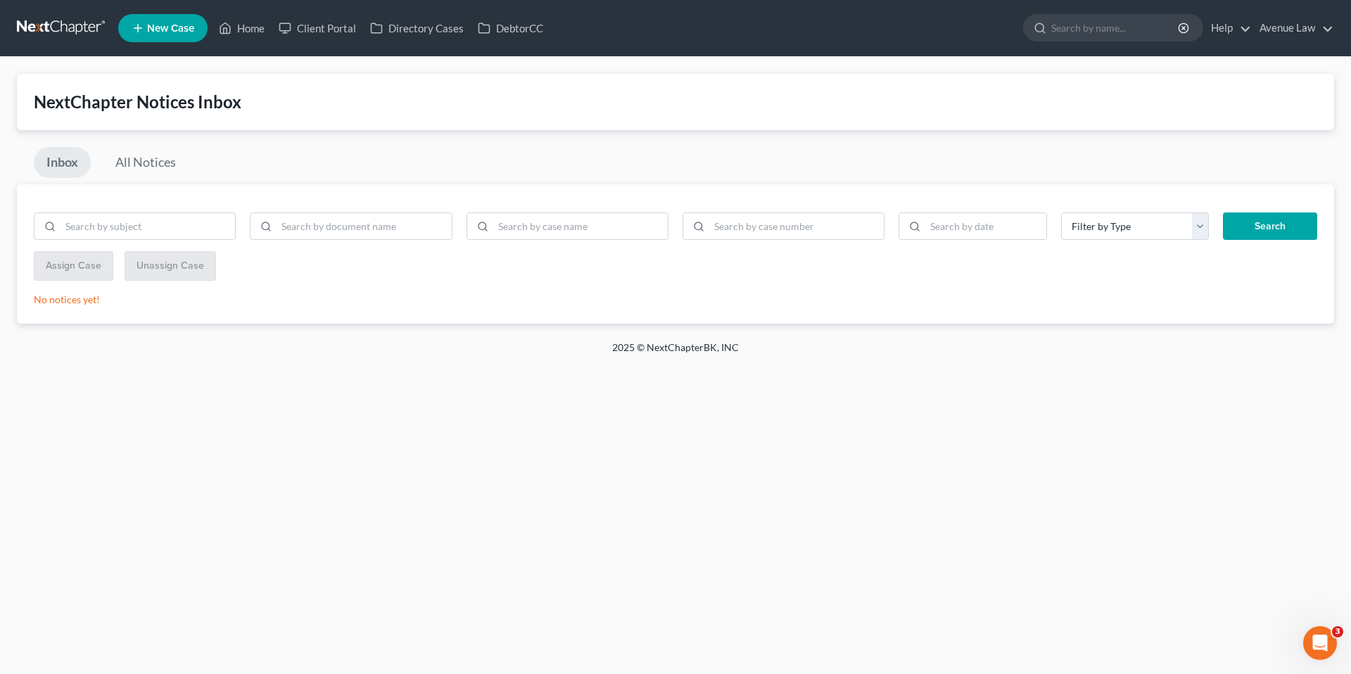
click at [458, 96] on div "NextChapter Notices Inbox" at bounding box center [675, 102] width 1283 height 23
click at [258, 23] on link "Home" at bounding box center [242, 27] width 60 height 25
